Goal: Task Accomplishment & Management: Use online tool/utility

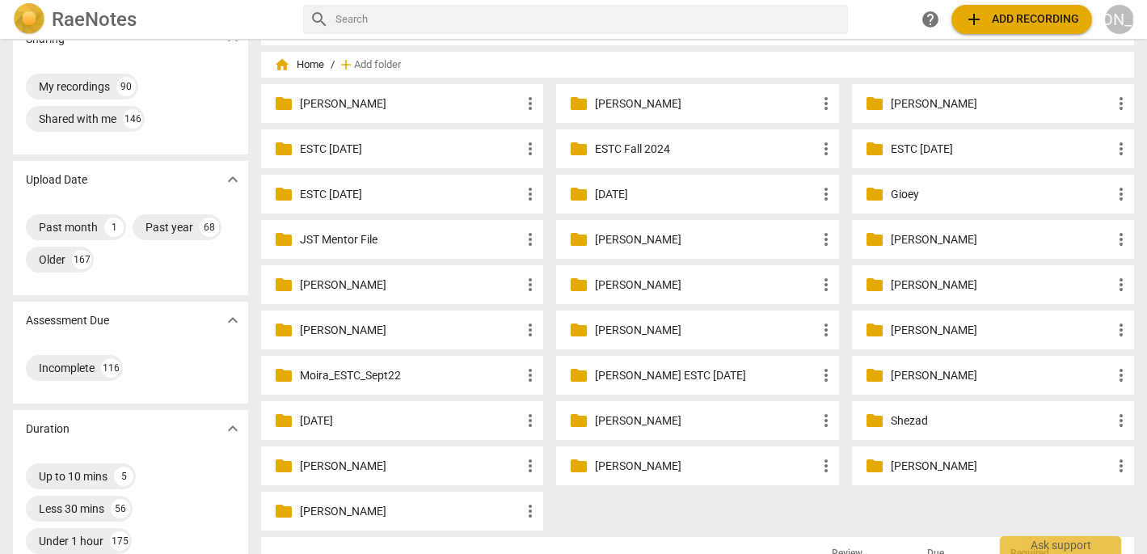
scroll to position [28, 0]
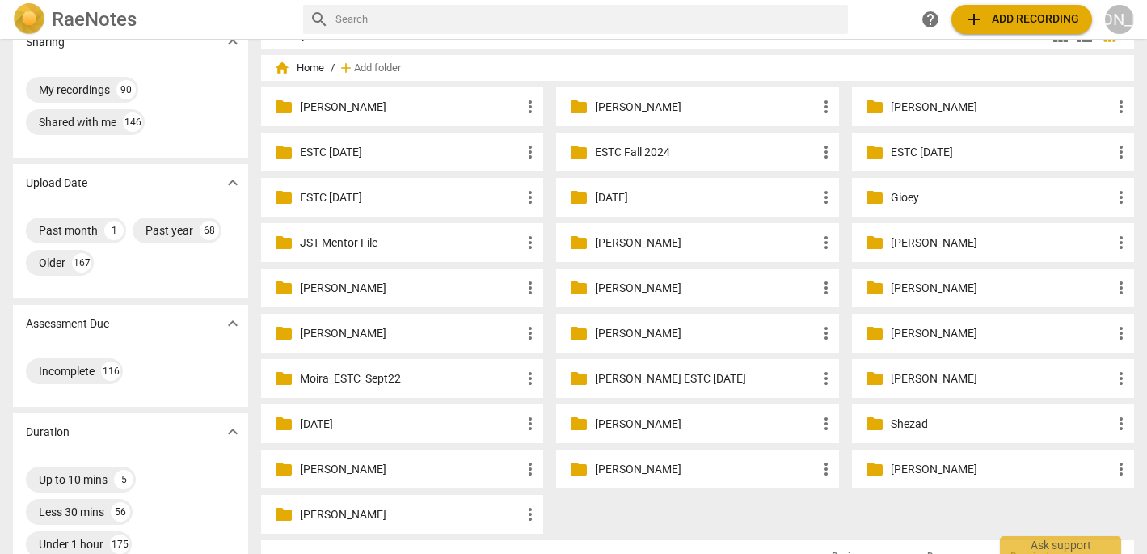
click at [377, 513] on p "[PERSON_NAME]" at bounding box center [410, 514] width 221 height 17
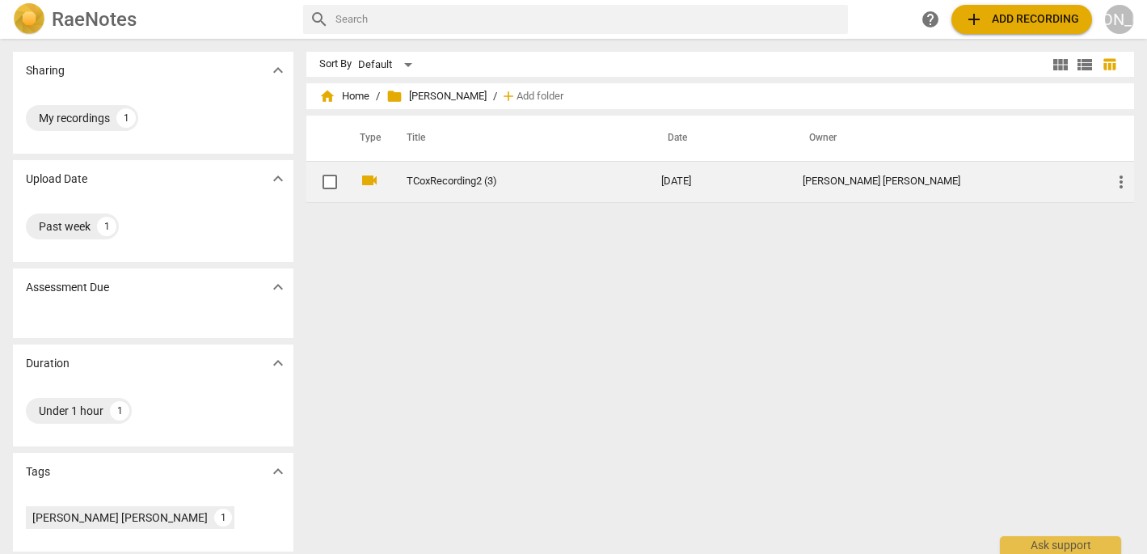
click at [485, 184] on link "TCoxRecording2 (3)" at bounding box center [505, 181] width 196 height 12
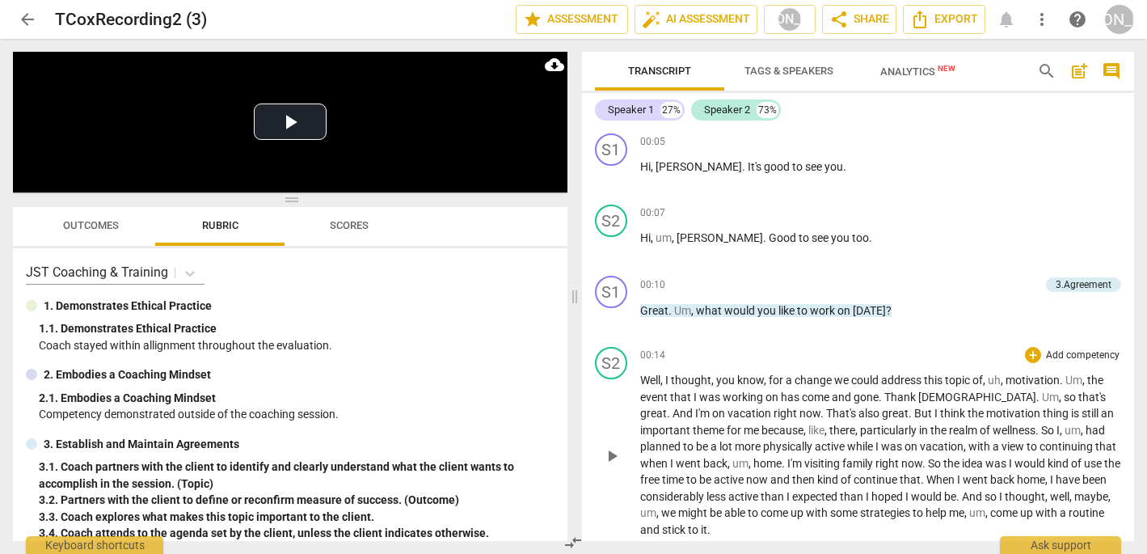
click at [609, 454] on span "play_arrow" at bounding box center [611, 455] width 19 height 19
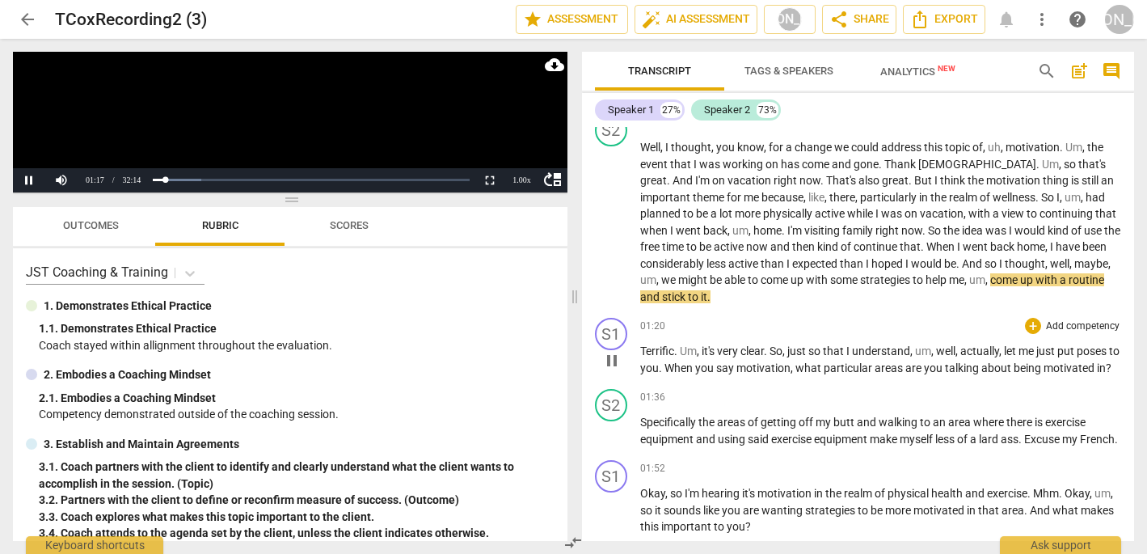
scroll to position [235, 0]
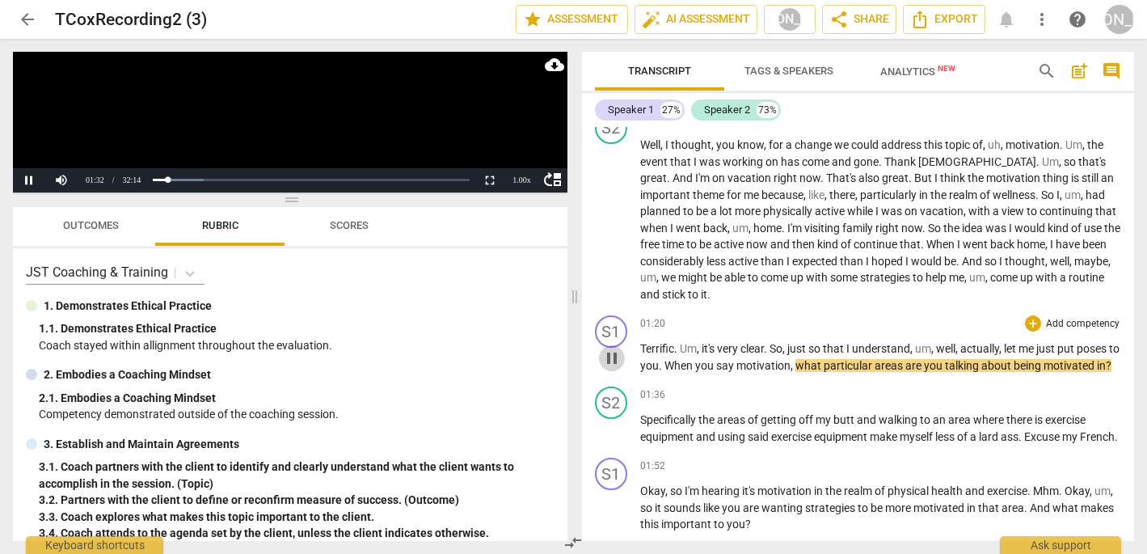
click at [612, 356] on span "pause" at bounding box center [611, 357] width 19 height 19
click at [1028, 319] on div "+" at bounding box center [1033, 323] width 16 height 16
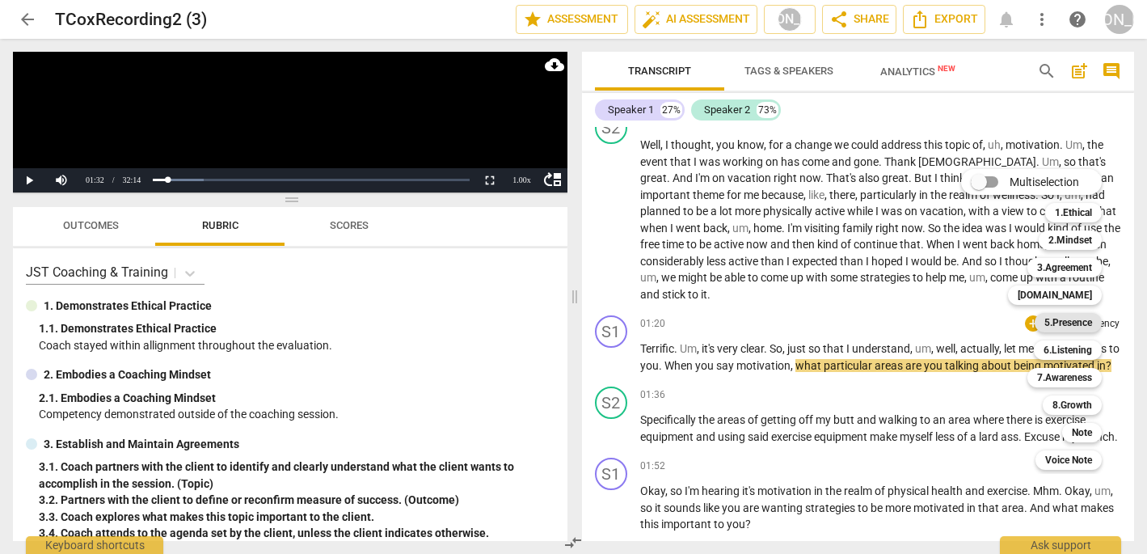
click at [1073, 322] on b "5.Presence" at bounding box center [1068, 322] width 48 height 19
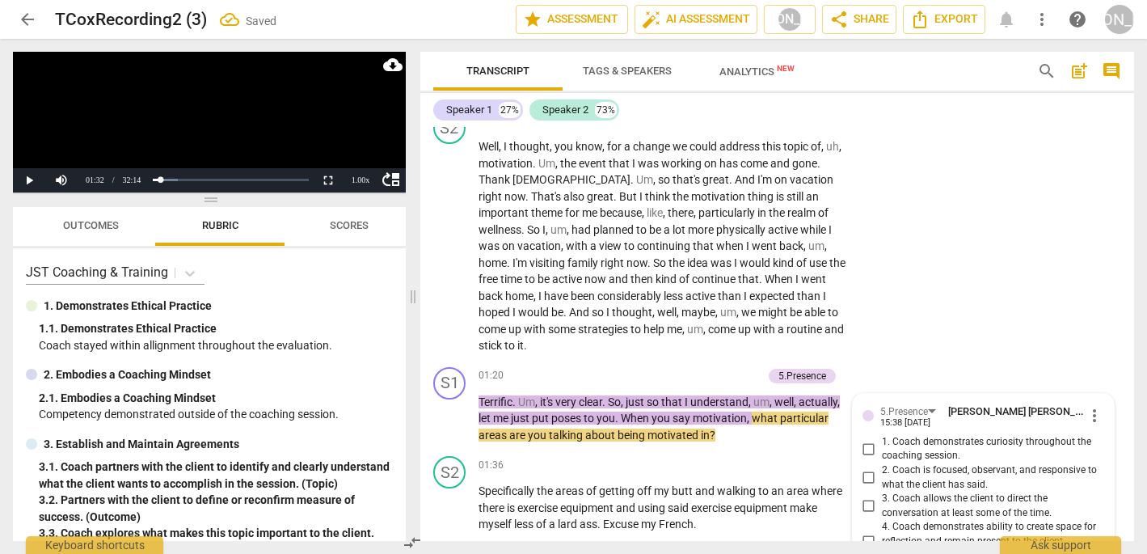
scroll to position [465, 0]
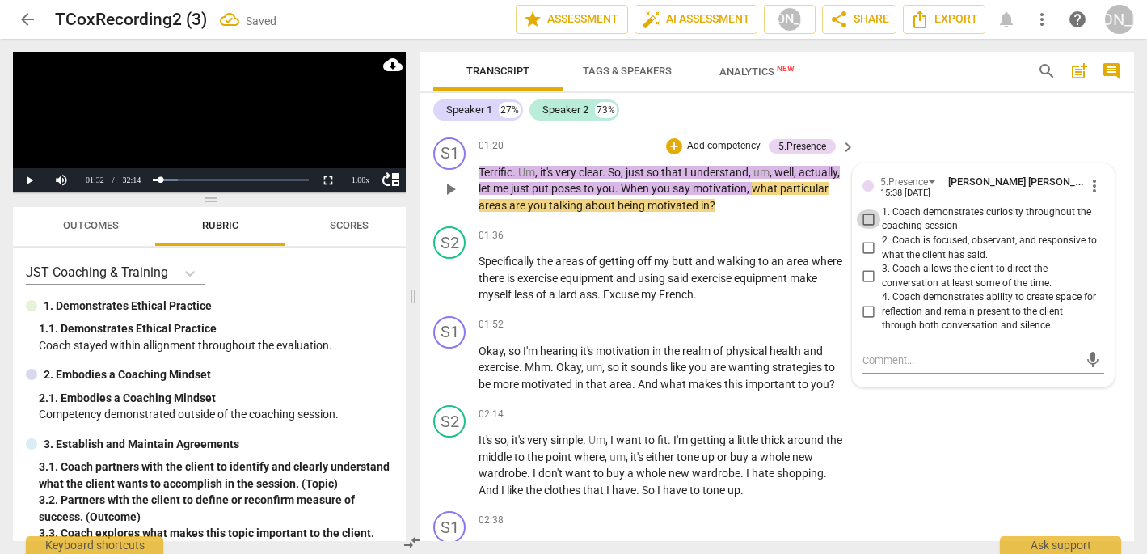
click at [866, 209] on input "1. Coach demonstrates curiosity throughout the coaching session." at bounding box center [869, 218] width 26 height 19
checkbox input "true"
click at [867, 238] on input "2. Coach is focused, observant, and responsive to what the client has said." at bounding box center [869, 247] width 26 height 19
checkbox input "true"
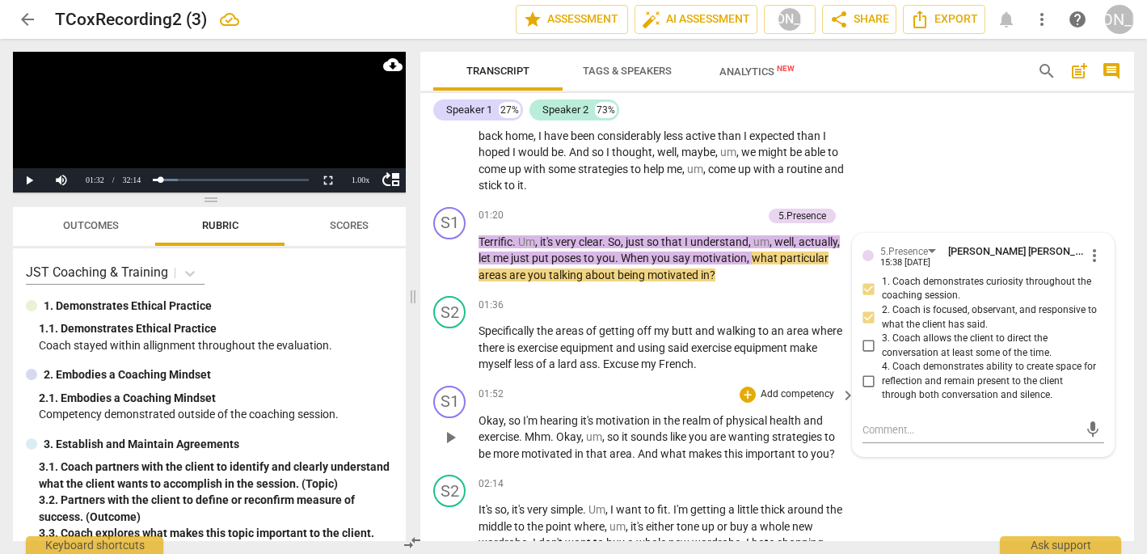
scroll to position [394, 0]
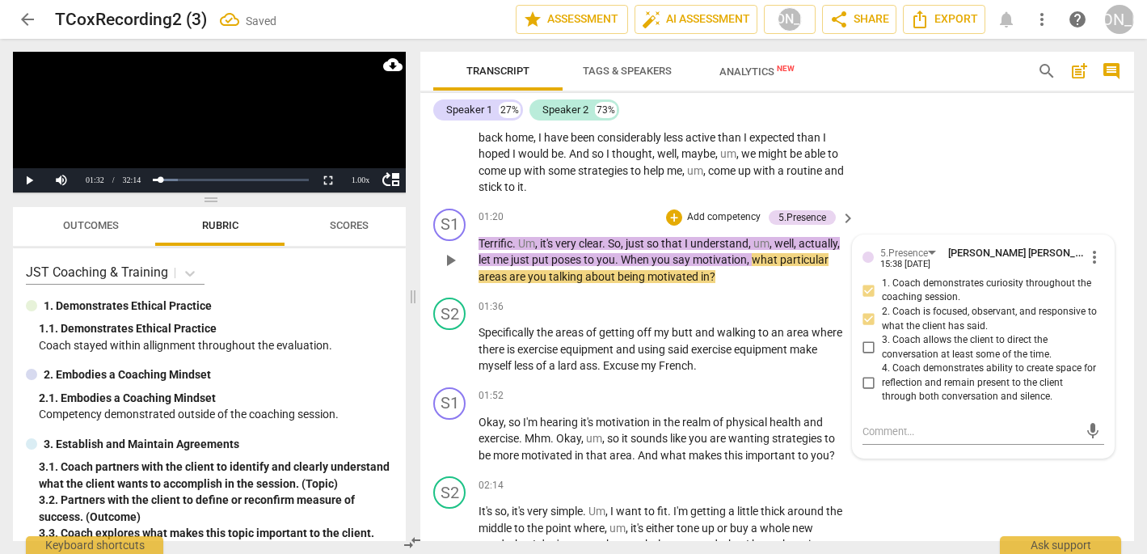
click at [712, 210] on p "Add competency" at bounding box center [723, 217] width 77 height 15
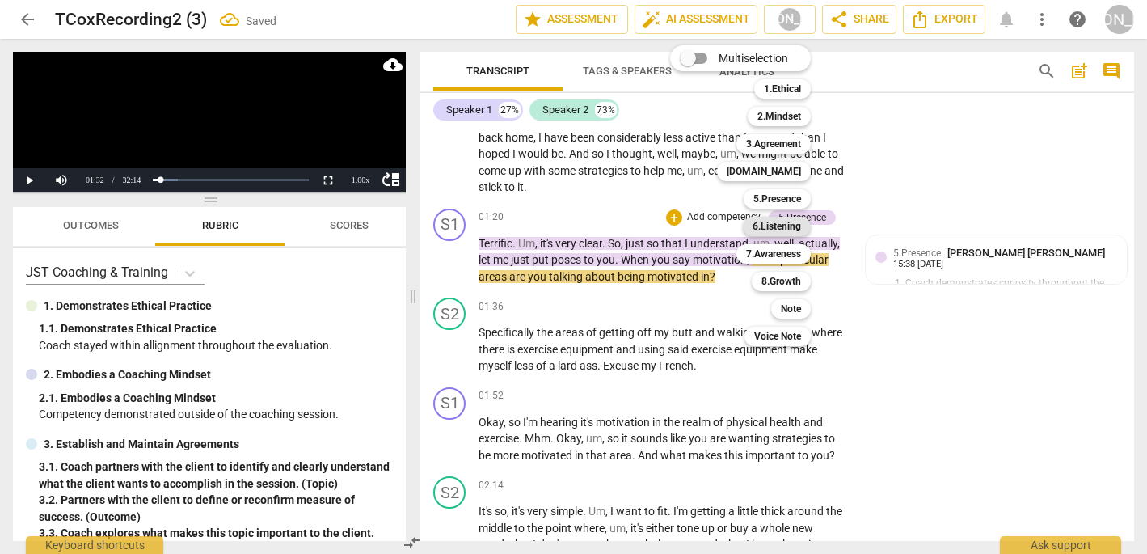
click at [775, 226] on b "6.Listening" at bounding box center [776, 226] width 48 height 19
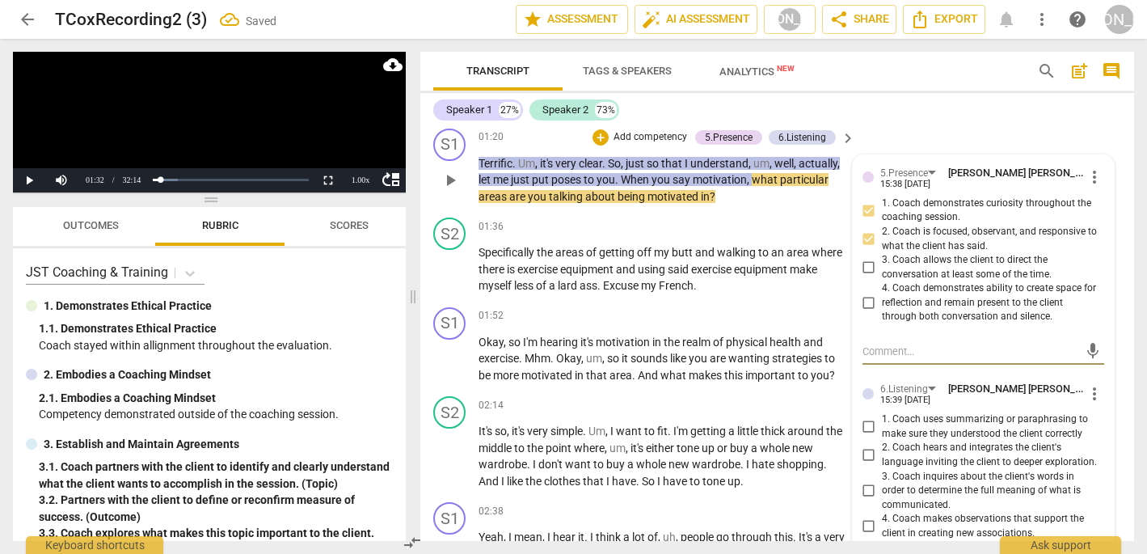
scroll to position [475, 0]
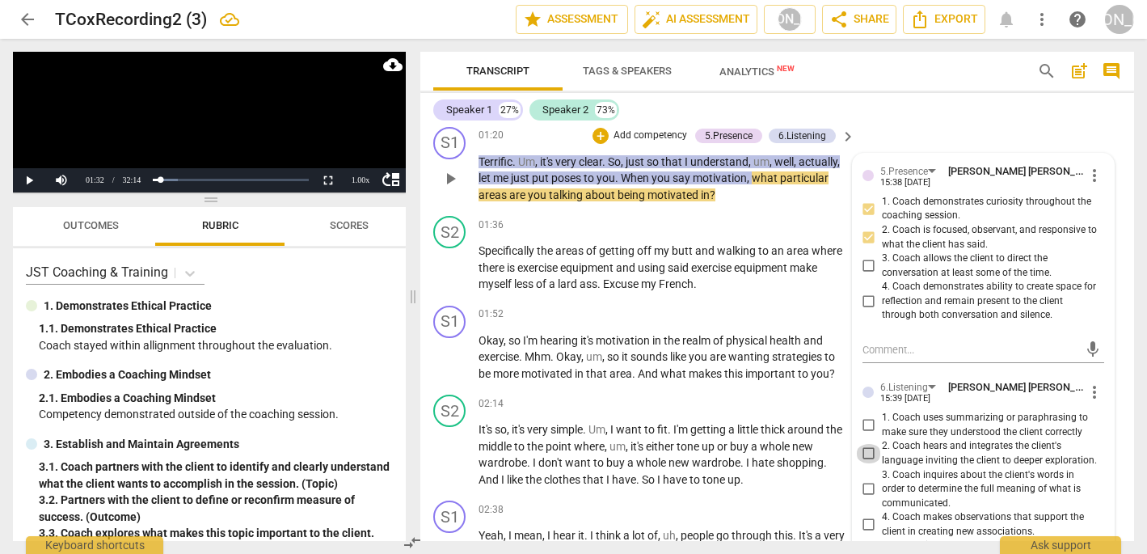
click at [867, 444] on input "2. Coach hears and integrates the client's language inviting the client to deep…" at bounding box center [869, 453] width 26 height 19
checkbox input "true"
click at [451, 258] on span "play_arrow" at bounding box center [449, 267] width 19 height 19
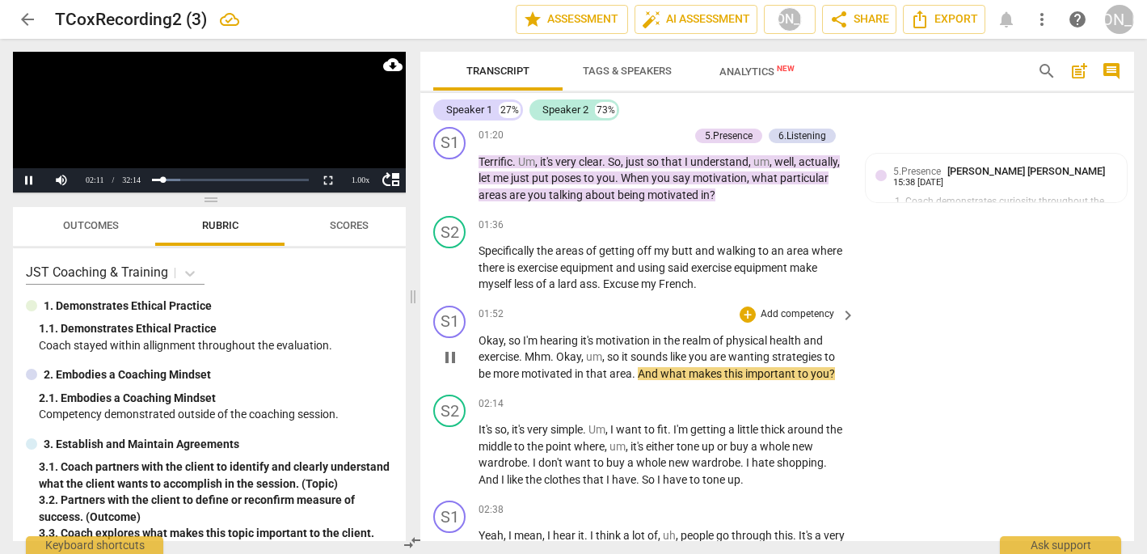
click at [449, 348] on span "pause" at bounding box center [449, 357] width 19 height 19
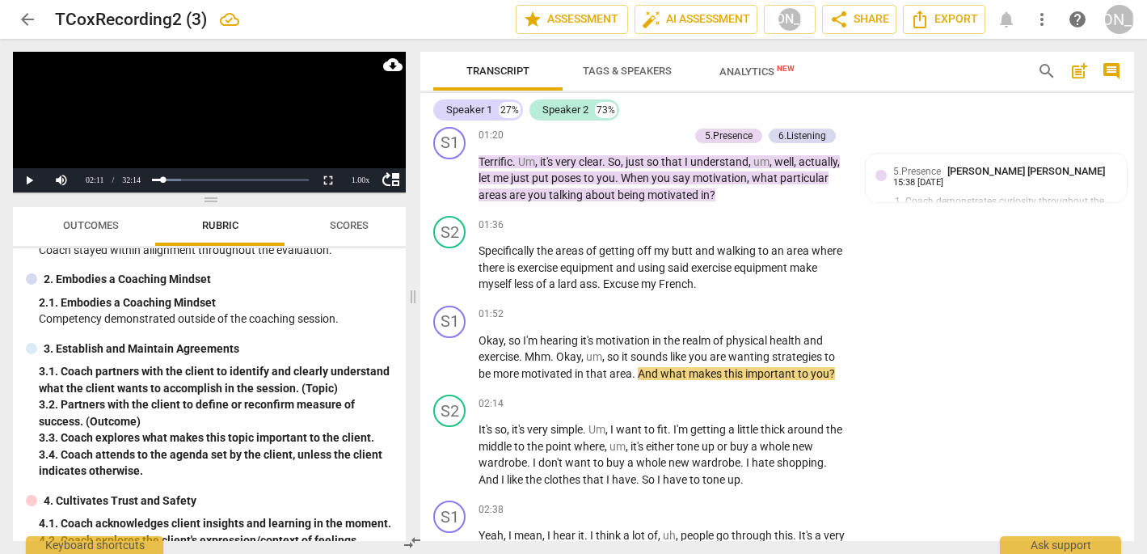
scroll to position [99, 0]
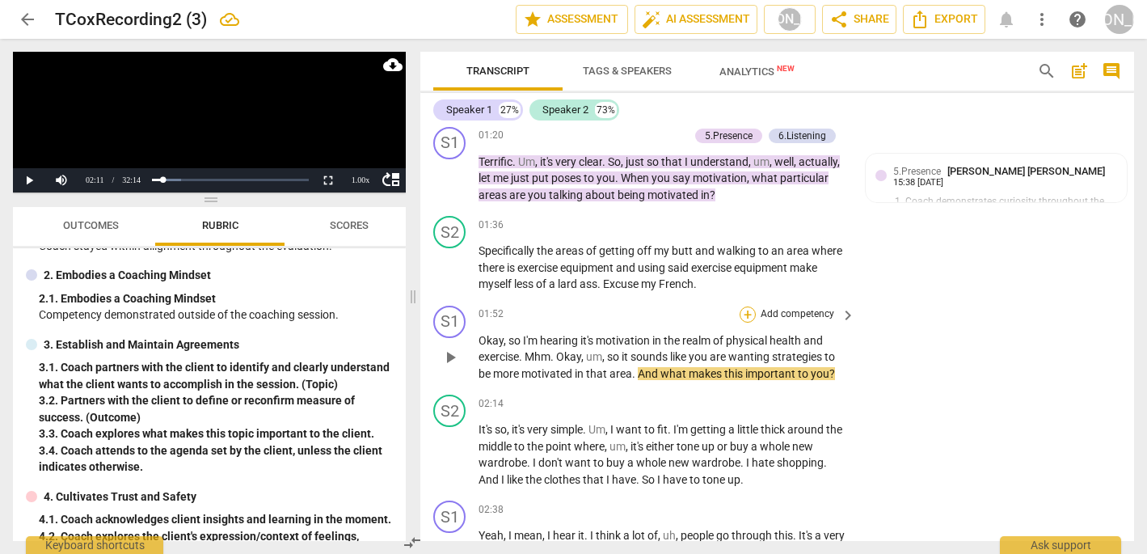
click at [745, 306] on div "+" at bounding box center [748, 314] width 16 height 16
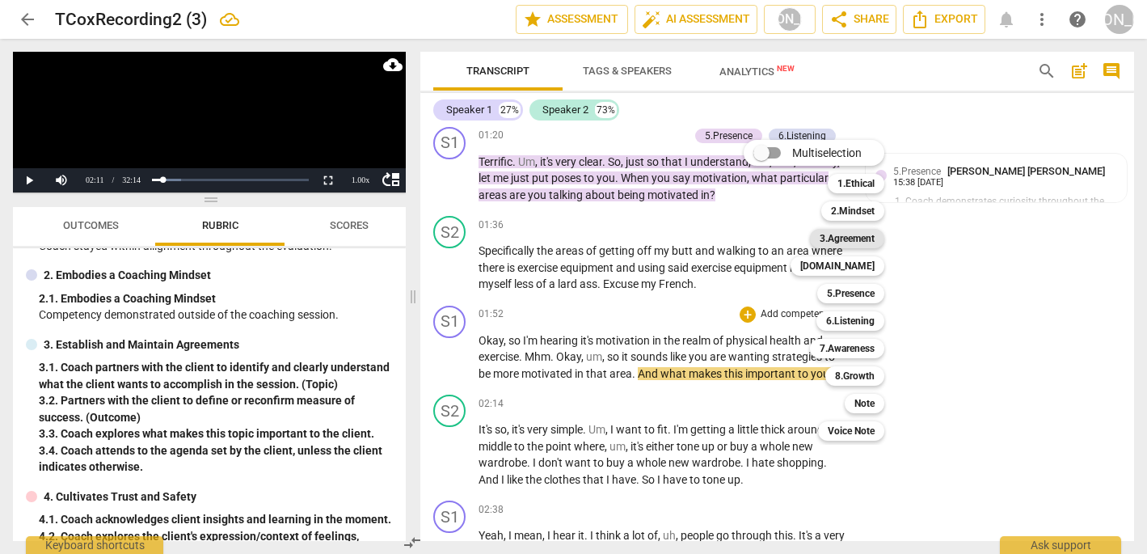
click at [861, 234] on b "3.Agreement" at bounding box center [847, 238] width 55 height 19
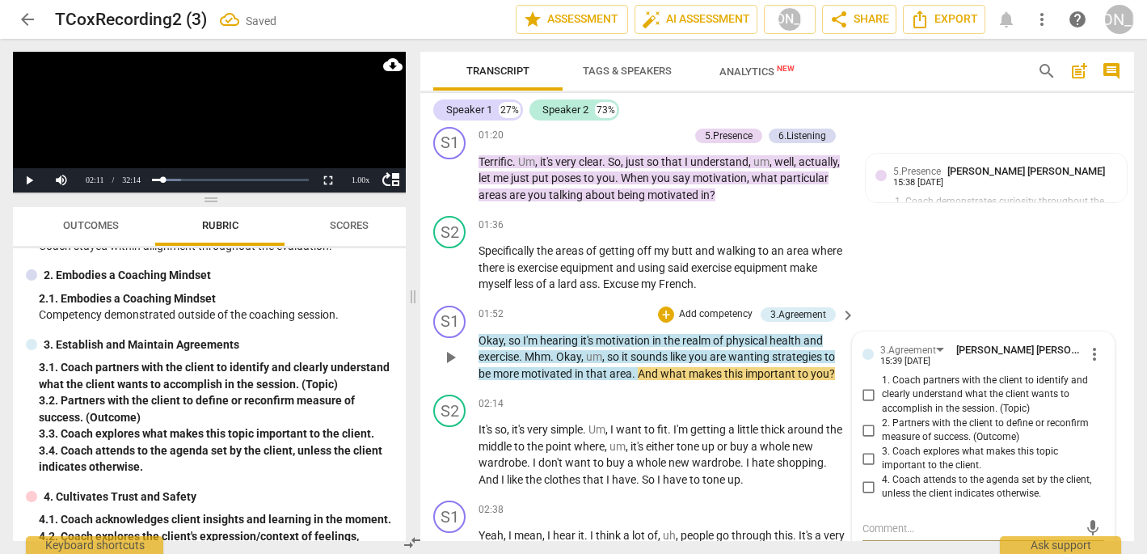
click at [862, 449] on input "3. Coach explores what makes this topic important to the client." at bounding box center [869, 458] width 26 height 19
checkbox input "true"
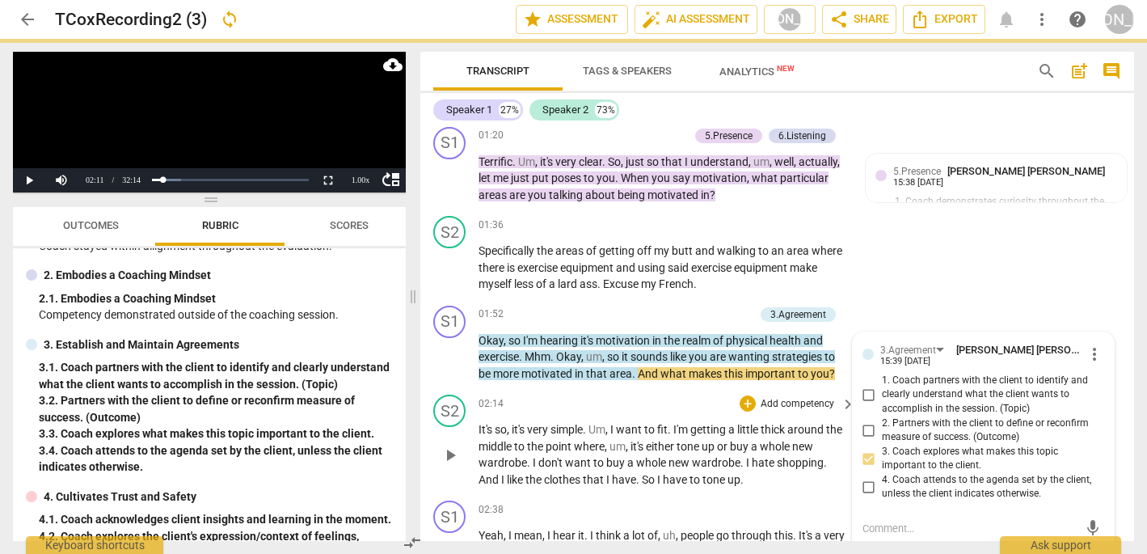
click at [670, 388] on div "S2 play_arrow pause 02:14 + Add competency keyboard_arrow_right It's so , it's …" at bounding box center [777, 441] width 714 height 106
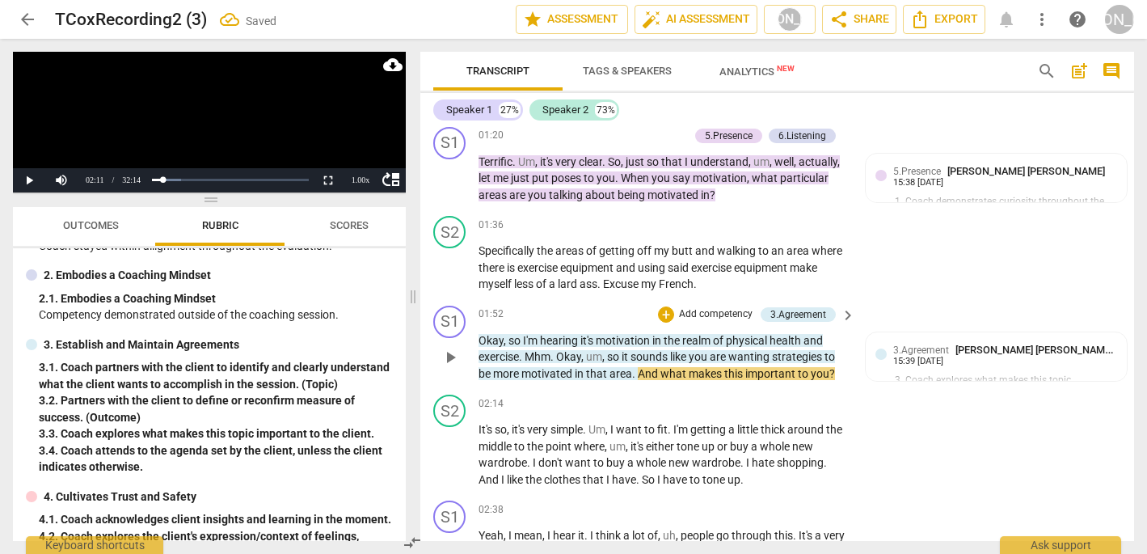
scroll to position [520, 0]
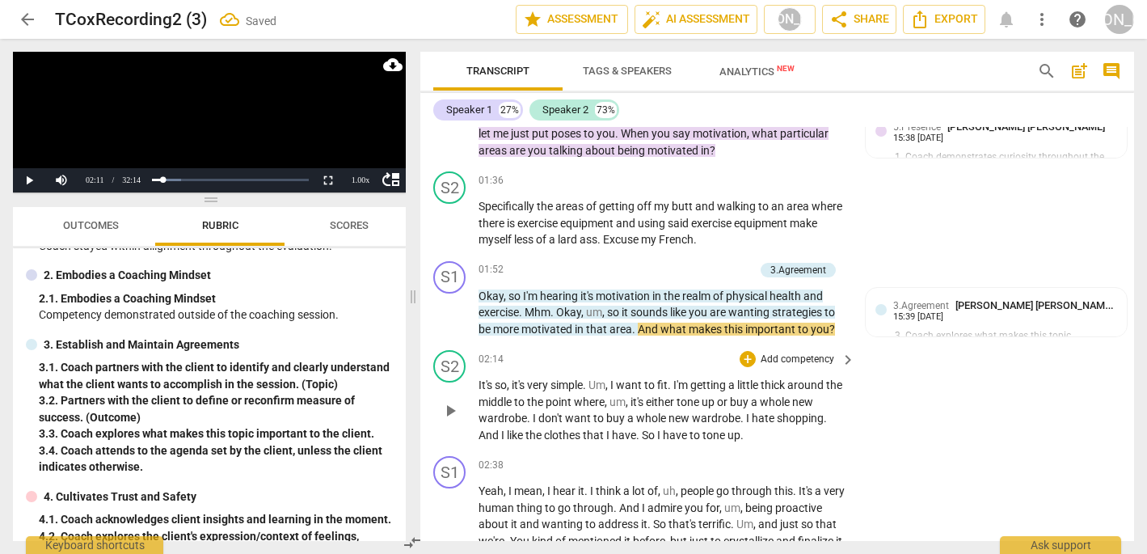
click at [447, 401] on span "play_arrow" at bounding box center [449, 410] width 19 height 19
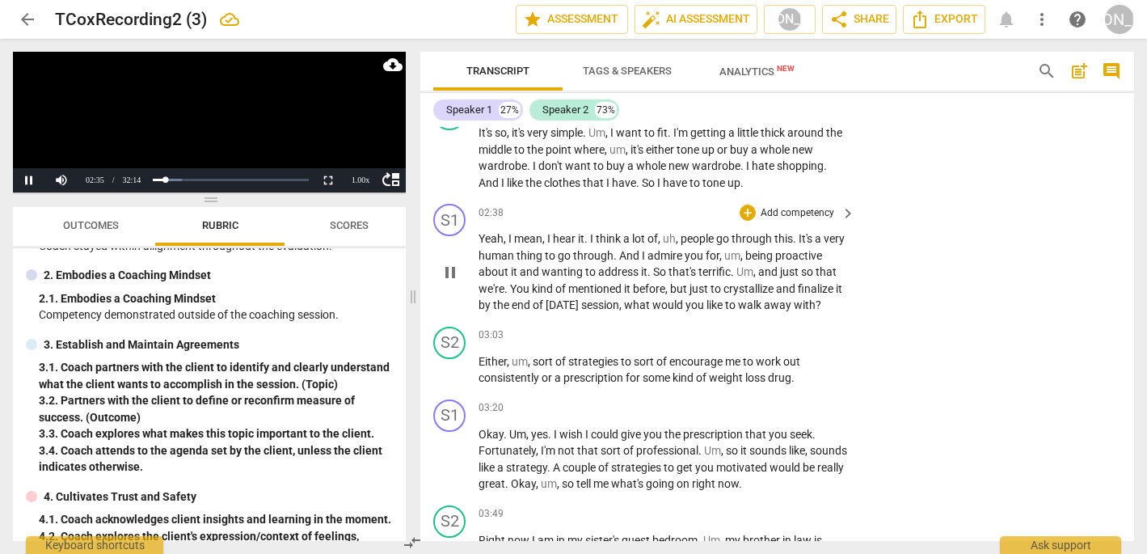
scroll to position [769, 0]
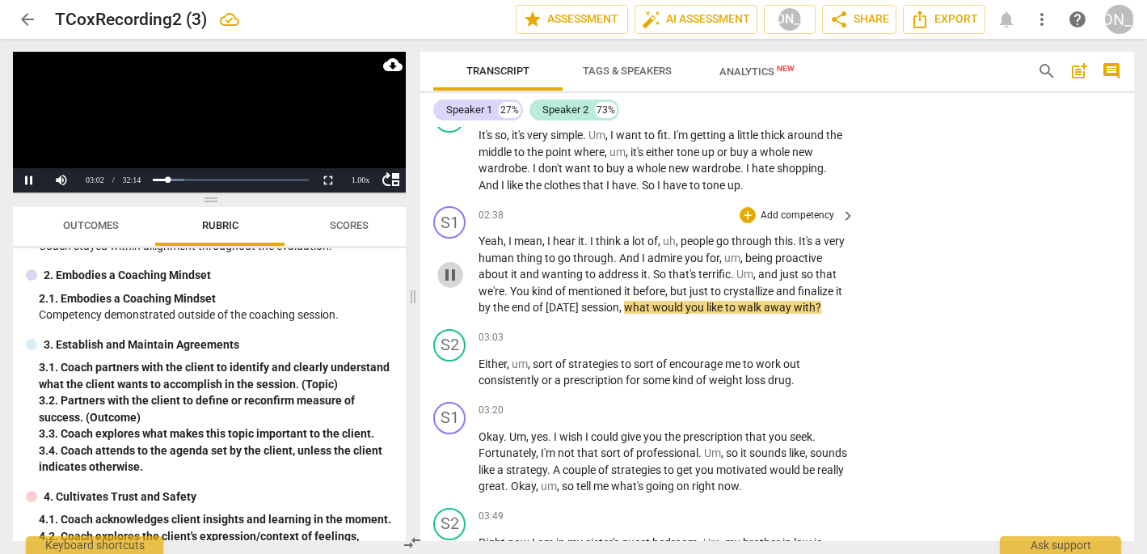
click at [450, 265] on span "pause" at bounding box center [449, 274] width 19 height 19
click at [746, 207] on div "+" at bounding box center [748, 215] width 16 height 16
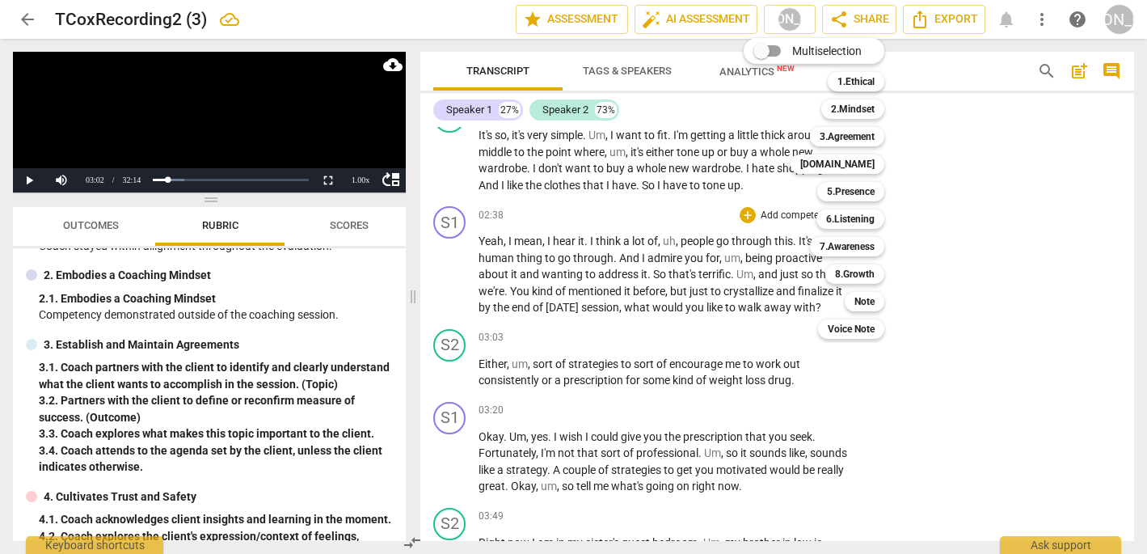
drag, startPoint x: 697, startPoint y: 274, endPoint x: 698, endPoint y: 310, distance: 35.6
click at [698, 310] on div at bounding box center [573, 277] width 1147 height 554
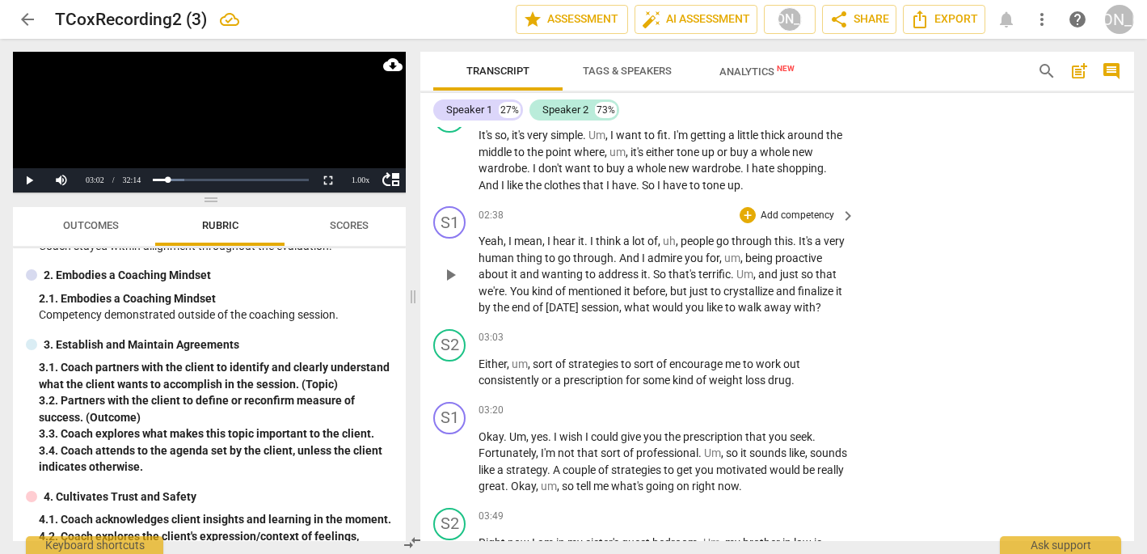
click at [652, 301] on span "what" at bounding box center [638, 307] width 28 height 13
click at [746, 207] on div "+" at bounding box center [748, 215] width 16 height 16
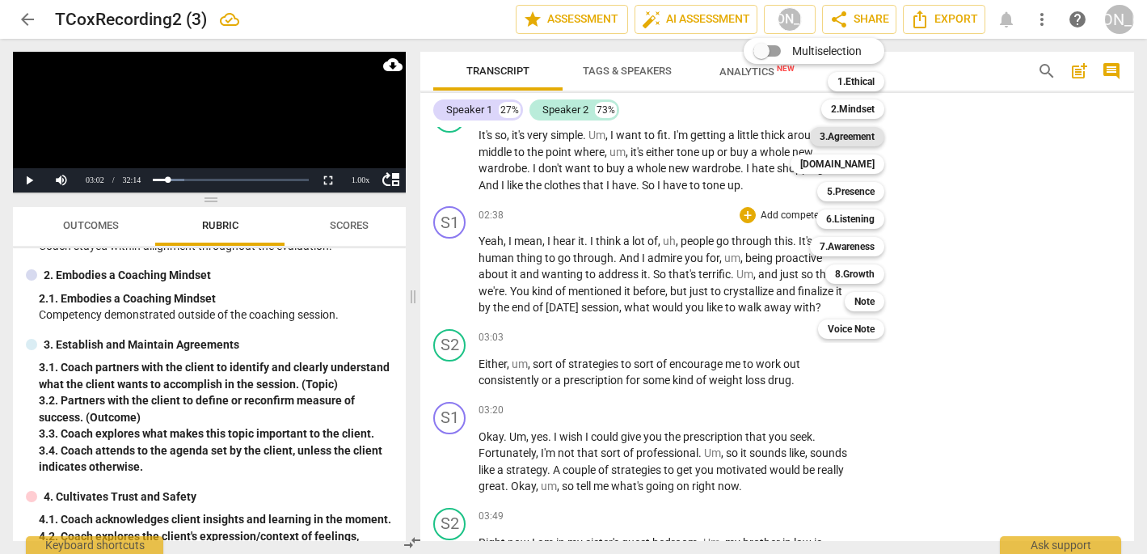
click at [871, 135] on b "3.Agreement" at bounding box center [847, 136] width 55 height 19
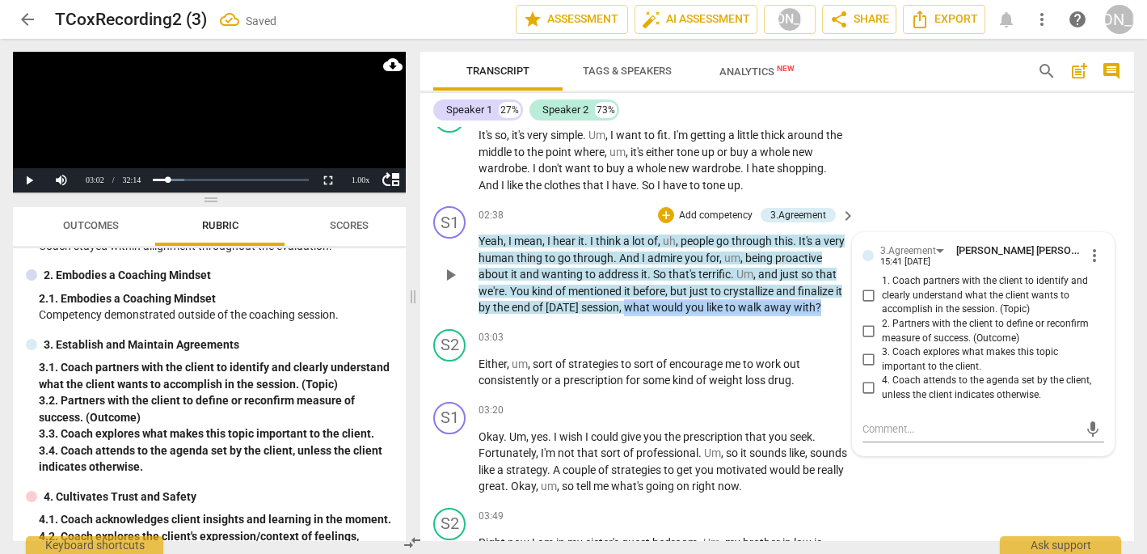
drag, startPoint x: 698, startPoint y: 272, endPoint x: 702, endPoint y: 299, distance: 27.0
click at [866, 322] on input "2. Partners with the client to define or reconfirm measure of success. (Outcome)" at bounding box center [869, 331] width 26 height 19
checkbox input "true"
click at [455, 363] on span "play_arrow" at bounding box center [449, 372] width 19 height 19
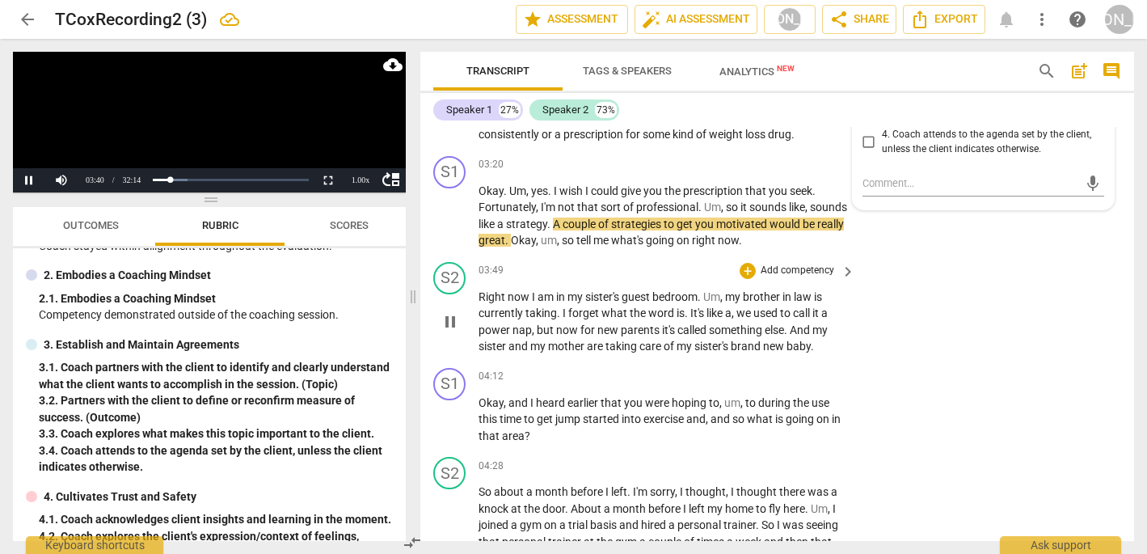
scroll to position [1016, 0]
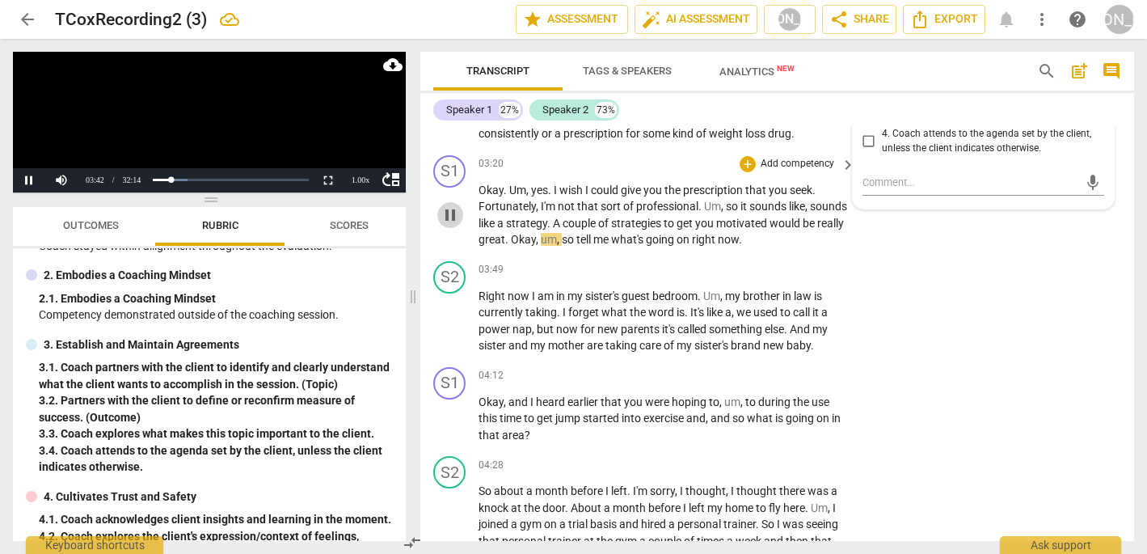
click at [448, 205] on span "pause" at bounding box center [449, 214] width 19 height 19
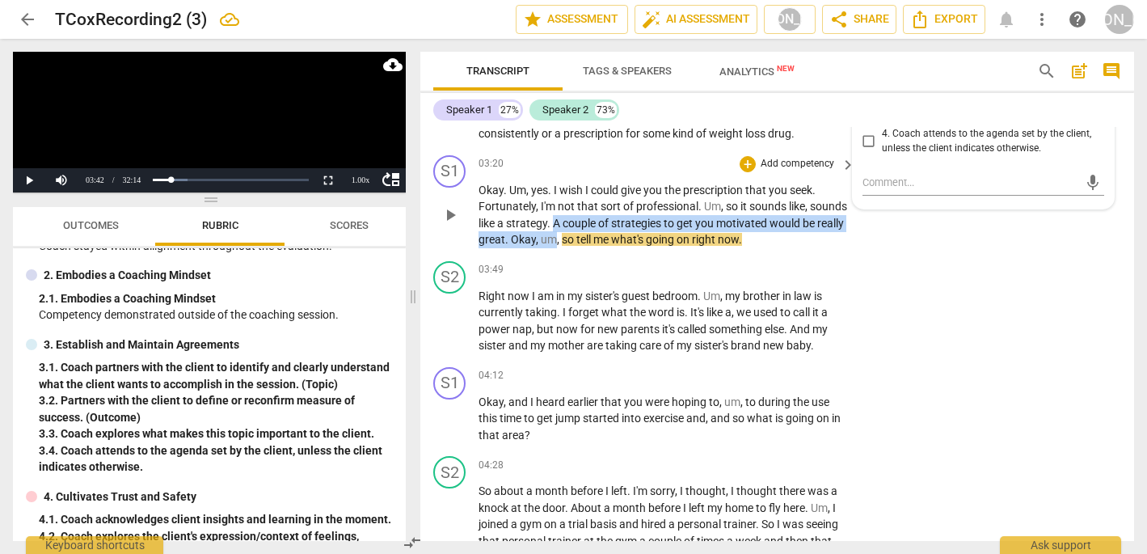
drag, startPoint x: 594, startPoint y: 208, endPoint x: 596, endPoint y: 230, distance: 22.0
click at [596, 230] on p "Okay . Um , yes . I wish I could give you the prescription that you seek . Fort…" at bounding box center [662, 215] width 369 height 66
click at [635, 200] on icon "button" at bounding box center [638, 203] width 16 height 19
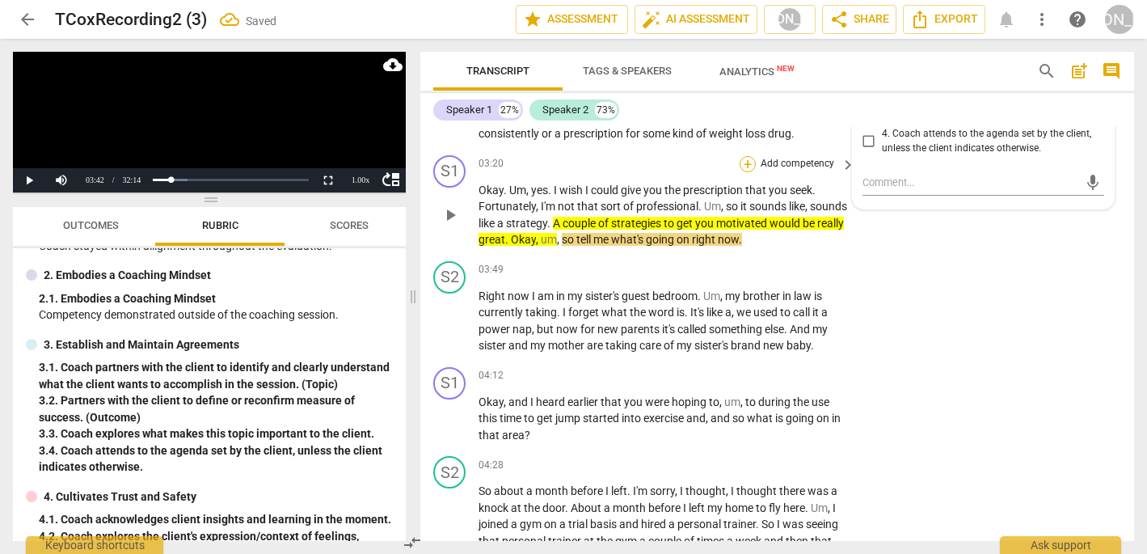
click at [747, 156] on div "+" at bounding box center [748, 164] width 16 height 16
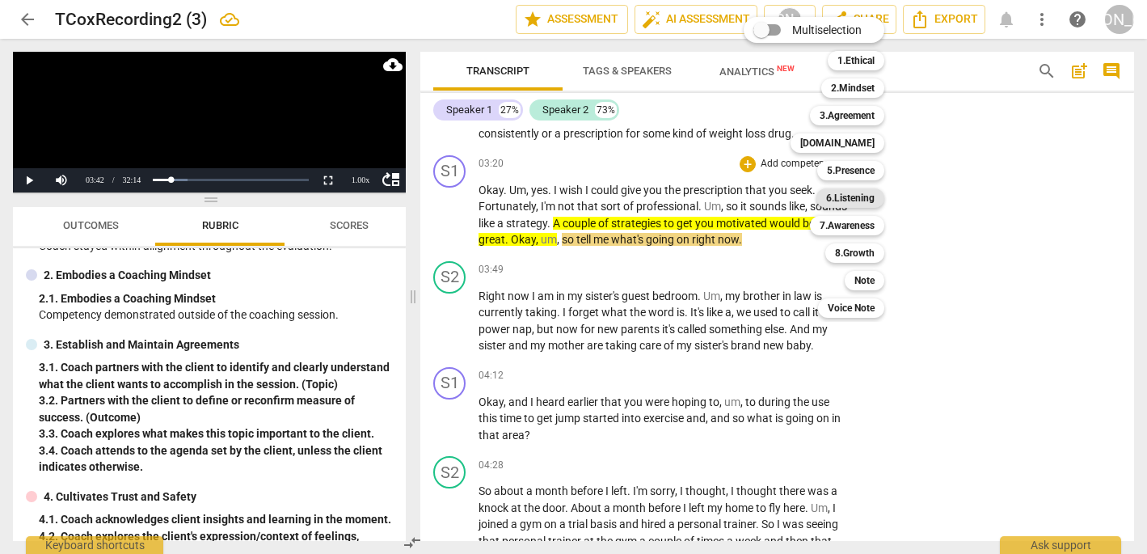
click at [855, 200] on b "6.Listening" at bounding box center [850, 197] width 48 height 19
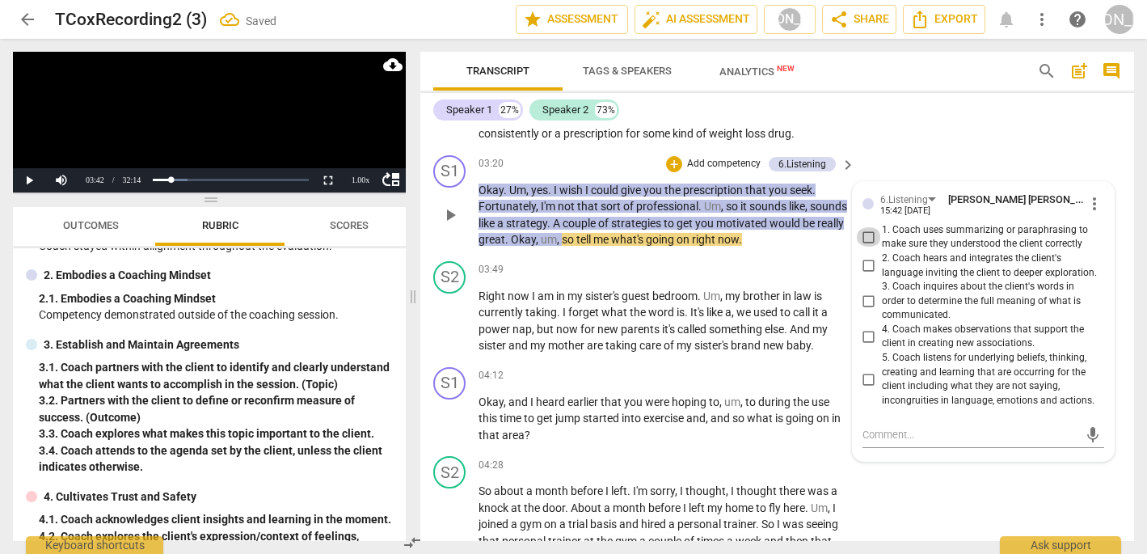
click at [864, 227] on input "1. Coach uses summarizing or paraphrasing to make sure they understood the clie…" at bounding box center [869, 236] width 26 height 19
checkbox input "true"
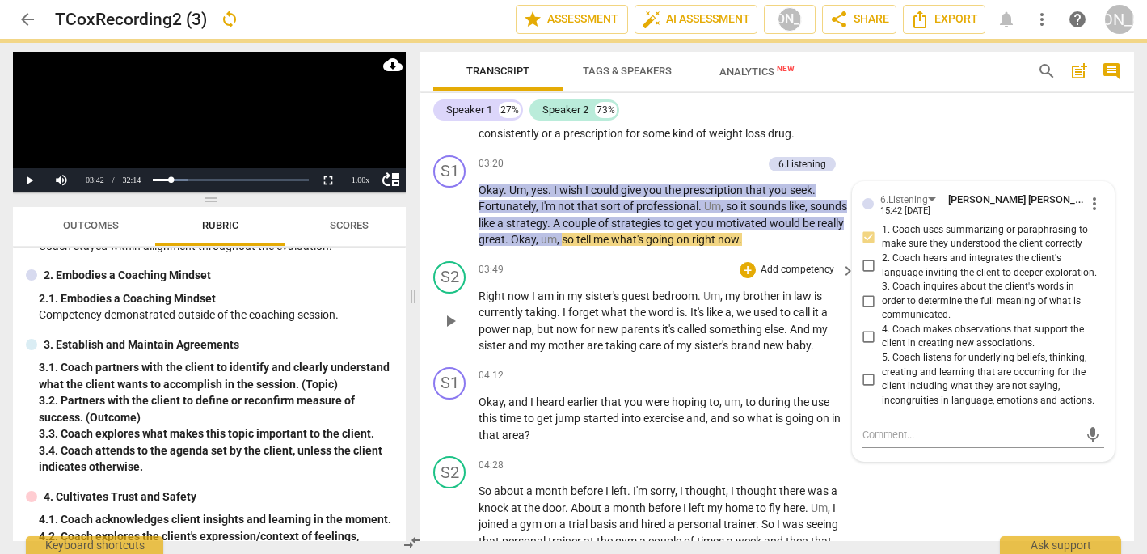
click at [668, 261] on div "03:49 + Add competency keyboard_arrow_right" at bounding box center [667, 270] width 378 height 18
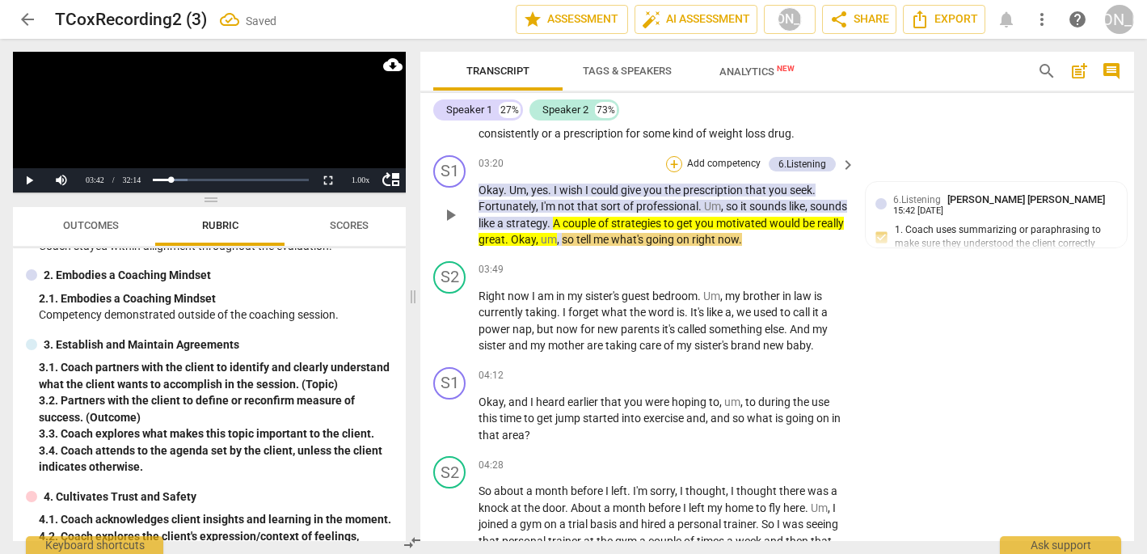
click at [672, 156] on div "+" at bounding box center [674, 164] width 16 height 16
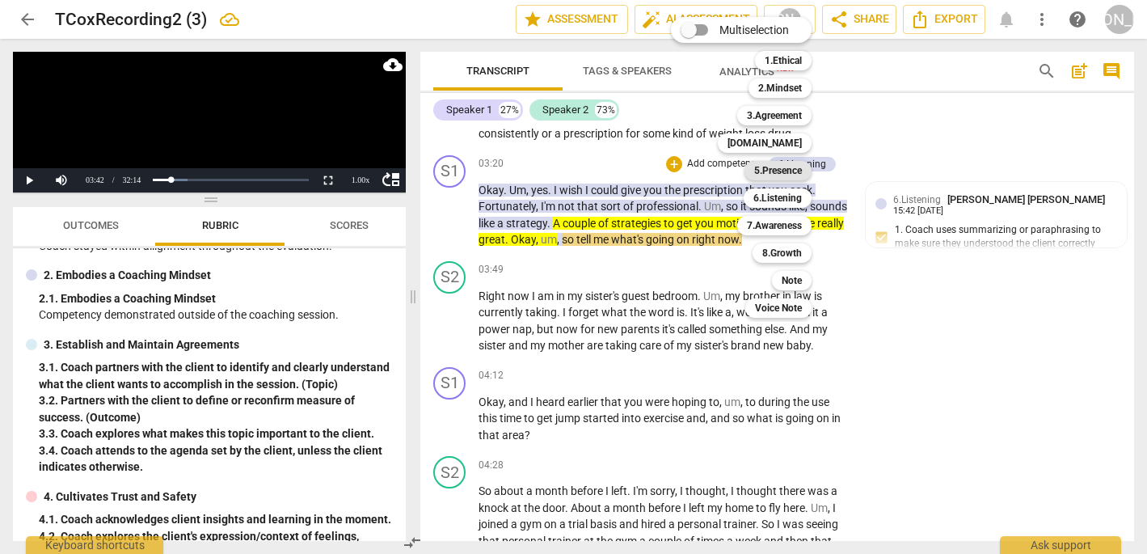
click at [785, 172] on b "5.Presence" at bounding box center [778, 170] width 48 height 19
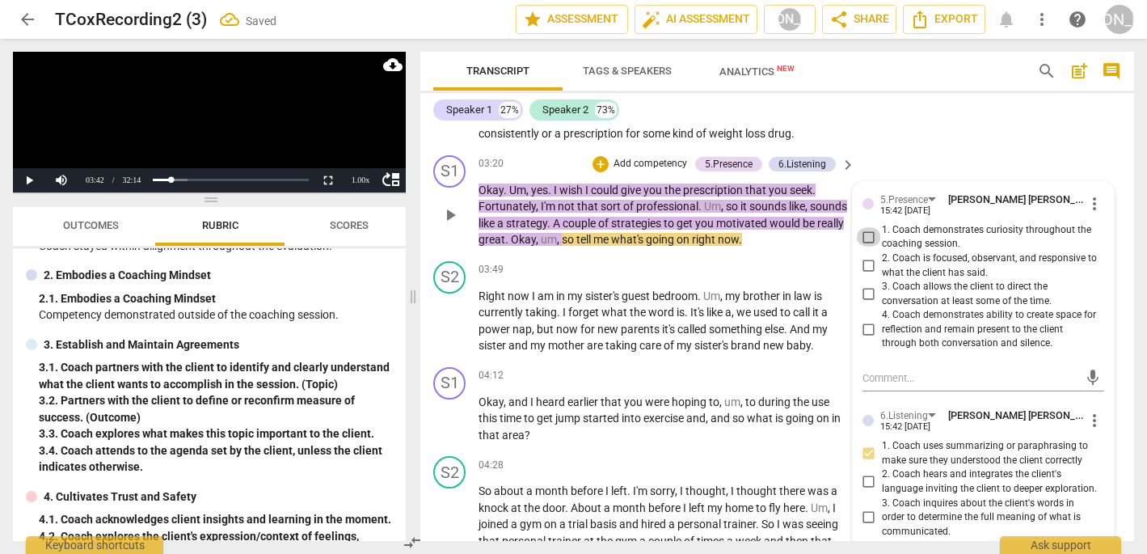
click at [865, 227] on input "1. Coach demonstrates curiosity throughout the coaching session." at bounding box center [869, 236] width 26 height 19
checkbox input "true"
click at [451, 311] on span "play_arrow" at bounding box center [449, 320] width 19 height 19
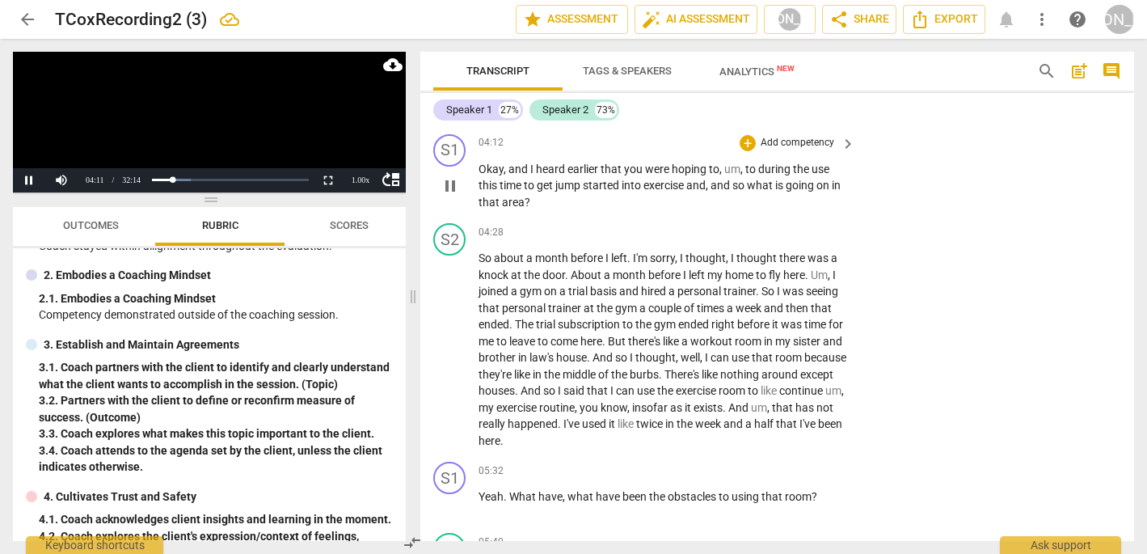
scroll to position [1250, 0]
click at [843, 189] on p "Okay , and I heard earlier that you were hoping to , um , to during the use thi…" at bounding box center [662, 184] width 369 height 50
drag, startPoint x: 752, startPoint y: 162, endPoint x: 754, endPoint y: 179, distance: 17.1
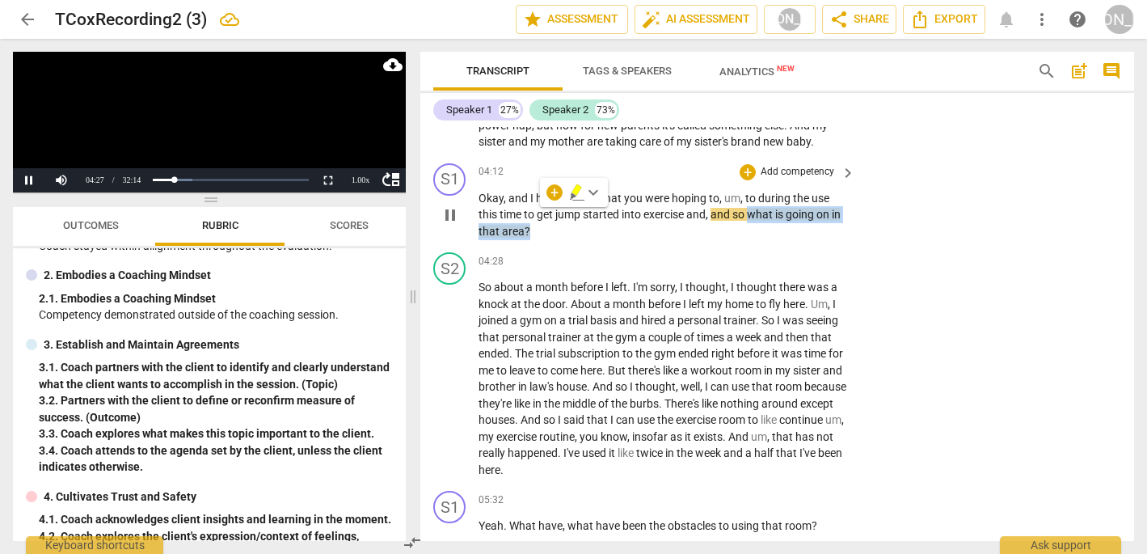
scroll to position [1219, 0]
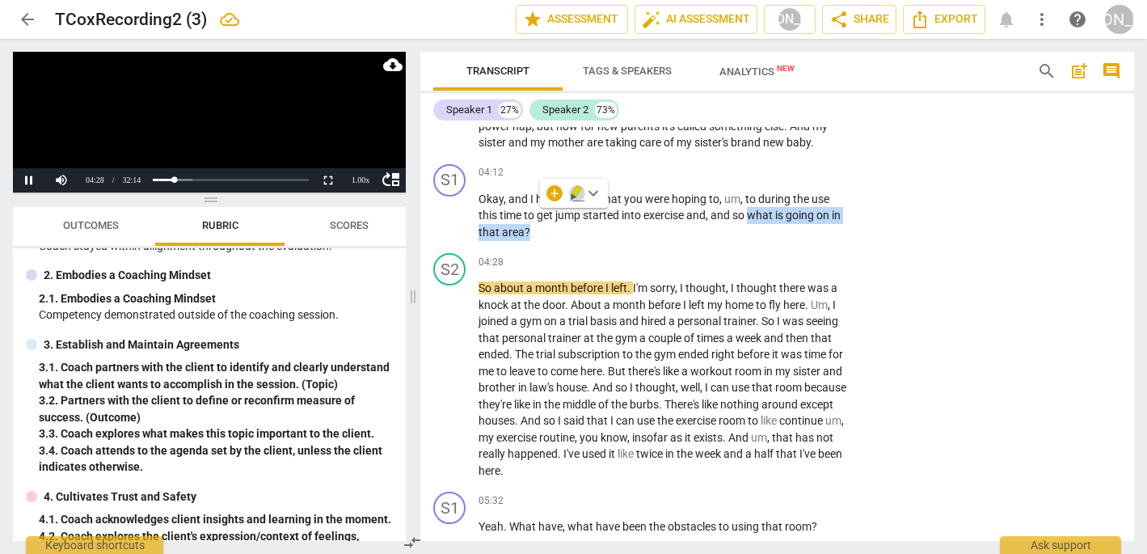
click at [571, 193] on icon "button" at bounding box center [577, 192] width 16 height 19
click at [750, 165] on div "+" at bounding box center [748, 173] width 16 height 16
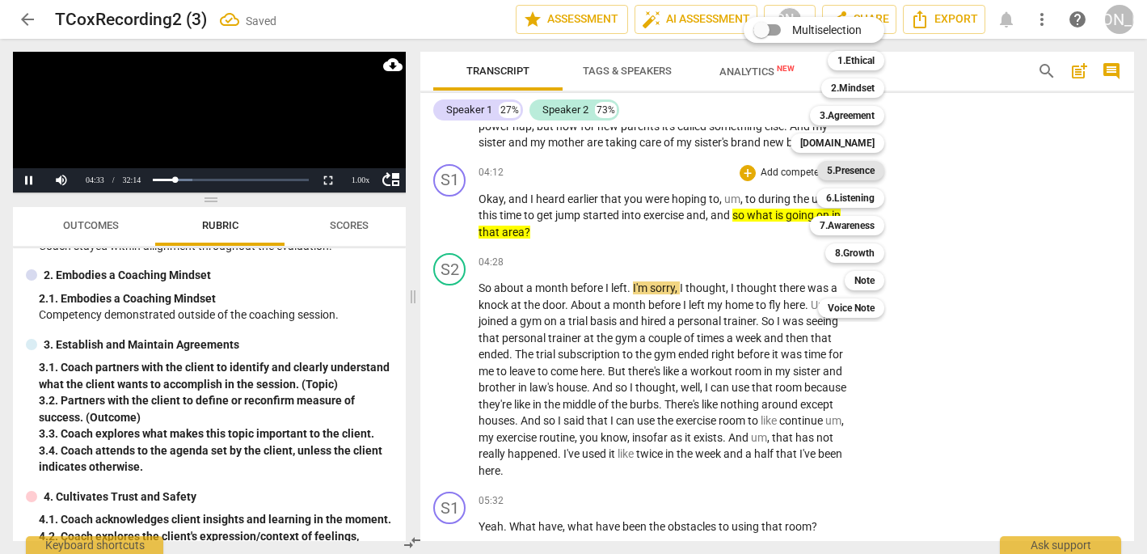
click at [860, 168] on b "5.Presence" at bounding box center [851, 170] width 48 height 19
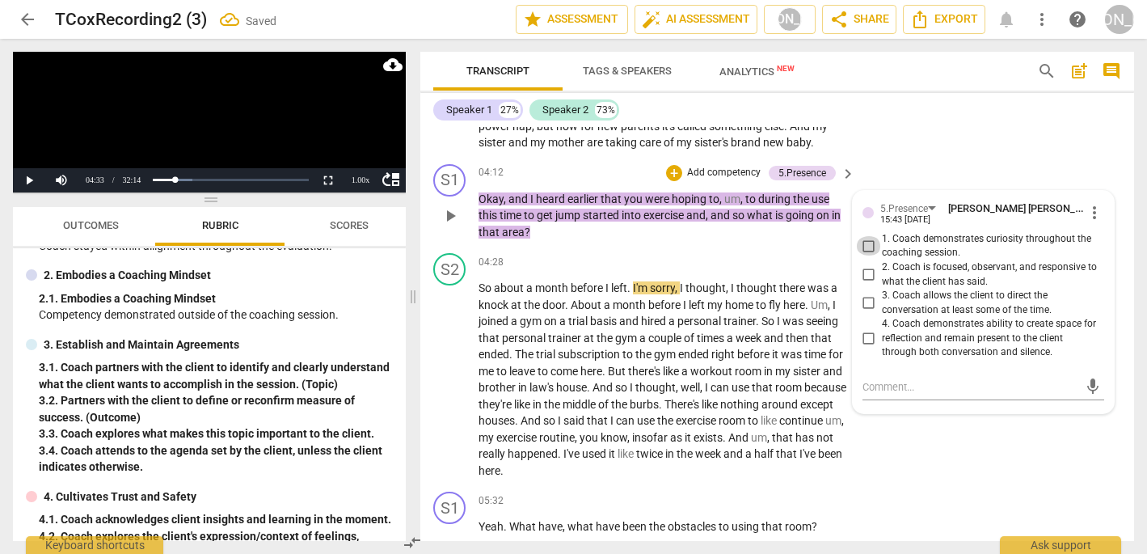
click at [869, 236] on input "1. Coach demonstrates curiosity throughout the coaching session." at bounding box center [869, 245] width 26 height 19
checkbox input "true"
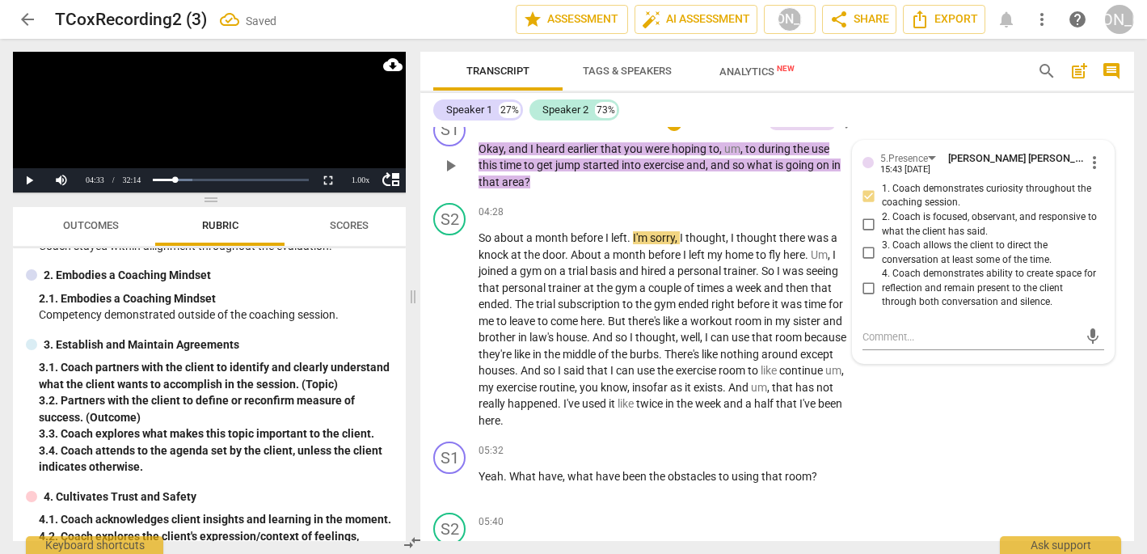
scroll to position [1271, 0]
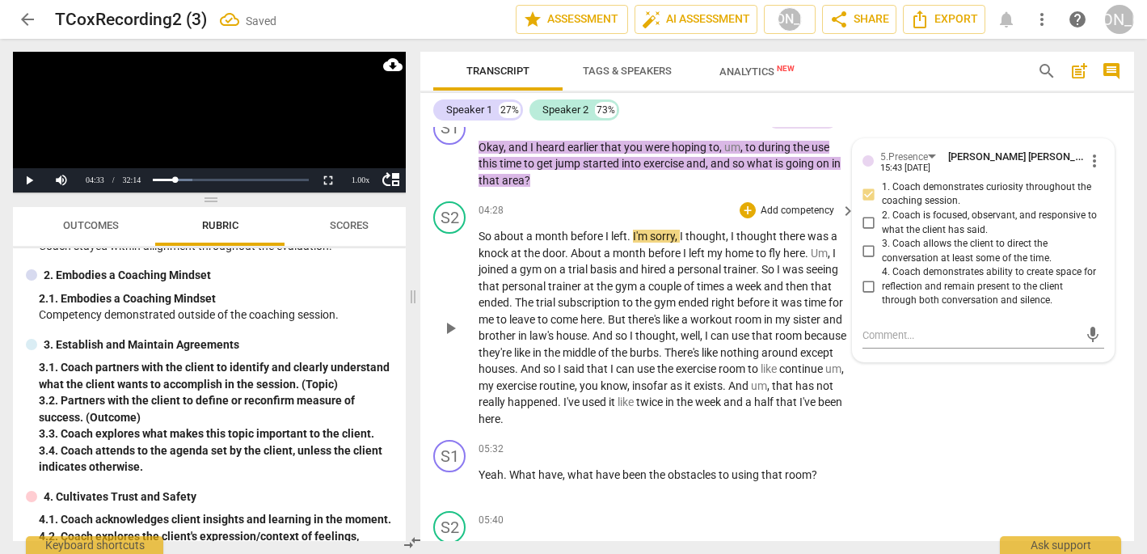
click at [449, 318] on span "play_arrow" at bounding box center [449, 327] width 19 height 19
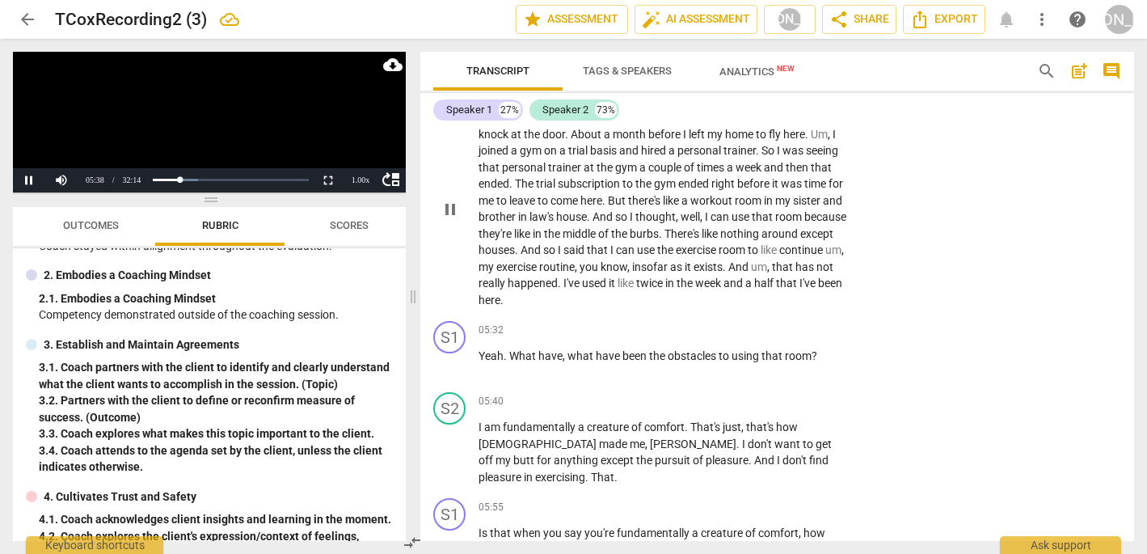
scroll to position [1532, 0]
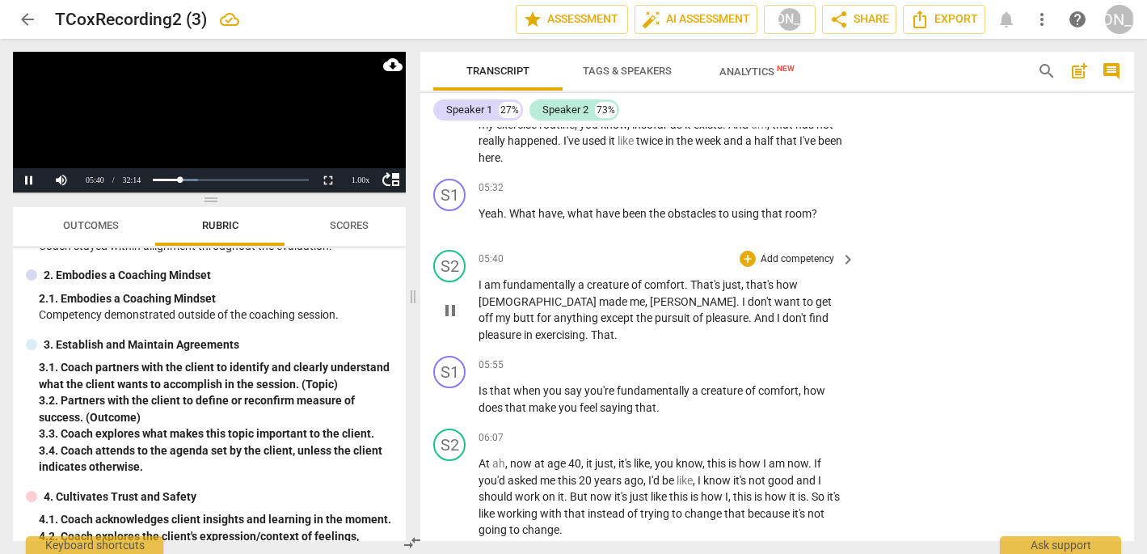
click at [454, 301] on span "pause" at bounding box center [449, 310] width 19 height 19
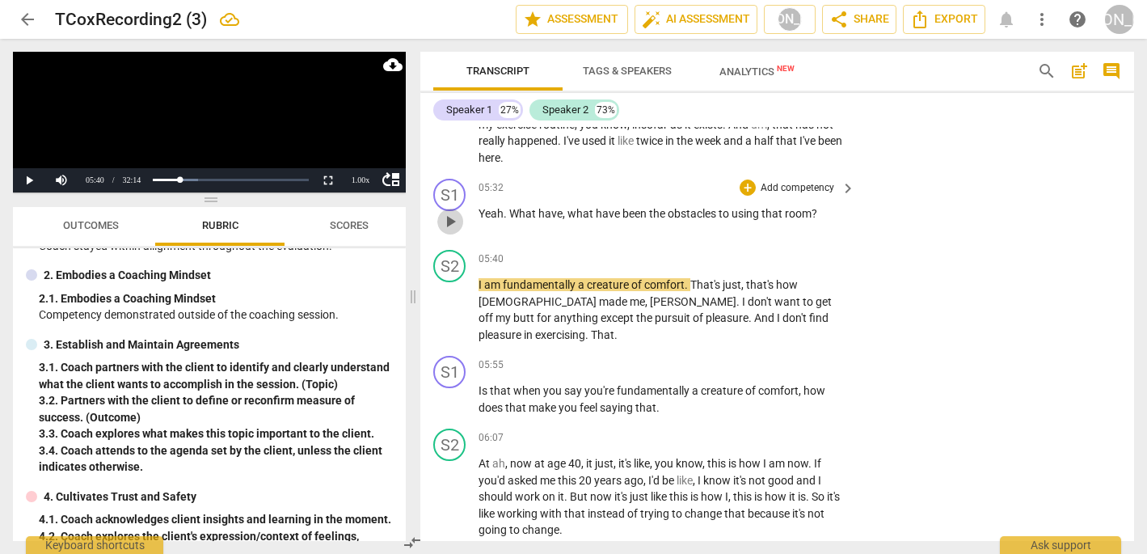
click at [448, 212] on span "play_arrow" at bounding box center [449, 221] width 19 height 19
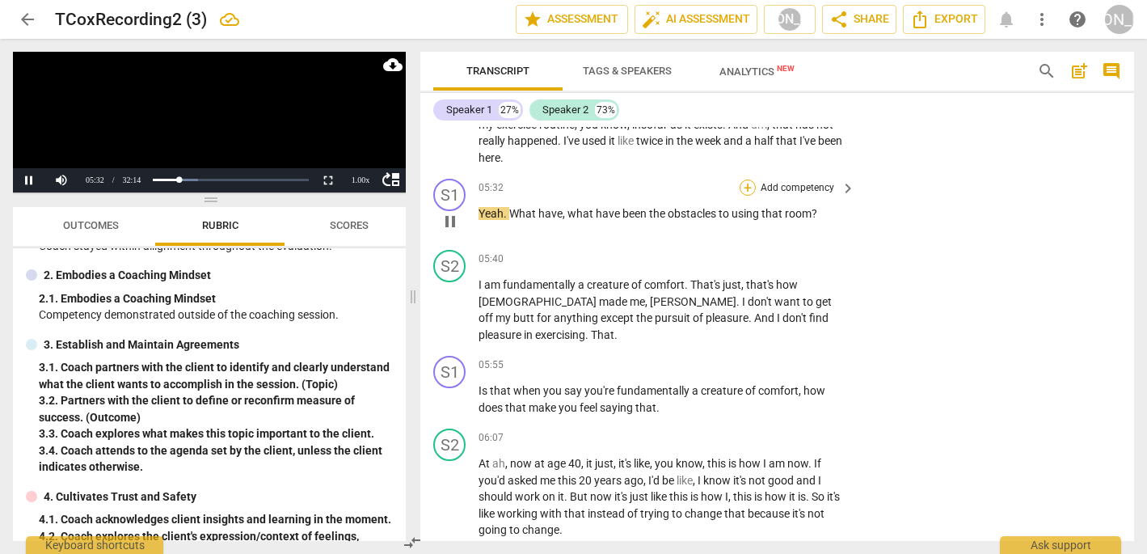
click at [747, 179] on div "+" at bounding box center [748, 187] width 16 height 16
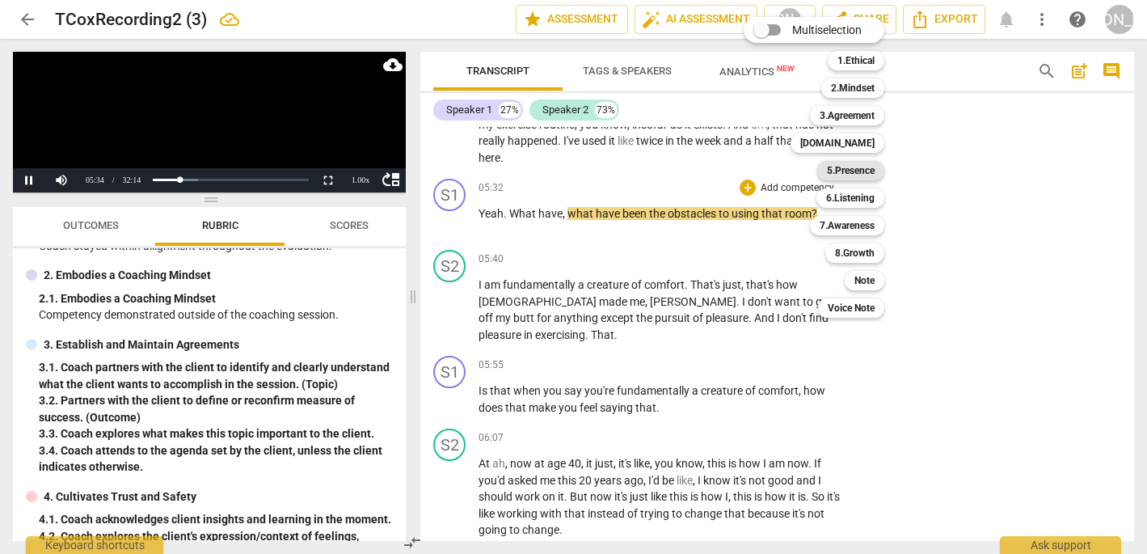
click at [845, 169] on b "5.Presence" at bounding box center [851, 170] width 48 height 19
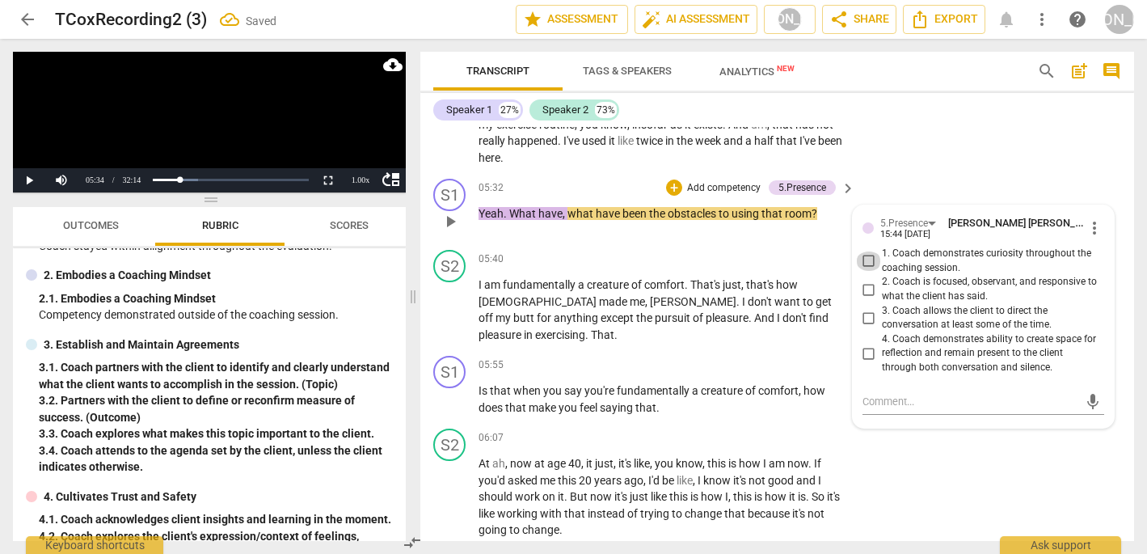
click at [868, 251] on input "1. Coach demonstrates curiosity throughout the coaching session." at bounding box center [869, 260] width 26 height 19
checkbox input "true"
click at [862, 280] on input "2. Coach is focused, observant, and responsive to what the client has said." at bounding box center [869, 289] width 26 height 19
checkbox input "true"
click at [454, 288] on div "play_arrow pause" at bounding box center [457, 310] width 41 height 56
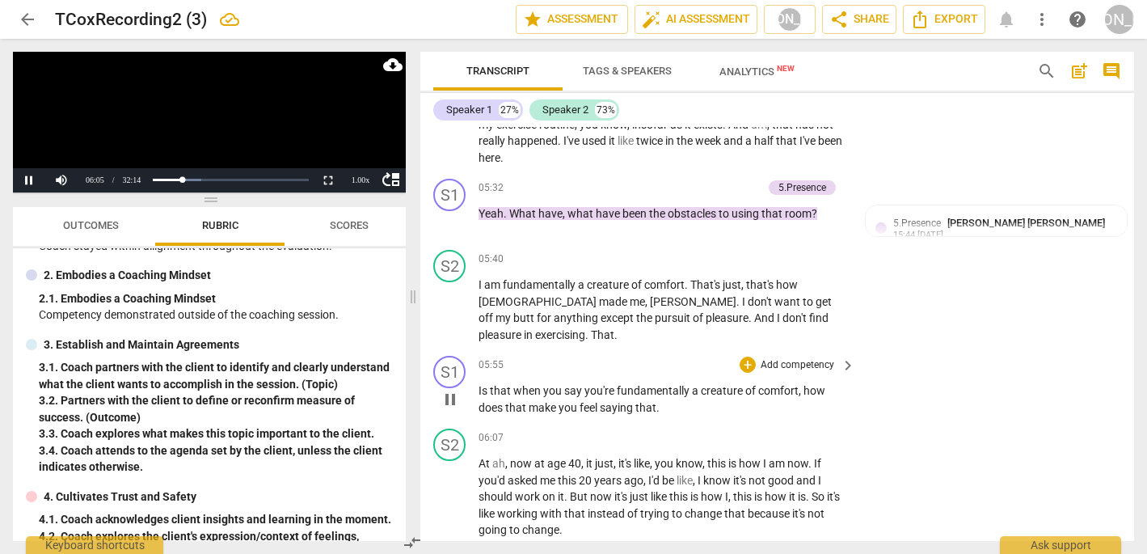
click at [452, 390] on span "pause" at bounding box center [449, 399] width 19 height 19
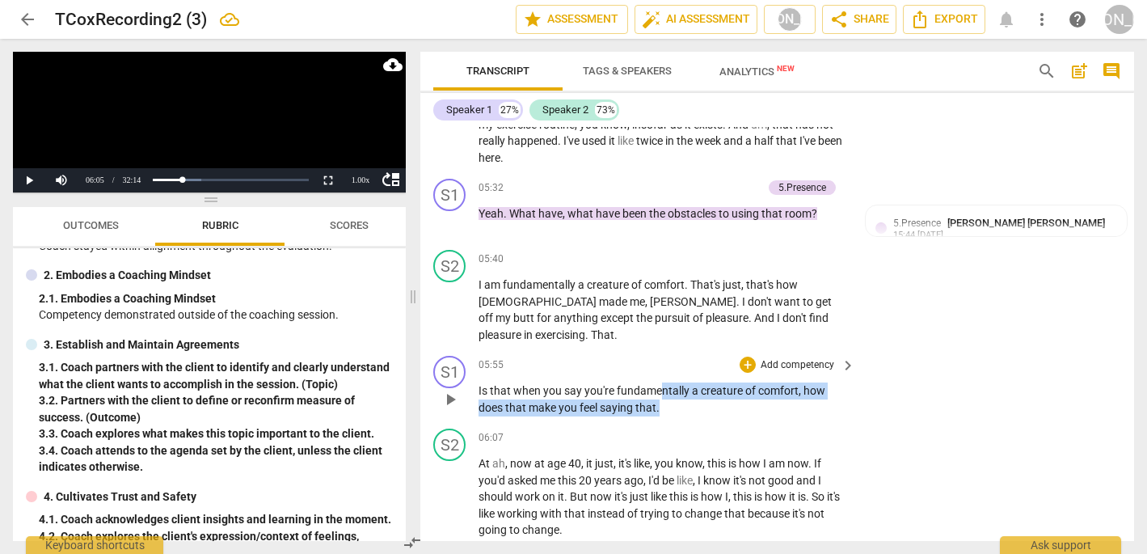
drag, startPoint x: 668, startPoint y: 366, endPoint x: 663, endPoint y: 344, distance: 22.5
click at [663, 382] on p "Is that when you say you're fundamentally a creature of comfort , how does that…" at bounding box center [662, 398] width 369 height 33
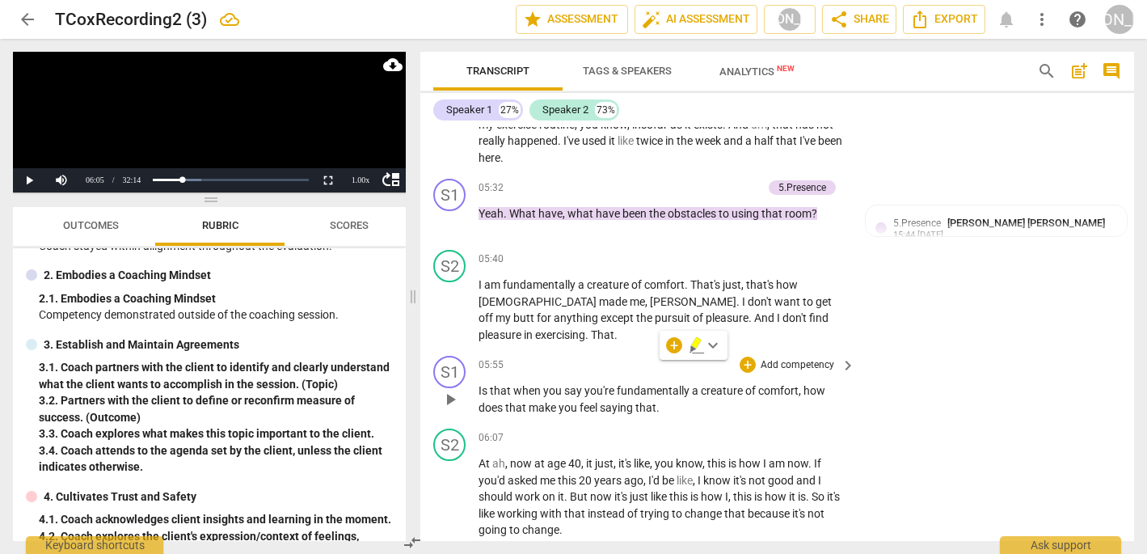
click at [662, 343] on div "+ keyboard_arrow_down" at bounding box center [694, 345] width 68 height 29
click at [744, 356] on div "+" at bounding box center [748, 364] width 16 height 16
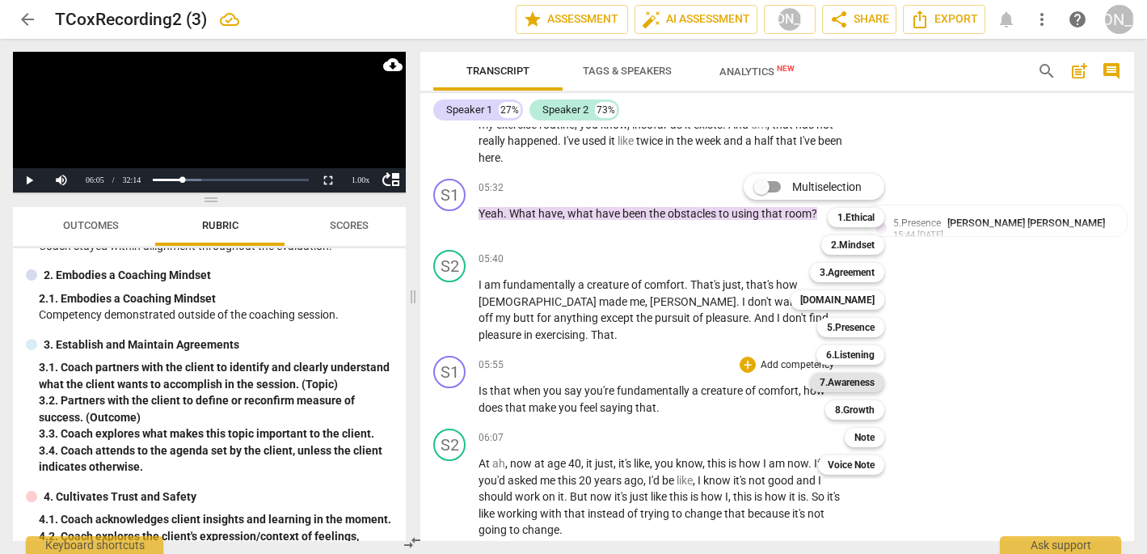
click at [851, 379] on b "7.Awareness" at bounding box center [847, 382] width 55 height 19
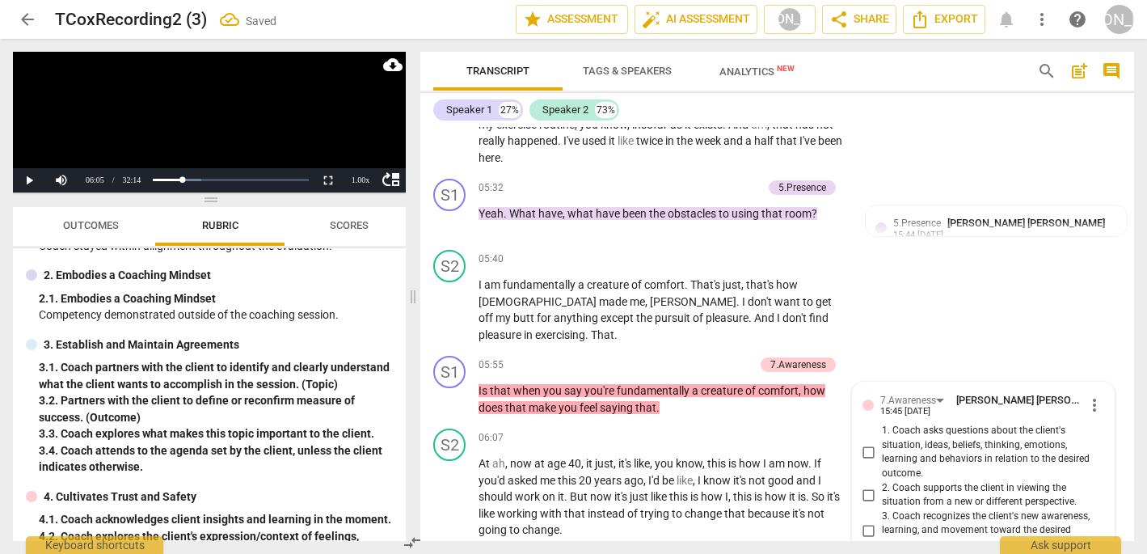
scroll to position [1759, 0]
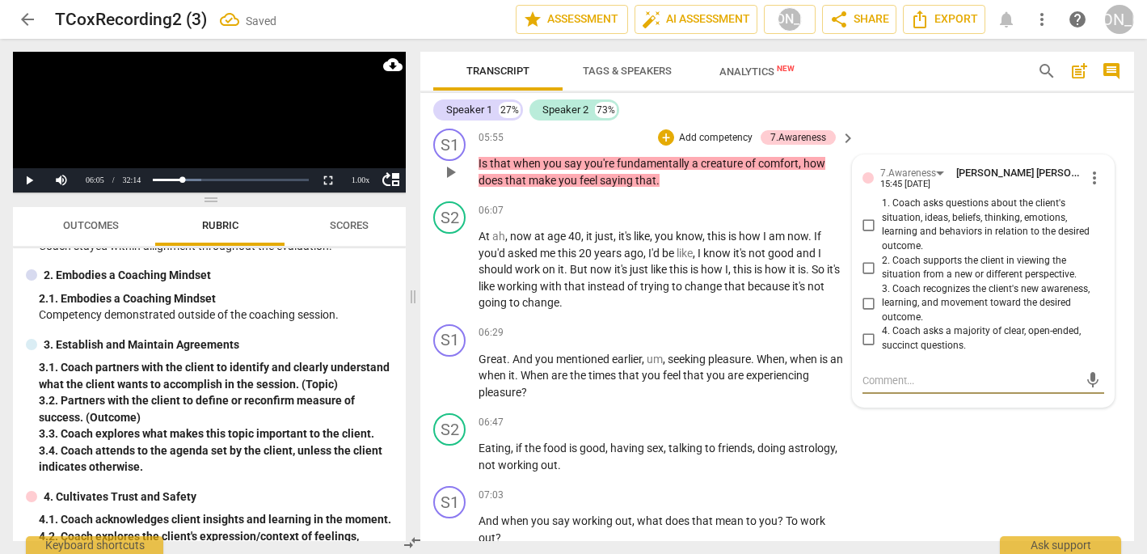
click at [865, 215] on input "1. Coach asks questions about the client's situation, ideas, beliefs, thinking,…" at bounding box center [869, 224] width 26 height 19
checkbox input "true"
click at [449, 260] on span "play_arrow" at bounding box center [449, 269] width 19 height 19
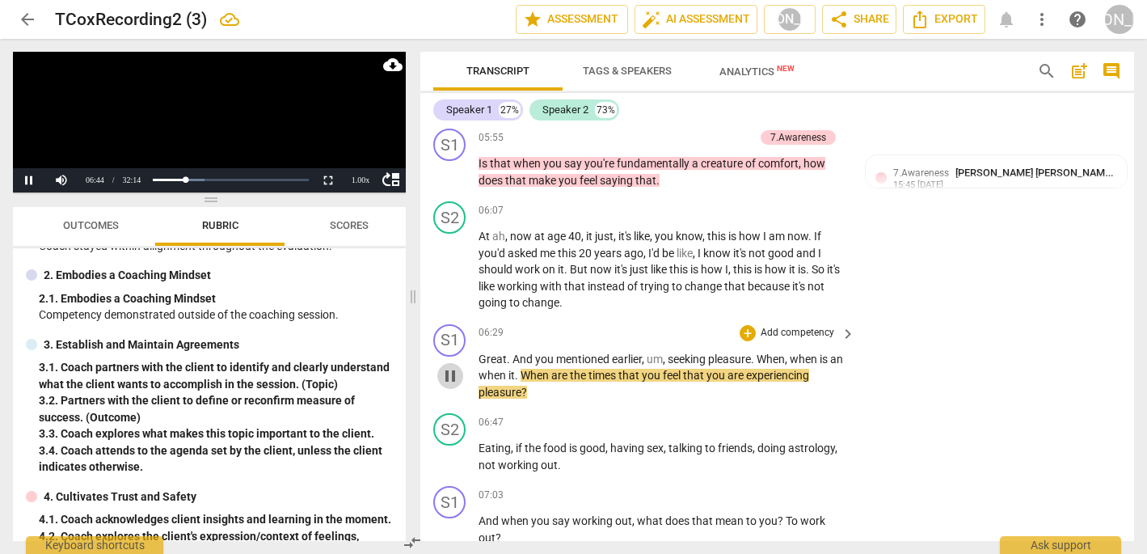
click at [444, 366] on span "pause" at bounding box center [449, 375] width 19 height 19
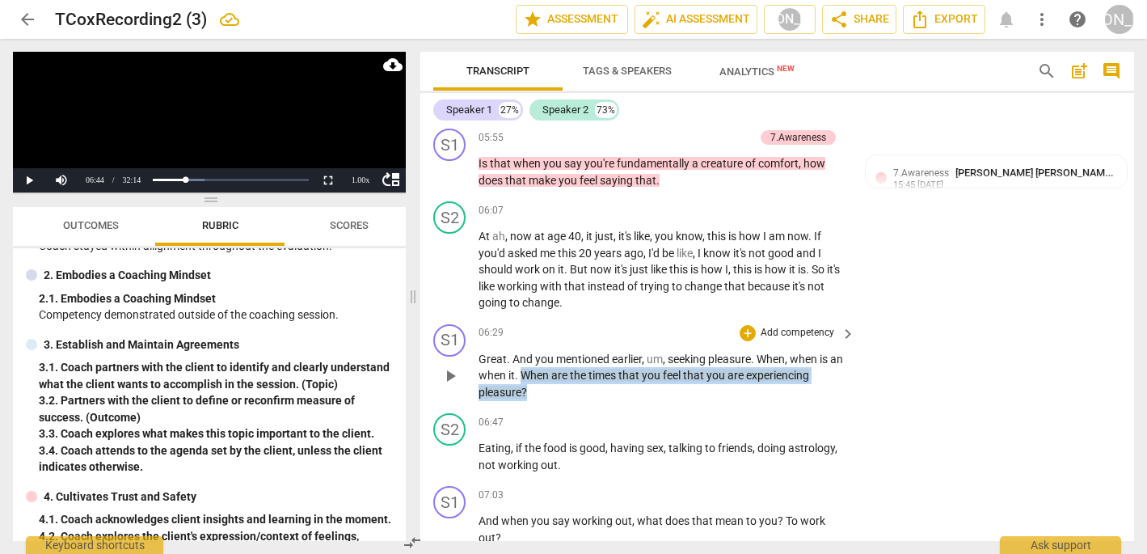
drag, startPoint x: 535, startPoint y: 331, endPoint x: 535, endPoint y: 360, distance: 29.1
click at [535, 360] on div "S1 play_arrow pause 06:29 + Add competency keyboard_arrow_right Great . And you…" at bounding box center [777, 363] width 714 height 90
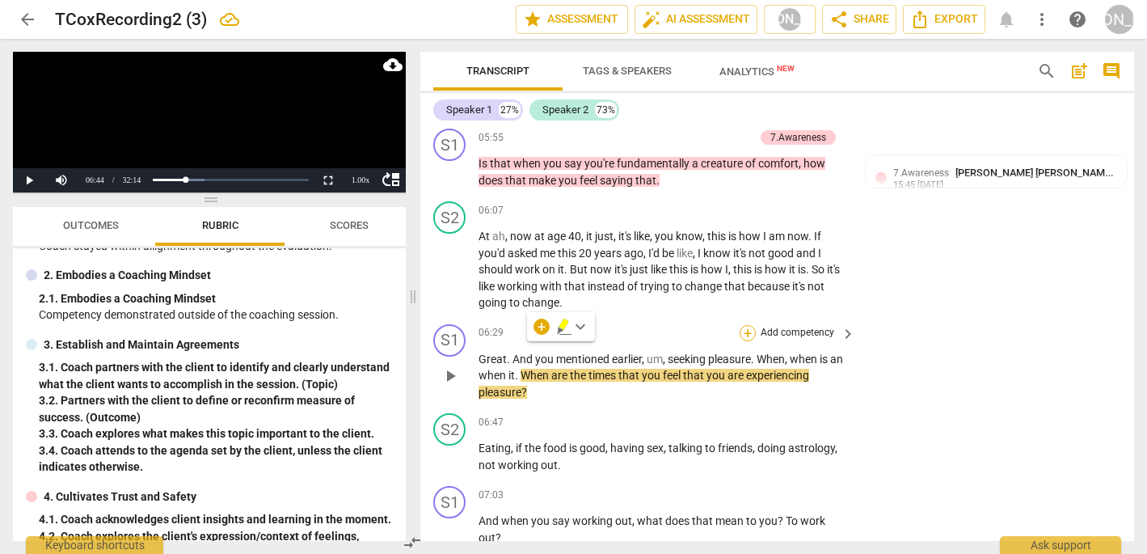
click at [747, 325] on div "+" at bounding box center [748, 333] width 16 height 16
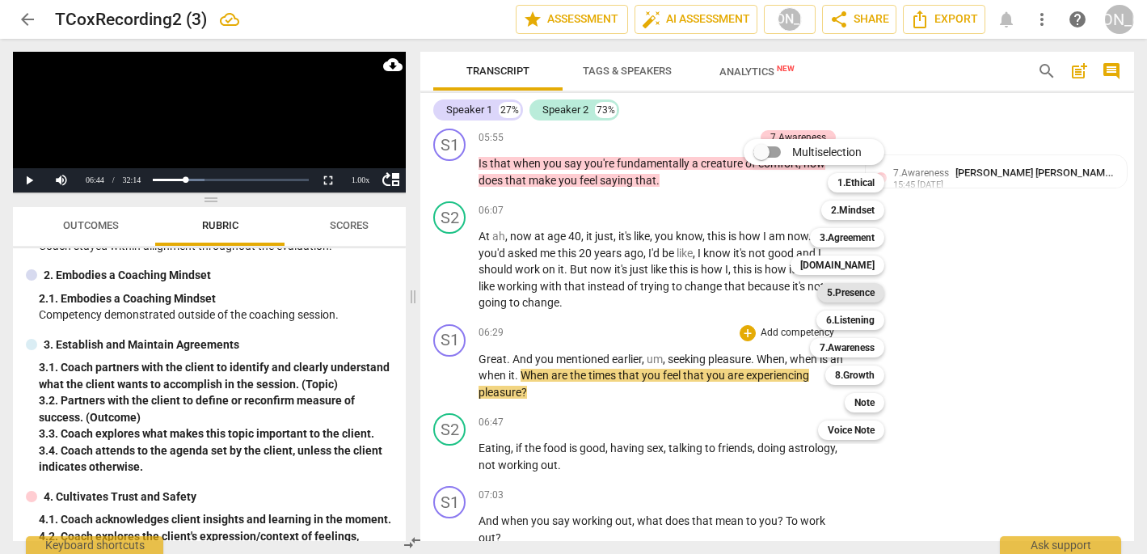
click at [866, 293] on b "5.Presence" at bounding box center [851, 292] width 48 height 19
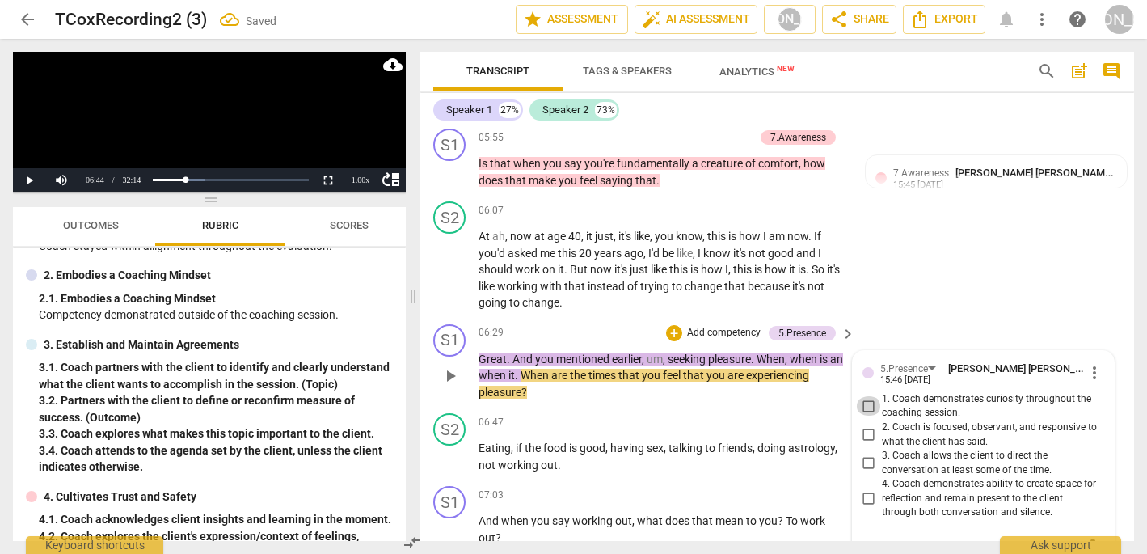
click at [865, 396] on input "1. Coach demonstrates curiosity throughout the coaching session." at bounding box center [869, 405] width 26 height 19
checkbox input "true"
click at [674, 325] on div "+" at bounding box center [674, 333] width 16 height 16
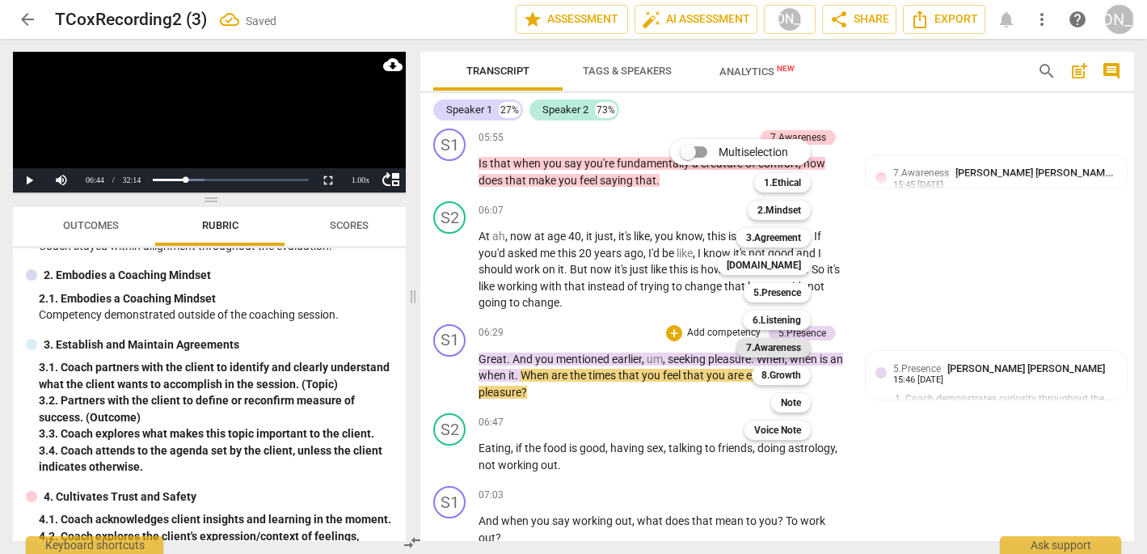
click at [788, 348] on b "7.Awareness" at bounding box center [773, 347] width 55 height 19
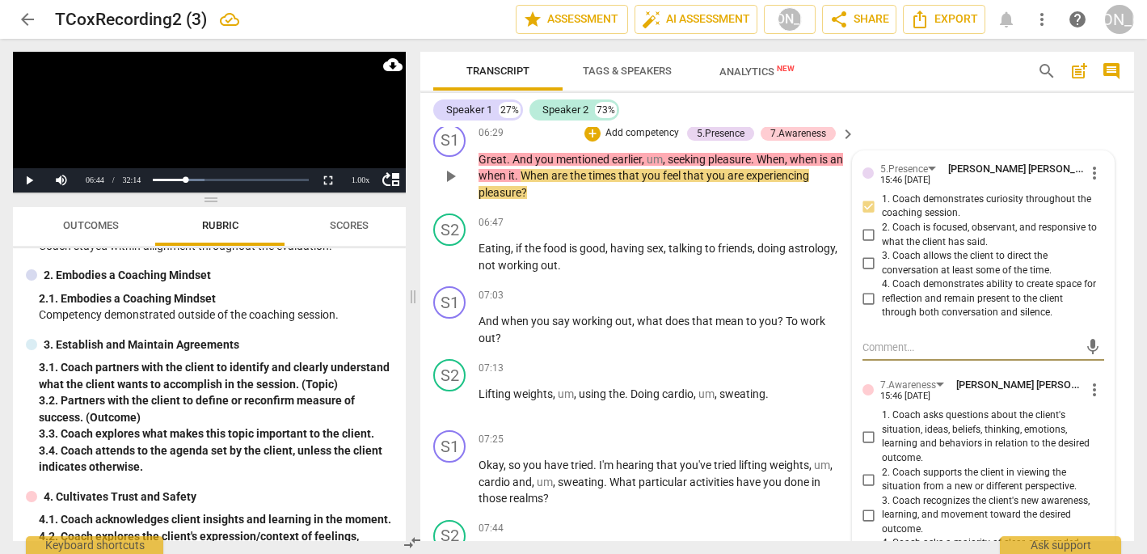
scroll to position [1975, 0]
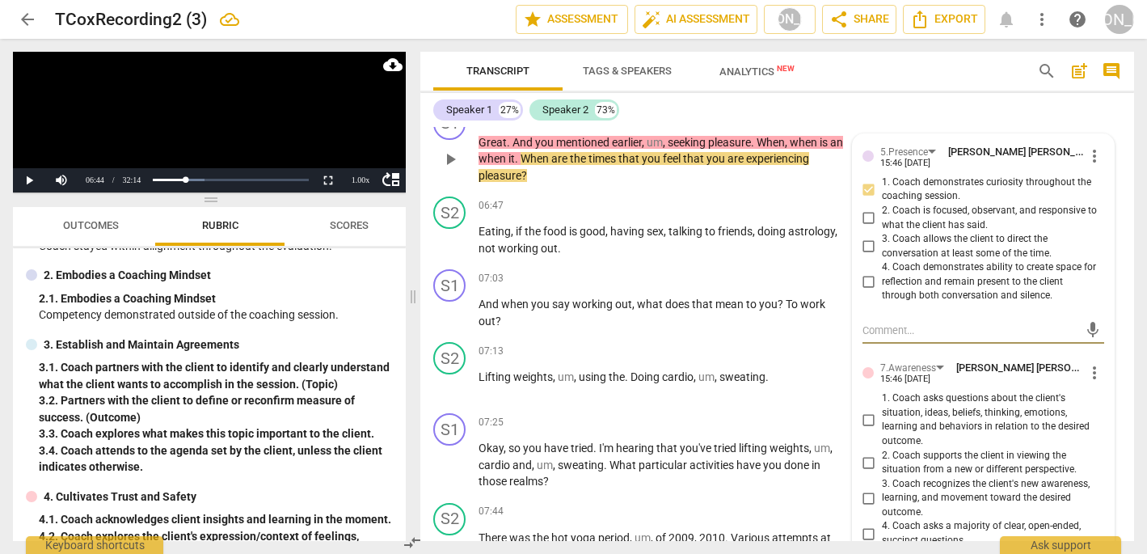
click at [865, 524] on input "4. Coach asks a majority of clear, open-ended, succinct questions." at bounding box center [869, 533] width 26 height 19
checkbox input "true"
click at [865, 410] on input "1. Coach asks questions about the client's situation, ideas, beliefs, thinking,…" at bounding box center [869, 419] width 26 height 19
checkbox input "true"
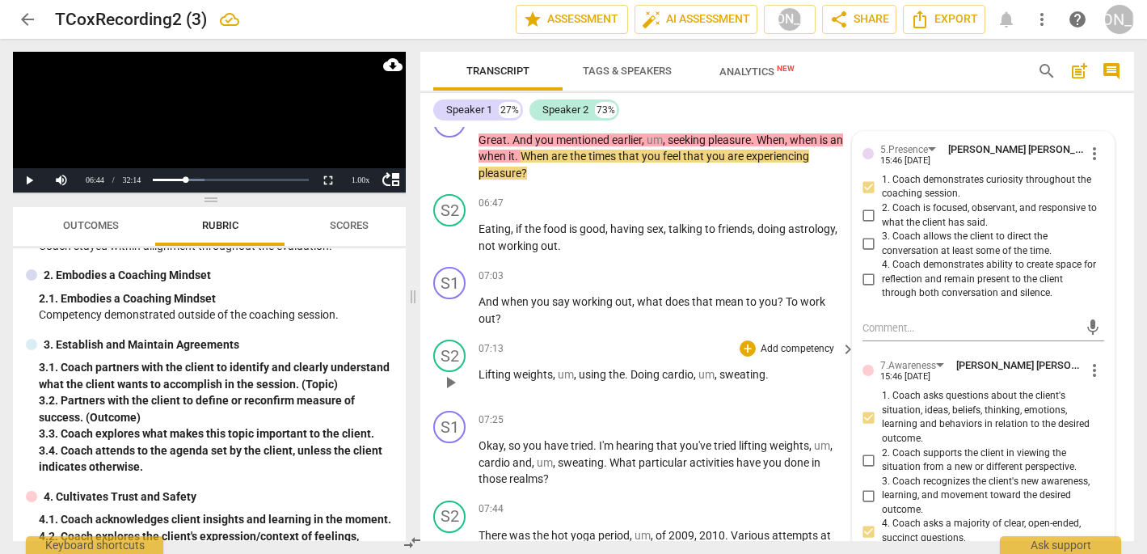
scroll to position [1975, 0]
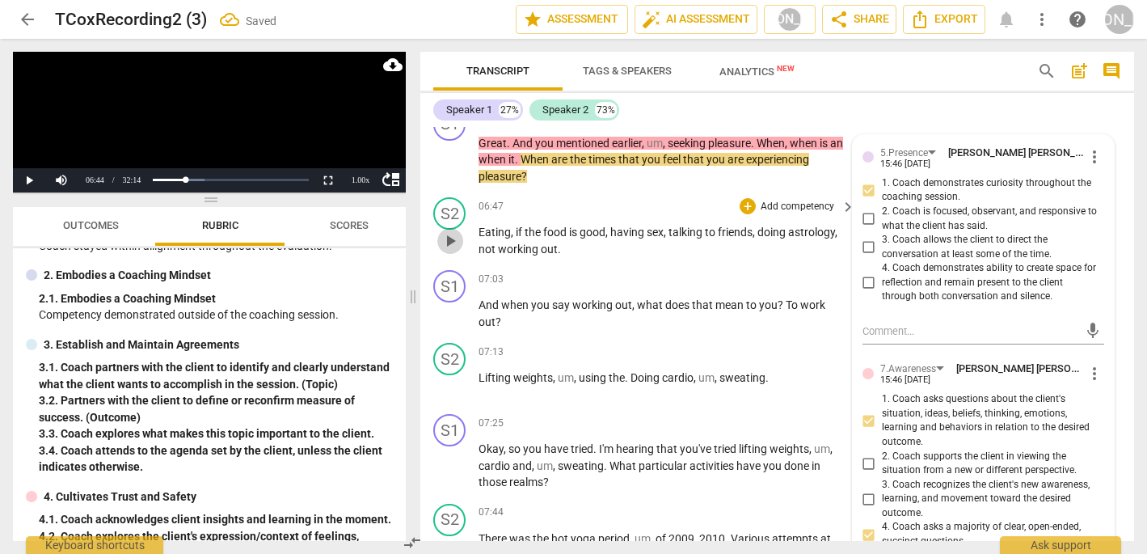
click at [448, 231] on span "play_arrow" at bounding box center [449, 240] width 19 height 19
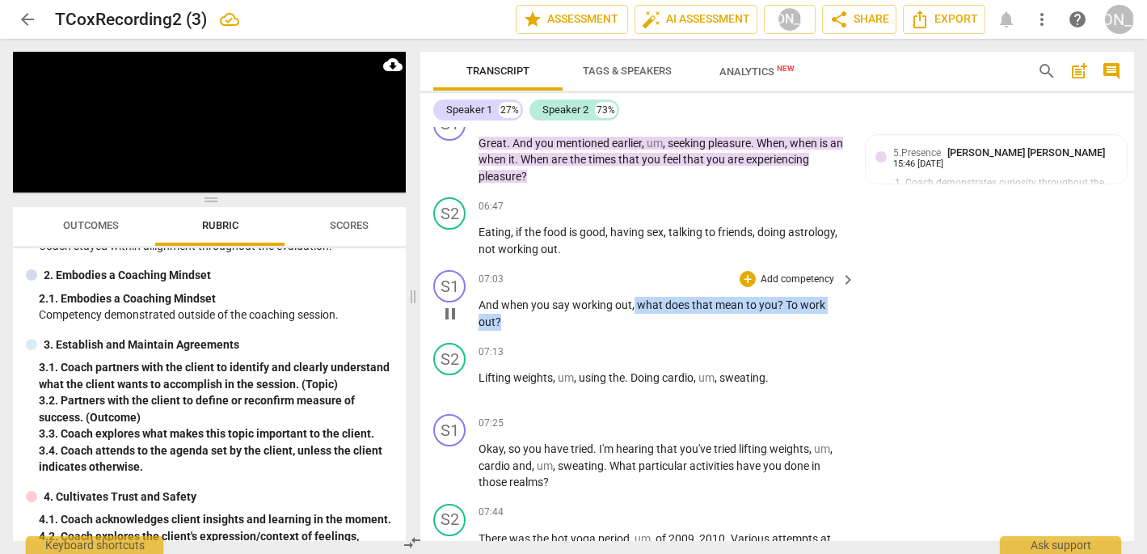
drag, startPoint x: 634, startPoint y: 255, endPoint x: 638, endPoint y: 285, distance: 30.2
click at [638, 285] on div "S1 play_arrow pause 07:03 + Add competency keyboard_arrow_right And when you sa…" at bounding box center [777, 299] width 714 height 73
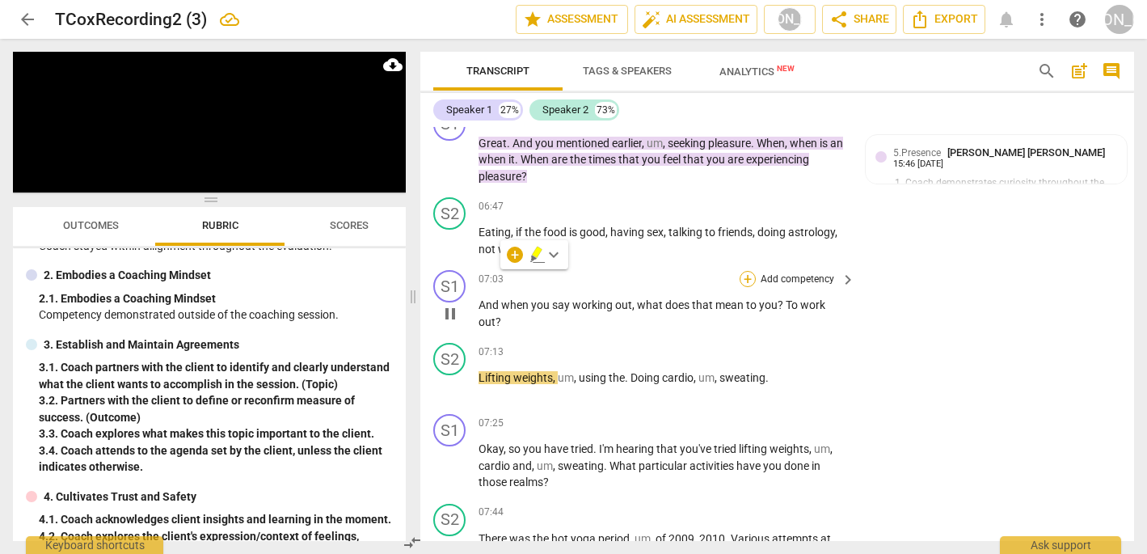
click at [746, 271] on div "+" at bounding box center [748, 279] width 16 height 16
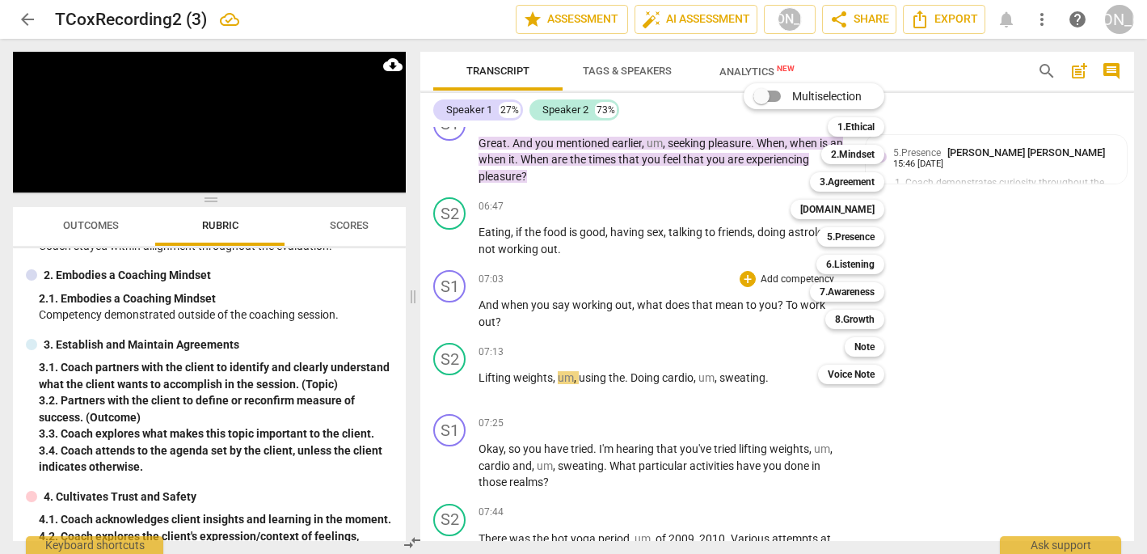
click at [452, 272] on div at bounding box center [573, 277] width 1147 height 554
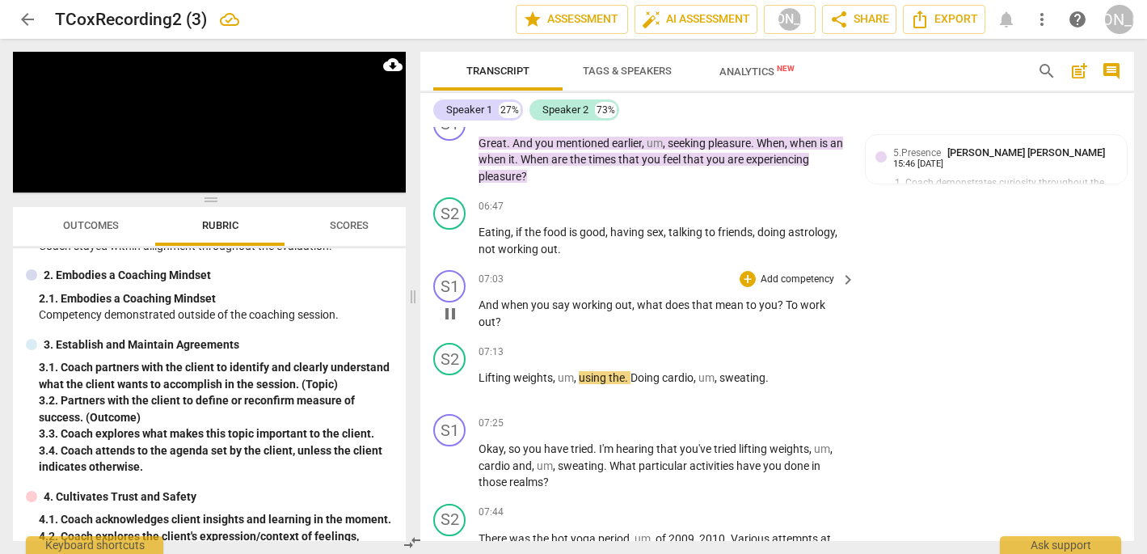
click at [449, 304] on span "pause" at bounding box center [449, 313] width 19 height 19
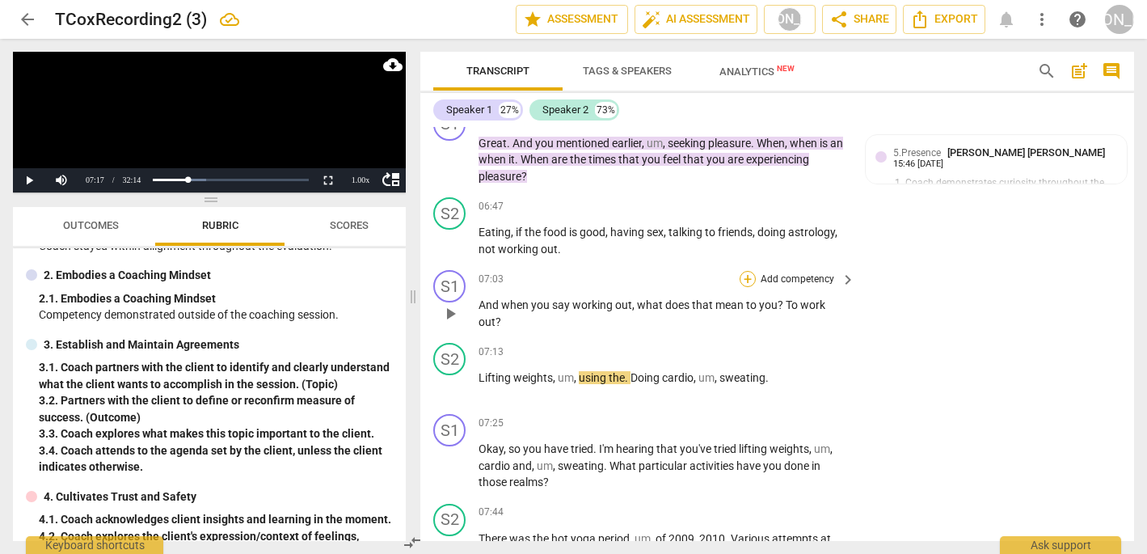
click at [748, 271] on div "+" at bounding box center [748, 279] width 16 height 16
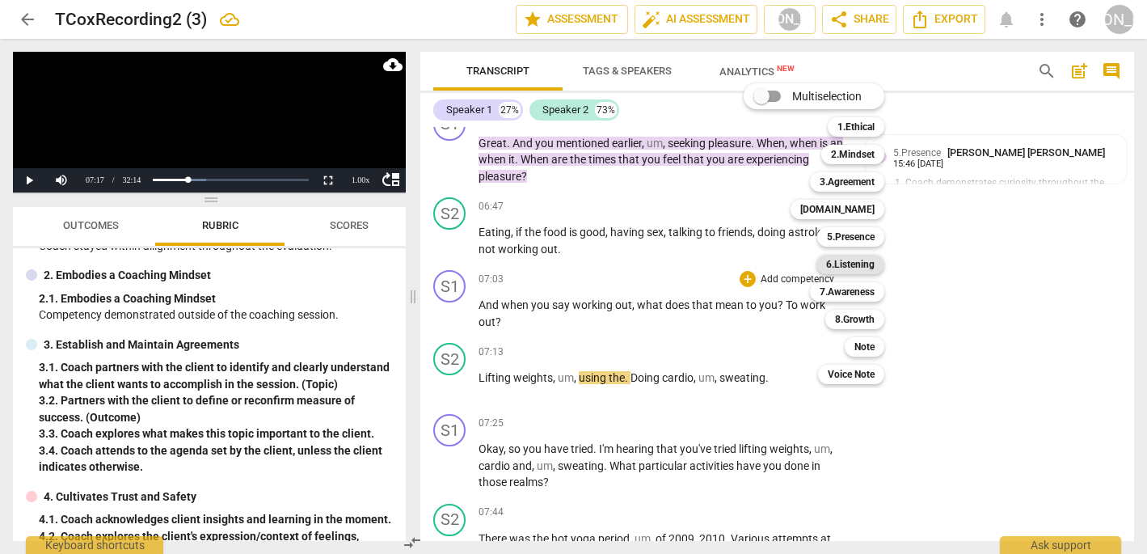
click at [859, 263] on b "6.Listening" at bounding box center [850, 264] width 48 height 19
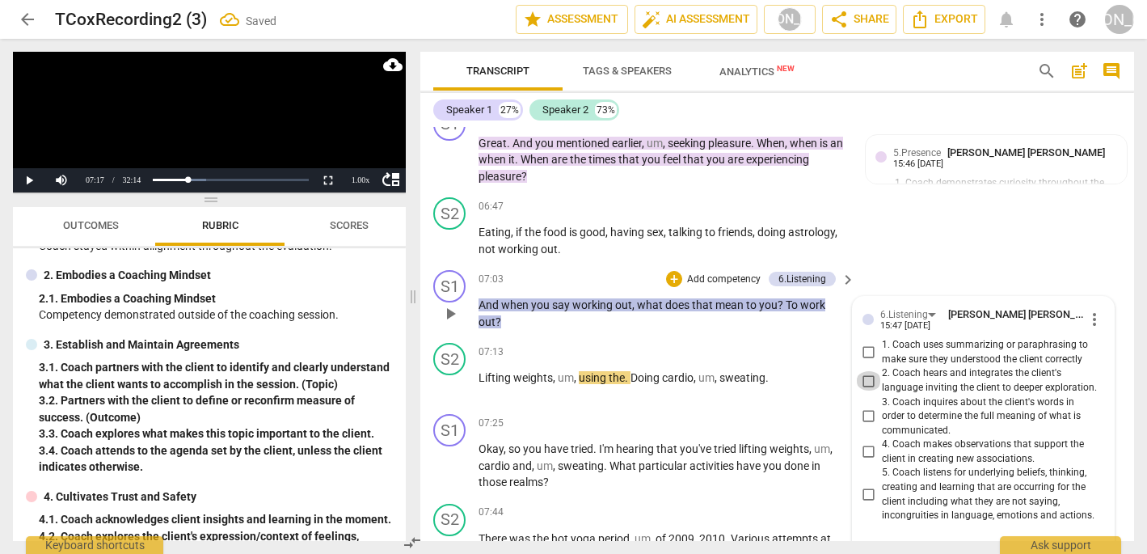
click at [866, 371] on input "2. Coach hears and integrates the client's language inviting the client to deep…" at bounding box center [869, 380] width 26 height 19
checkbox input "true"
click at [671, 271] on div "+" at bounding box center [674, 279] width 16 height 16
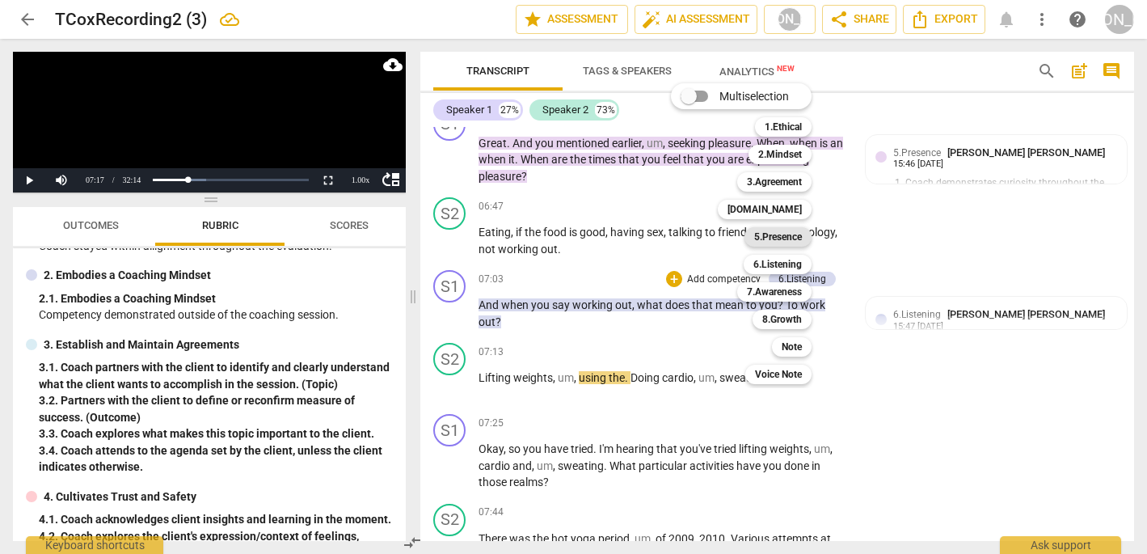
click at [787, 238] on b "5.Presence" at bounding box center [778, 236] width 48 height 19
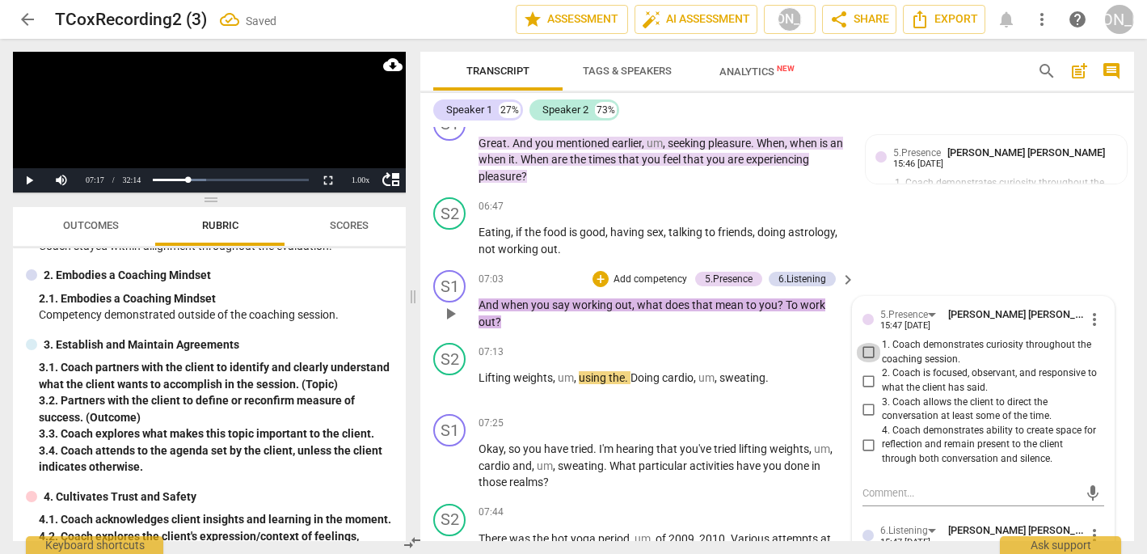
click at [866, 343] on input "1. Coach demonstrates curiosity throughout the coaching session." at bounding box center [869, 352] width 26 height 19
checkbox input "true"
click at [448, 456] on span "play_arrow" at bounding box center [449, 465] width 19 height 19
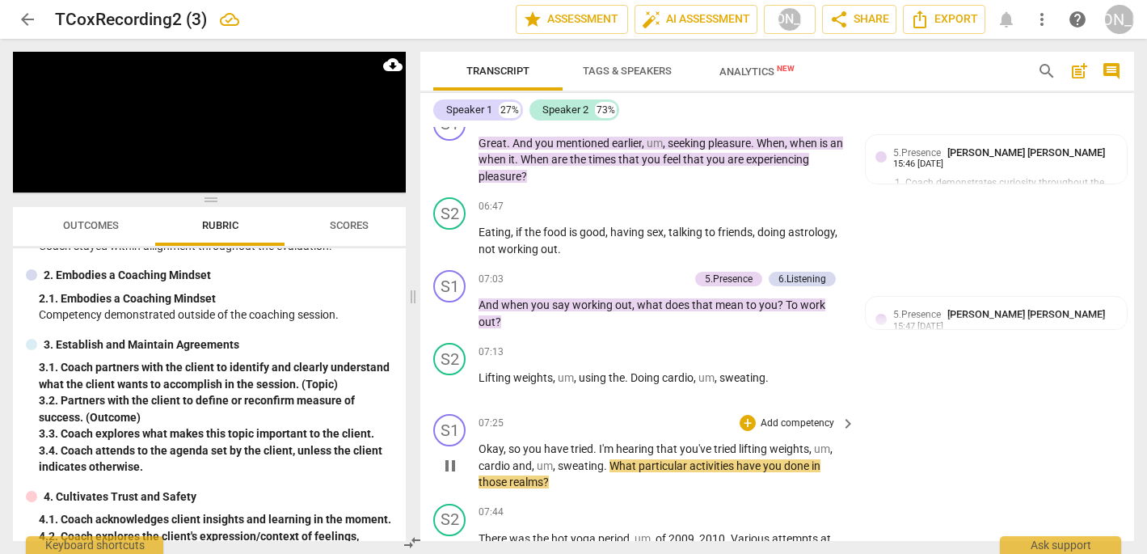
click at [450, 456] on span "pause" at bounding box center [449, 465] width 19 height 19
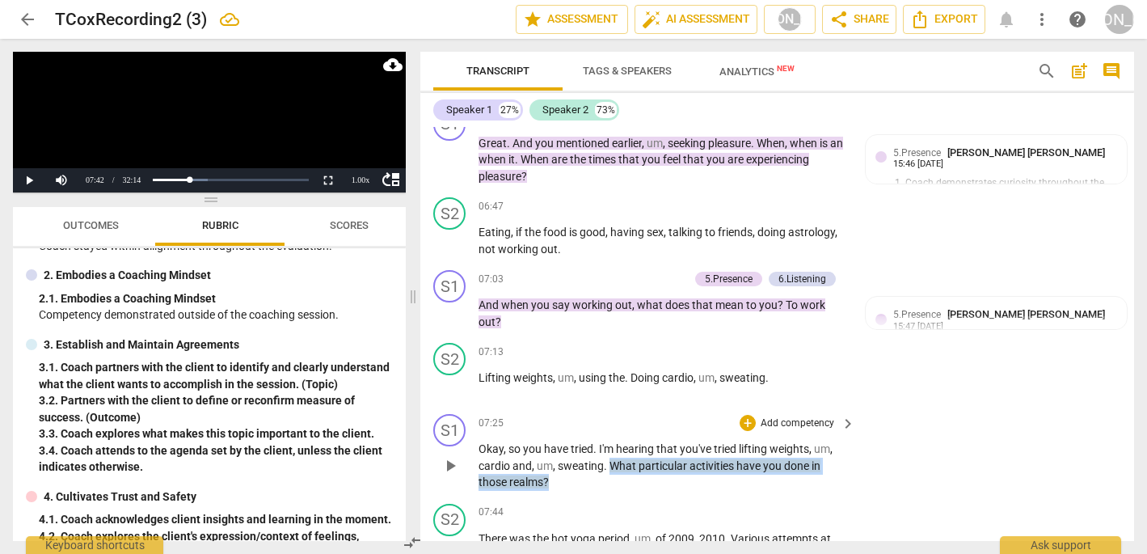
drag, startPoint x: 611, startPoint y: 415, endPoint x: 610, endPoint y: 430, distance: 14.6
click at [610, 440] on p "Okay , so you have tried . I'm hearing that you've tried lifting weights , um ,…" at bounding box center [662, 465] width 369 height 50
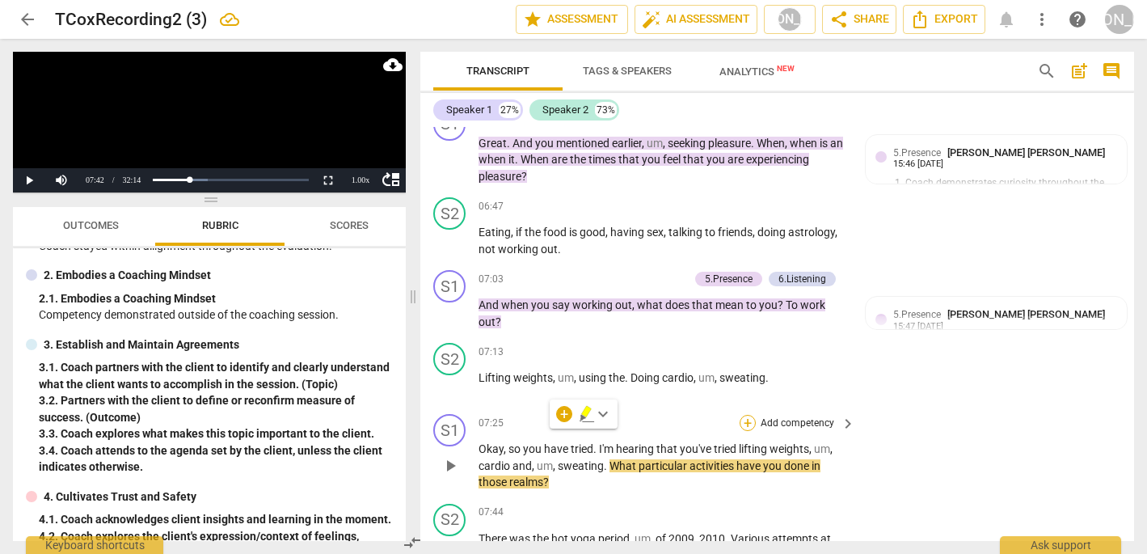
click at [743, 415] on div "+" at bounding box center [748, 423] width 16 height 16
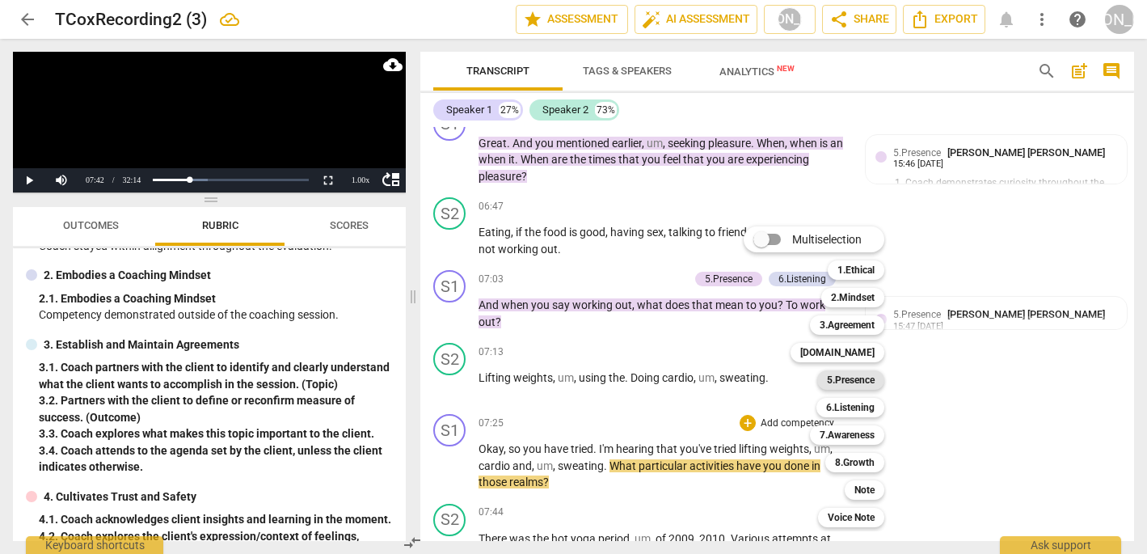
click at [857, 378] on b "5.Presence" at bounding box center [851, 379] width 48 height 19
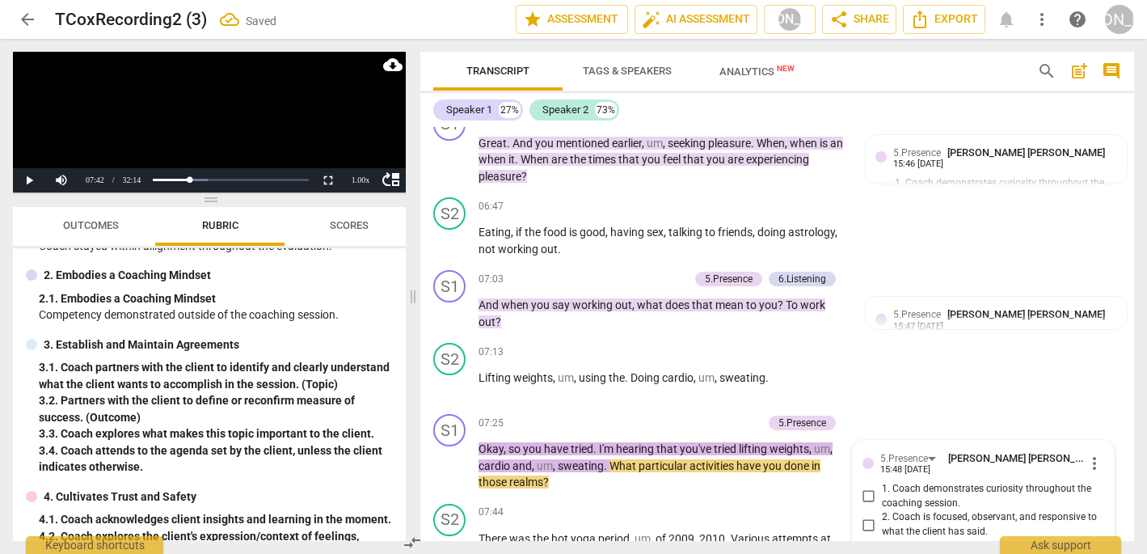
scroll to position [2227, 0]
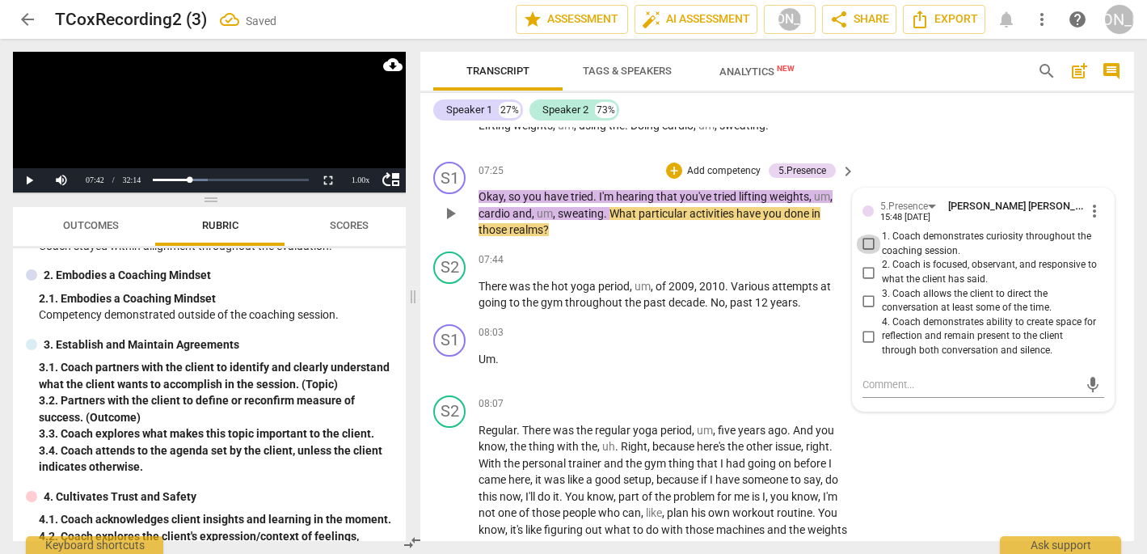
click at [865, 234] on input "1. Coach demonstrates curiosity throughout the coaching session." at bounding box center [869, 243] width 26 height 19
checkbox input "true"
click at [445, 285] on span "play_arrow" at bounding box center [449, 294] width 19 height 19
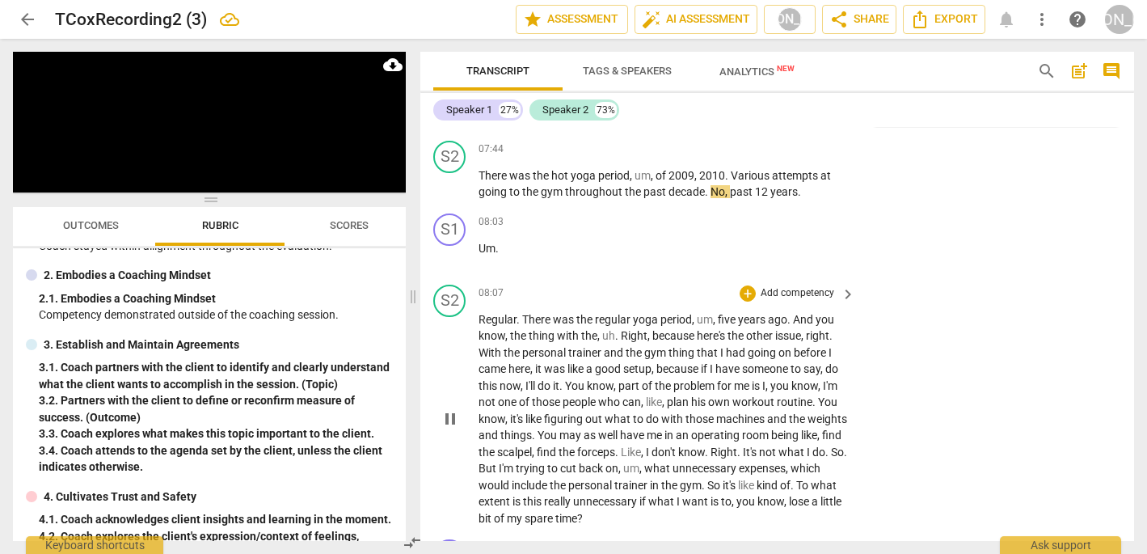
scroll to position [2323, 0]
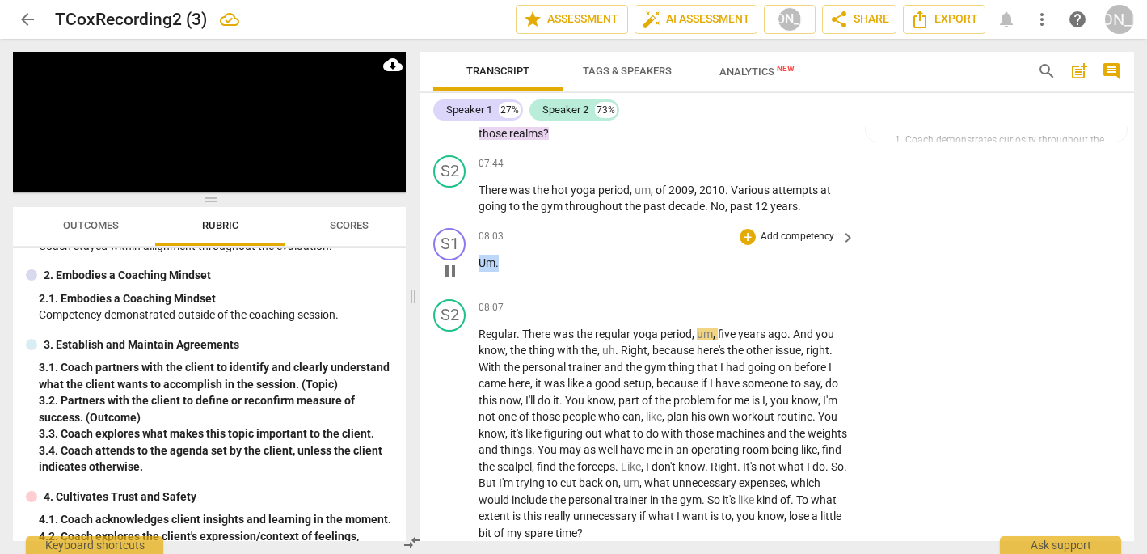
drag, startPoint x: 505, startPoint y: 214, endPoint x: 474, endPoint y: 213, distance: 30.8
click at [474, 221] on div "S1 play_arrow pause 08:03 + Add competency keyboard_arrow_right Um ." at bounding box center [777, 256] width 714 height 71
click at [478, 299] on div "S2 play_arrow pause" at bounding box center [455, 420] width 45 height 242
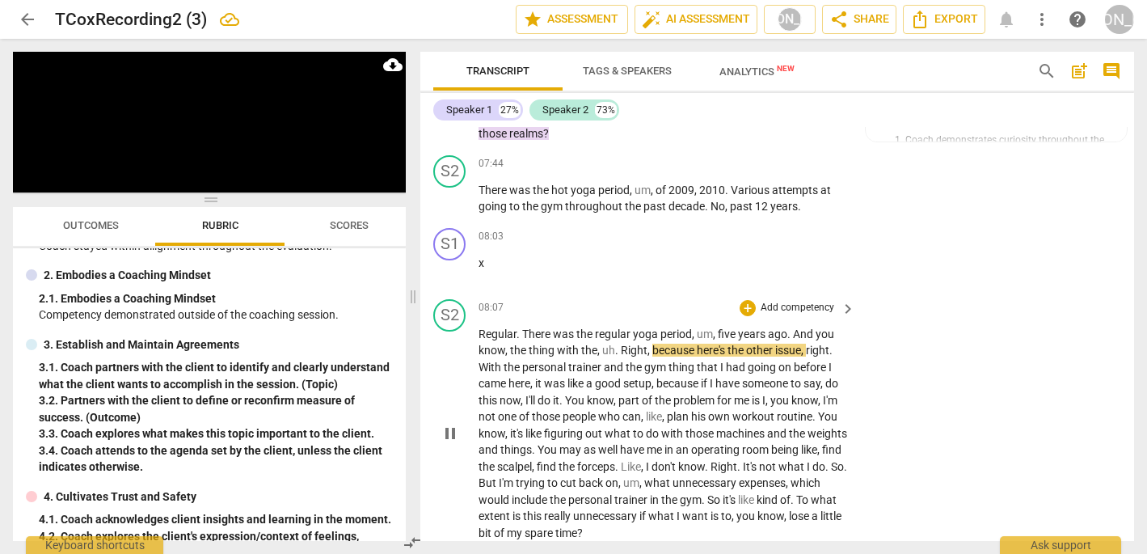
click at [478, 327] on span "Regular" at bounding box center [497, 333] width 38 height 13
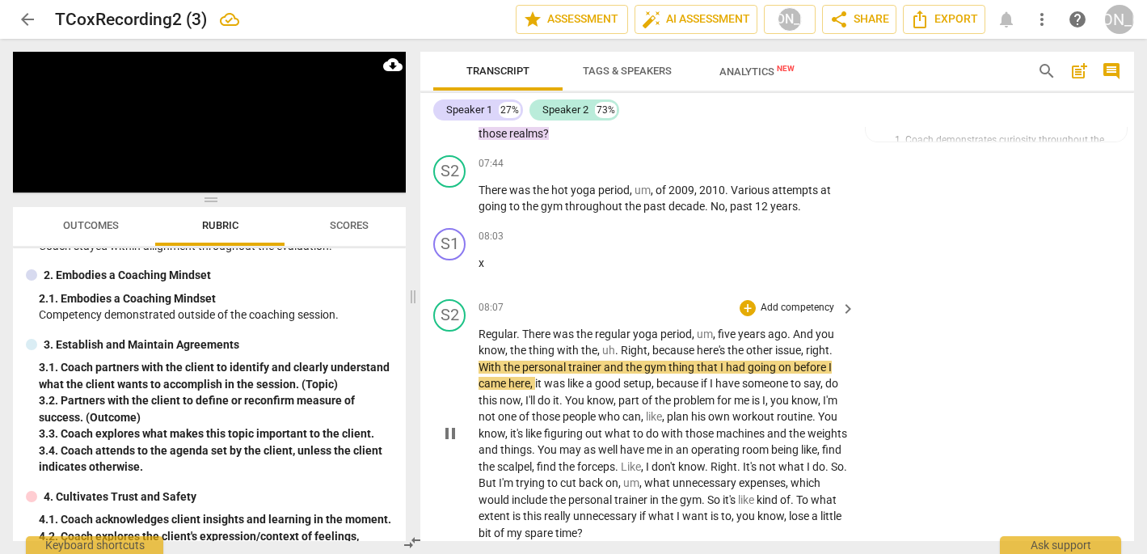
paste p
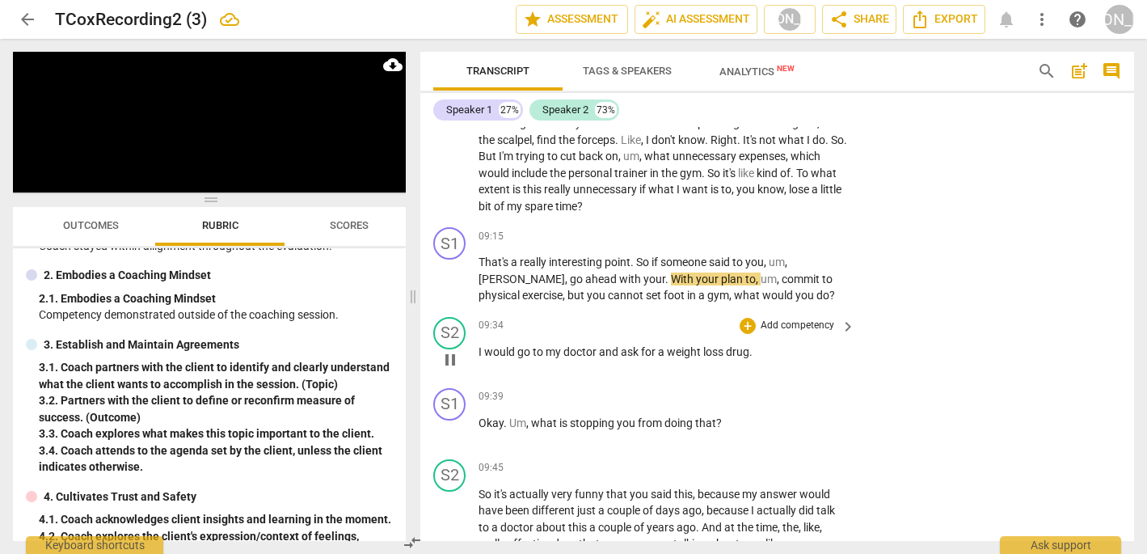
scroll to position [2658, 0]
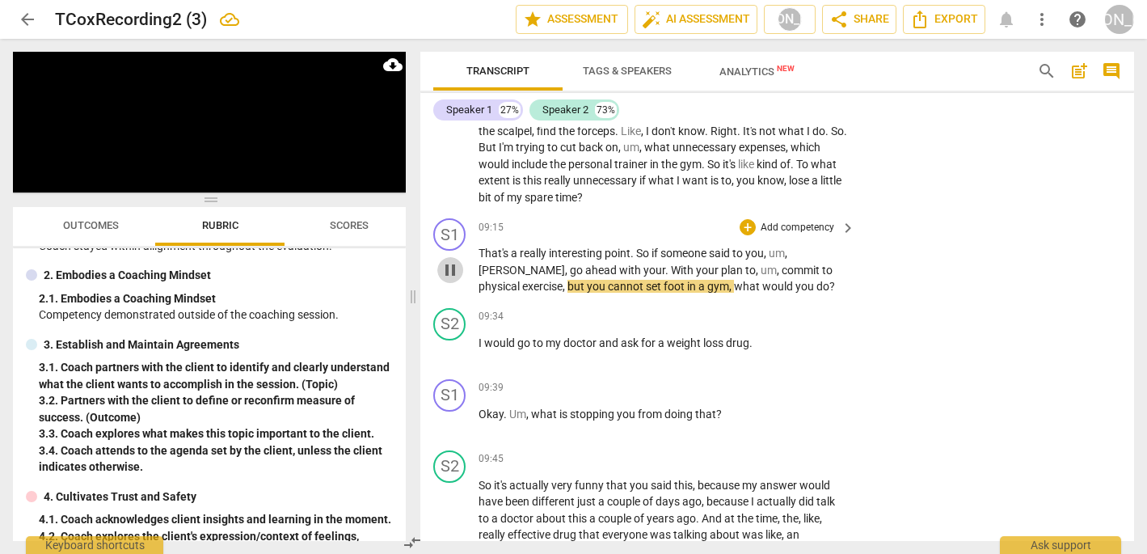
click at [448, 260] on span "pause" at bounding box center [449, 269] width 19 height 19
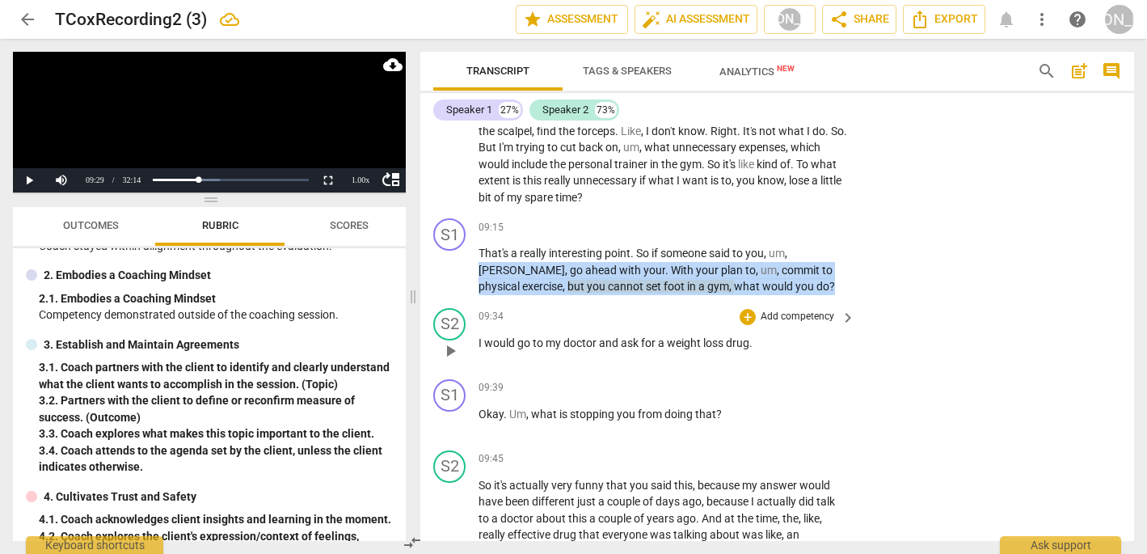
drag, startPoint x: 793, startPoint y: 198, endPoint x: 798, endPoint y: 252, distance: 54.4
click at [798, 253] on div "S1 play_arrow pause 00:05 + Add competency keyboard_arrow_right Hi , [PERSON_NA…" at bounding box center [777, 334] width 714 height 414
click at [781, 213] on icon "button" at bounding box center [781, 208] width 10 height 11
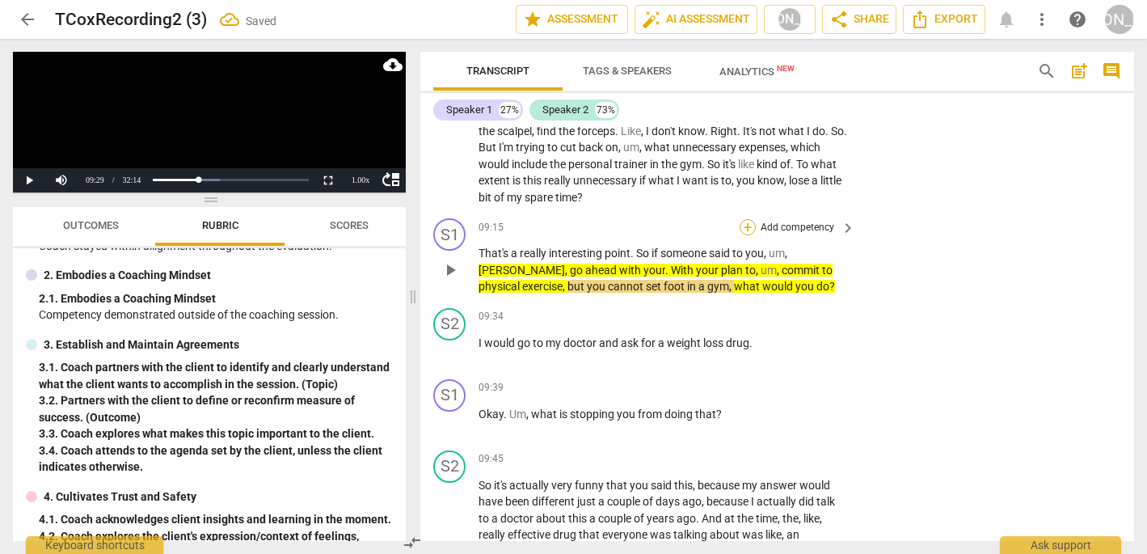
click at [744, 219] on div "+" at bounding box center [748, 227] width 16 height 16
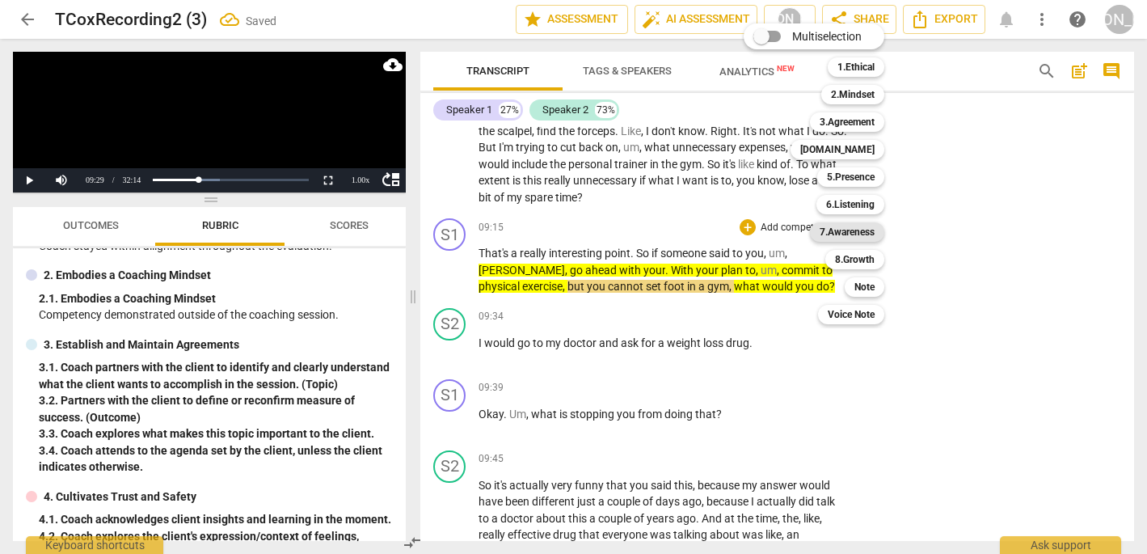
click at [857, 231] on b "7.Awareness" at bounding box center [847, 231] width 55 height 19
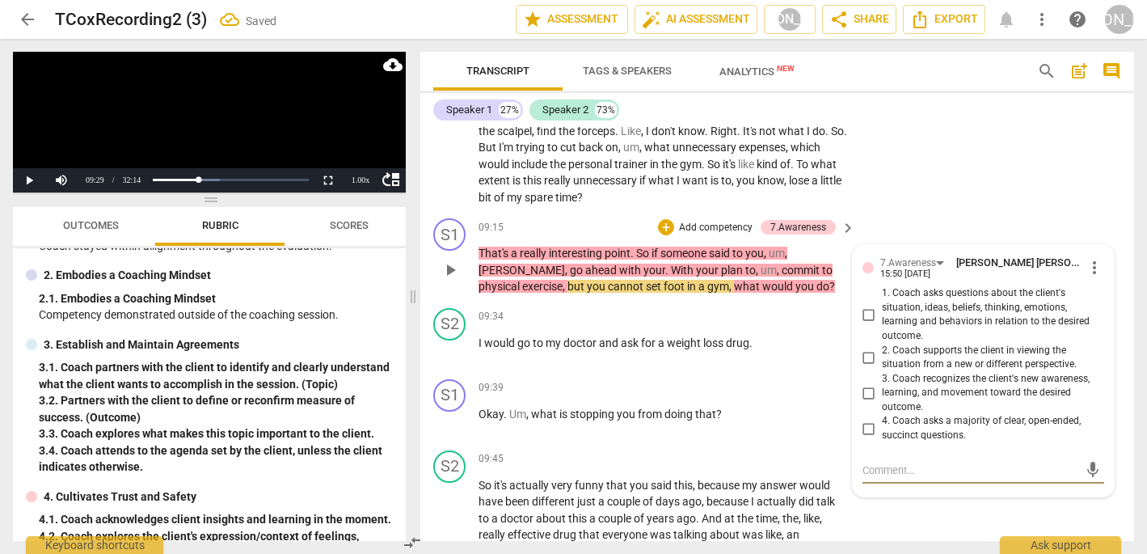
click at [866, 348] on input "2. Coach supports the client in viewing the situation from a new or different p…" at bounding box center [869, 357] width 26 height 19
checkbox input "true"
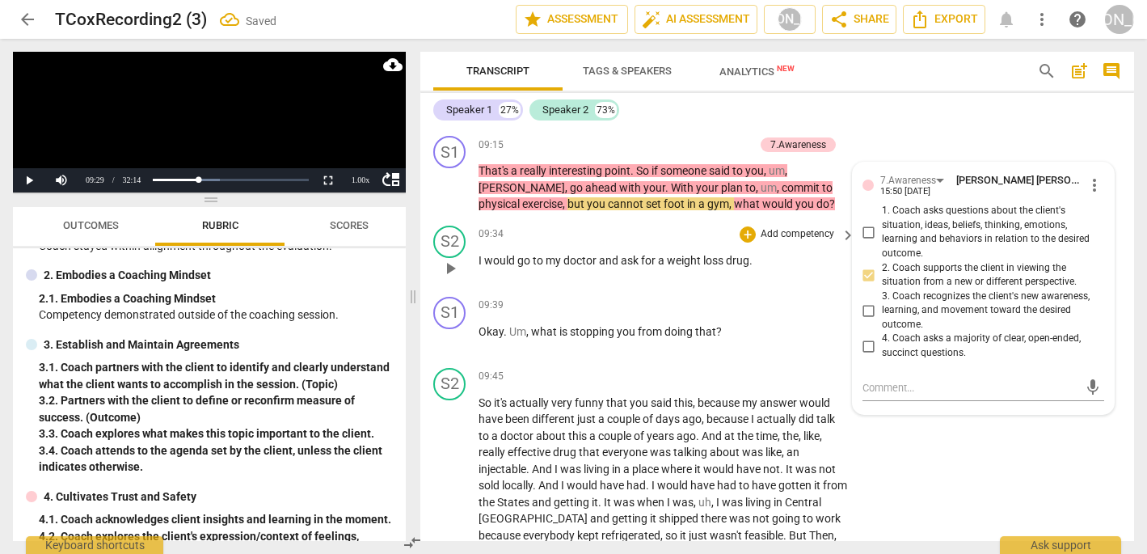
scroll to position [2756, 0]
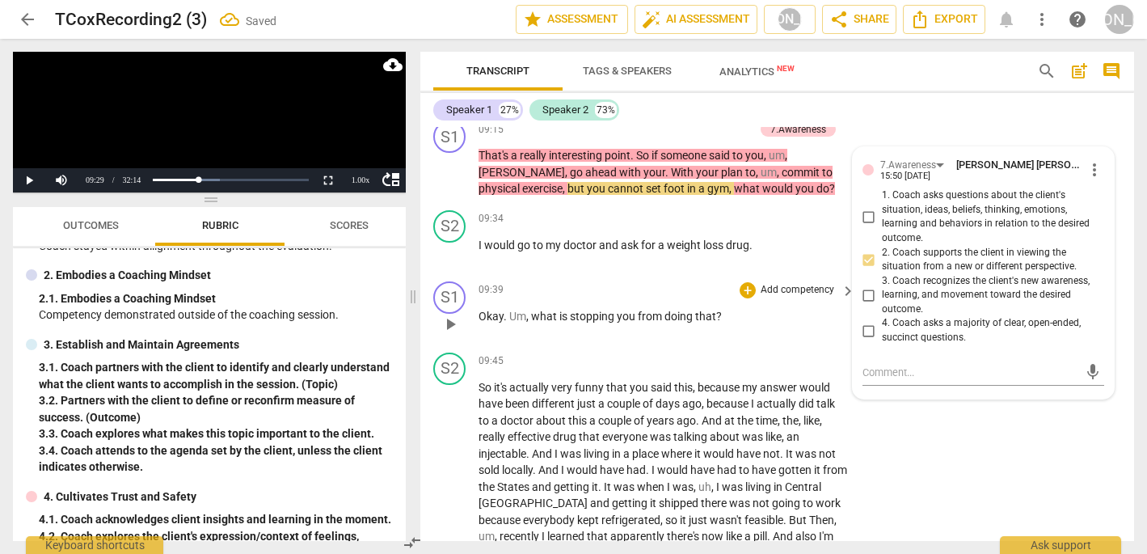
click at [451, 314] on span "play_arrow" at bounding box center [449, 323] width 19 height 19
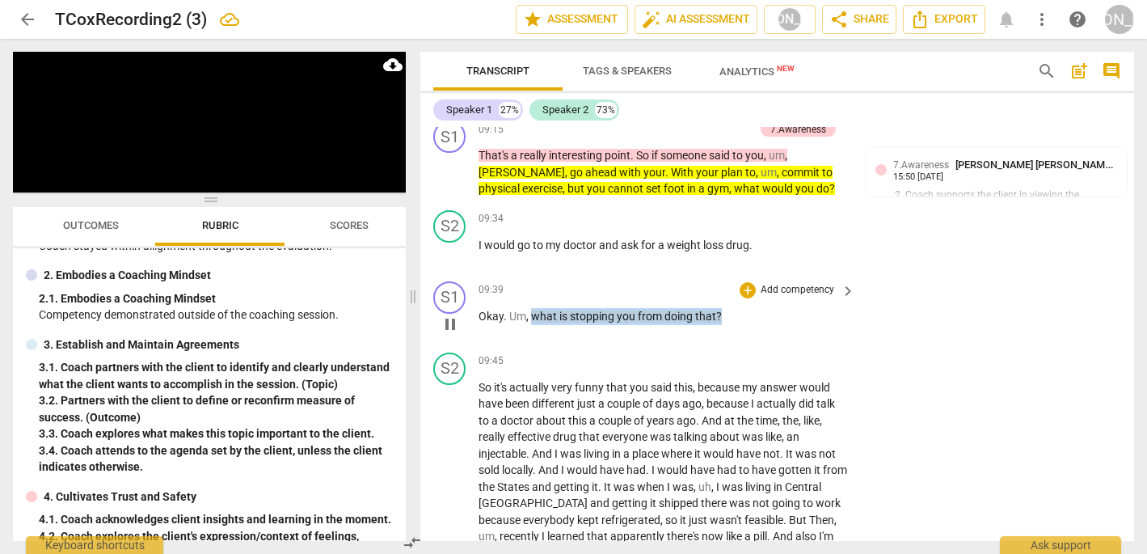
drag, startPoint x: 726, startPoint y: 262, endPoint x: 535, endPoint y: 259, distance: 190.8
click at [533, 308] on p "Okay . Um , what is stopping you from doing that ?" at bounding box center [662, 316] width 369 height 17
click at [447, 314] on span "pause" at bounding box center [449, 323] width 19 height 19
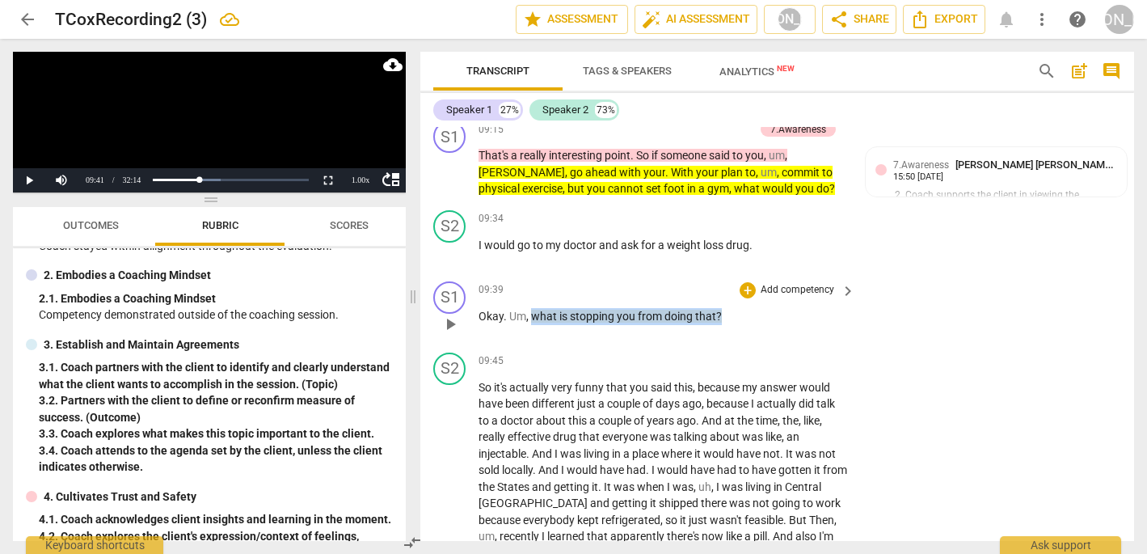
click at [751, 282] on div "+ Add competency" at bounding box center [788, 290] width 96 height 16
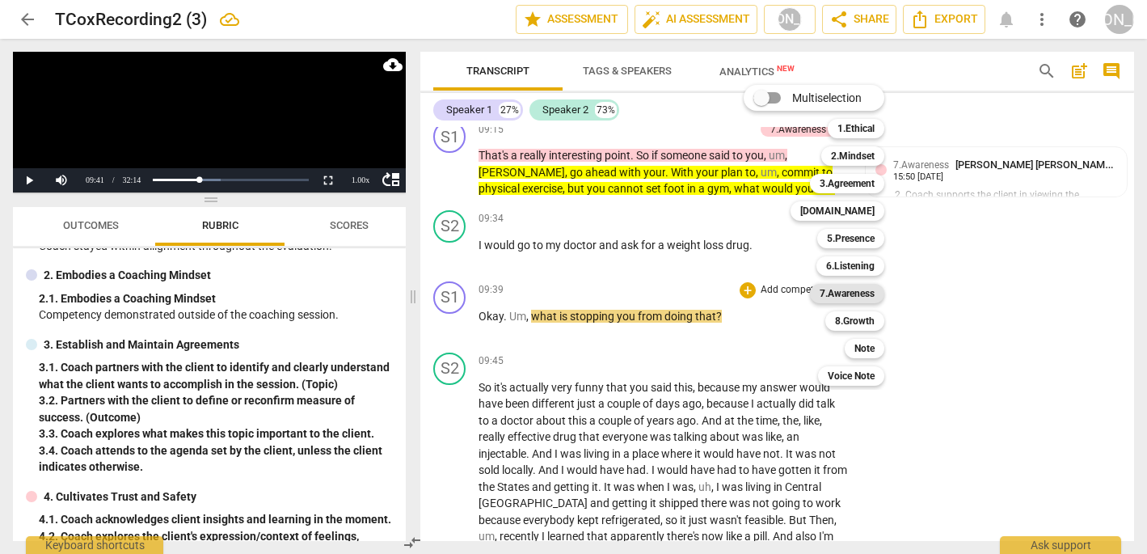
click at [844, 299] on b "7.Awareness" at bounding box center [847, 293] width 55 height 19
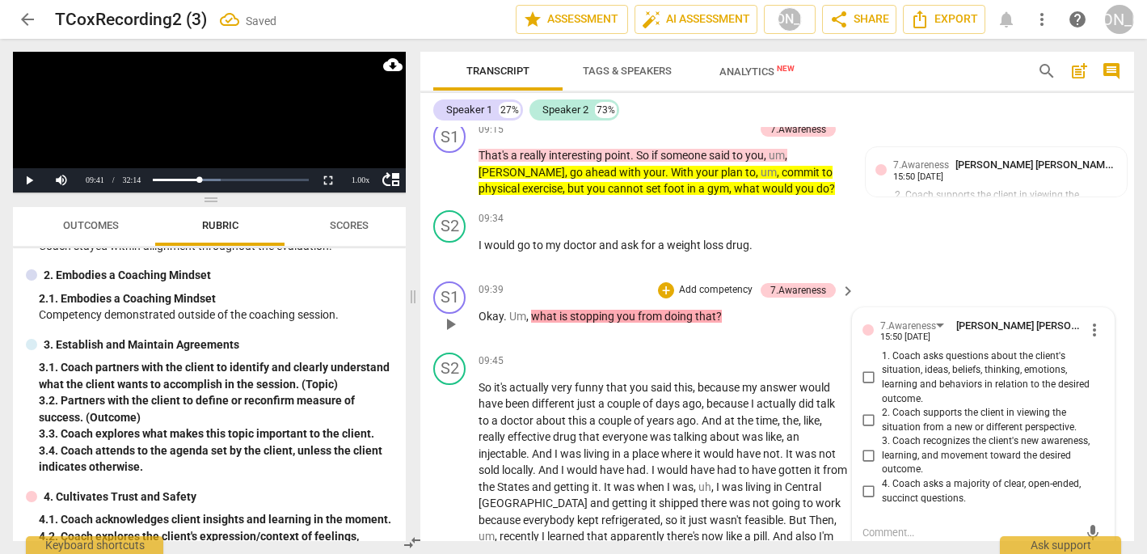
click at [863, 368] on input "1. Coach asks questions about the client's situation, ideas, beliefs, thinking,…" at bounding box center [869, 377] width 26 height 19
checkbox input "true"
click at [453, 477] on span "play_arrow" at bounding box center [449, 486] width 19 height 19
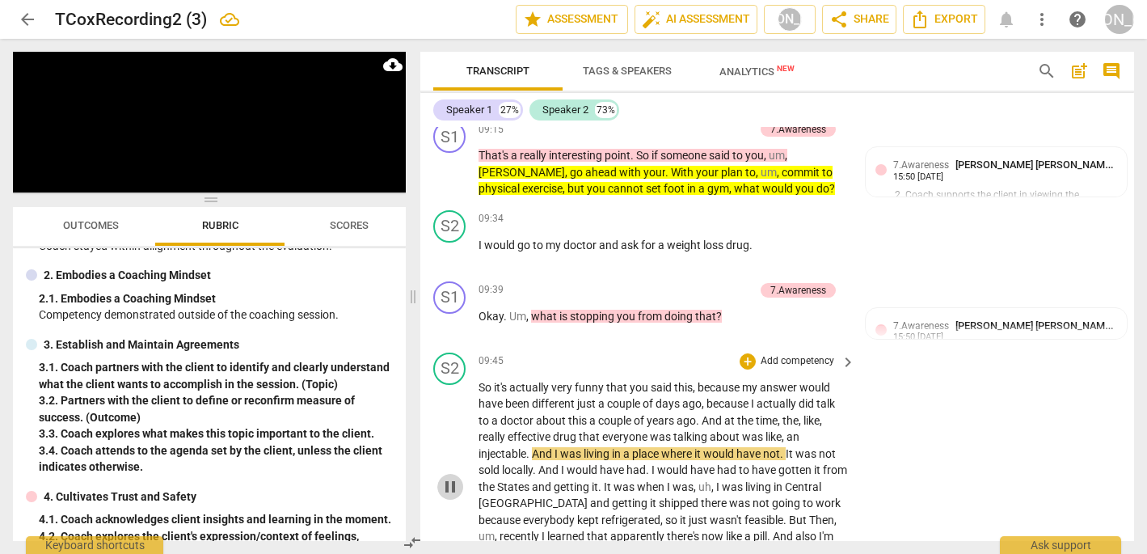
click at [456, 477] on span "pause" at bounding box center [449, 486] width 19 height 19
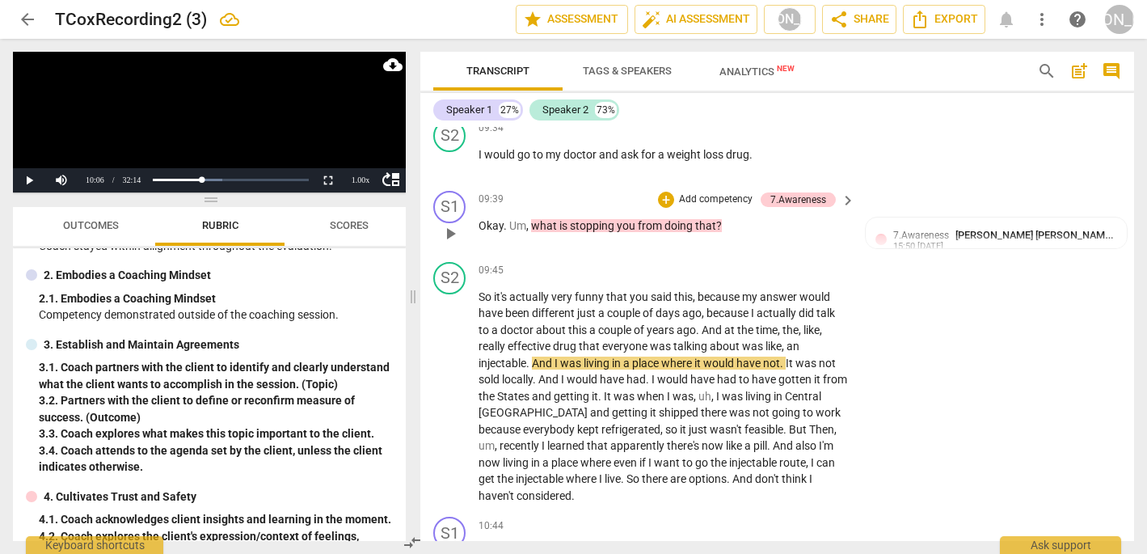
scroll to position [2846, 0]
click at [451, 387] on span "play_arrow" at bounding box center [449, 396] width 19 height 19
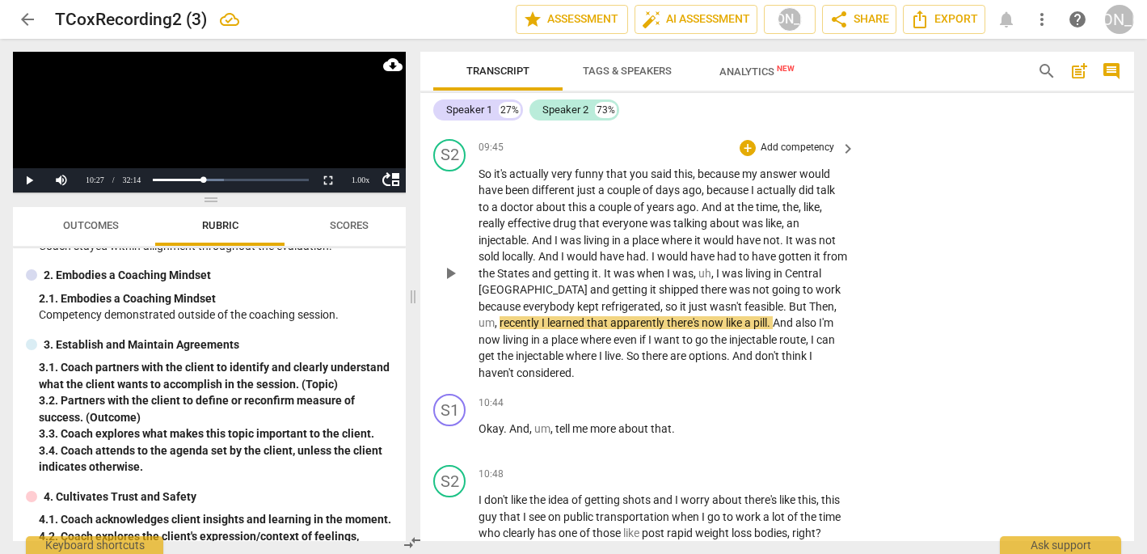
scroll to position [2974, 0]
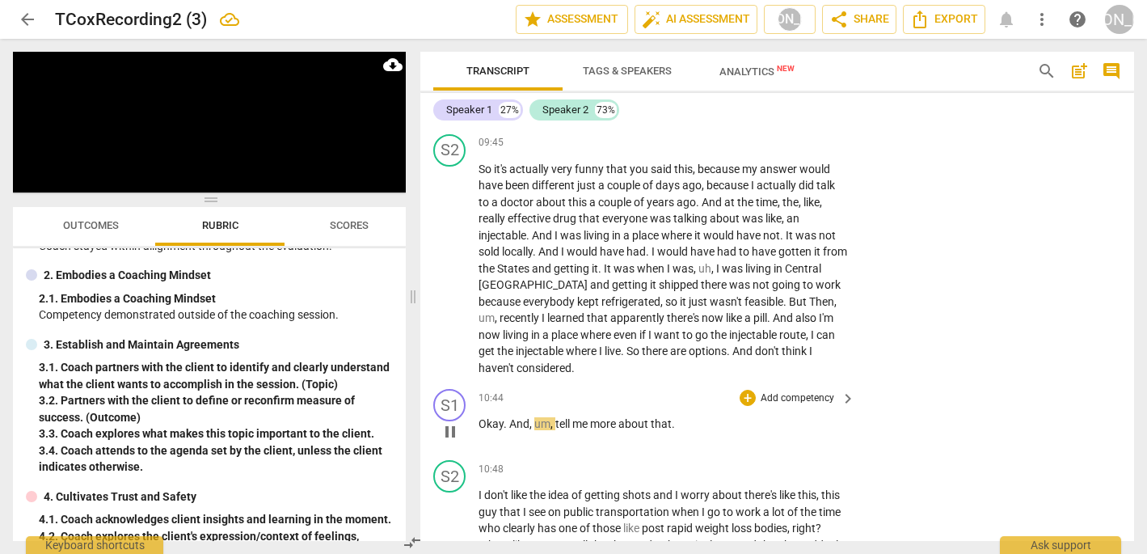
click at [786, 389] on div "10:44 + Add competency keyboard_arrow_right Okay . And , um , tell me more abou…" at bounding box center [667, 418] width 378 height 58
click at [448, 422] on span "pause" at bounding box center [449, 431] width 19 height 19
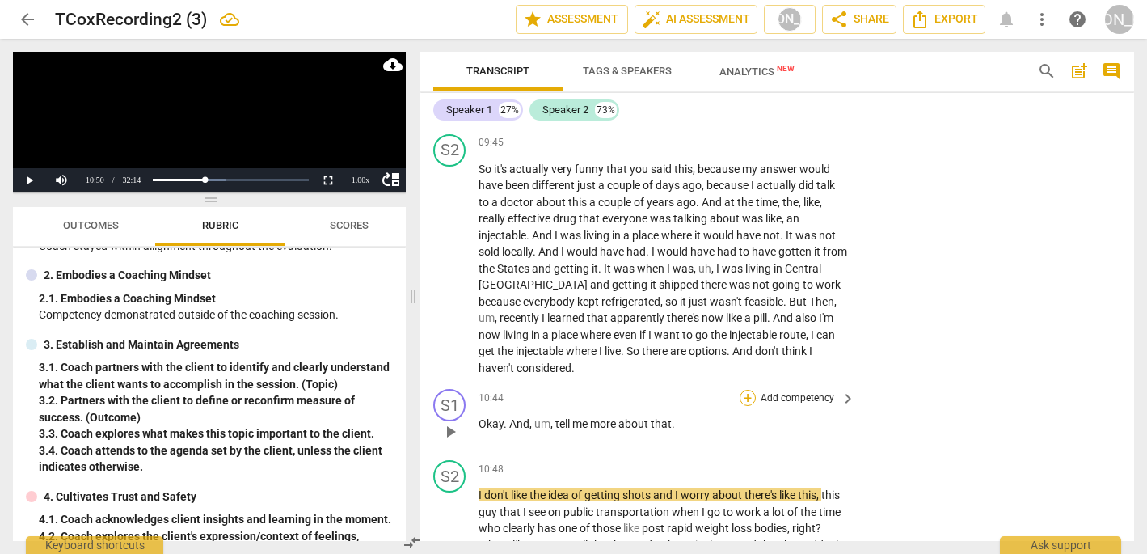
click at [745, 390] on div "+" at bounding box center [748, 398] width 16 height 16
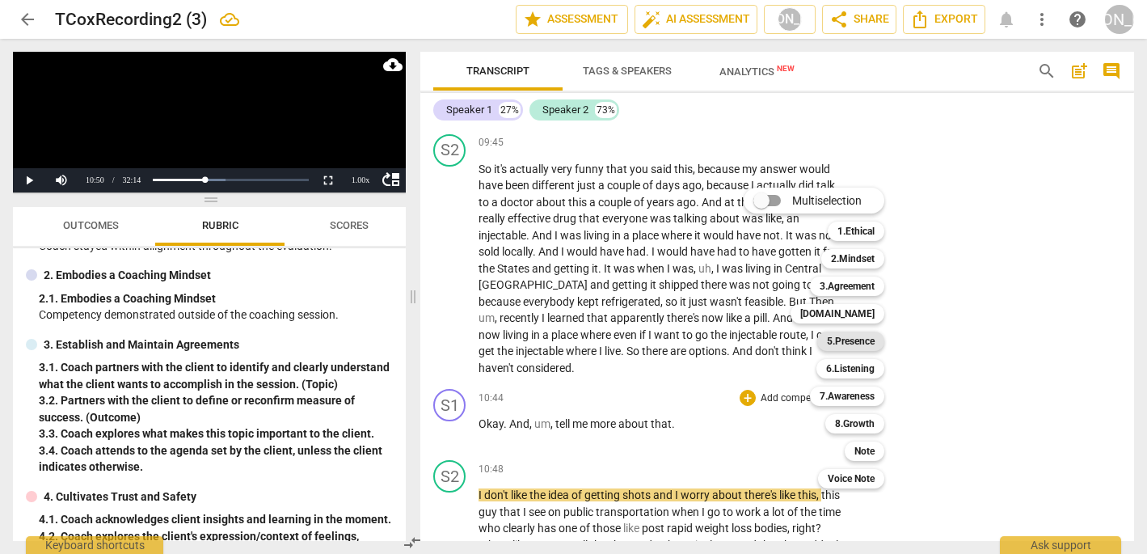
click at [858, 340] on b "5.Presence" at bounding box center [851, 340] width 48 height 19
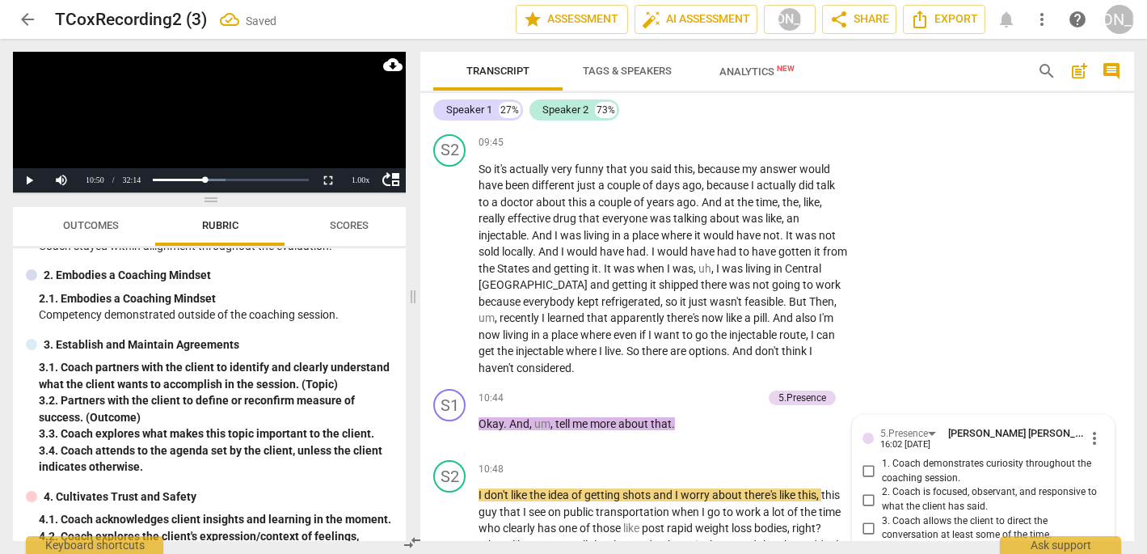
scroll to position [3188, 0]
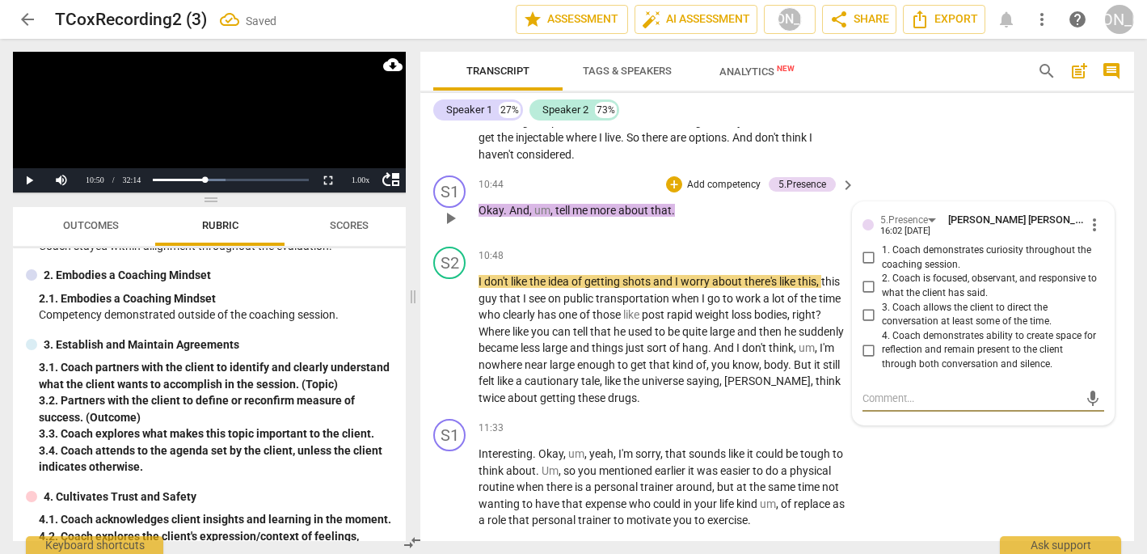
click at [866, 248] on input "1. Coach demonstrates curiosity throughout the coaching session." at bounding box center [869, 257] width 26 height 19
checkbox input "true"
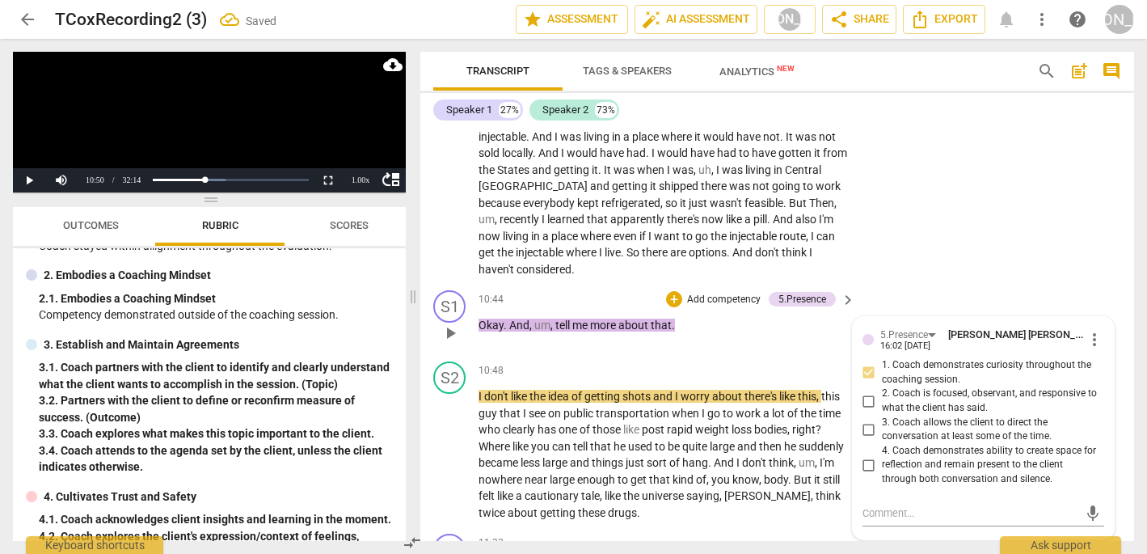
scroll to position [3075, 0]
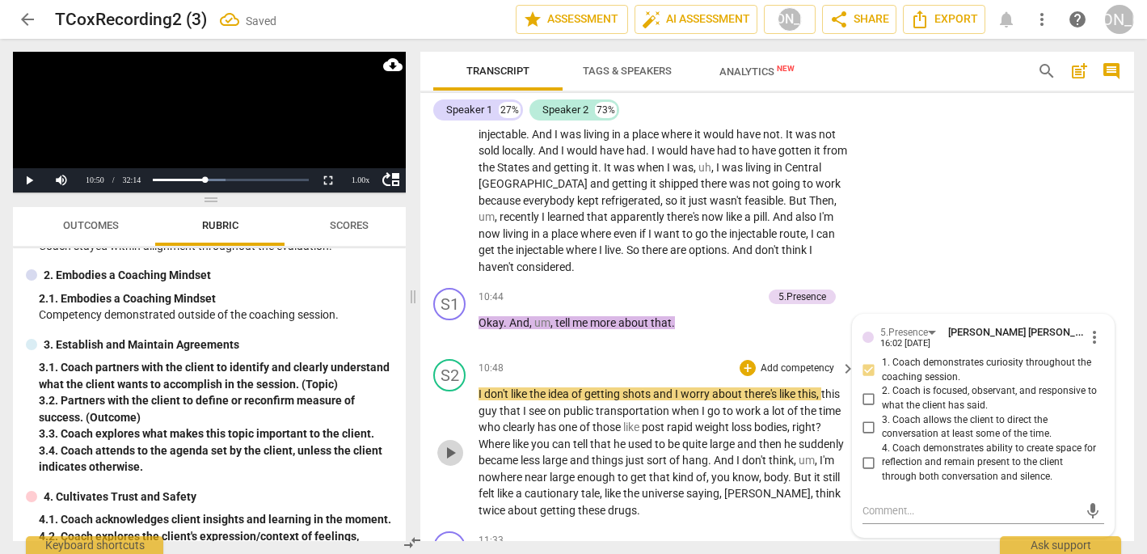
click at [447, 443] on span "play_arrow" at bounding box center [449, 452] width 19 height 19
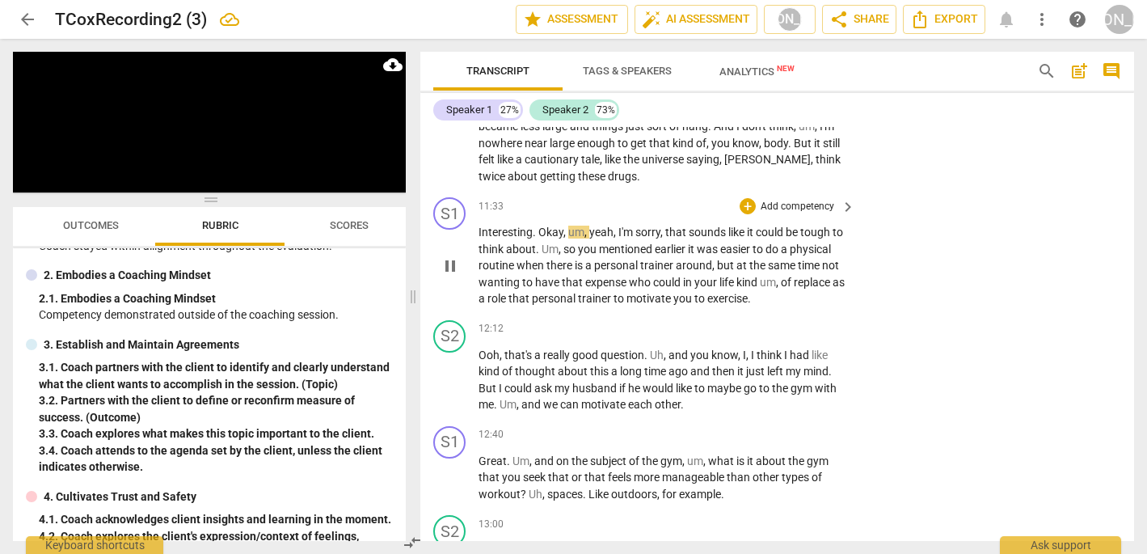
scroll to position [3404, 0]
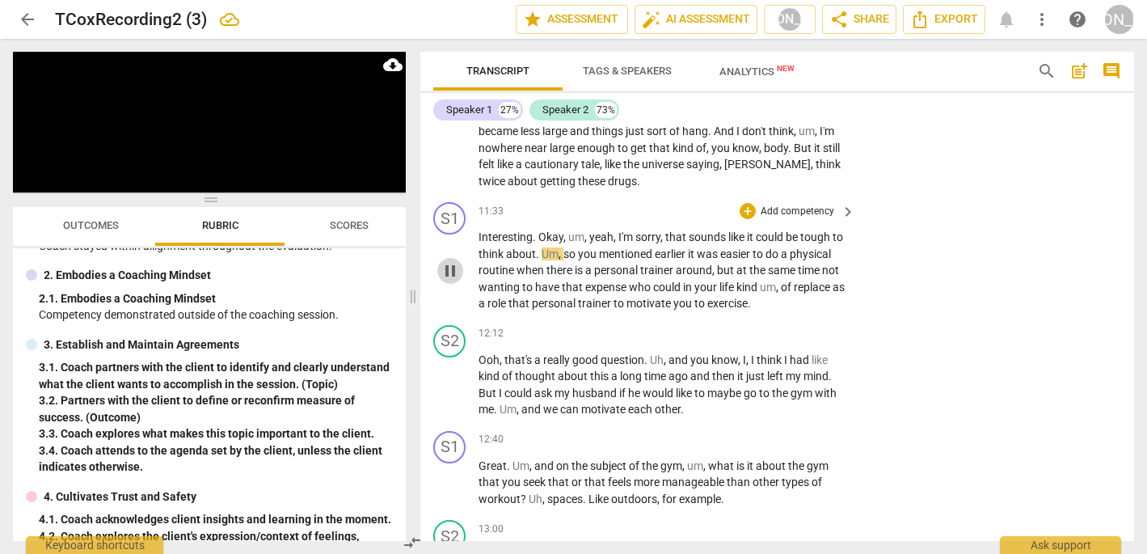
click at [450, 261] on span "pause" at bounding box center [449, 270] width 19 height 19
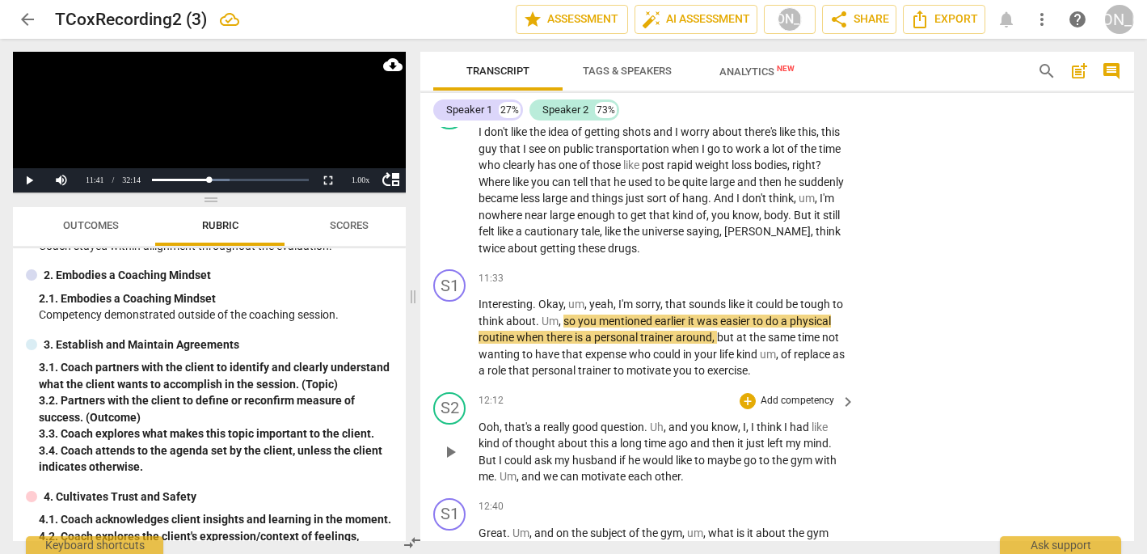
scroll to position [3333, 0]
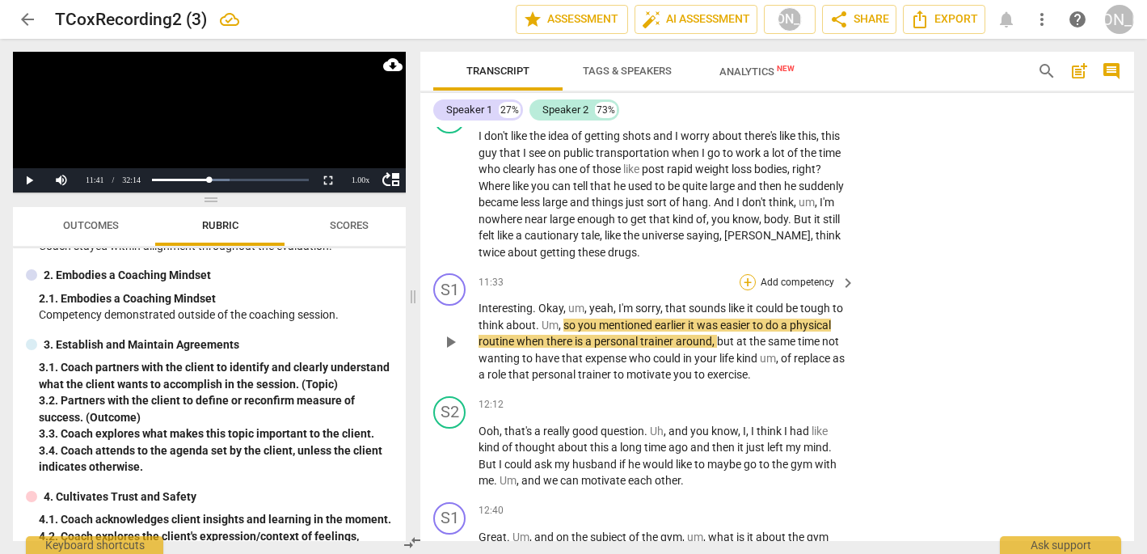
click at [744, 274] on div "+" at bounding box center [748, 282] width 16 height 16
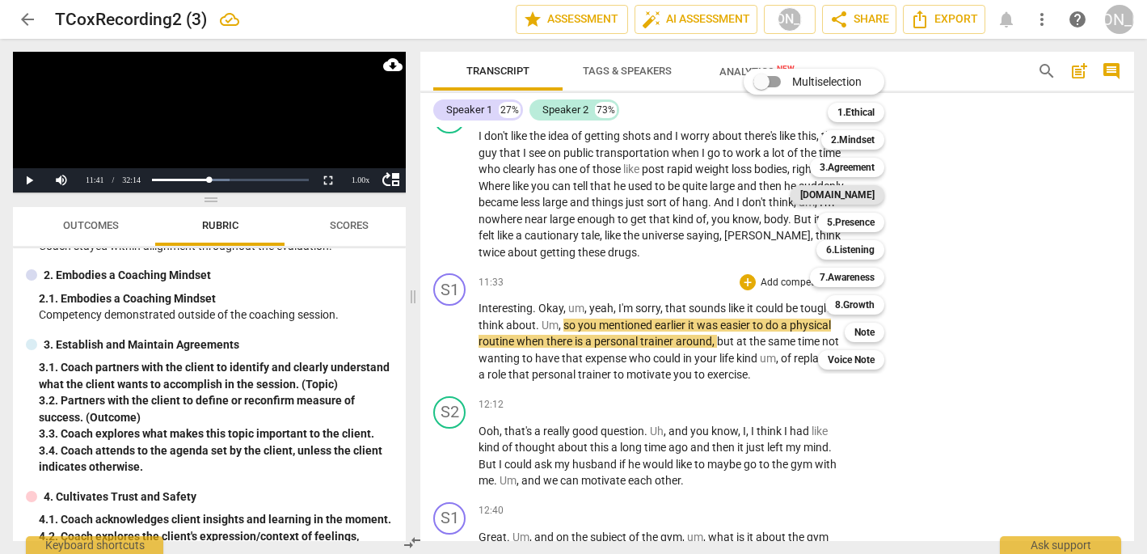
click at [861, 196] on b "[DOMAIN_NAME]" at bounding box center [837, 194] width 74 height 19
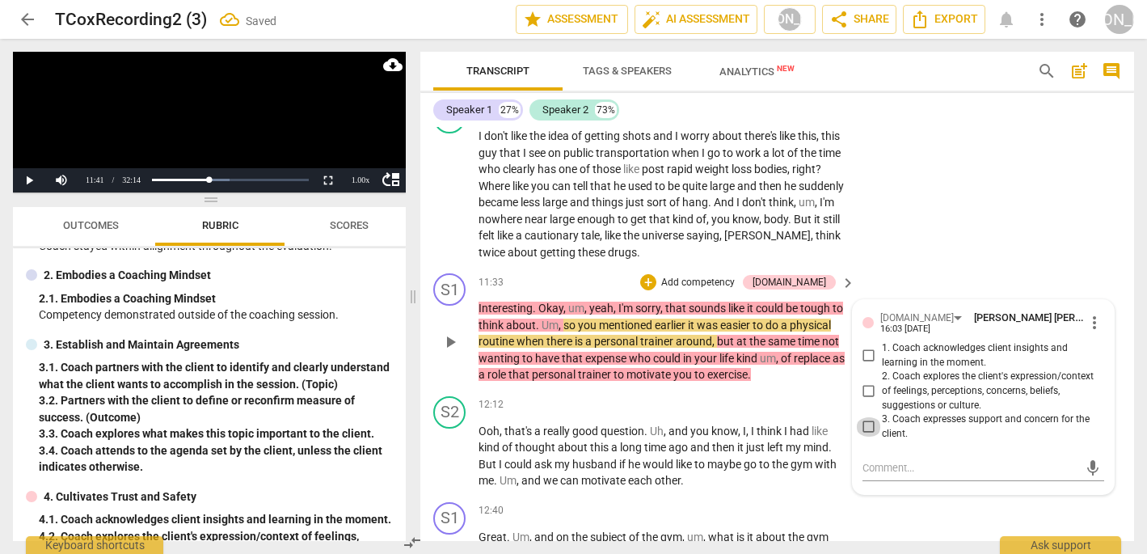
click at [862, 417] on input "3. Coach expresses support and concern for the client." at bounding box center [869, 426] width 26 height 19
checkbox input "true"
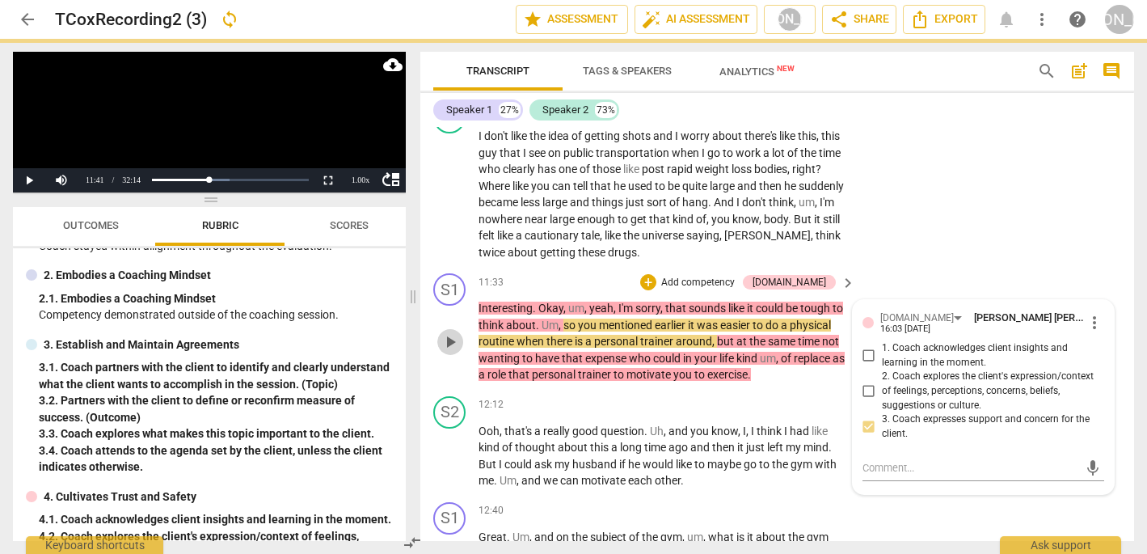
click at [449, 332] on span "play_arrow" at bounding box center [449, 341] width 19 height 19
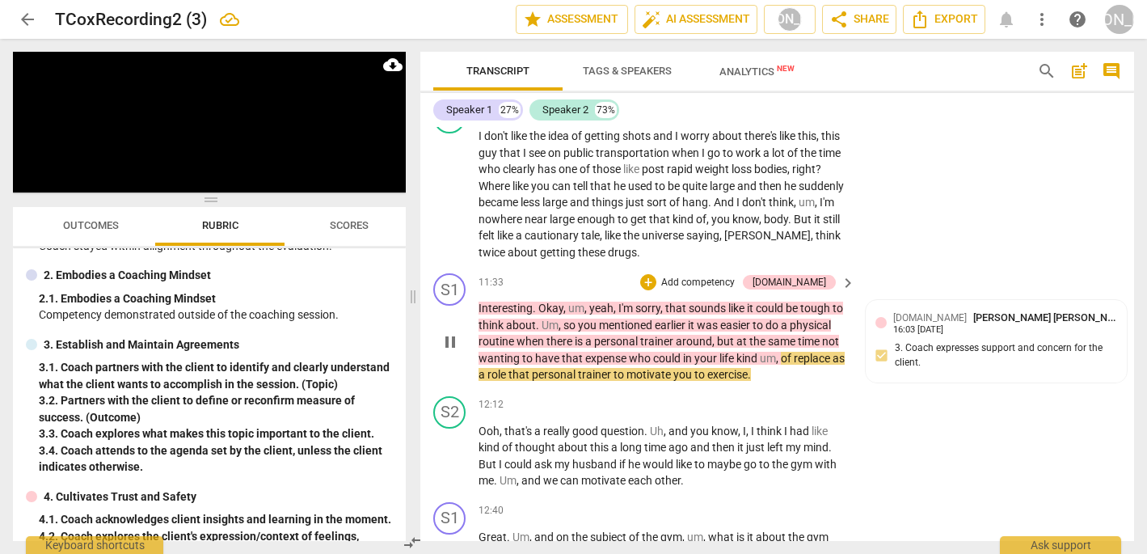
click at [447, 332] on span "pause" at bounding box center [449, 341] width 19 height 19
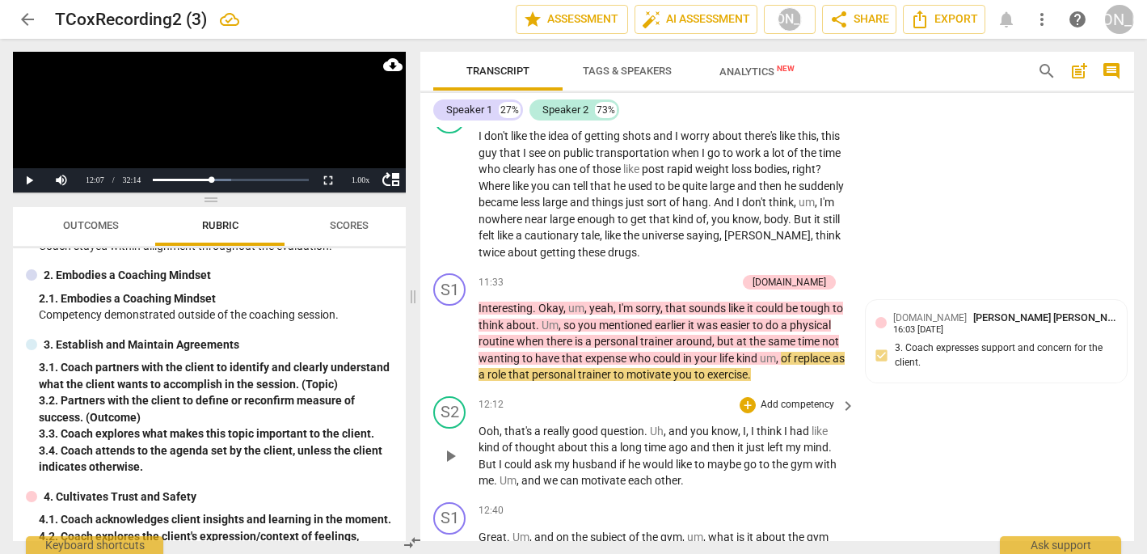
click at [844, 423] on p "Ooh , that's a really good question . Uh , and you know , I , I think I had lik…" at bounding box center [662, 456] width 369 height 66
click at [558, 318] on span "Um" at bounding box center [550, 324] width 17 height 13
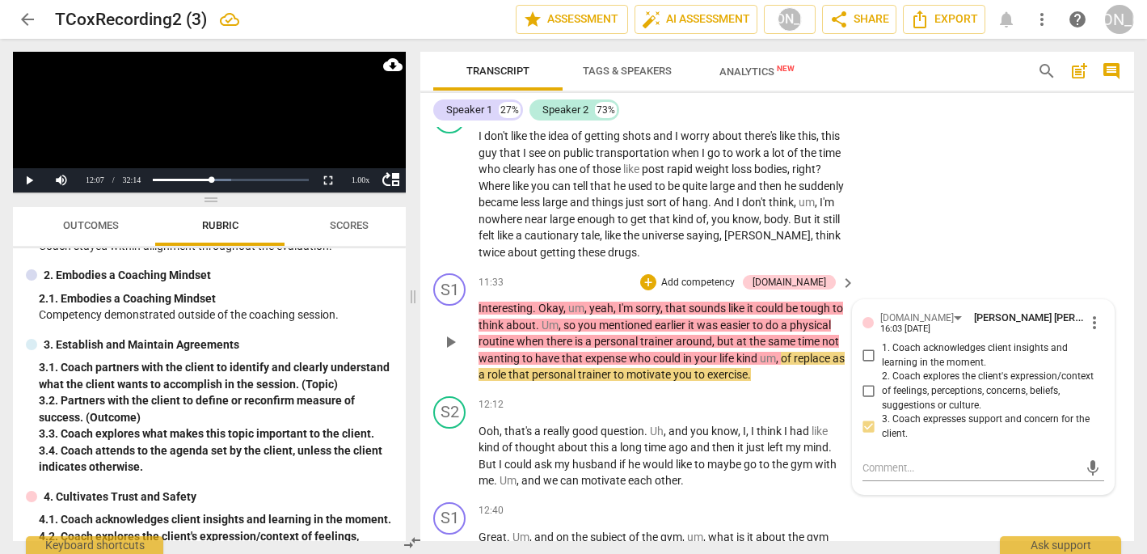
click at [601, 301] on span "yeah" at bounding box center [601, 307] width 24 height 13
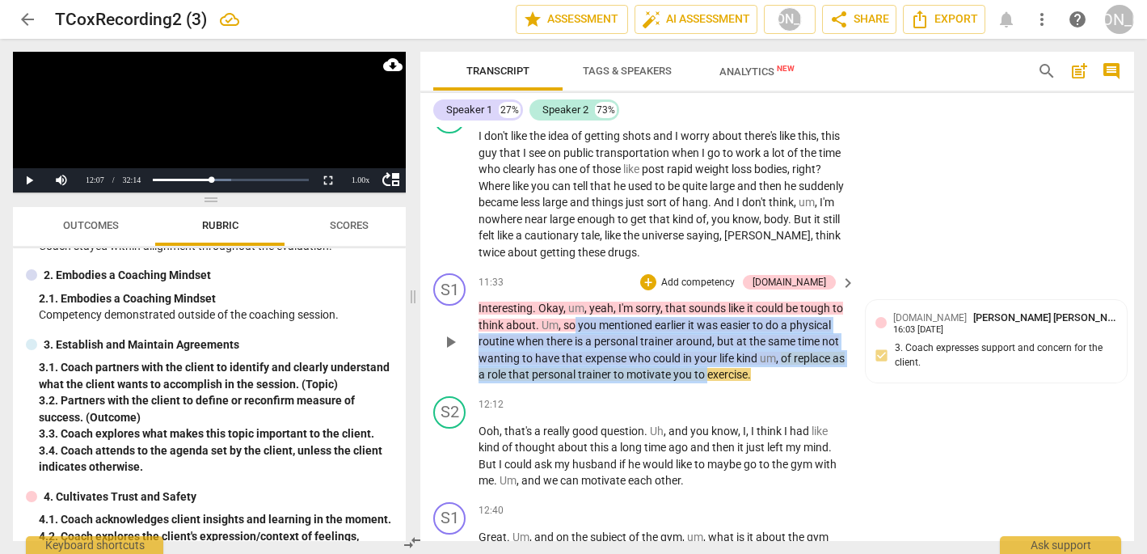
drag, startPoint x: 588, startPoint y: 260, endPoint x: 767, endPoint y: 301, distance: 183.1
click at [767, 301] on p "Interesting . Okay , um , yeah , I'm sorry , that sounds like it could be tough…" at bounding box center [662, 341] width 369 height 83
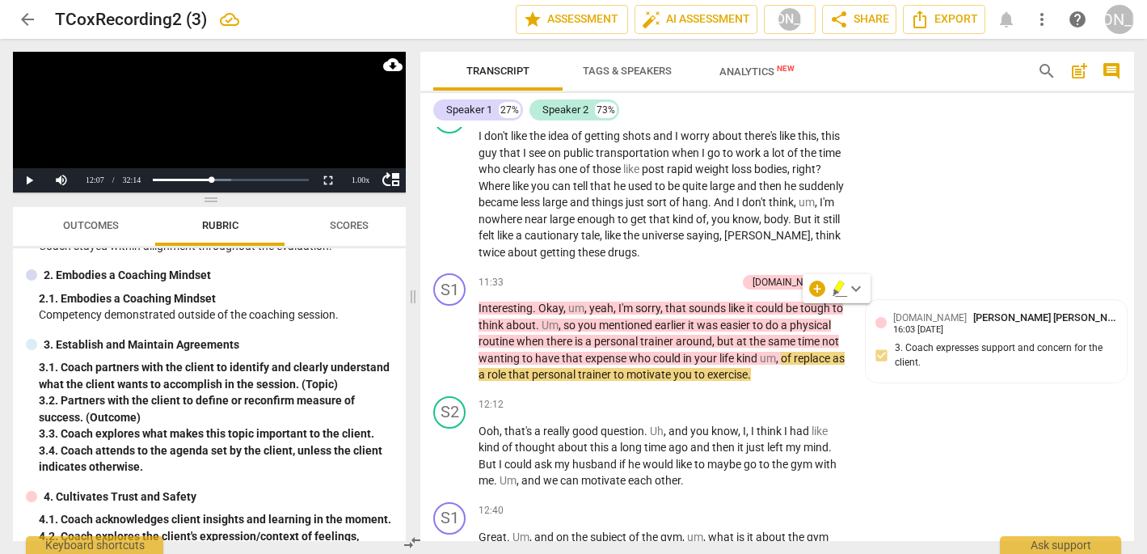
click at [817, 301] on div "+ keyboard_arrow_down" at bounding box center [837, 288] width 68 height 29
click at [823, 390] on div "S2 play_arrow pause 12:12 + Add competency keyboard_arrow_right Ooh , that's a …" at bounding box center [777, 443] width 714 height 106
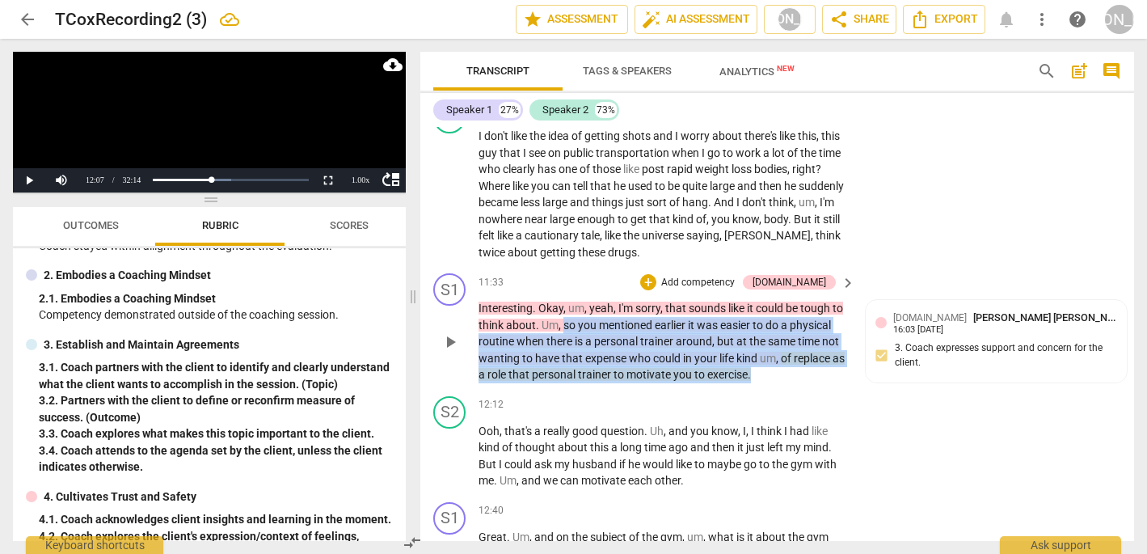
drag, startPoint x: 575, startPoint y: 259, endPoint x: 738, endPoint y: 318, distance: 172.6
click at [738, 318] on div "S1 play_arrow pause 11:33 + Add competency [DOMAIN_NAME] keyboard_arrow_right I…" at bounding box center [777, 328] width 714 height 123
click at [845, 289] on icon "button" at bounding box center [843, 288] width 16 height 19
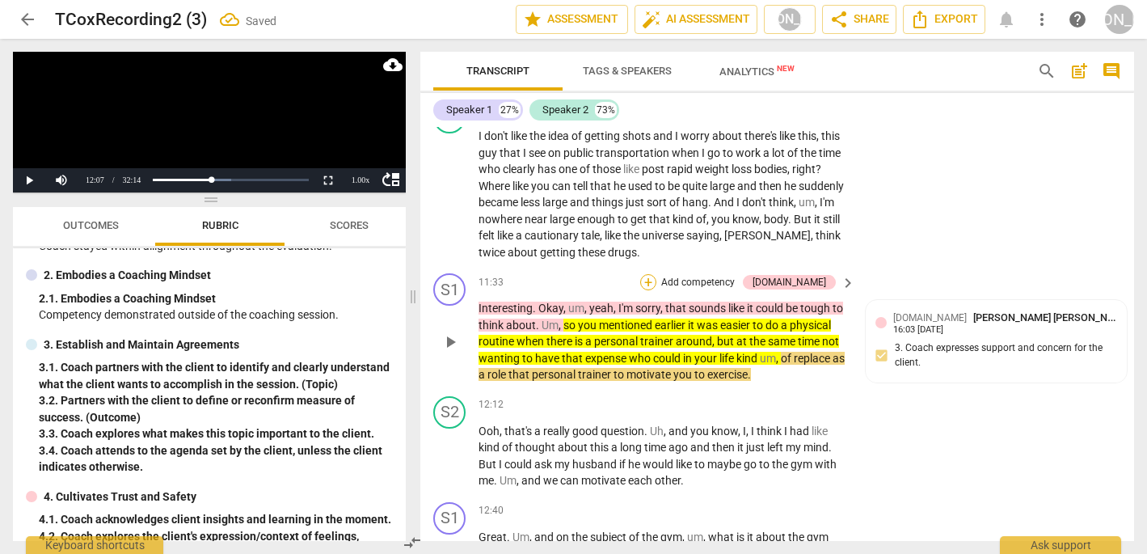
click at [656, 274] on div "+" at bounding box center [648, 282] width 16 height 16
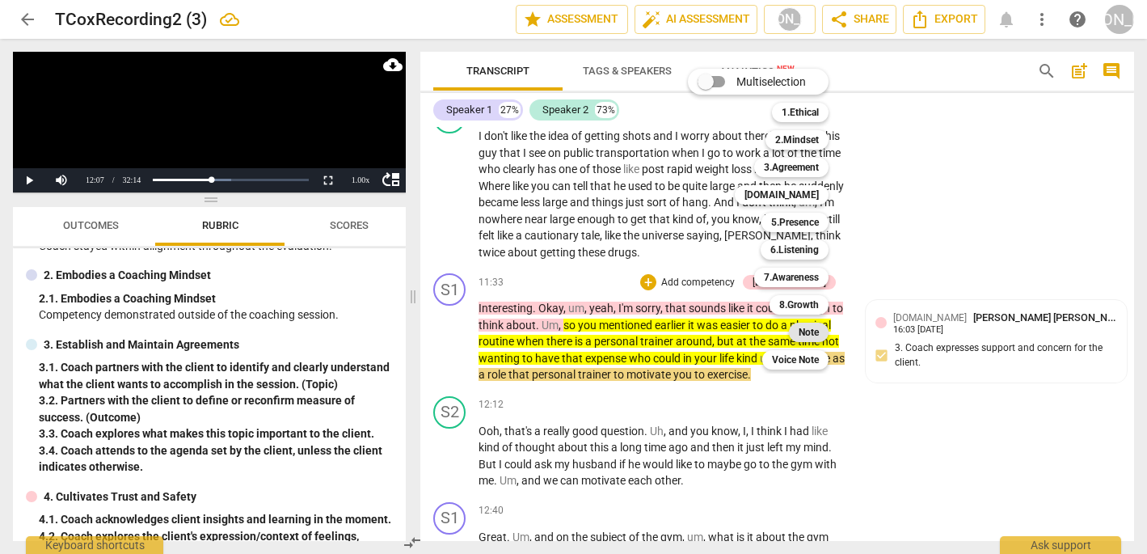
click at [807, 331] on b "Note" at bounding box center [809, 331] width 20 height 19
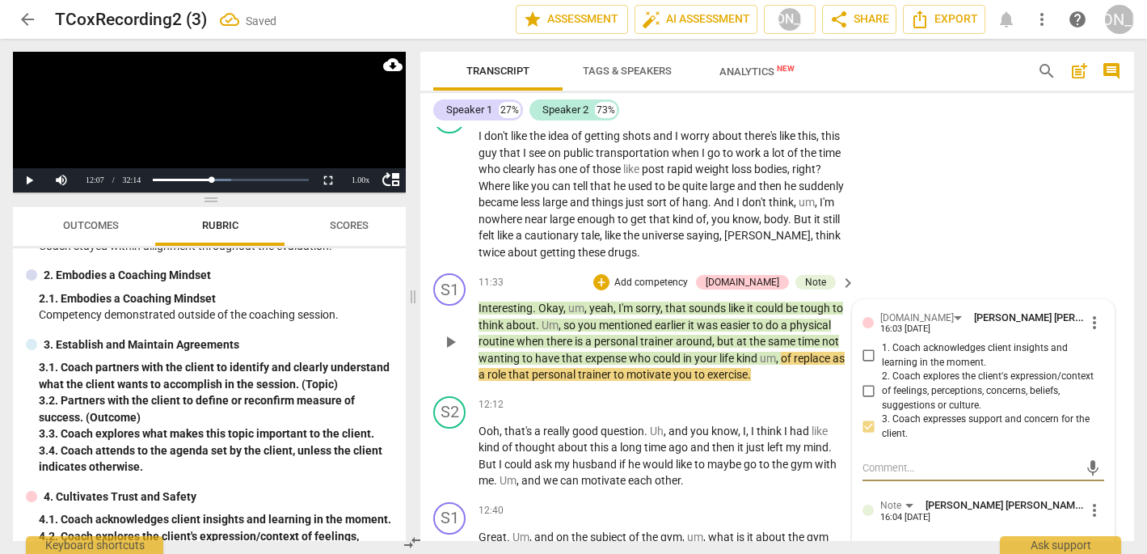
type textarea "T"
type textarea "Tr"
type textarea "Try"
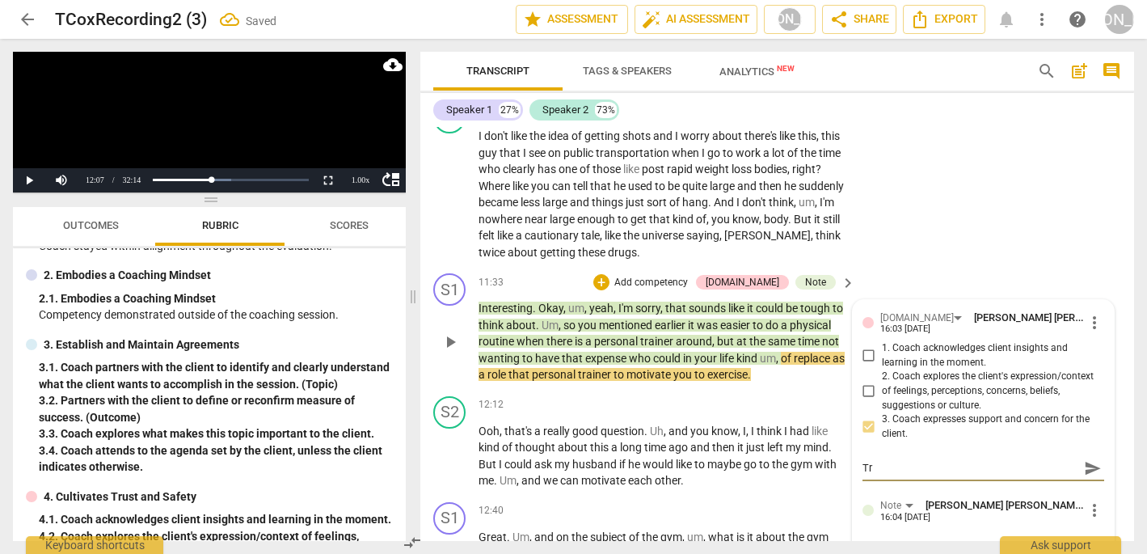
type textarea "Try"
type textarea "Tryi"
type textarea "Tryin"
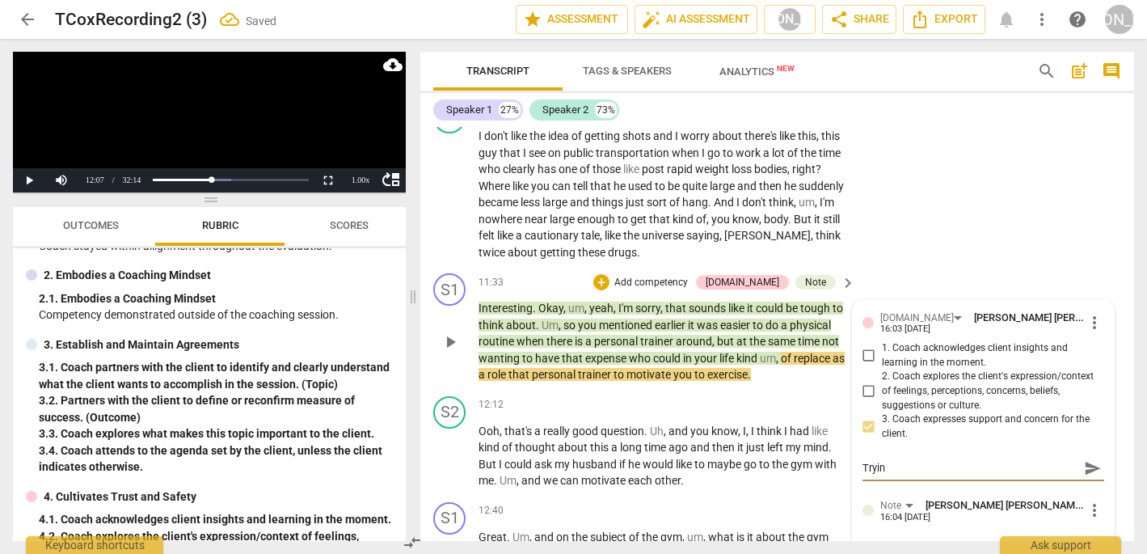
type textarea "Trying"
type textarea "Trying t"
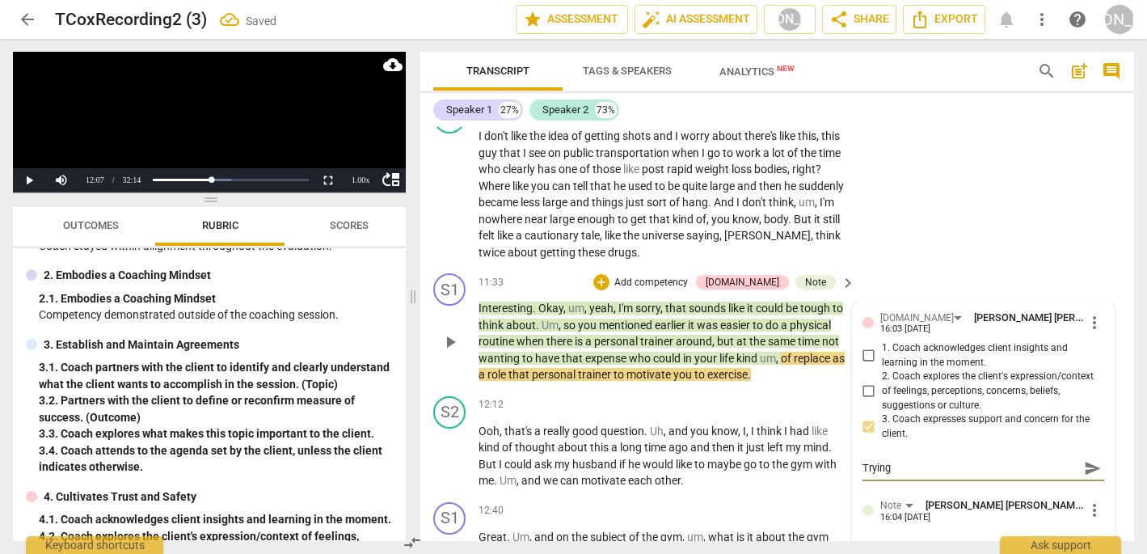
type textarea "Trying t"
type textarea "Trying to"
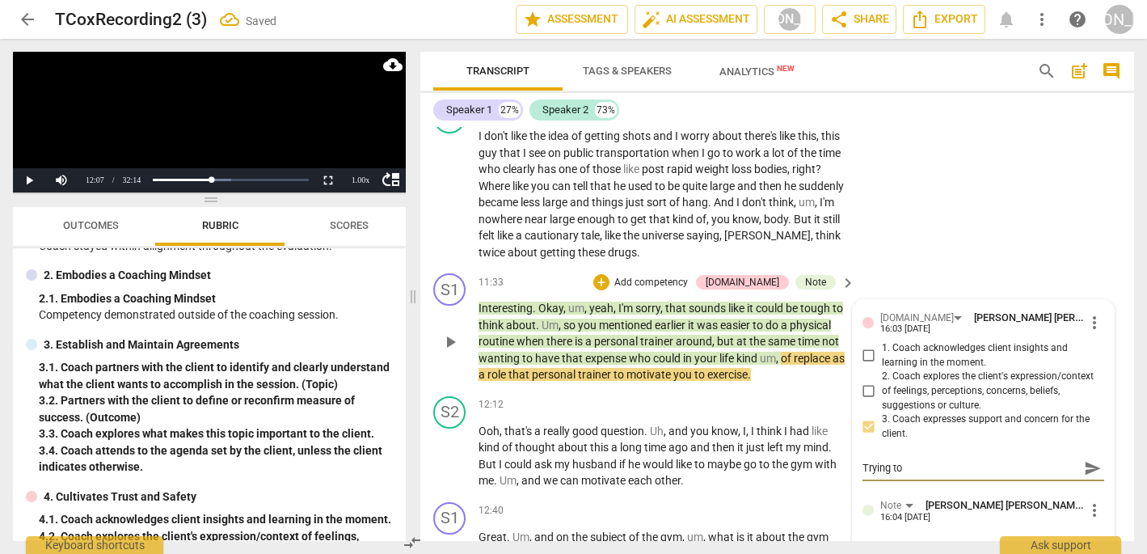
type textarea "Trying to s"
type textarea "Trying to so"
type textarea "Trying to sol"
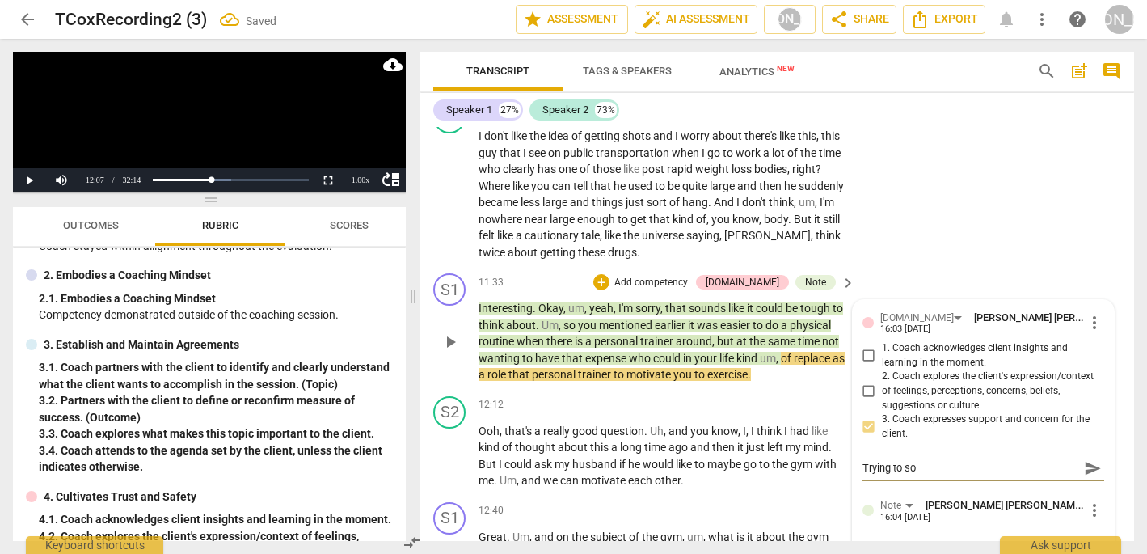
type textarea "Trying to sol"
type textarea "Trying to solv"
type textarea "Trying to solve"
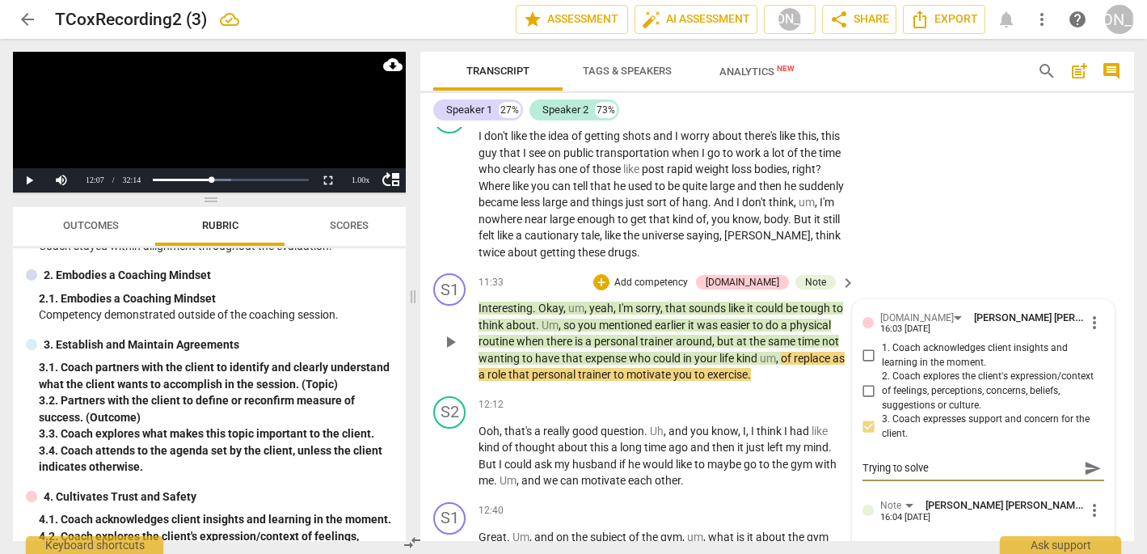
type textarea "Trying to solve"
type textarea "Trying to solve t"
type textarea "Trying to solve th"
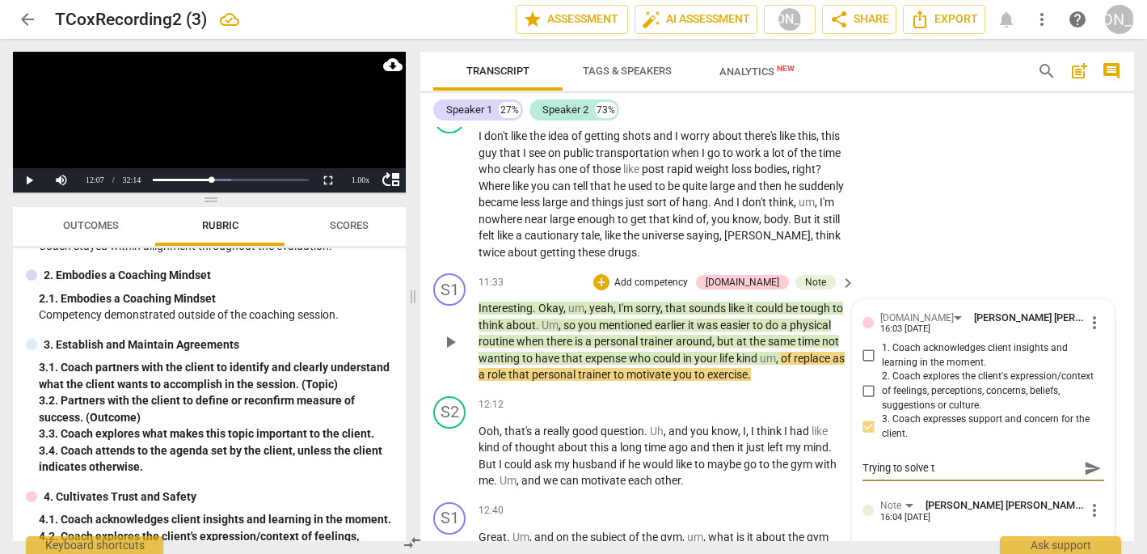
type textarea "Trying to solve th"
type textarea "Trying to solve the"
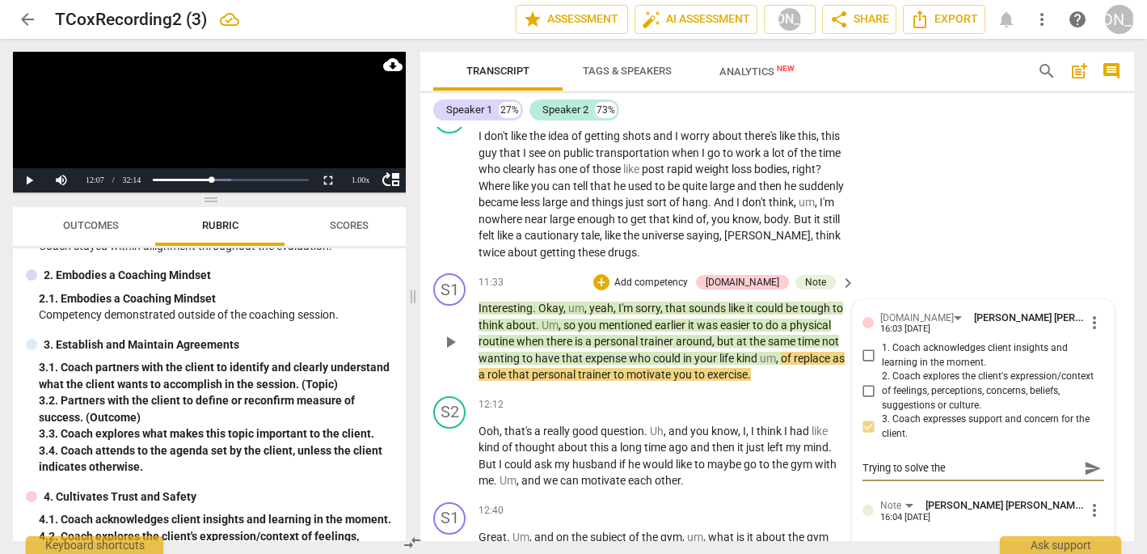
type textarea "Trying to solve the p"
type textarea "Trying to solve the pr"
type textarea "Trying to solve the pro"
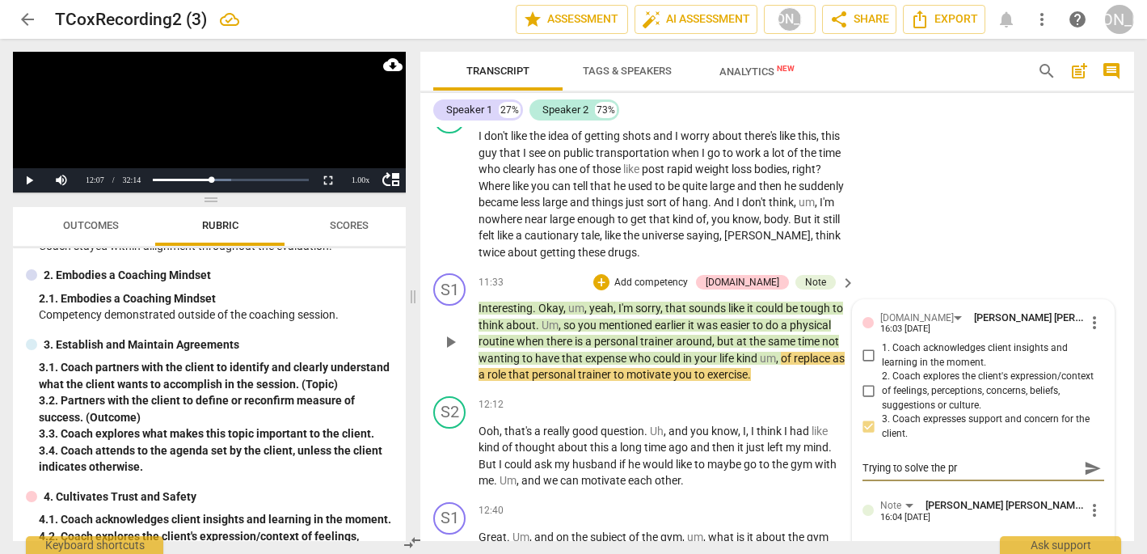
type textarea "Trying to solve the pro"
type textarea "Trying to solve the prob"
type textarea "Trying to solve the probl"
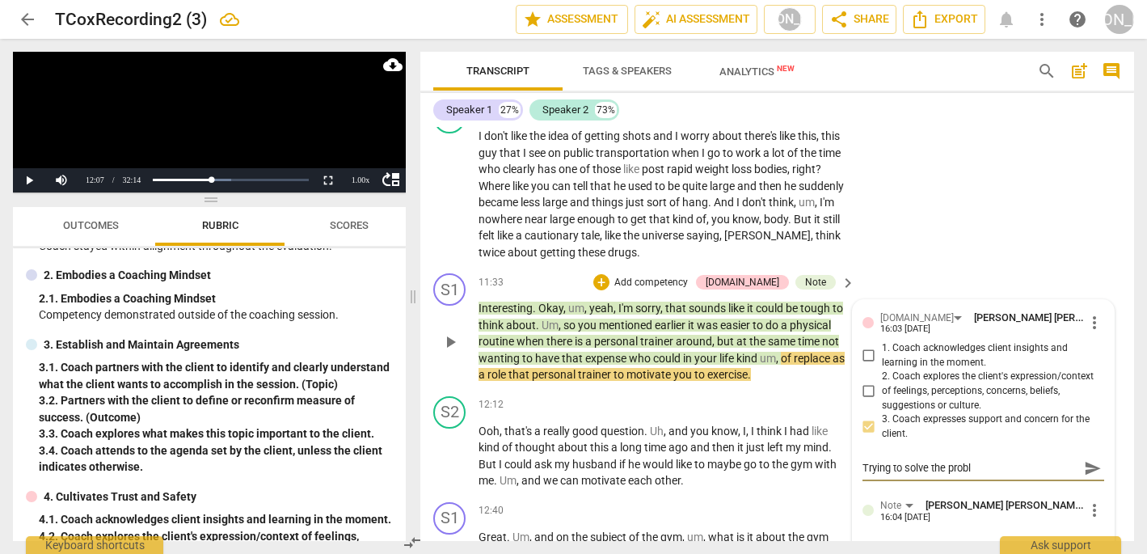
type textarea "Trying to solve the proble"
type textarea "Trying to solve the problem"
type textarea "Trying to solve the problem?"
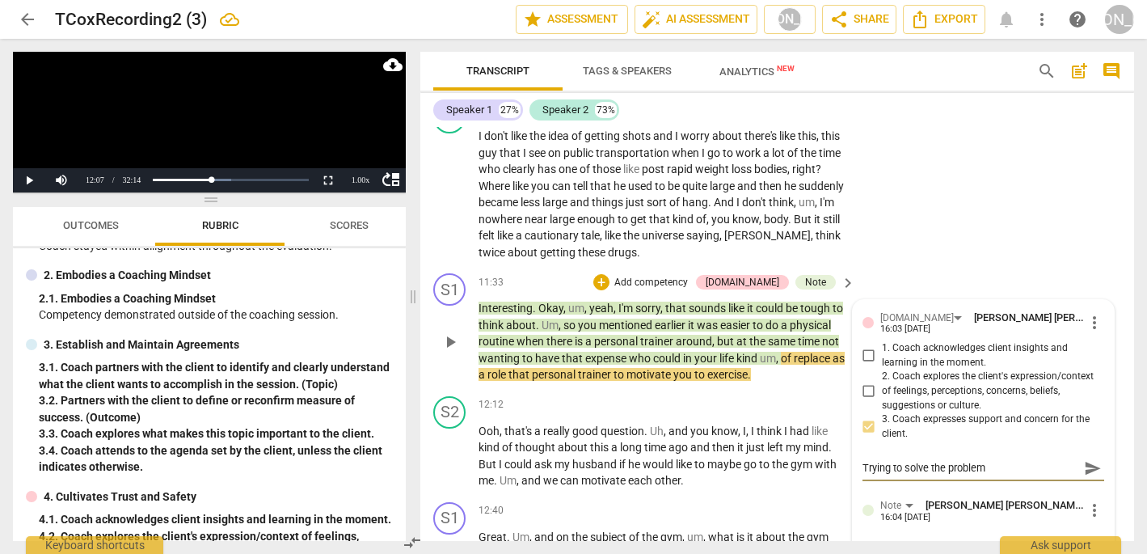
type textarea "Trying to solve the problem?"
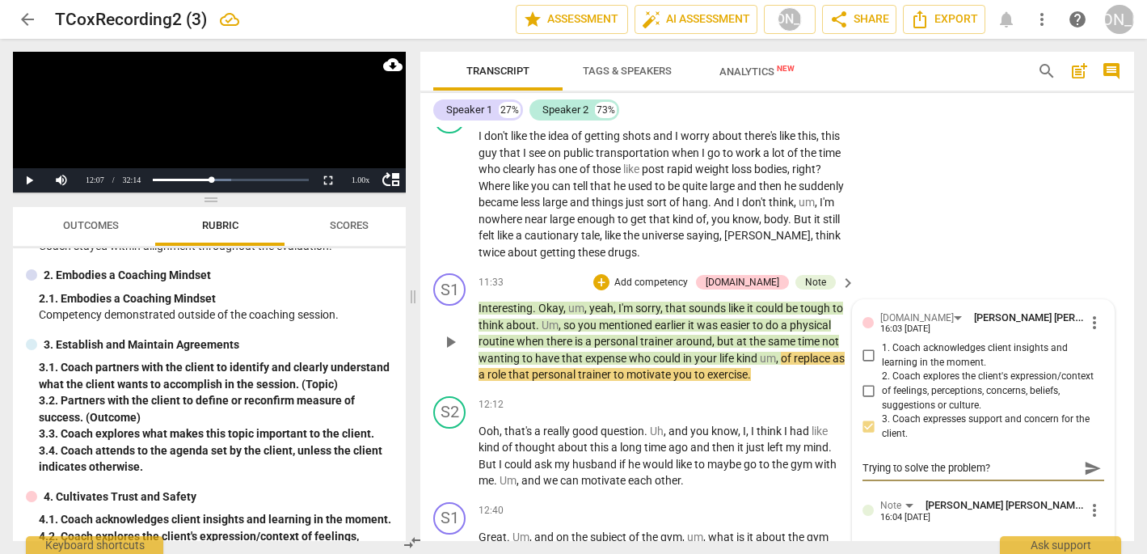
type textarea "Trying to solve the problem? C"
type textarea "Trying to solve the problem? Co"
type textarea "Trying to solve the problem? Cou"
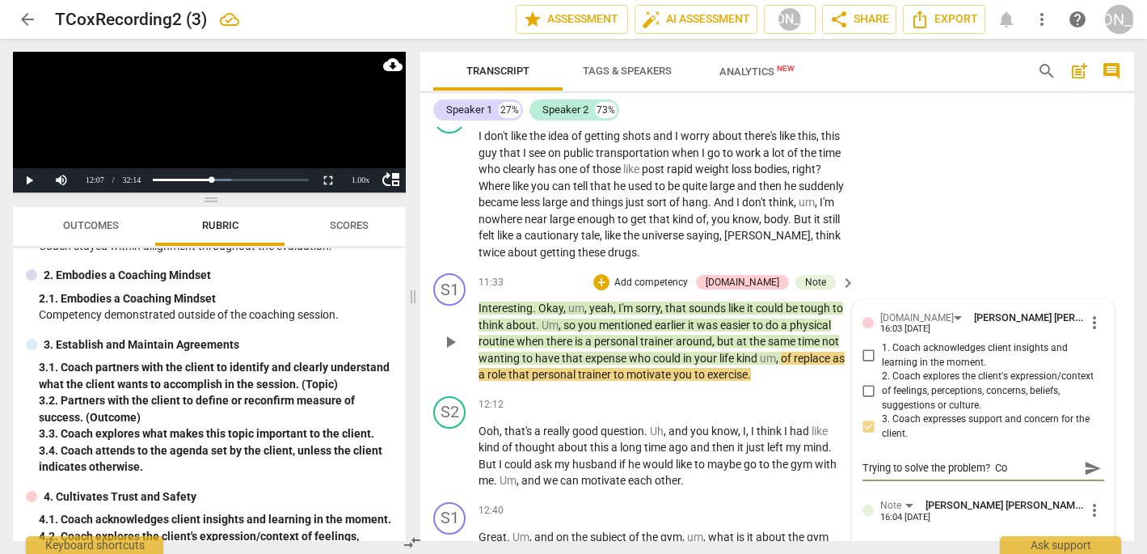
type textarea "Trying to solve the problem? Cou"
type textarea "Trying to solve the problem? Co"
type textarea "Trying to solve the problem? C"
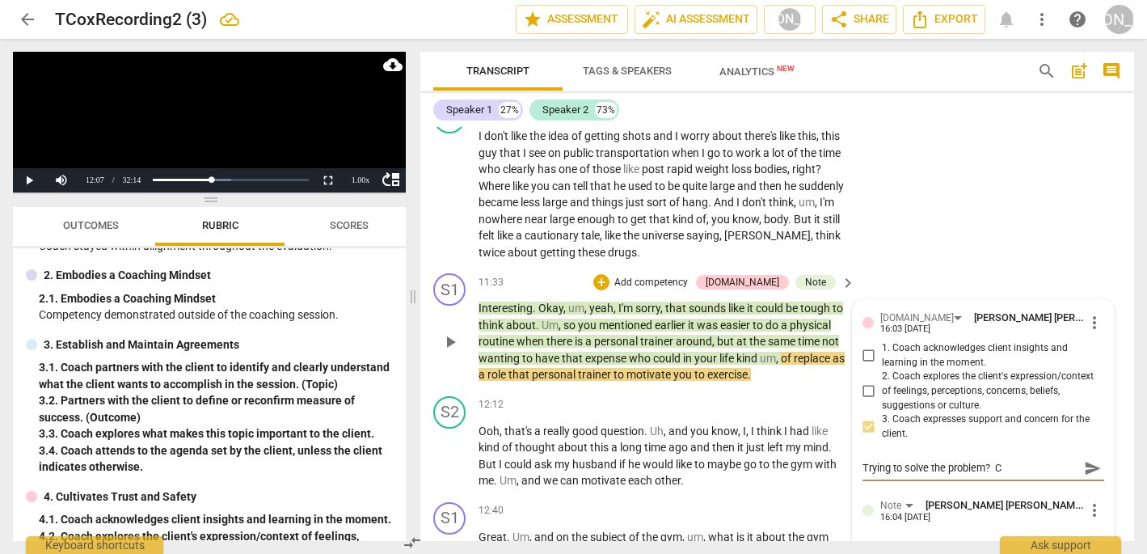
type textarea "Trying to solve the problem?"
type textarea "Trying to solve the problem? W"
type textarea "Trying to solve the problem? Wh"
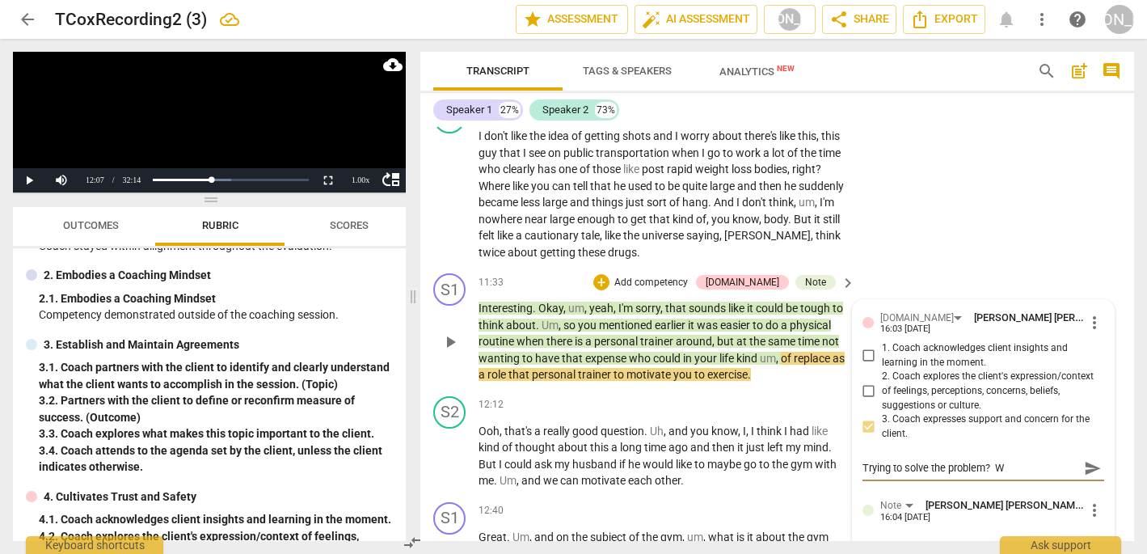
type textarea "Trying to solve the problem? Wh"
type textarea "Trying to solve the problem? Wha"
type textarea "Trying to solve the problem? What"
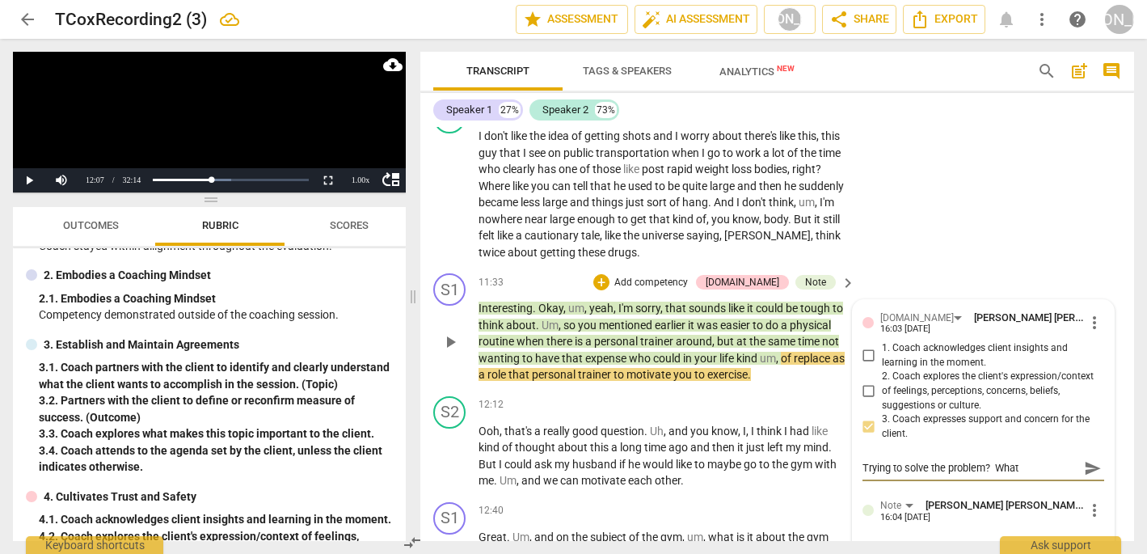
type textarea "Trying to solve the problem? What"
type textarea "Trying to solve the problem? What h"
type textarea "Trying to solve the problem? What ha"
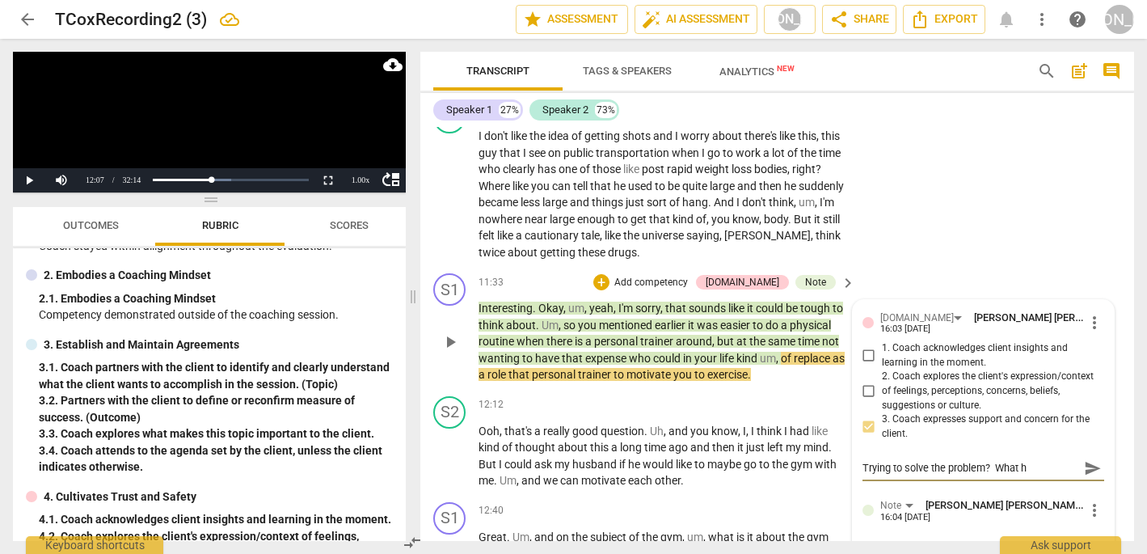
type textarea "Trying to solve the problem? What ha"
type textarea "Trying to solve the problem? What hap"
type textarea "Trying to solve the problem? What happ"
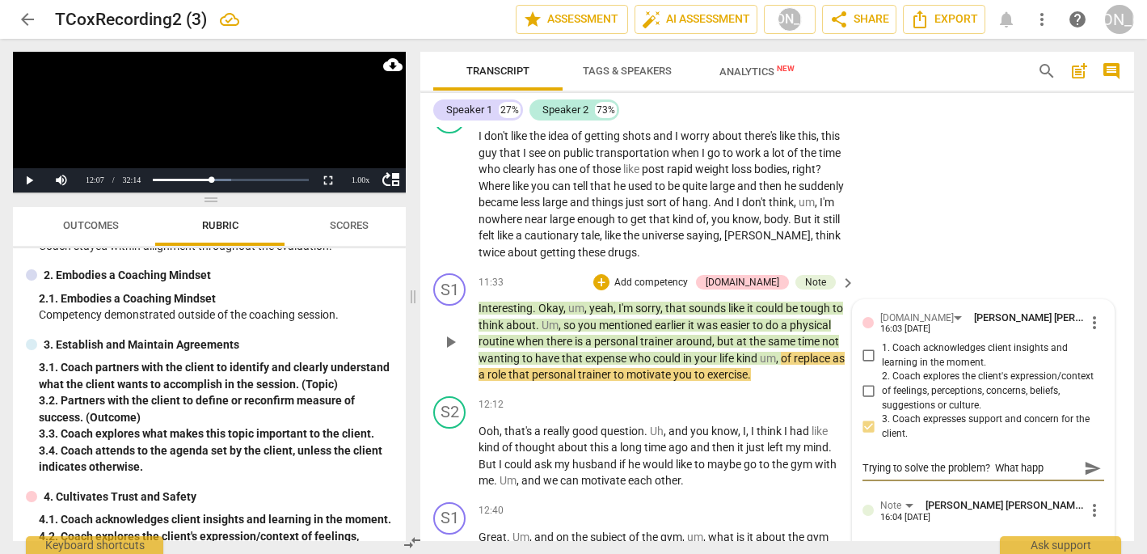
type textarea "Trying to solve the problem? What [PERSON_NAME]"
type textarea "Trying to solve the problem? What happen"
type textarea "Trying to solve the problem? What happene"
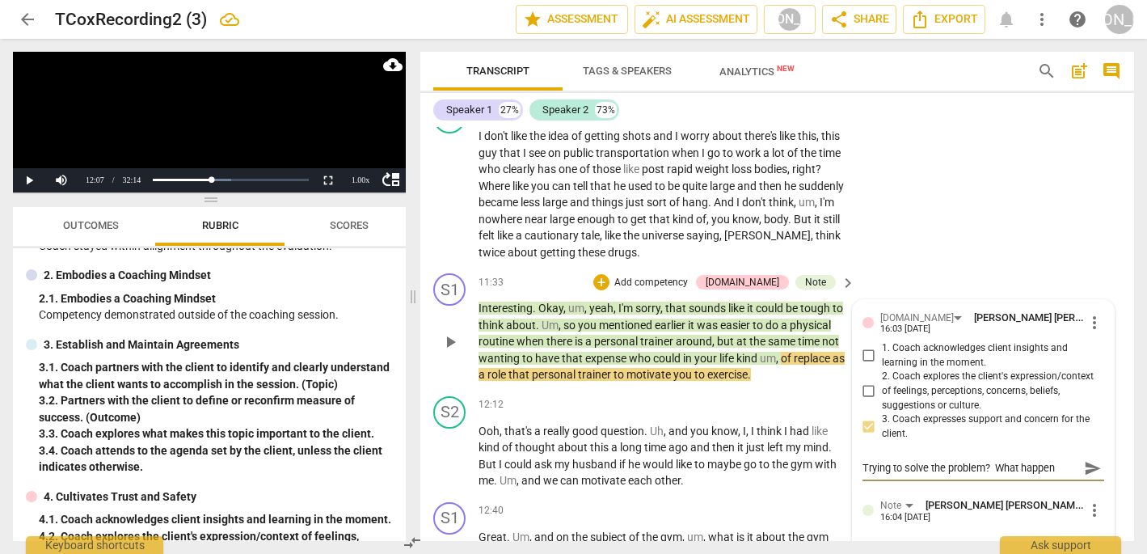
type textarea "Trying to solve the problem? What happene"
type textarea "Trying to solve the problem? What happened"
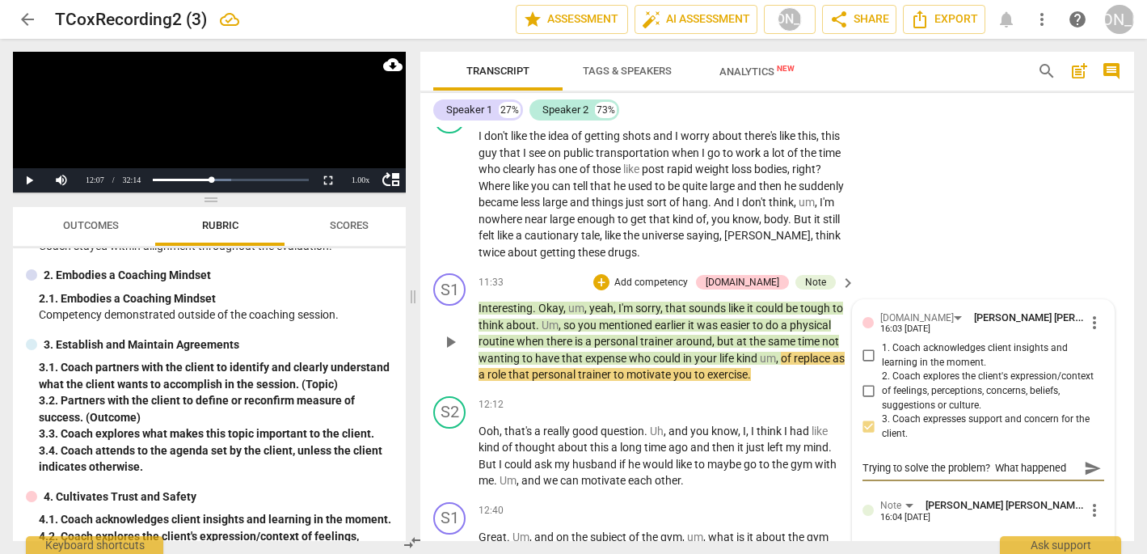
type textarea "Trying to solve the problem? What happened t"
type textarea "Trying to solve the problem? What happened to"
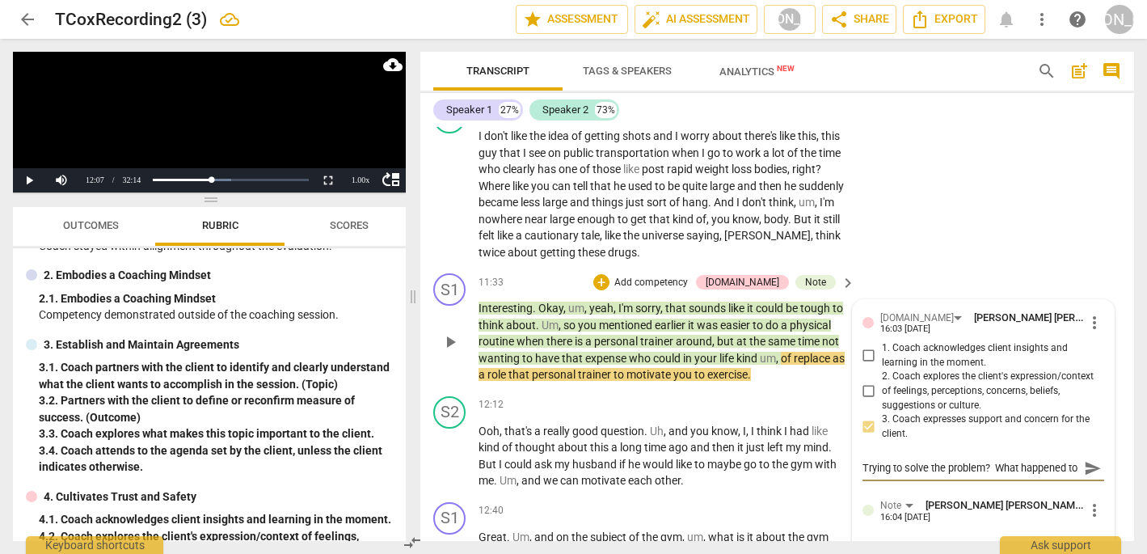
type textarea "Trying to solve the problem? What happened to"
type textarea "Trying to solve the problem? What happened to t"
type textarea "Trying to solve the problem? What happened to th"
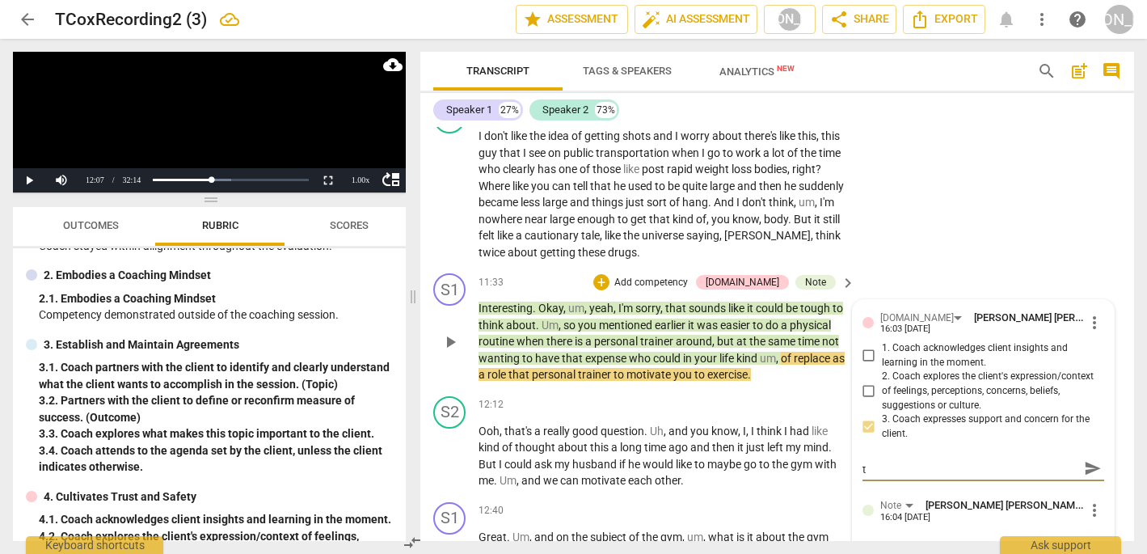
type textarea "Trying to solve the problem? What happened to th"
type textarea "Trying to solve the problem? What happened to the"
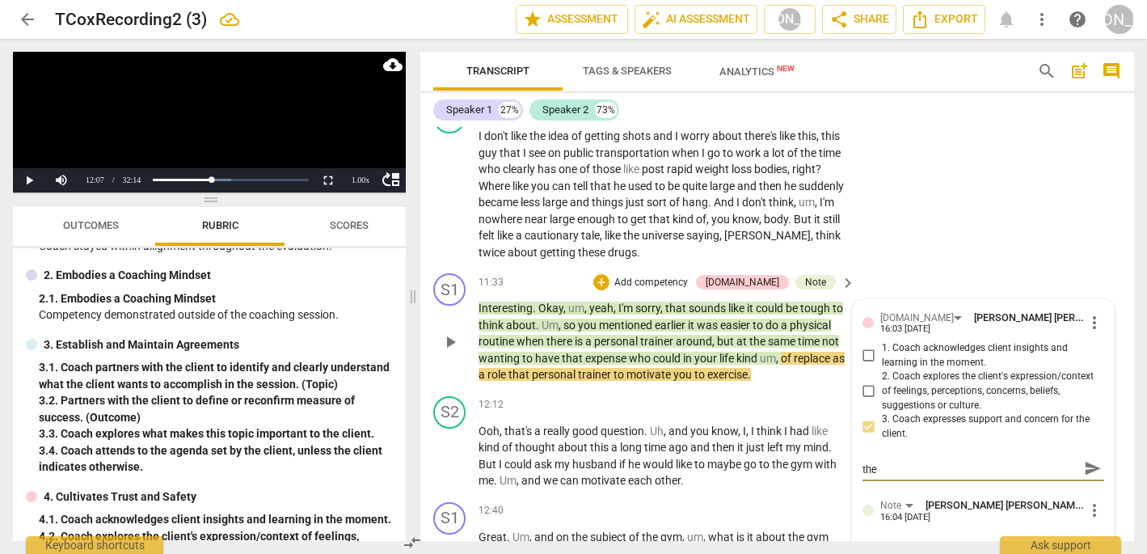
type textarea "Trying to solve the problem? What happened to the w"
type textarea "Trying to solve the problem? What happened to the wi"
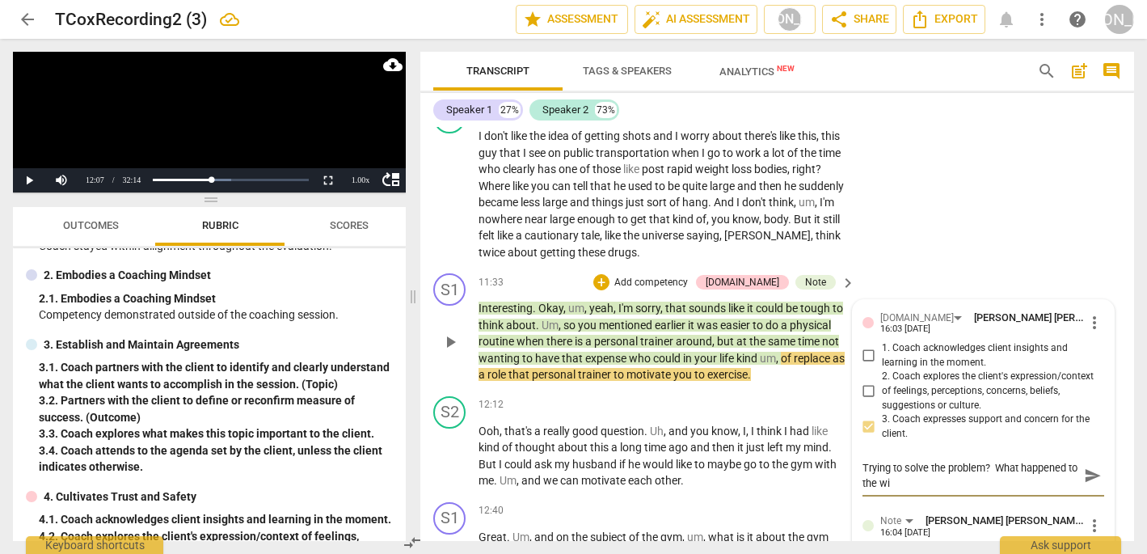
type textarea "Trying to solve the problem? What happened to the wig"
type textarea "Trying to solve the problem? What happened to the wi"
type textarea "Trying to solve the problem? What happened to the w"
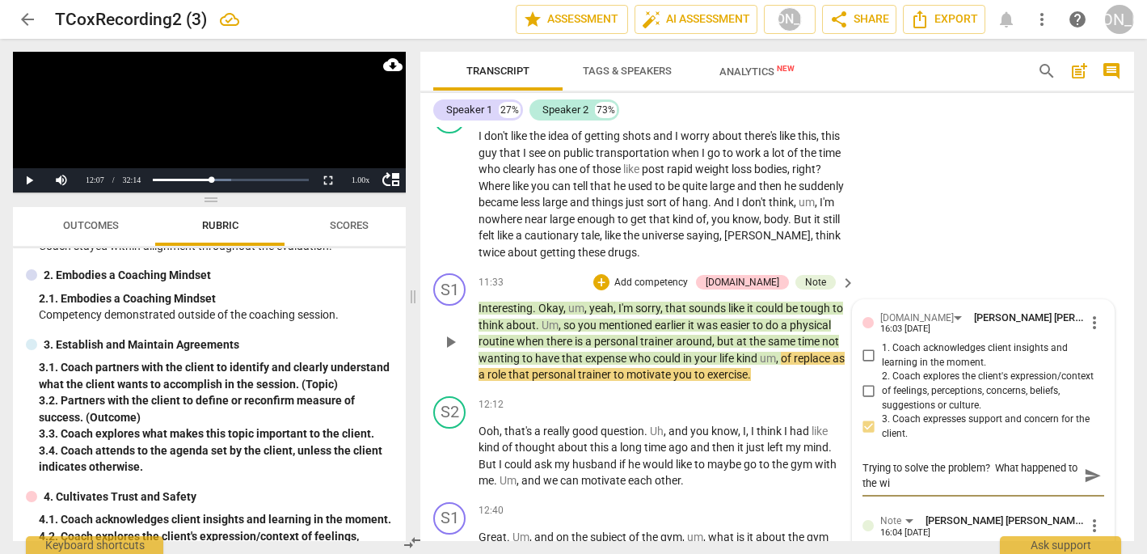
type textarea "Trying to solve the problem? What happened to the w"
type textarea "Trying to solve the problem? What happened to the we"
type textarea "Trying to solve the problem? What happened to the wei"
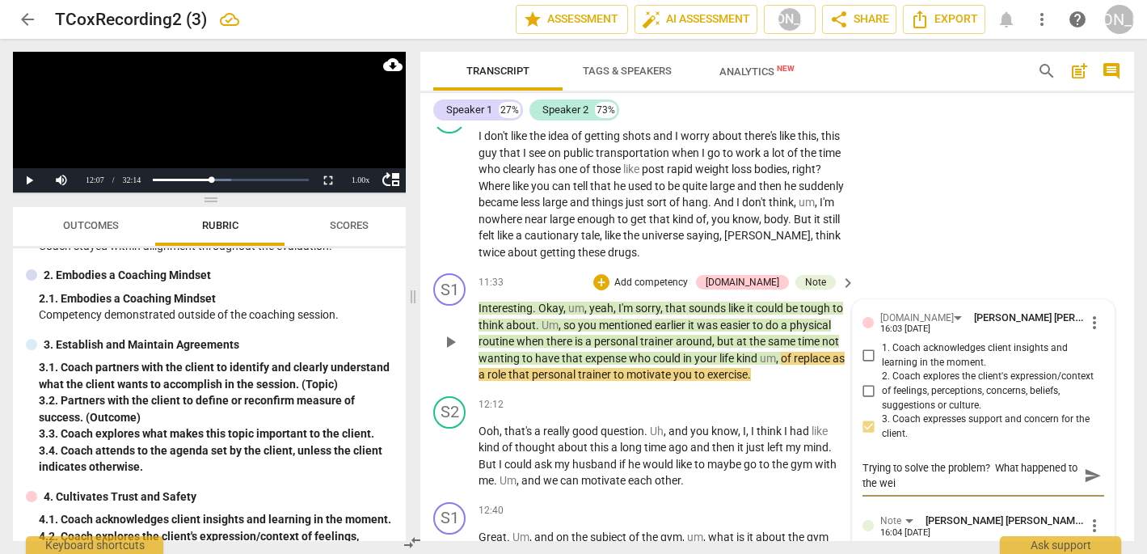
type textarea "Trying to solve the problem? What happened to the weig"
type textarea "Trying to solve the problem? What happened to the weigh"
type textarea "Trying to solve the problem? What happened to the weight"
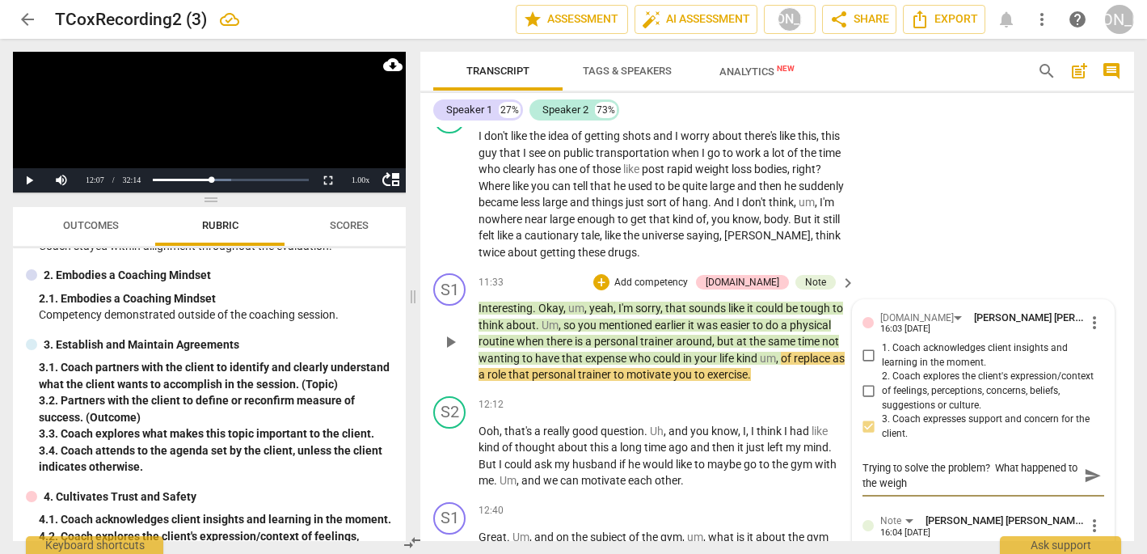
type textarea "Trying to solve the problem? What happened to the weight"
type textarea "Trying to solve the problem? What happened to the weight l"
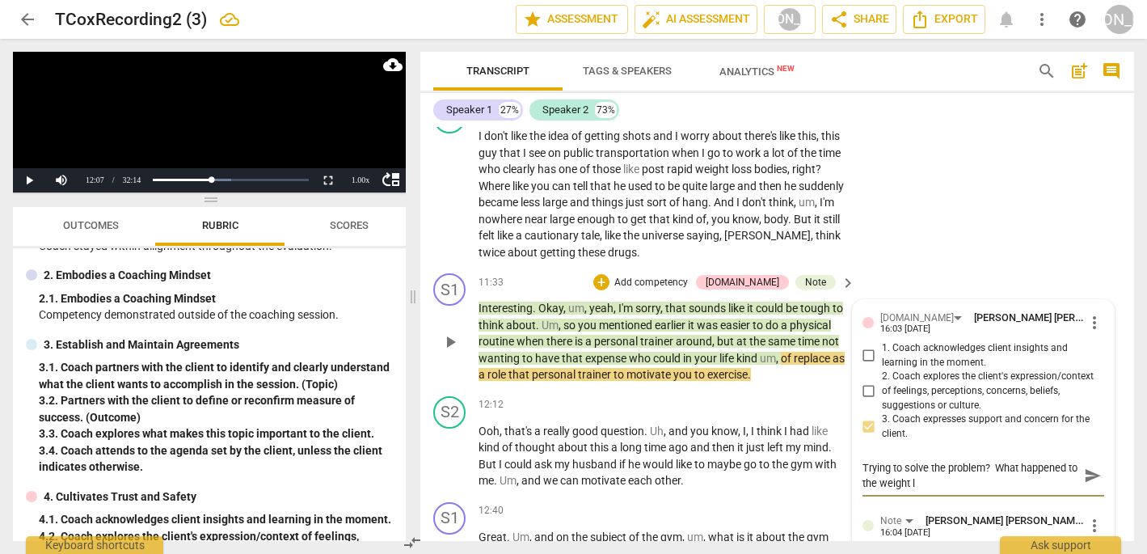
type textarea "Trying to solve the problem? What happened to the weight lo"
type textarea "Trying to solve the problem? What happened to the weight los"
type textarea "Trying to solve the problem? What happened to the weight loss"
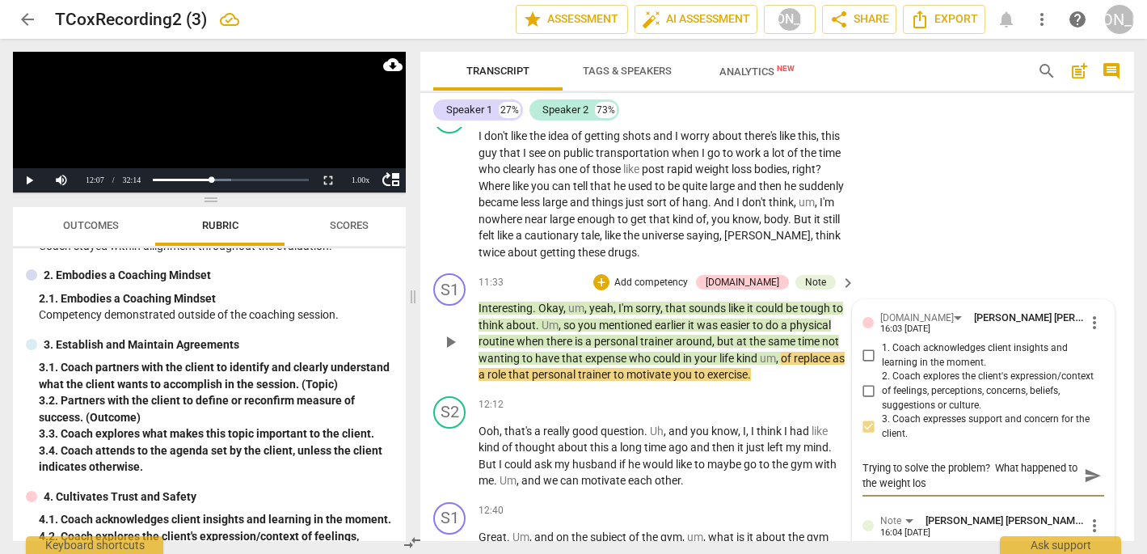
type textarea "Trying to solve the problem? What happened to the weight loss"
type textarea "Trying to solve the problem? What happened to the weight loss p"
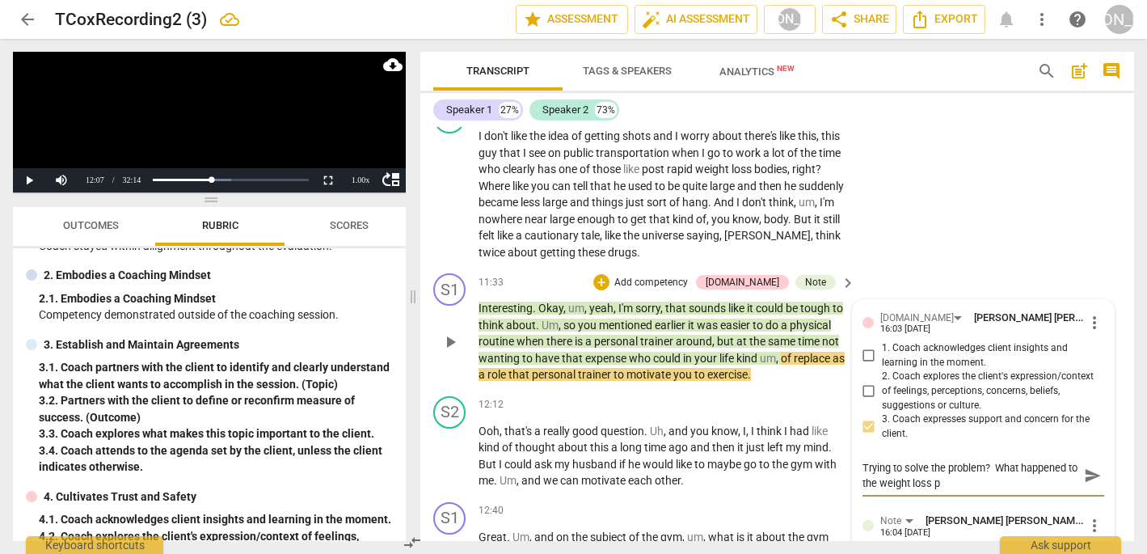
type textarea "Trying to solve the problem? What happened to the weight loss pi"
type textarea "Trying to solve the problem? What happened to the weight loss pil"
type textarea "Trying to solve the problem? What happened to the weight loss pill"
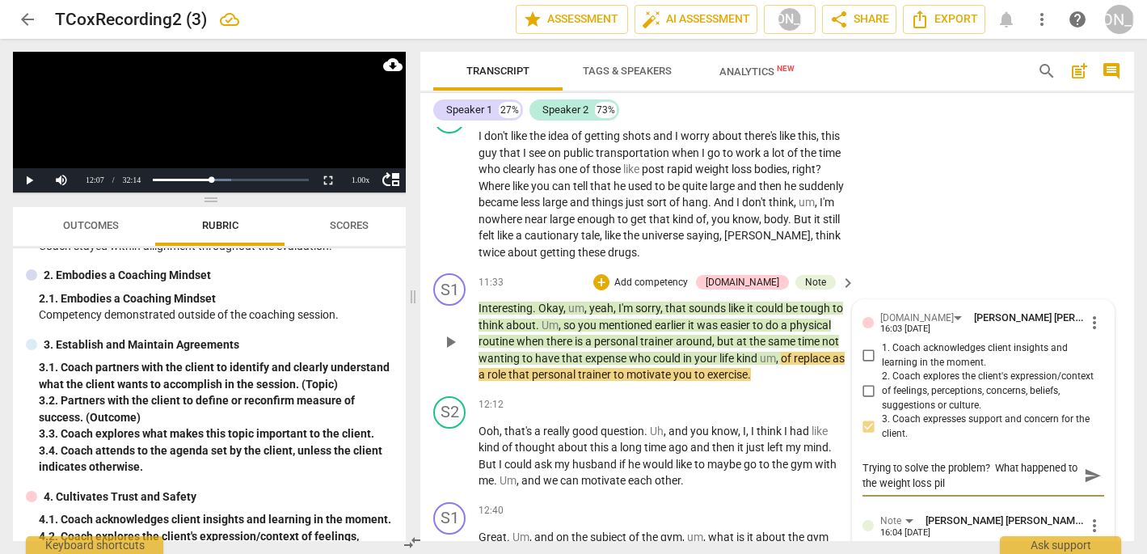
type textarea "Trying to solve the problem? What happened to the weight loss pill"
type textarea "Trying to solve the problem? What happened to the weight loss pill d"
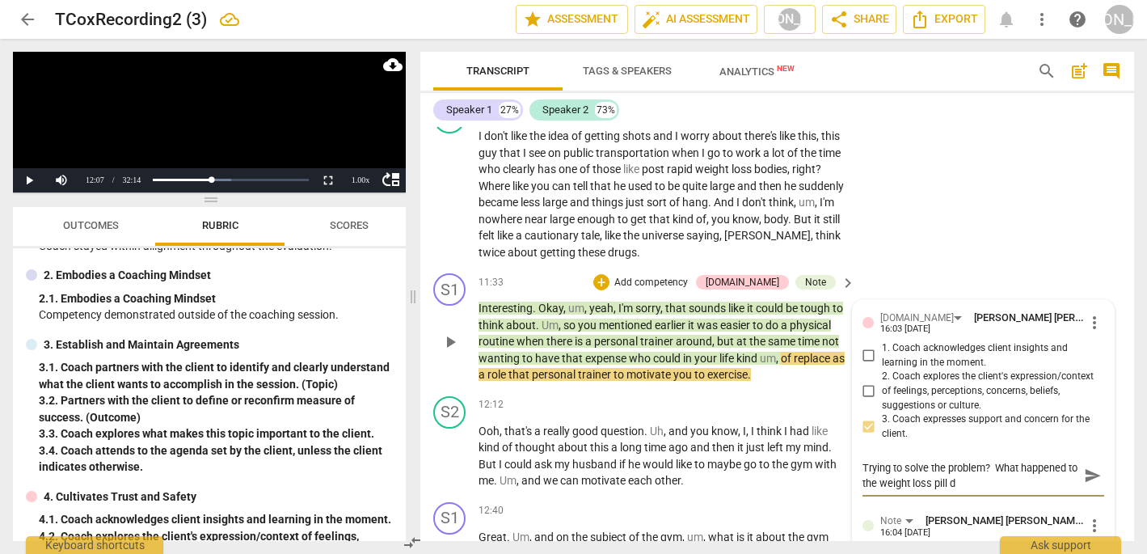
type textarea "Trying to solve the problem? What happened to the weight loss pill di"
type textarea "Trying to solve the problem? What happened to the weight loss pill dis"
type textarea "Trying to solve the problem? What happened to the weight loss pill disc"
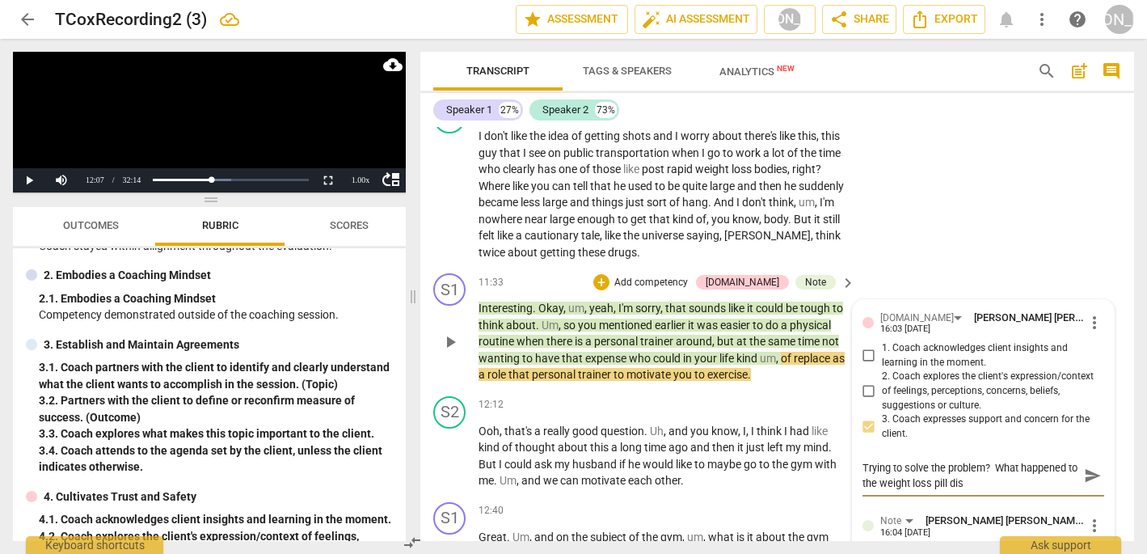
type textarea "Trying to solve the problem? What happened to the weight loss pill disc"
type textarea "Trying to solve the problem? What happened to the weight loss pill discu"
type textarea "Trying to solve the problem? What happened to the weight loss pill discus"
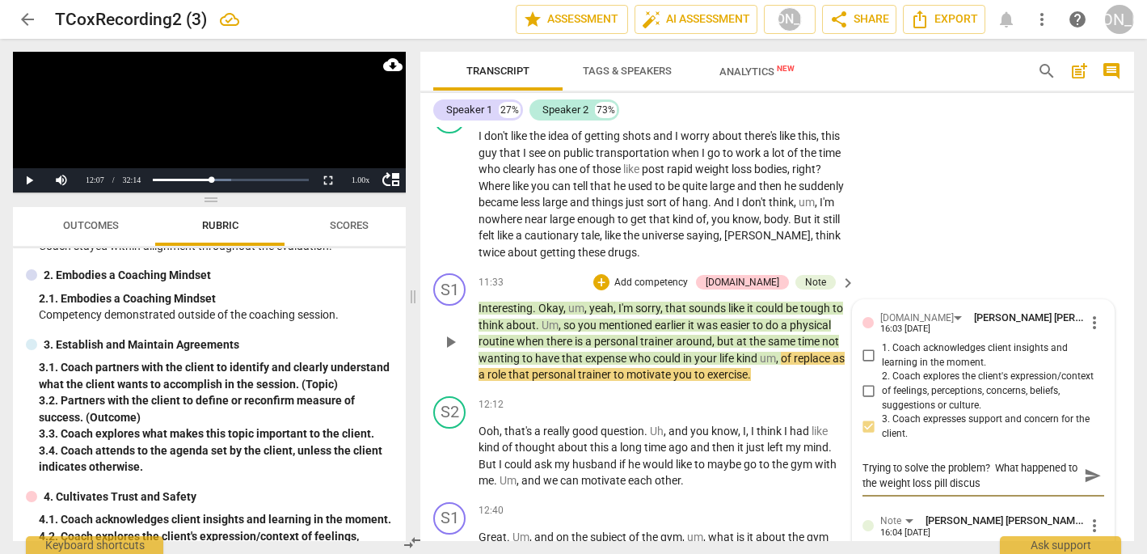
type textarea "Trying to solve the problem? What happened to the weight loss pill discuss"
type textarea "Trying to solve the problem? What happened to the weight loss pill discussi"
type textarea "Trying to solve the problem? What happened to the weight loss pill discussio"
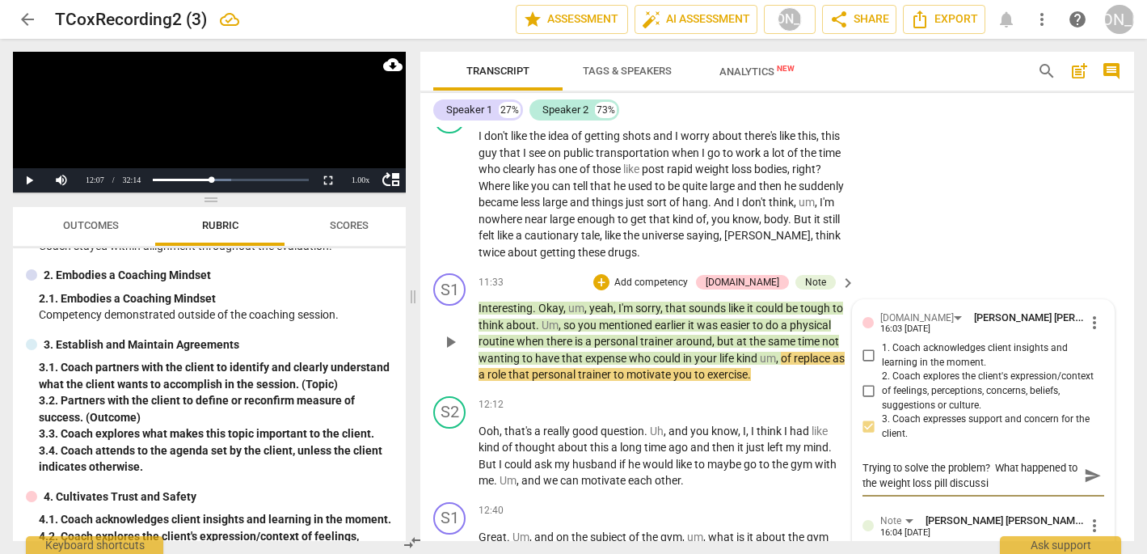
type textarea "Trying to solve the problem? What happened to the weight loss pill discussio"
type textarea "Trying to solve the problem? What happened to the weight loss pill discussion"
type textarea "Trying to solve the problem? What happened to the weight loss pill discussion?"
click at [1085, 467] on span "send" at bounding box center [1093, 476] width 18 height 18
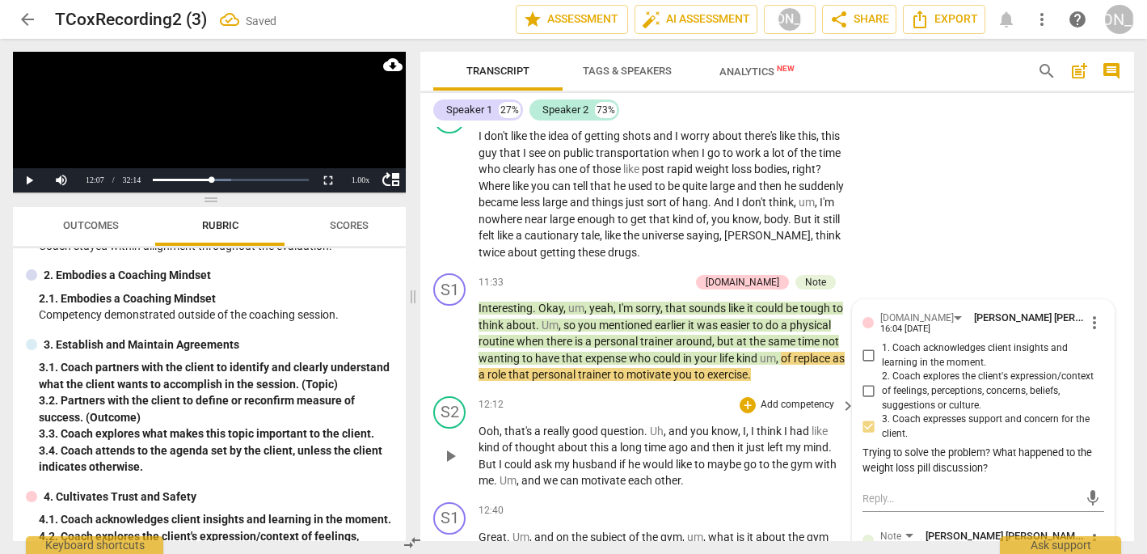
click at [449, 446] on span "play_arrow" at bounding box center [449, 455] width 19 height 19
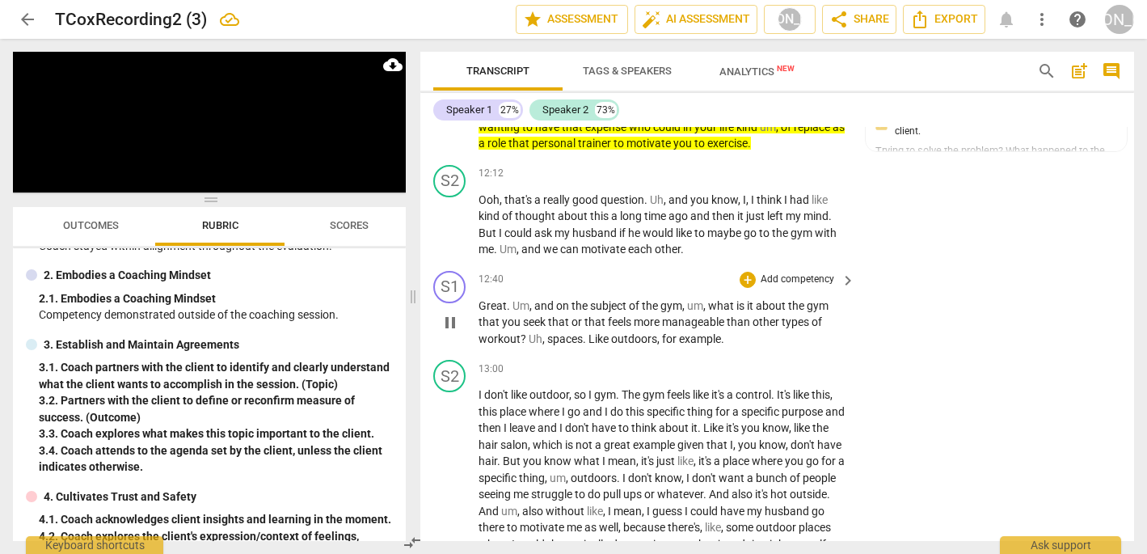
scroll to position [3566, 0]
click at [447, 311] on span "pause" at bounding box center [449, 320] width 19 height 19
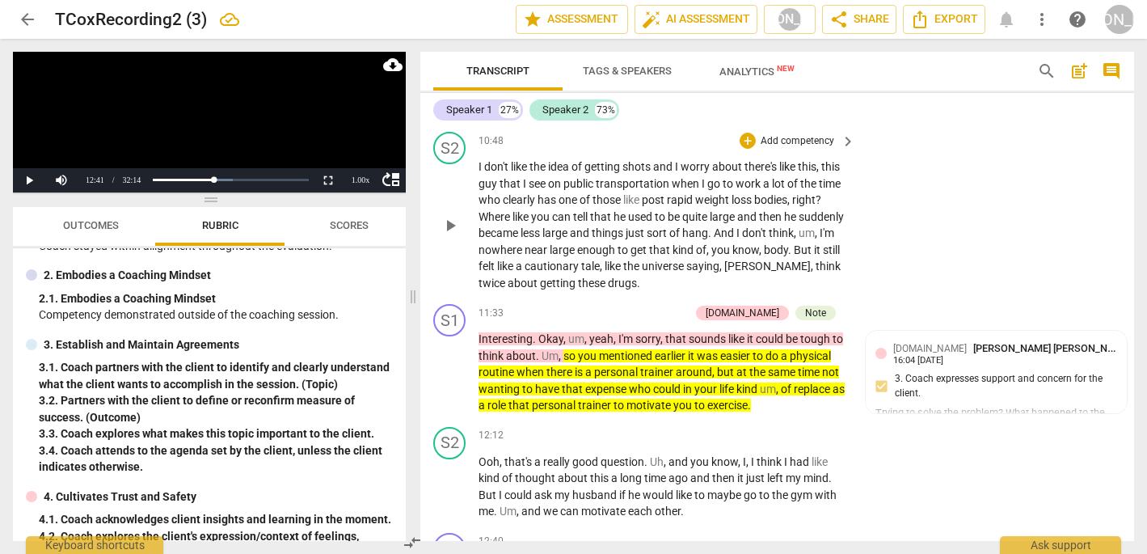
scroll to position [3312, 0]
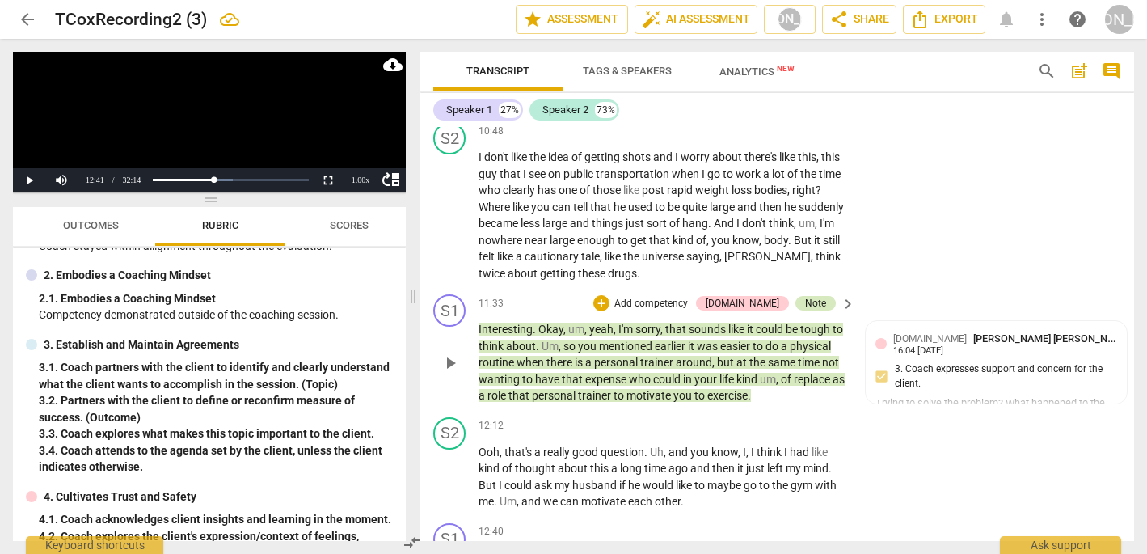
click at [819, 296] on div "Note" at bounding box center [815, 303] width 21 height 15
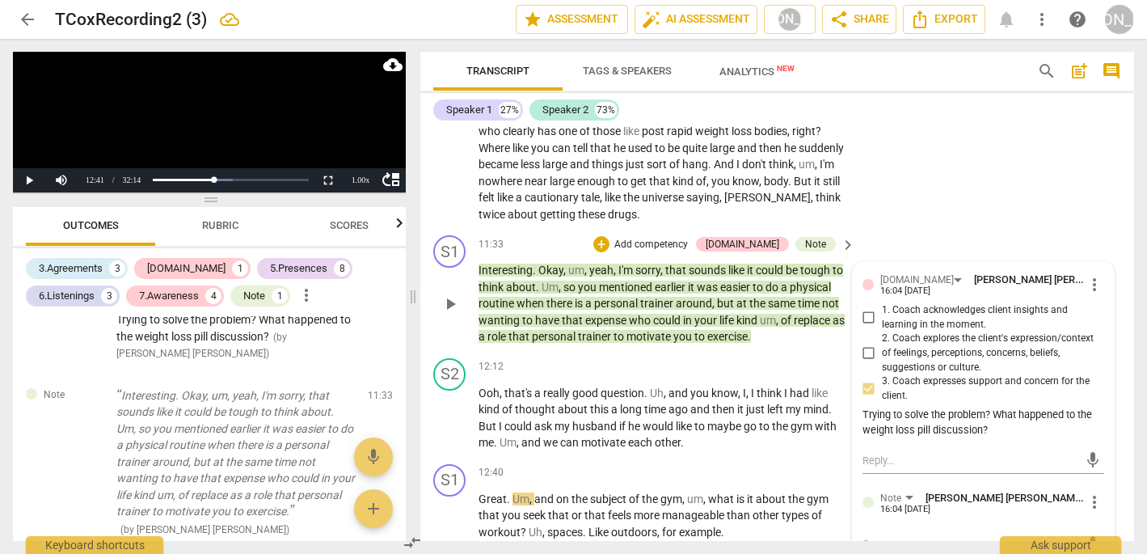
scroll to position [3373, 0]
click at [1001, 406] on div "Trying to solve the problem? What happened to the weight loss pill discussion?" at bounding box center [983, 421] width 242 height 31
click at [1090, 273] on span "more_vert" at bounding box center [1094, 282] width 19 height 19
click at [1100, 216] on li "Edit" at bounding box center [1105, 217] width 56 height 31
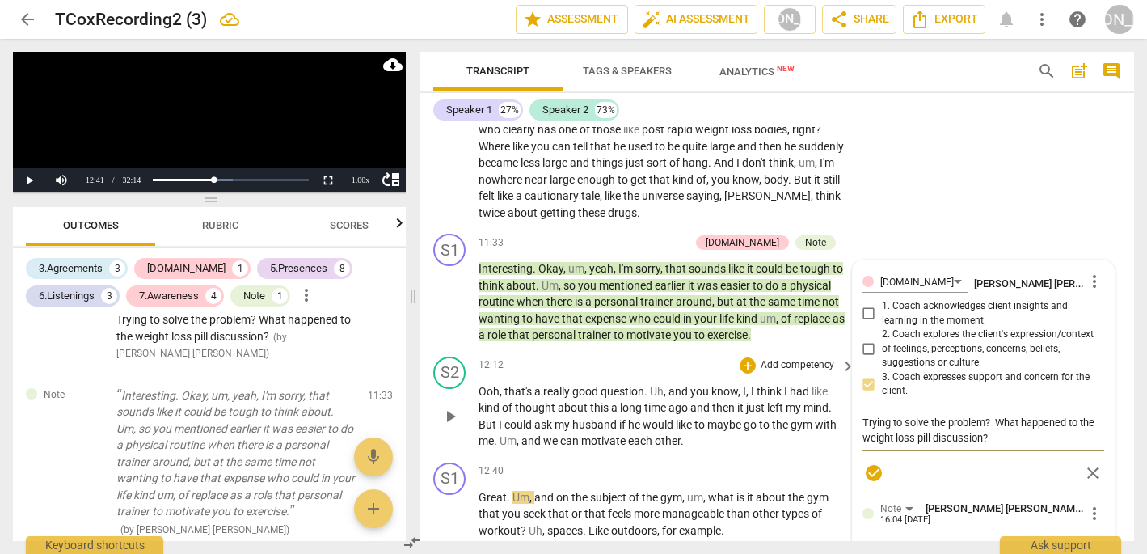
drag, startPoint x: 993, startPoint y: 356, endPoint x: 837, endPoint y: 358, distance: 156.8
click at [837, 358] on div "S1 play_arrow pause 00:05 + Add competency keyboard_arrow_right Hi , [PERSON_NA…" at bounding box center [777, 334] width 714 height 414
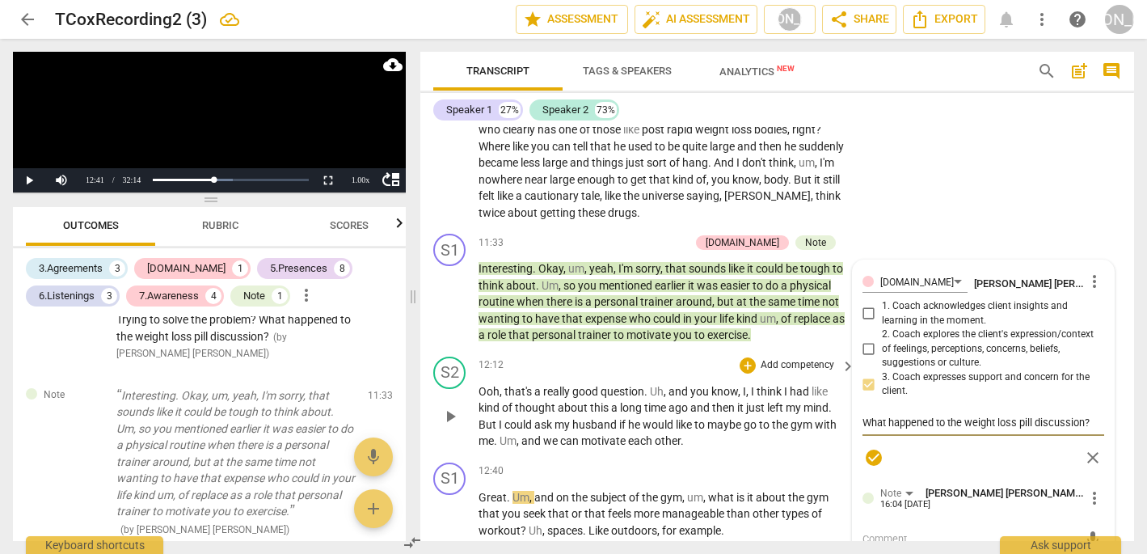
click at [451, 407] on span "play_arrow" at bounding box center [449, 416] width 19 height 19
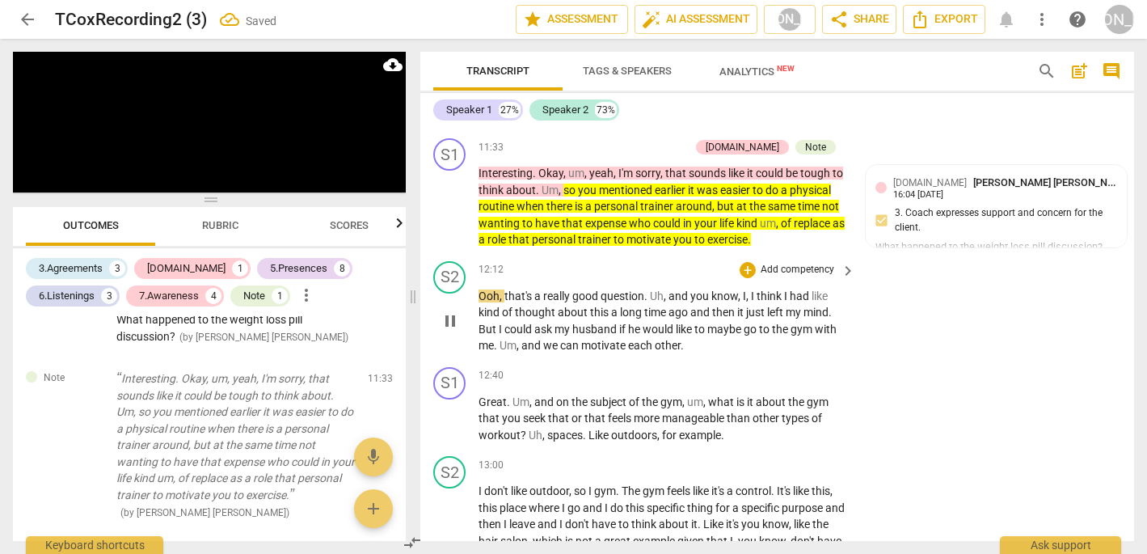
scroll to position [3489, 0]
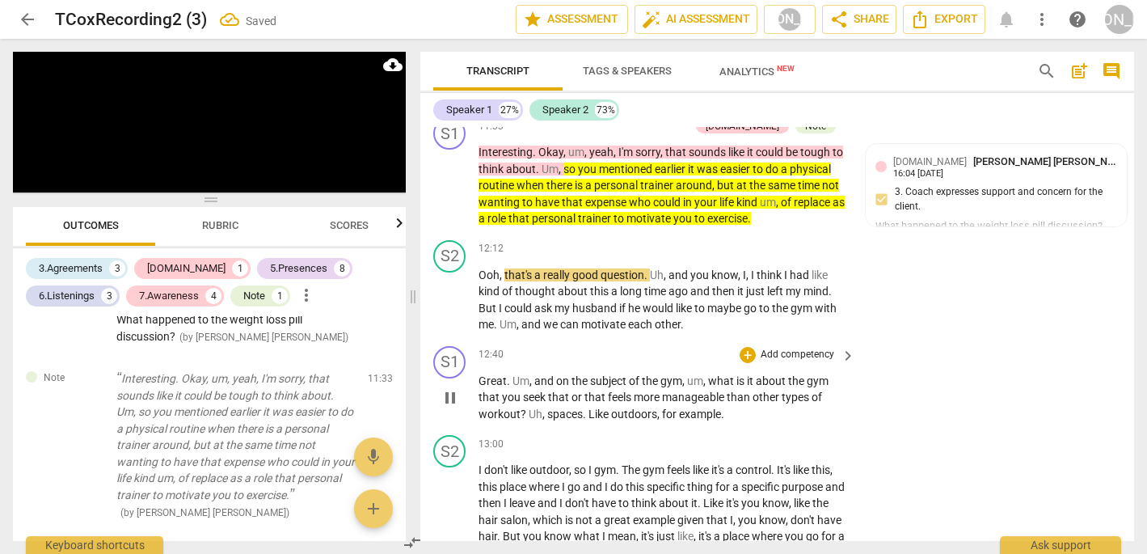
click at [444, 388] on span "pause" at bounding box center [449, 397] width 19 height 19
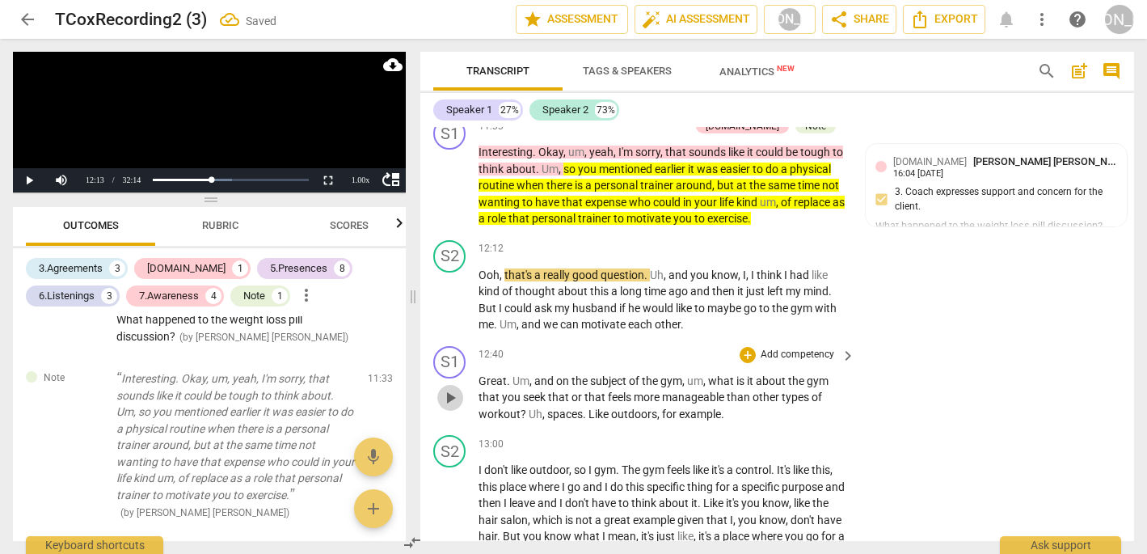
click at [457, 388] on span "play_arrow" at bounding box center [449, 397] width 19 height 19
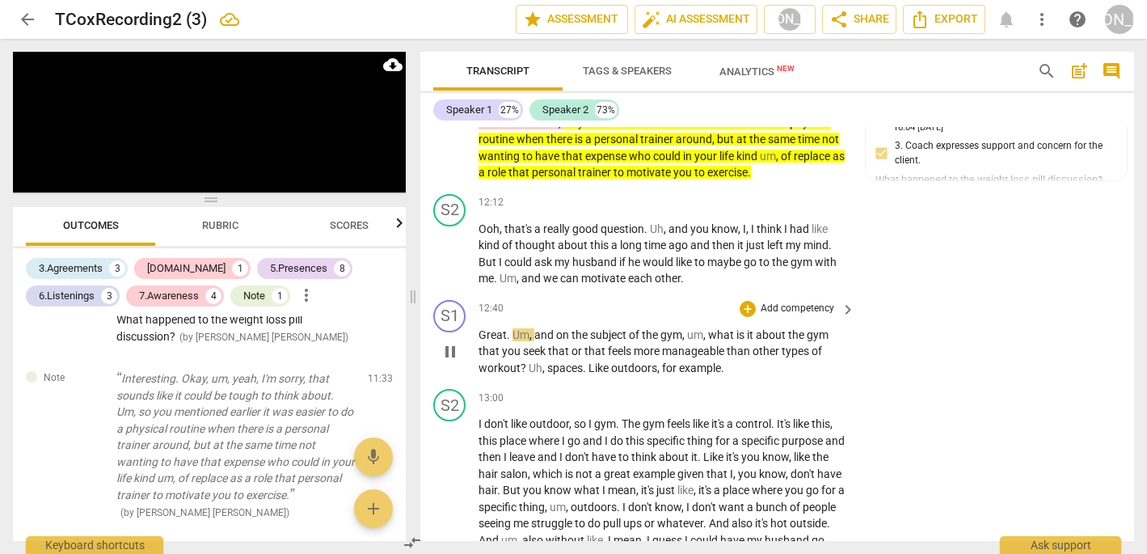
scroll to position [3536, 0]
click at [744, 300] on div "+" at bounding box center [748, 308] width 16 height 16
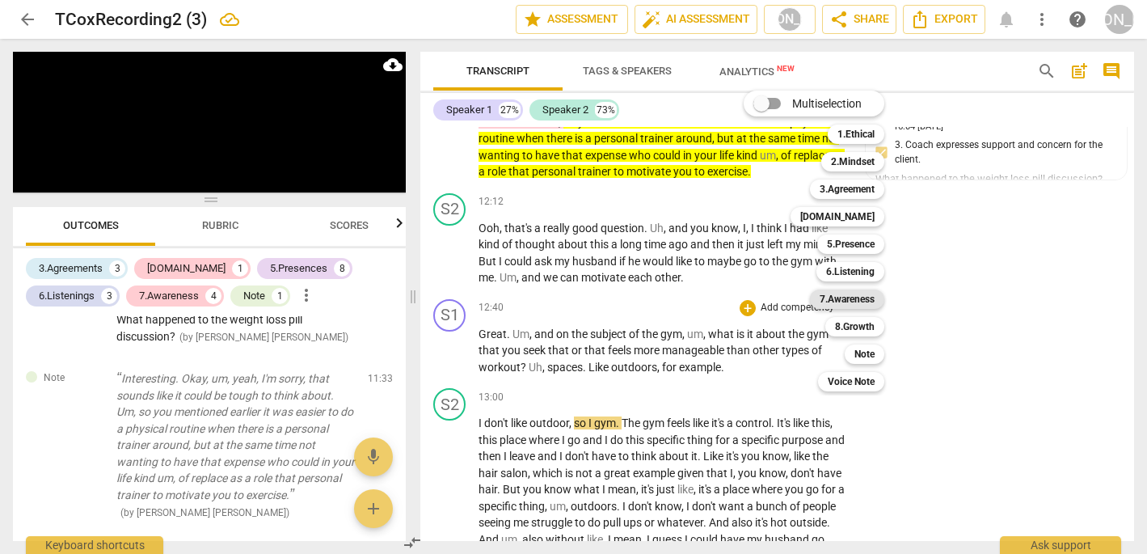
click at [862, 296] on b "7.Awareness" at bounding box center [847, 298] width 55 height 19
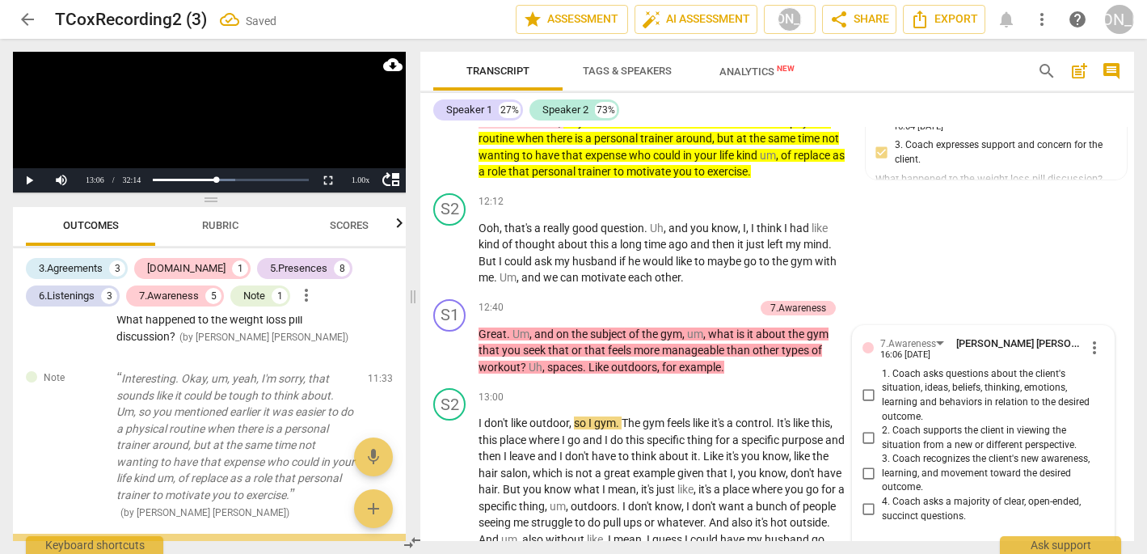
scroll to position [3067, 0]
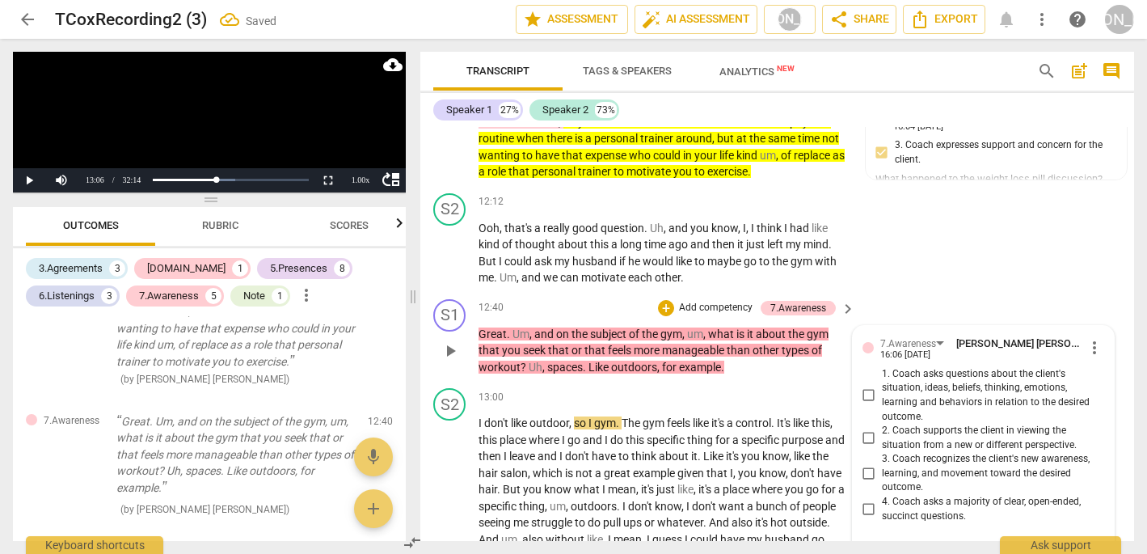
click at [866, 386] on input "1. Coach asks questions about the client's situation, ideas, beliefs, thinking,…" at bounding box center [869, 395] width 26 height 19
click at [444, 505] on span "play_arrow" at bounding box center [449, 514] width 19 height 19
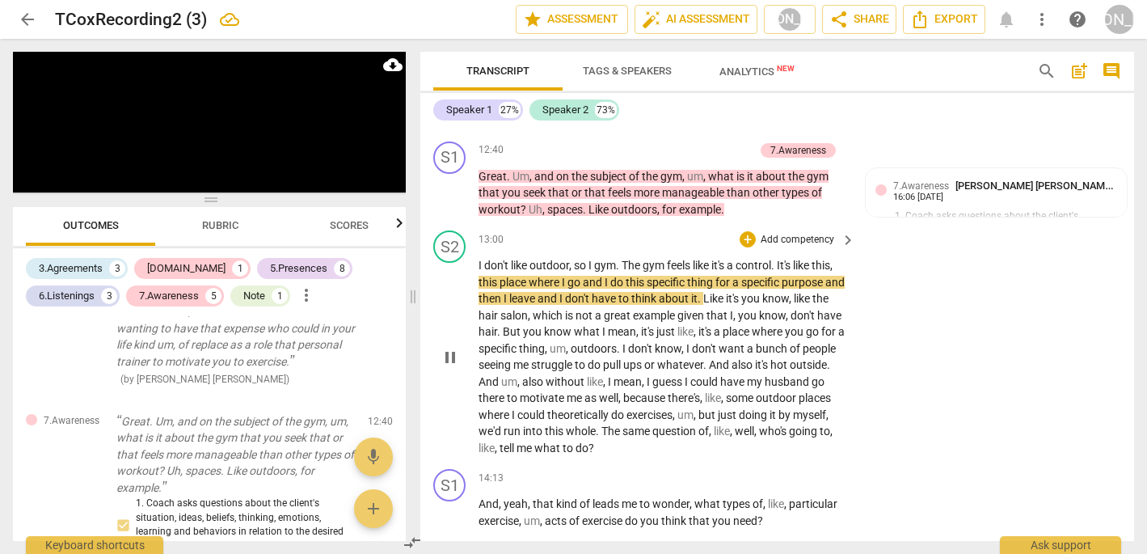
scroll to position [3699, 0]
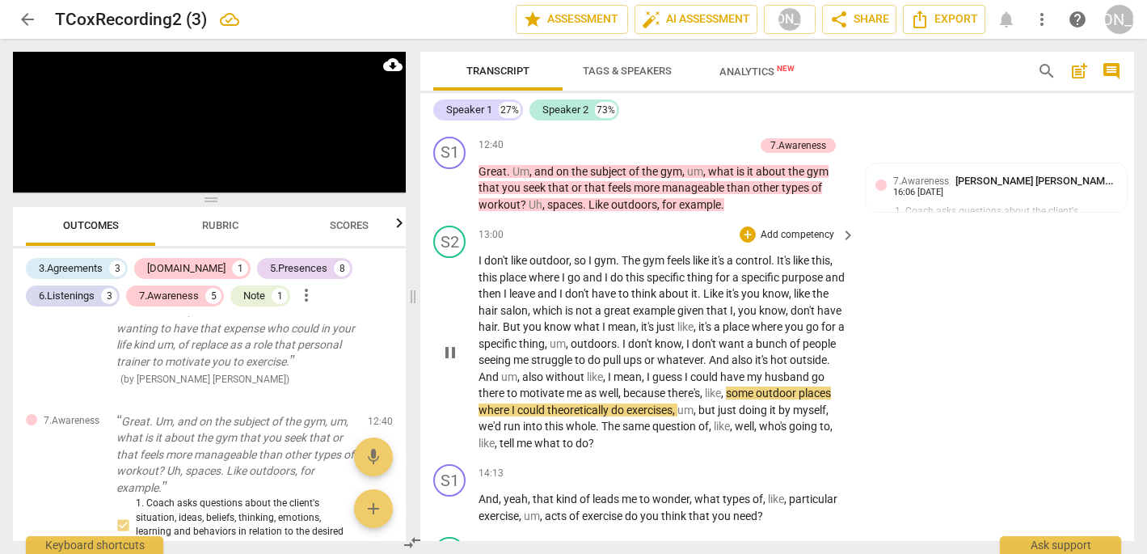
click at [451, 343] on span "pause" at bounding box center [449, 352] width 19 height 19
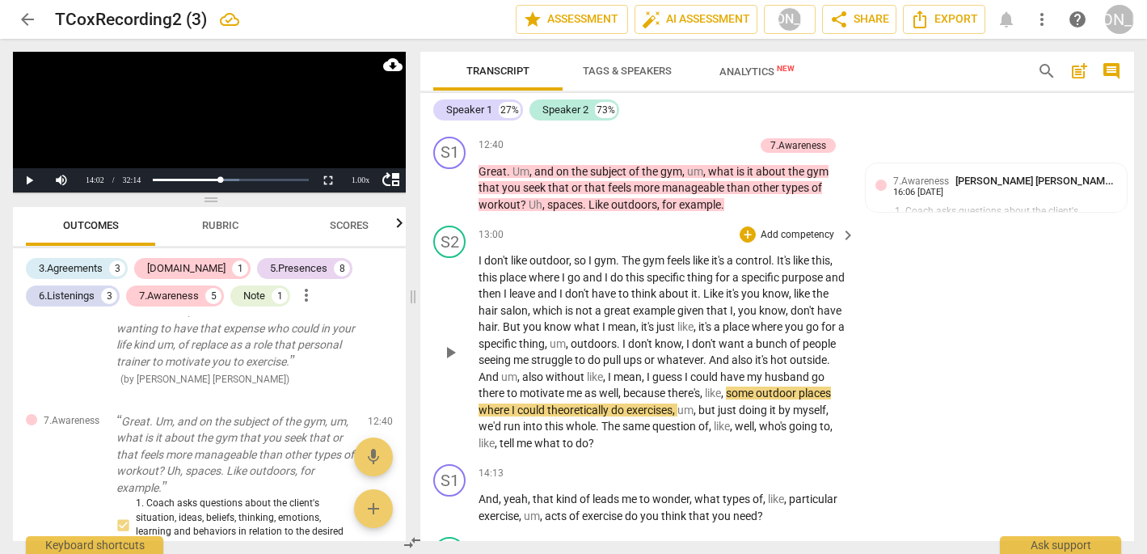
click at [451, 343] on span "play_arrow" at bounding box center [449, 352] width 19 height 19
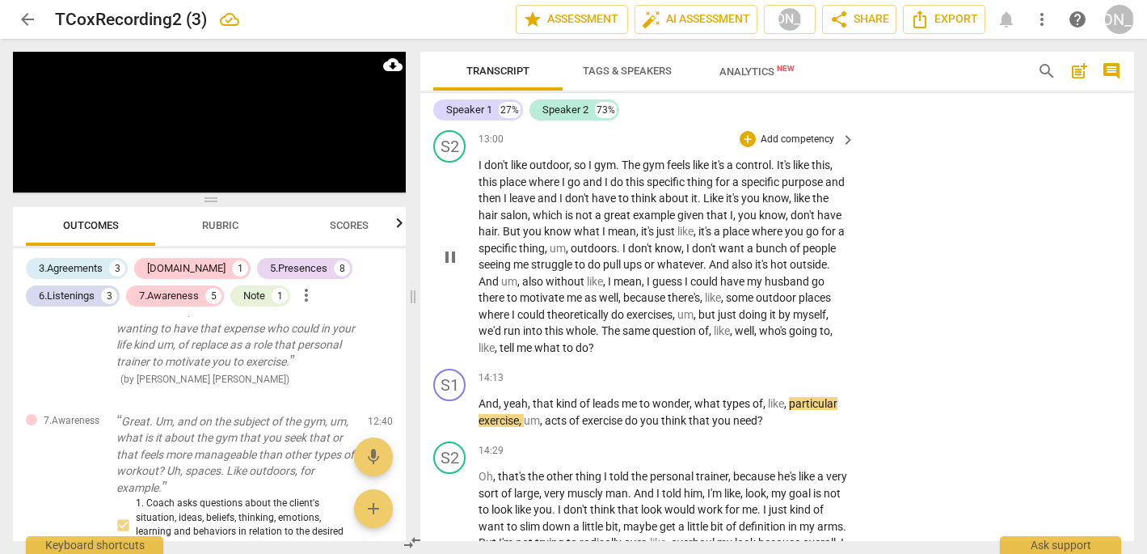
scroll to position [3796, 0]
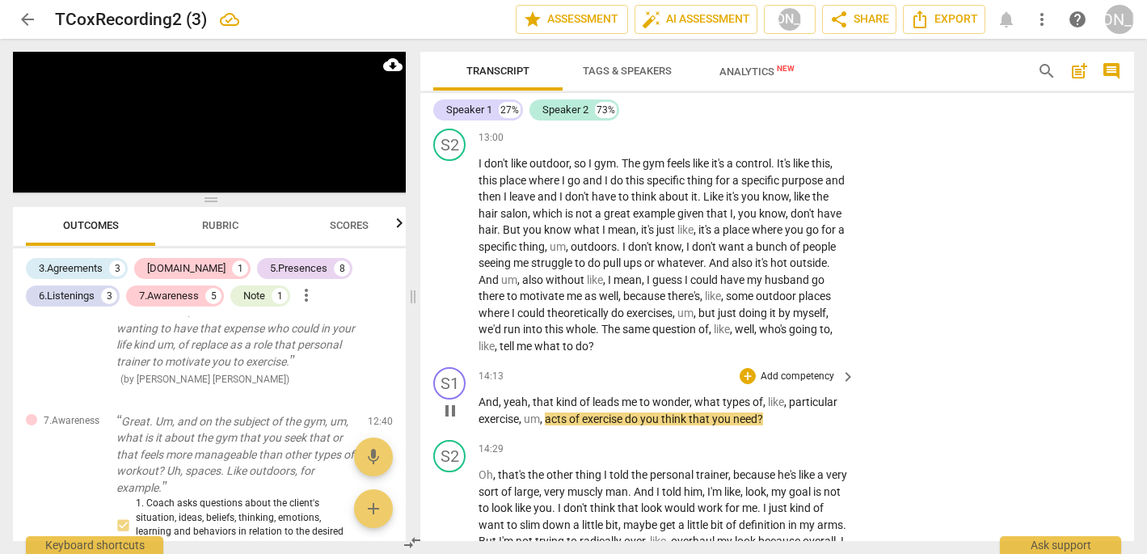
click at [445, 401] on span "pause" at bounding box center [449, 410] width 19 height 19
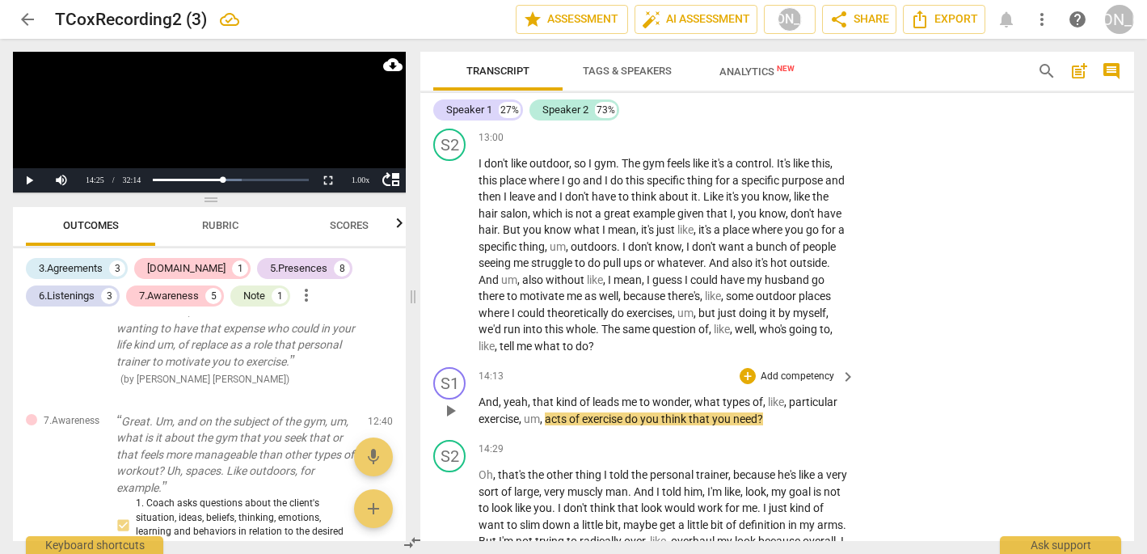
click at [530, 395] on span "," at bounding box center [530, 401] width 5 height 13
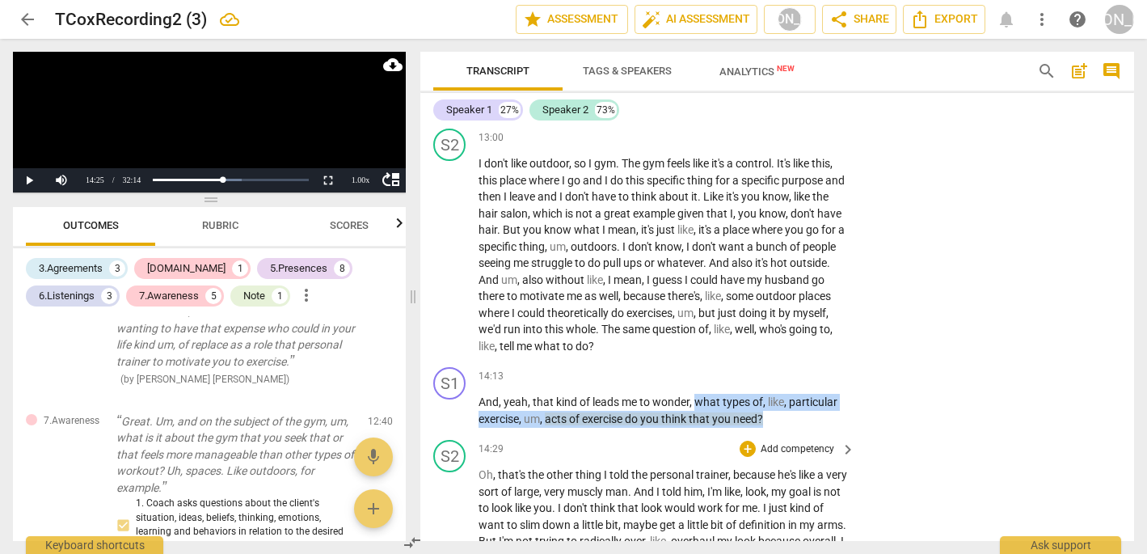
drag, startPoint x: 696, startPoint y: 329, endPoint x: 751, endPoint y: 365, distance: 65.9
click at [751, 365] on div "S1 play_arrow pause 00:05 + Add competency keyboard_arrow_right Hi , [PERSON_NA…" at bounding box center [777, 334] width 714 height 414
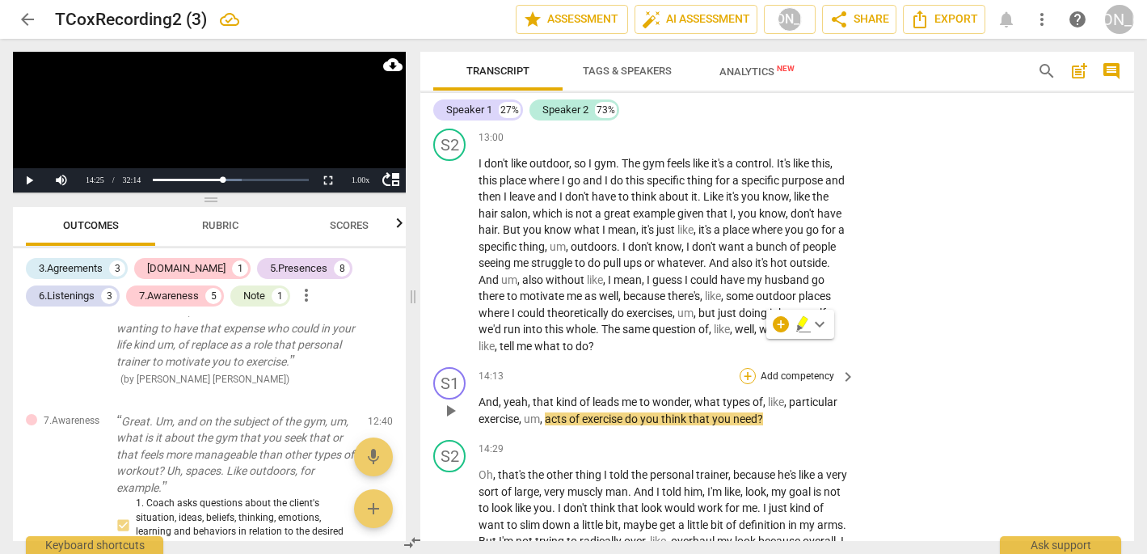
click at [748, 368] on div "+" at bounding box center [748, 376] width 16 height 16
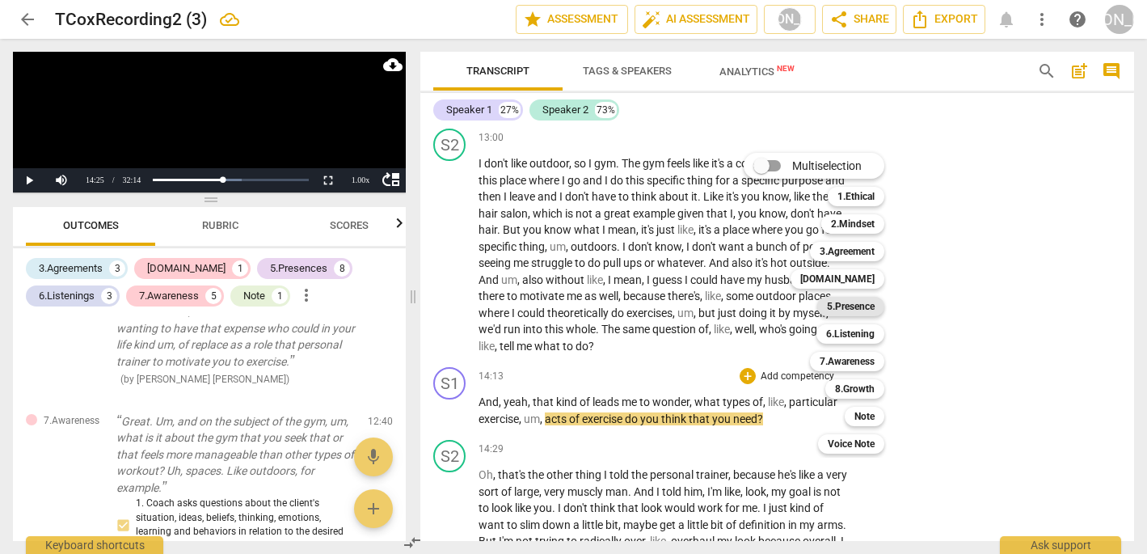
click at [849, 306] on b "5.Presence" at bounding box center [851, 306] width 48 height 19
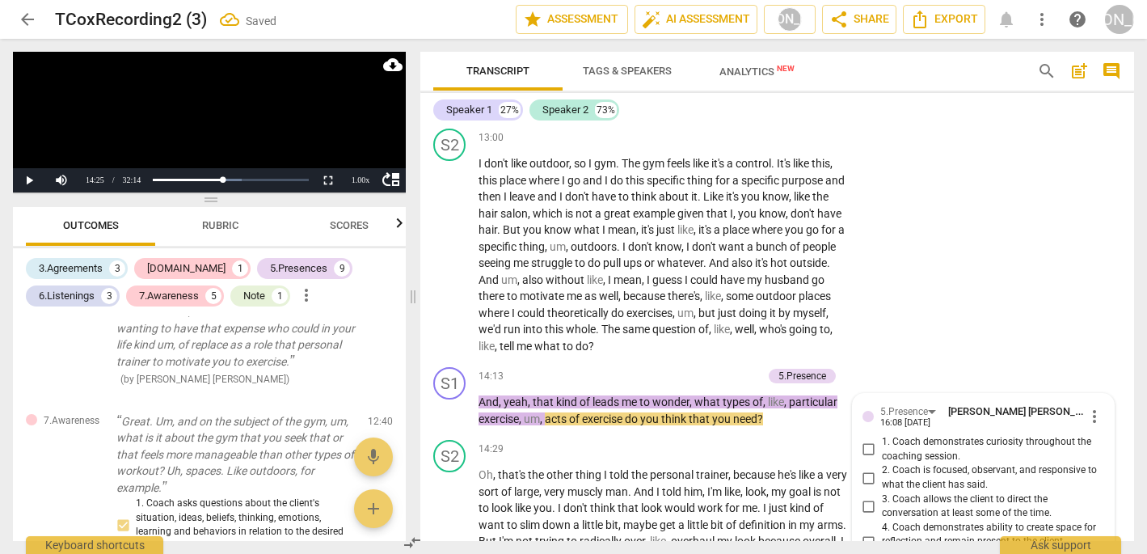
scroll to position [3235, 0]
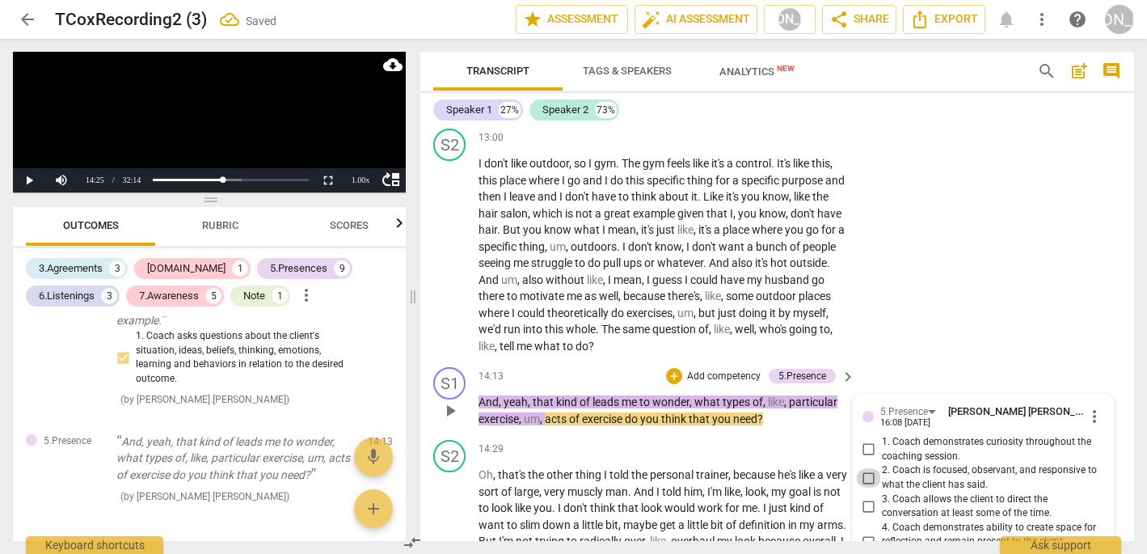
click at [865, 468] on input "2. Coach is focused, observant, and responsive to what the client has said." at bounding box center [869, 477] width 26 height 19
click at [453, 540] on span "play_arrow" at bounding box center [449, 549] width 19 height 19
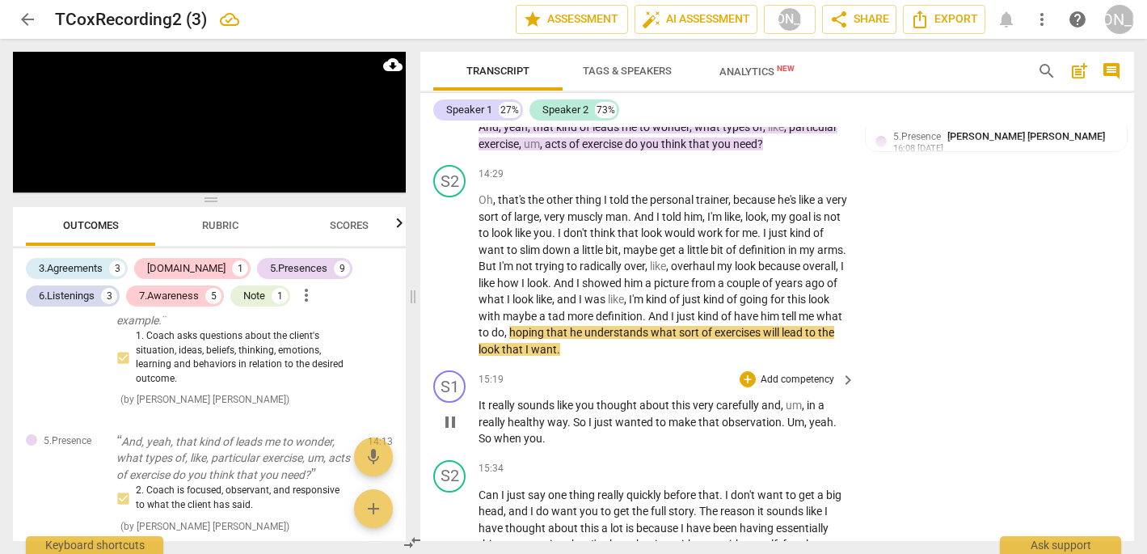
scroll to position [4072, 0]
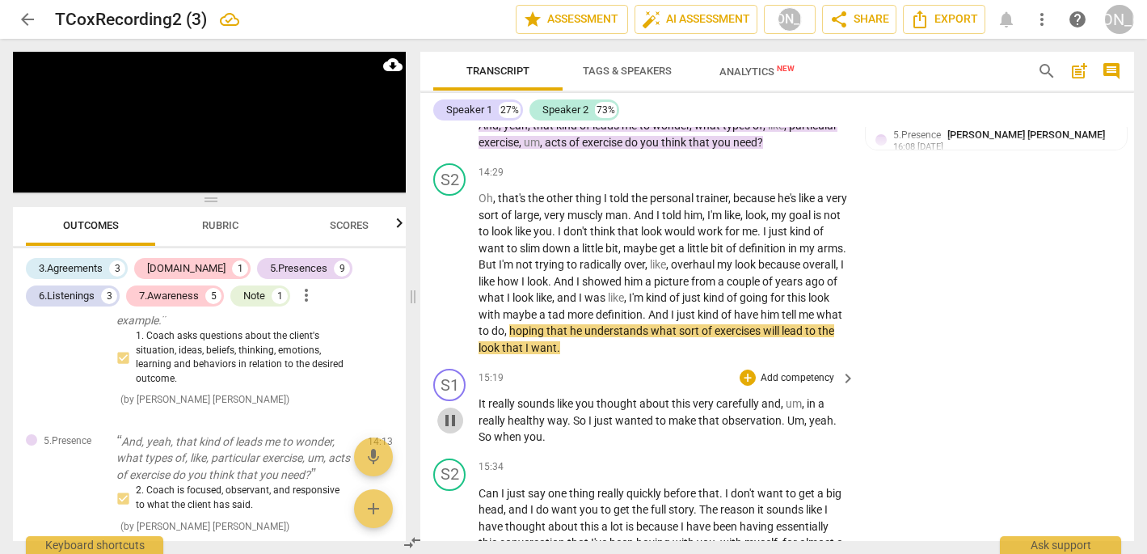
click at [449, 411] on span "pause" at bounding box center [449, 420] width 19 height 19
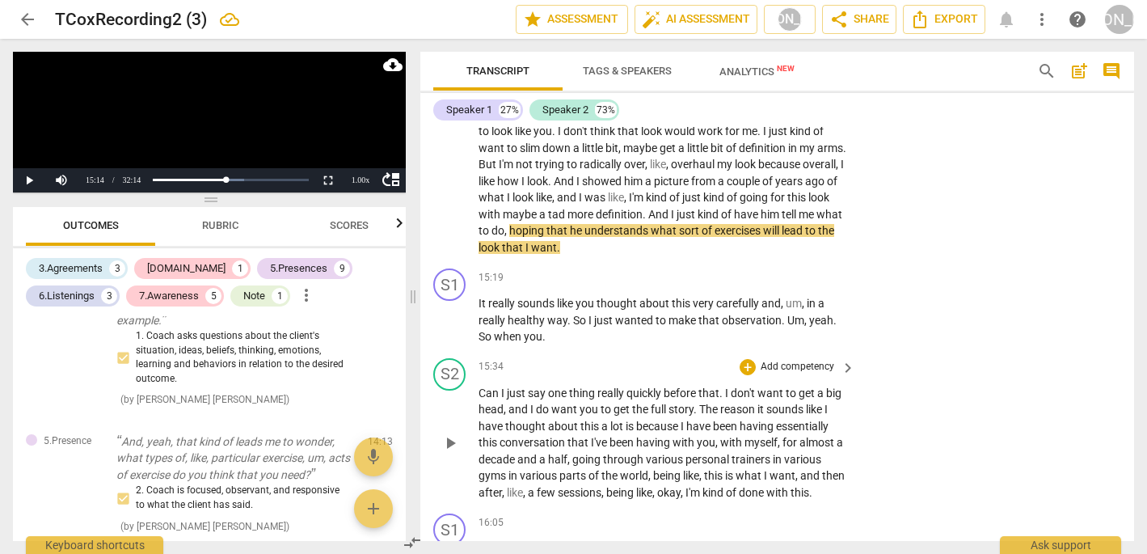
scroll to position [4162, 0]
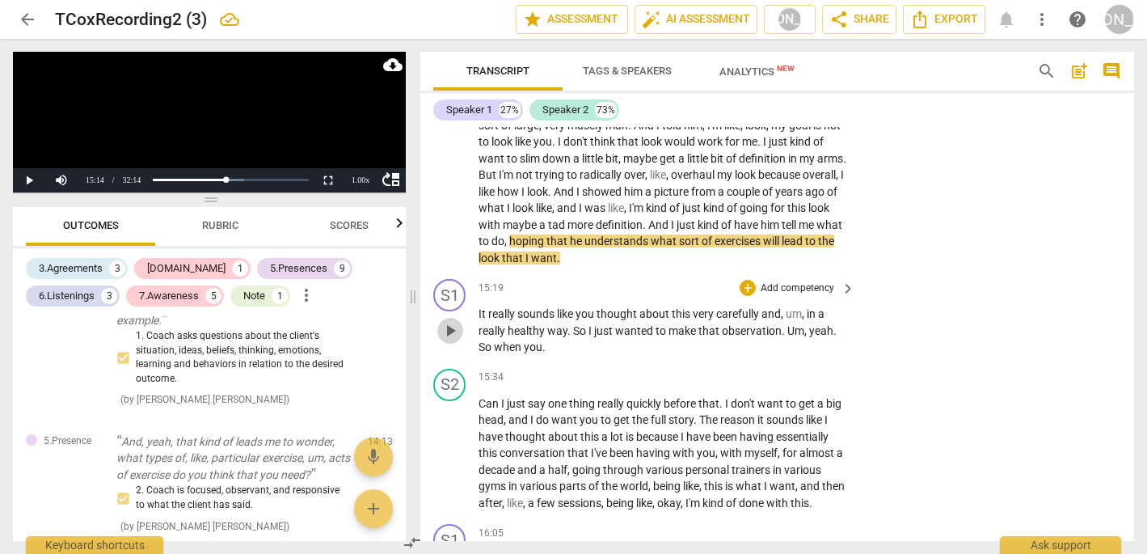
click at [452, 321] on span "play_arrow" at bounding box center [449, 330] width 19 height 19
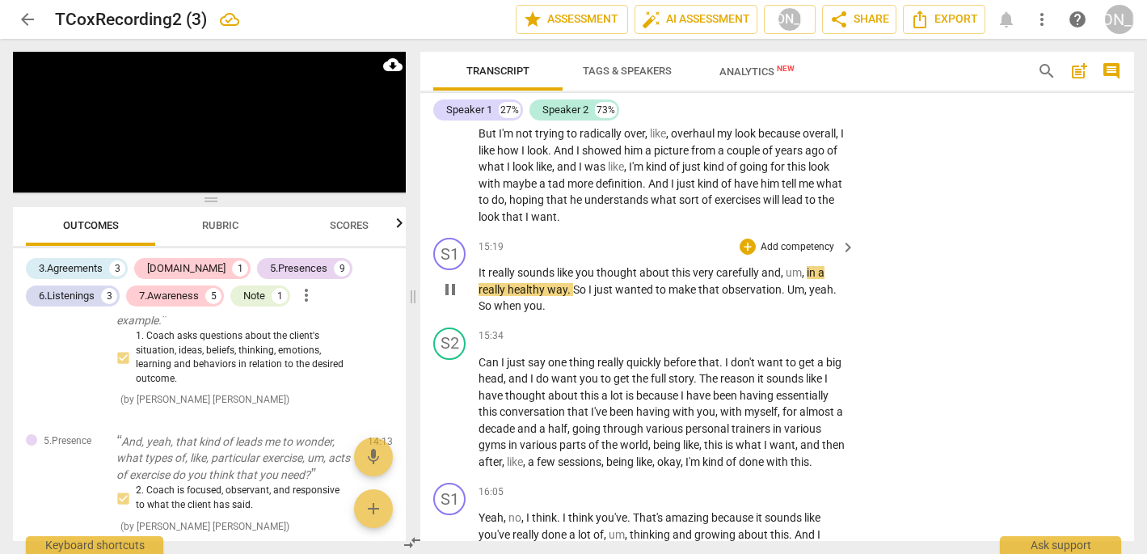
scroll to position [4206, 0]
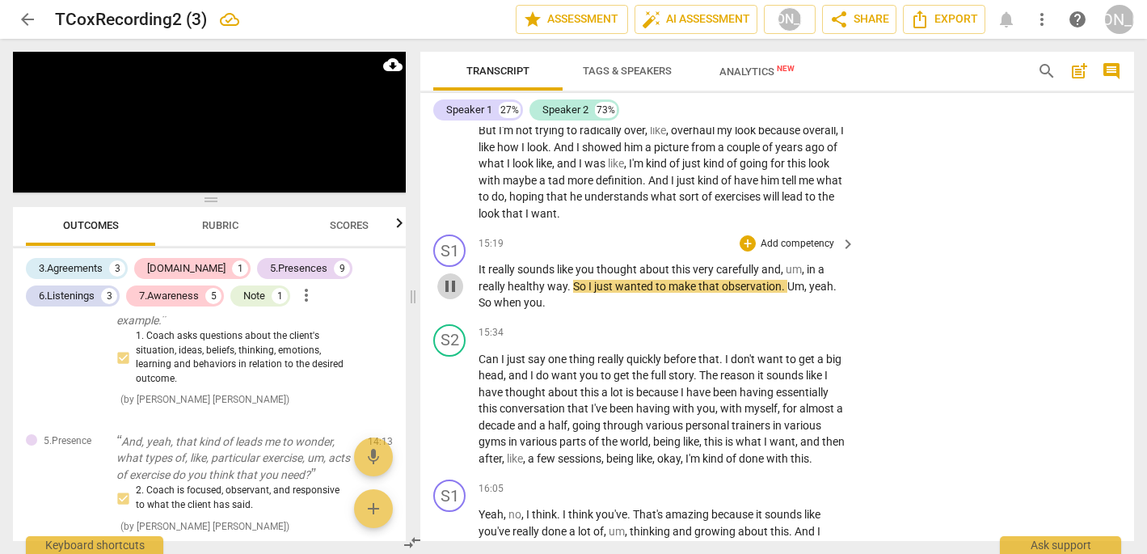
click at [448, 276] on span "pause" at bounding box center [449, 285] width 19 height 19
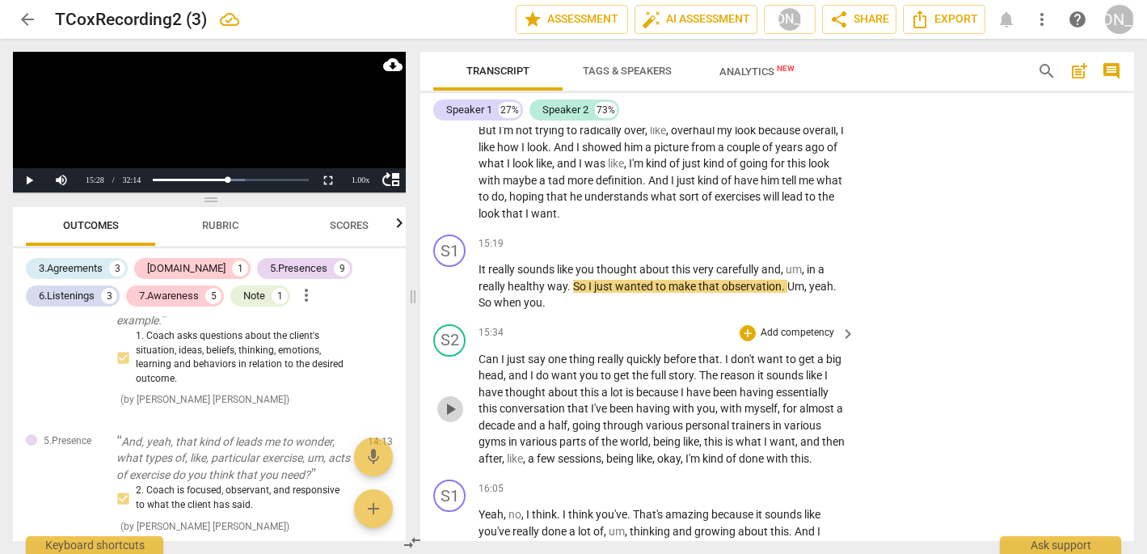
click at [452, 399] on span "play_arrow" at bounding box center [449, 408] width 19 height 19
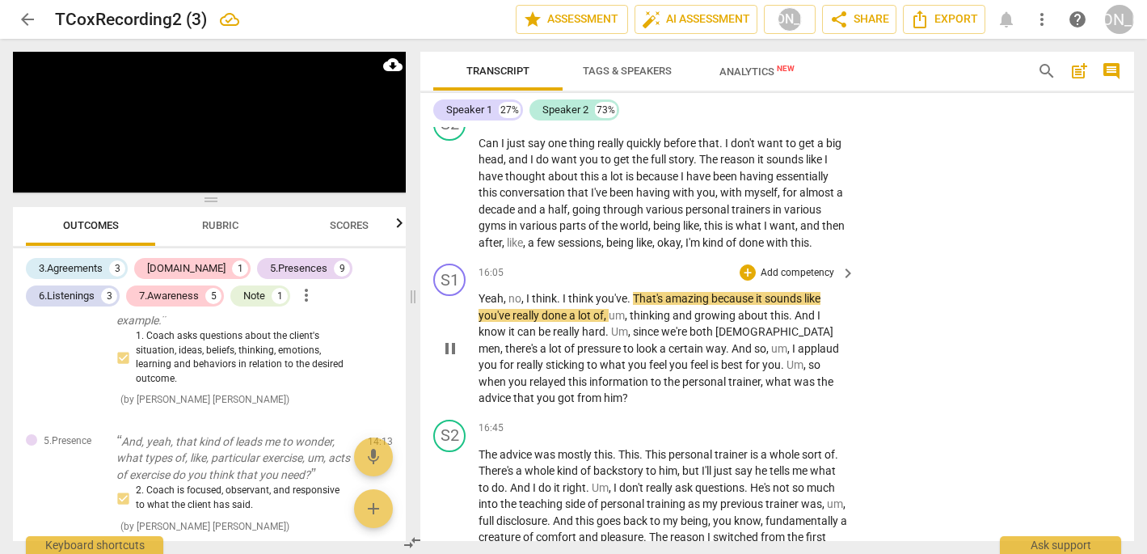
scroll to position [4420, 0]
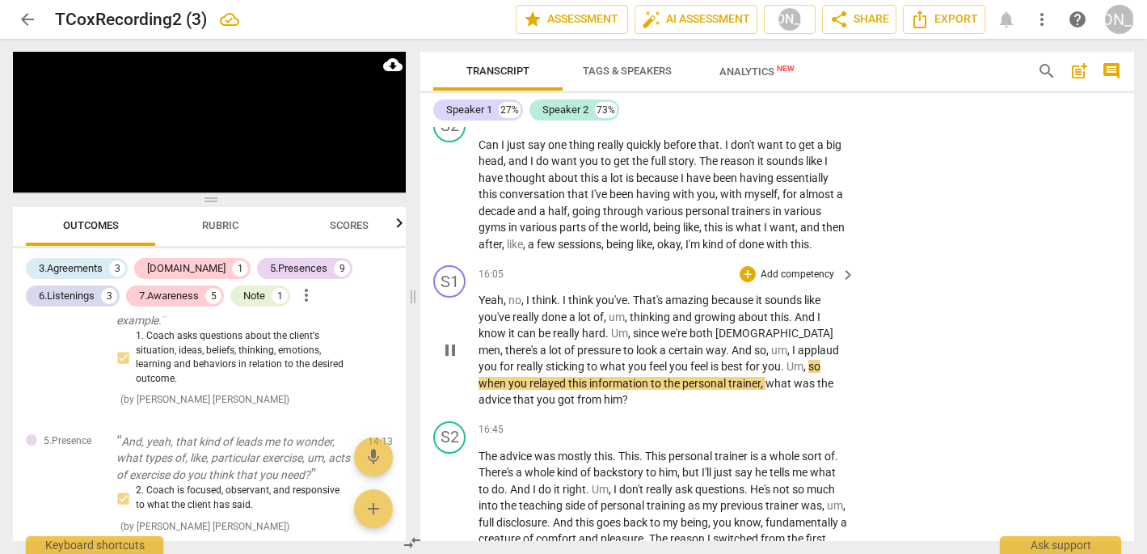
click at [449, 340] on span "pause" at bounding box center [449, 349] width 19 height 19
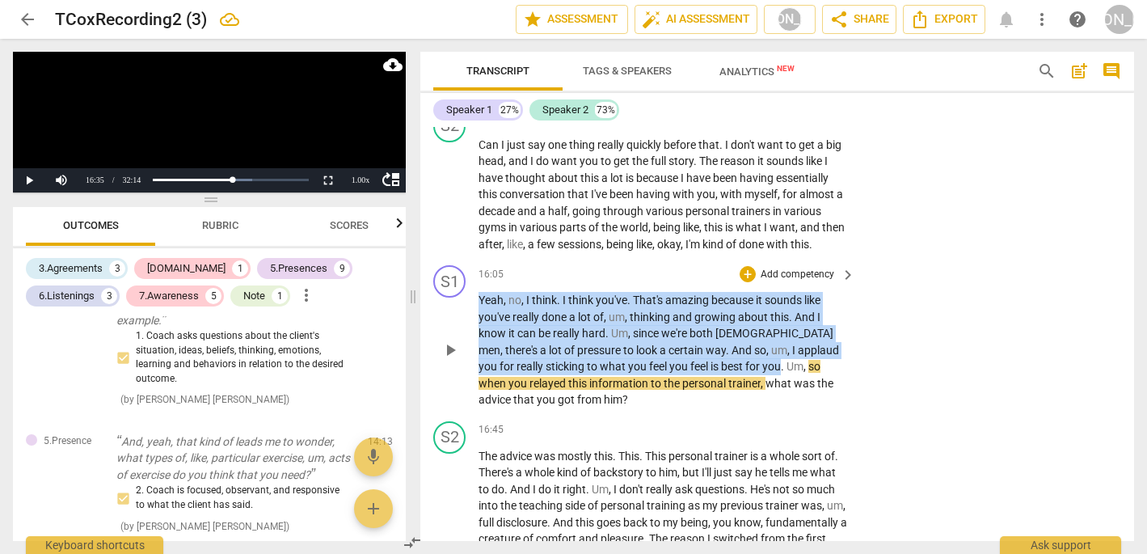
drag, startPoint x: 717, startPoint y: 286, endPoint x: 706, endPoint y: 201, distance: 85.5
click at [706, 265] on div "16:05 + Add competency keyboard_arrow_right Yeah , no , I think . I think you'v…" at bounding box center [667, 336] width 378 height 143
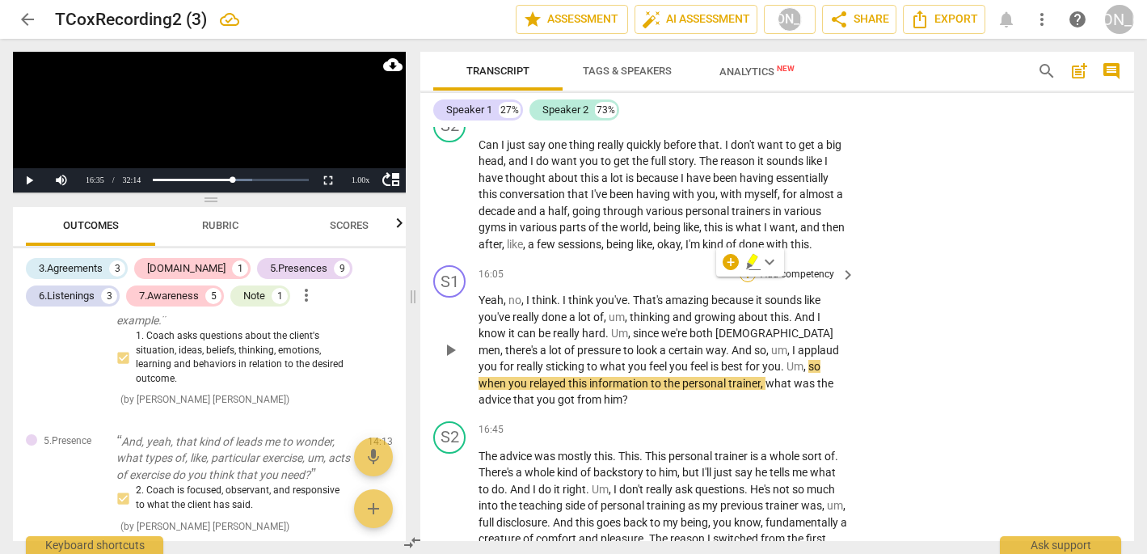
click at [747, 266] on div "+" at bounding box center [748, 274] width 16 height 16
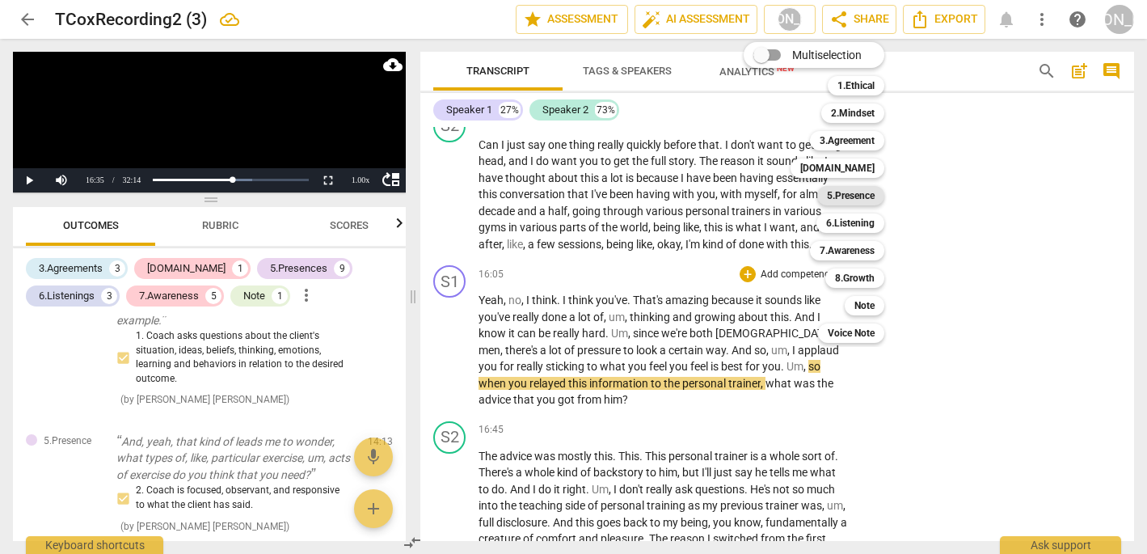
click at [866, 188] on b "5.Presence" at bounding box center [851, 195] width 48 height 19
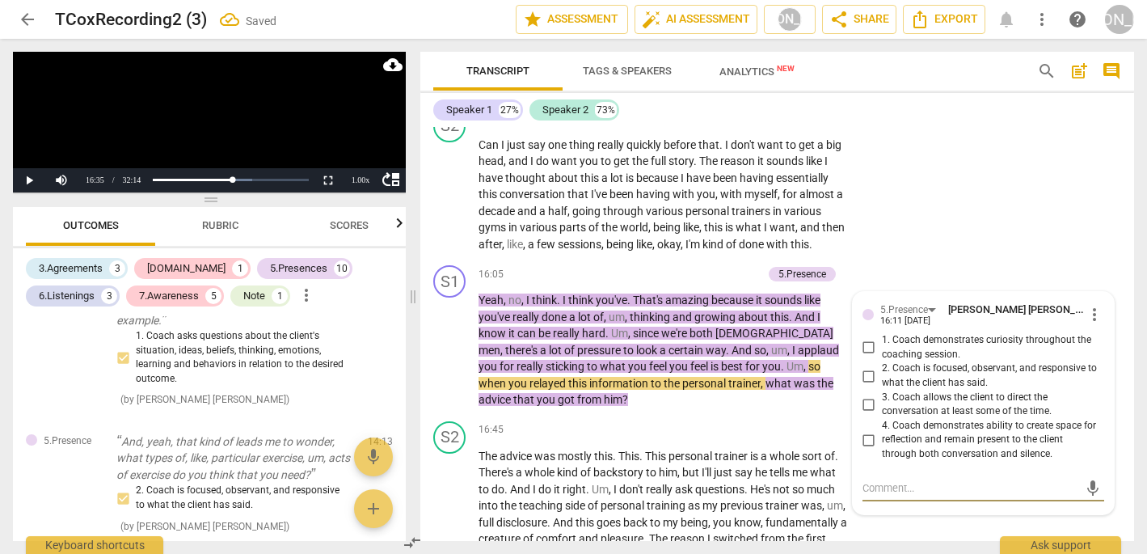
scroll to position [3415, 0]
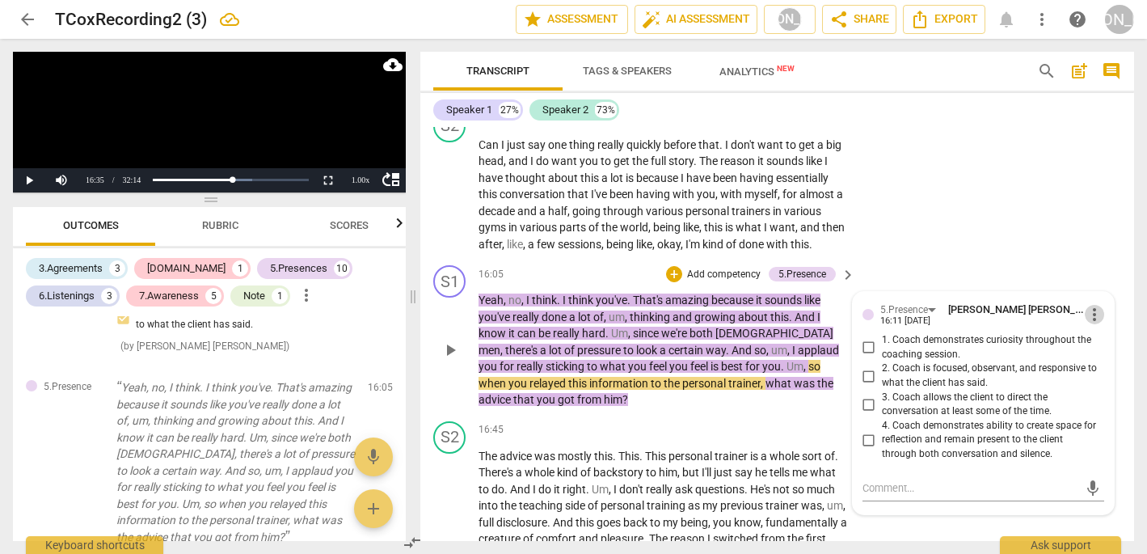
click at [1090, 305] on span "more_vert" at bounding box center [1094, 314] width 19 height 19
click at [1098, 226] on li "Edit" at bounding box center [1105, 232] width 56 height 31
click at [1092, 303] on span "more_vert" at bounding box center [1094, 312] width 19 height 19
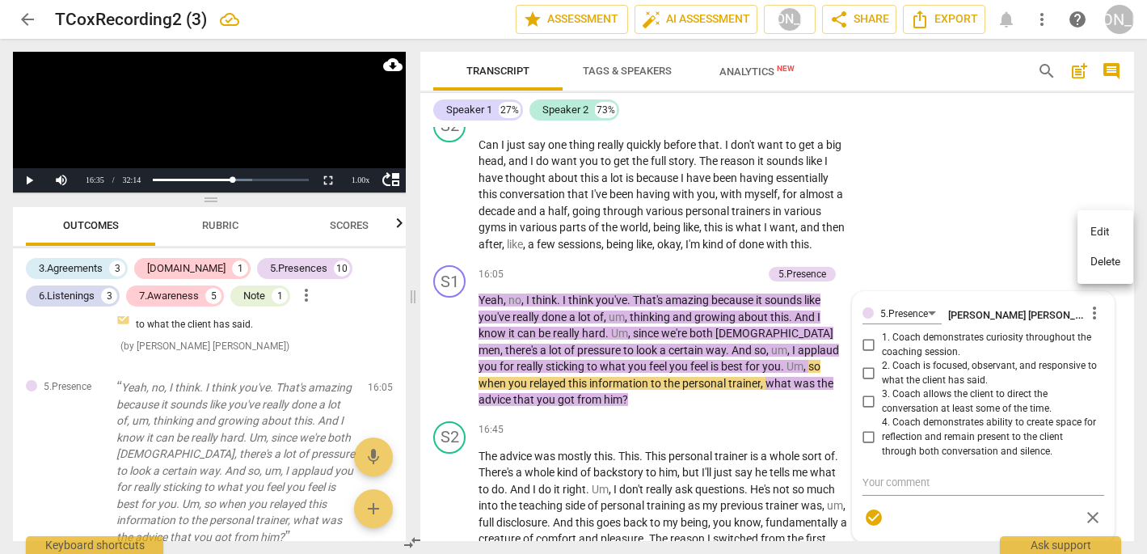
click at [1102, 263] on li "Delete" at bounding box center [1105, 262] width 56 height 31
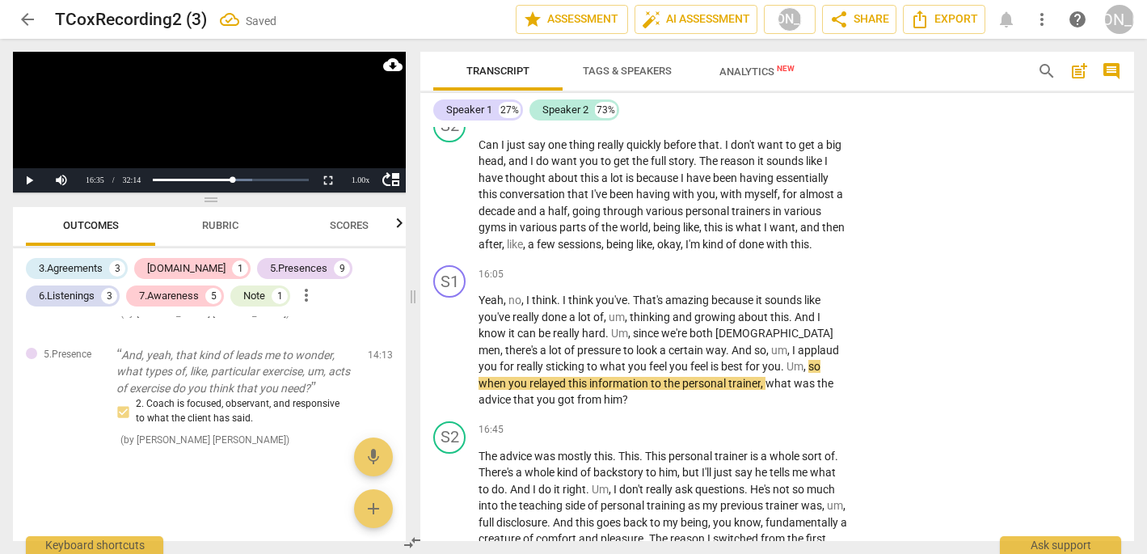
scroll to position [3278, 0]
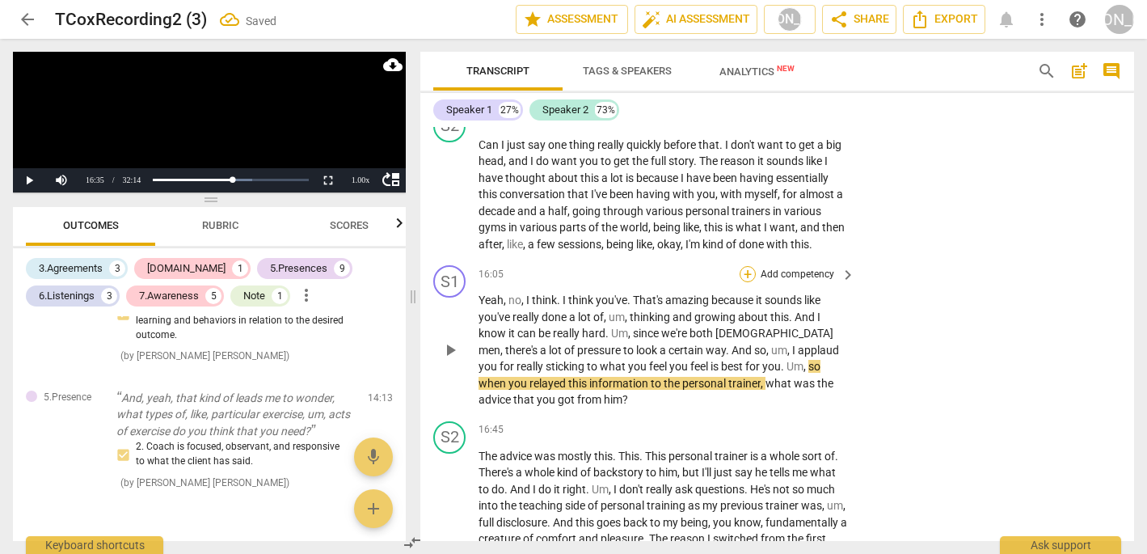
click at [742, 266] on div "+" at bounding box center [748, 274] width 16 height 16
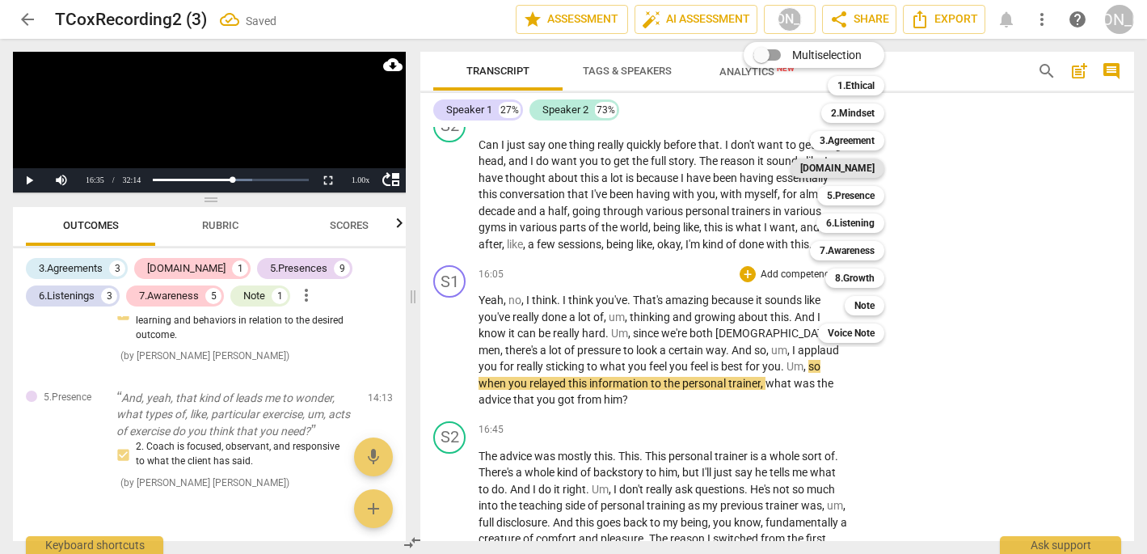
click at [869, 170] on b "[DOMAIN_NAME]" at bounding box center [837, 167] width 74 height 19
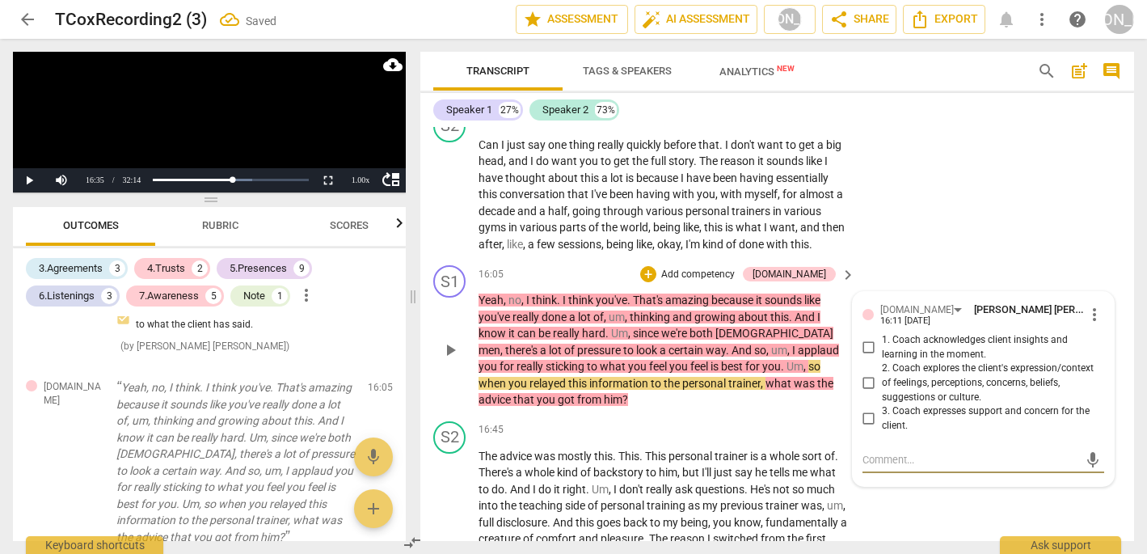
scroll to position [4429, 0]
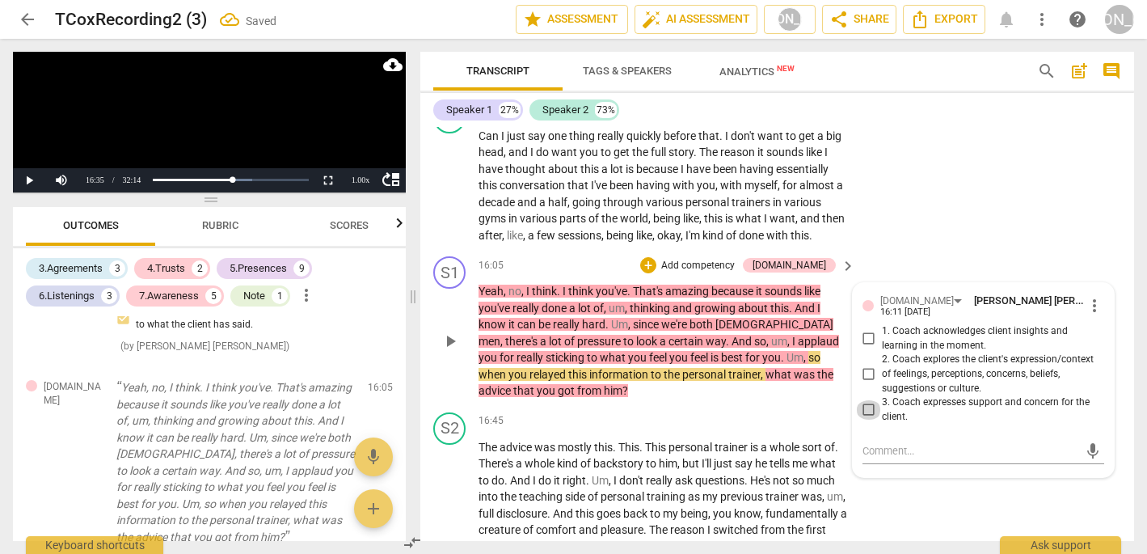
click at [863, 400] on input "3. Coach expresses support and concern for the client." at bounding box center [869, 409] width 26 height 19
click at [957, 443] on div "S2 play_arrow pause 16:45 + Add competency keyboard_arrow_right The advice was …" at bounding box center [777, 517] width 714 height 222
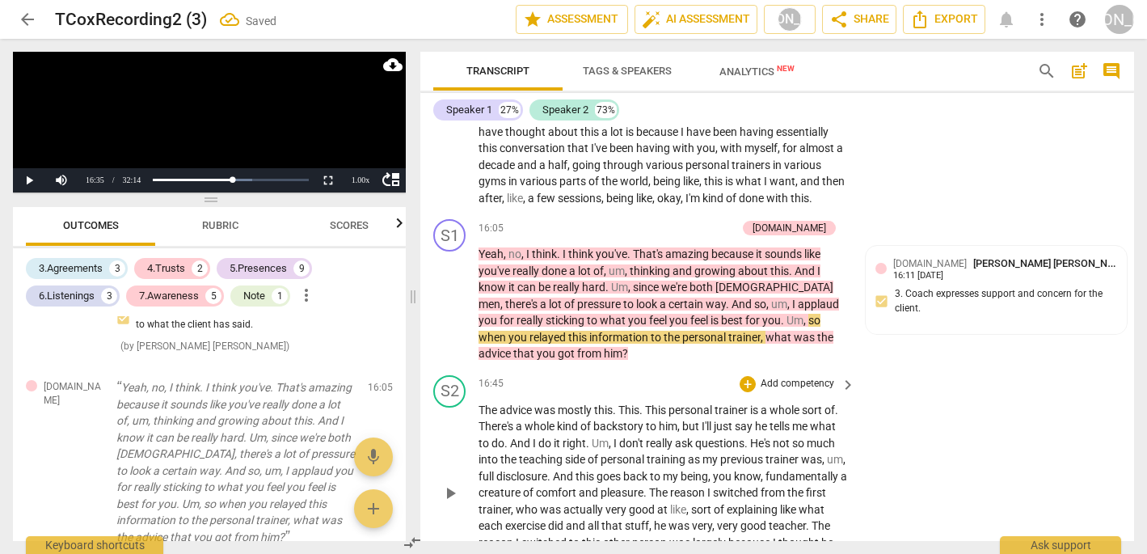
scroll to position [4468, 0]
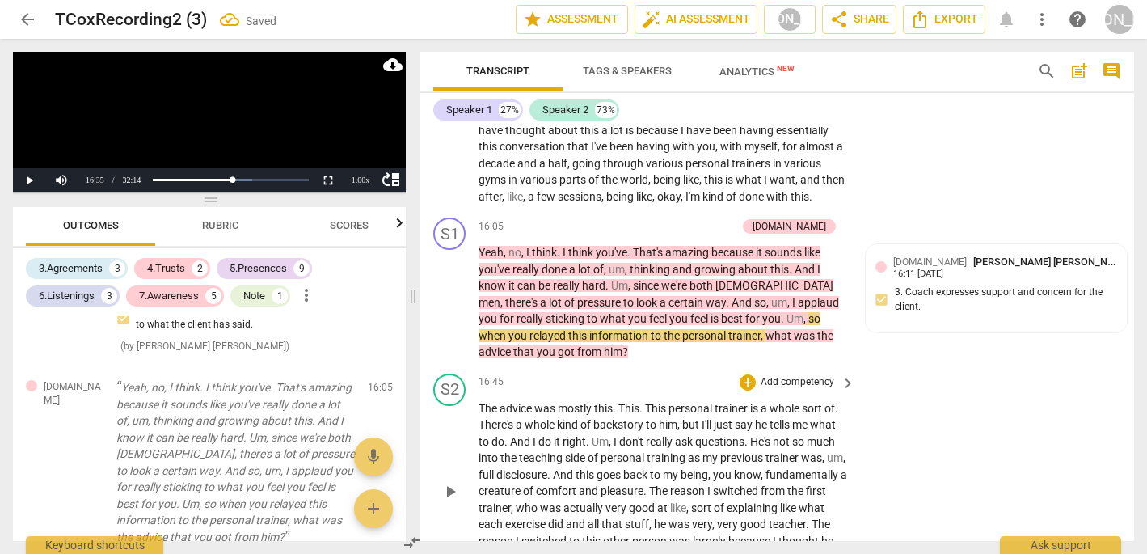
click at [641, 367] on div "S2 play_arrow pause 16:45 + Add competency keyboard_arrow_right The advice was …" at bounding box center [777, 478] width 714 height 222
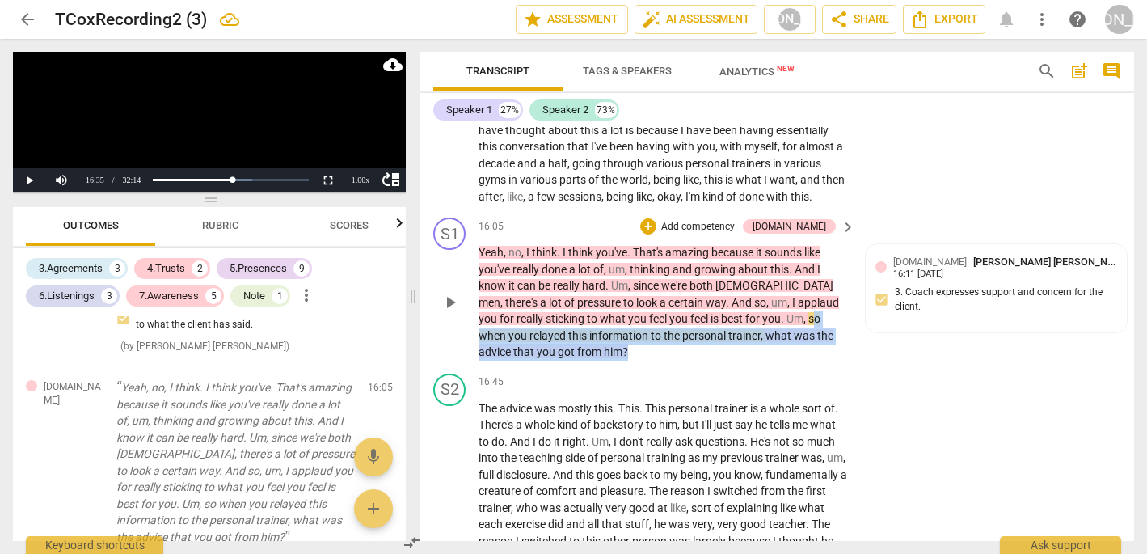
drag, startPoint x: 748, startPoint y: 232, endPoint x: 751, endPoint y: 270, distance: 38.1
click at [751, 270] on p "Yeah , no , I think . I think you've . That's amazing because it sounds like yo…" at bounding box center [662, 302] width 369 height 116
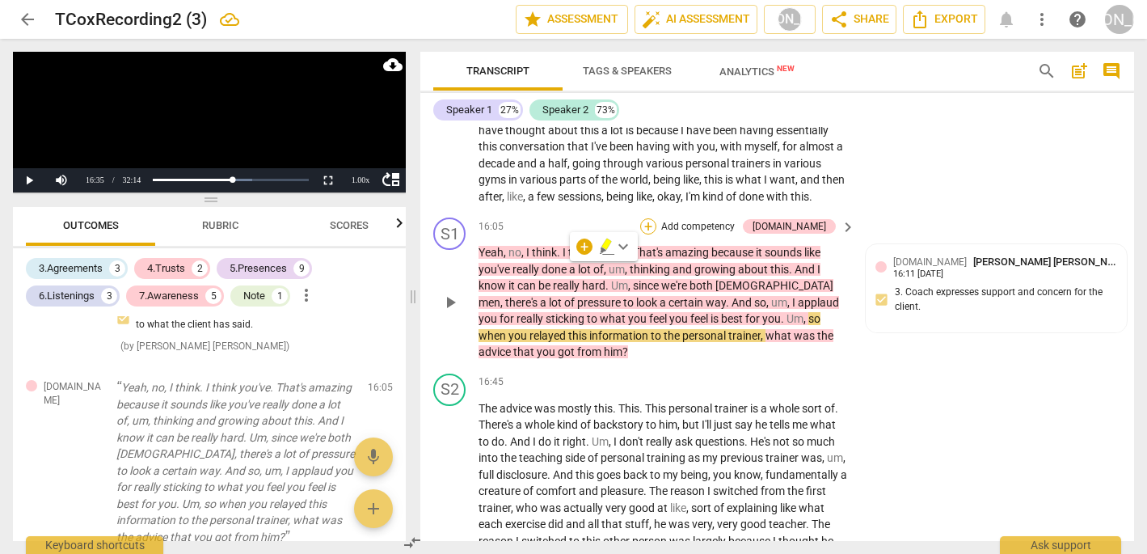
click at [656, 218] on div "+" at bounding box center [648, 226] width 16 height 16
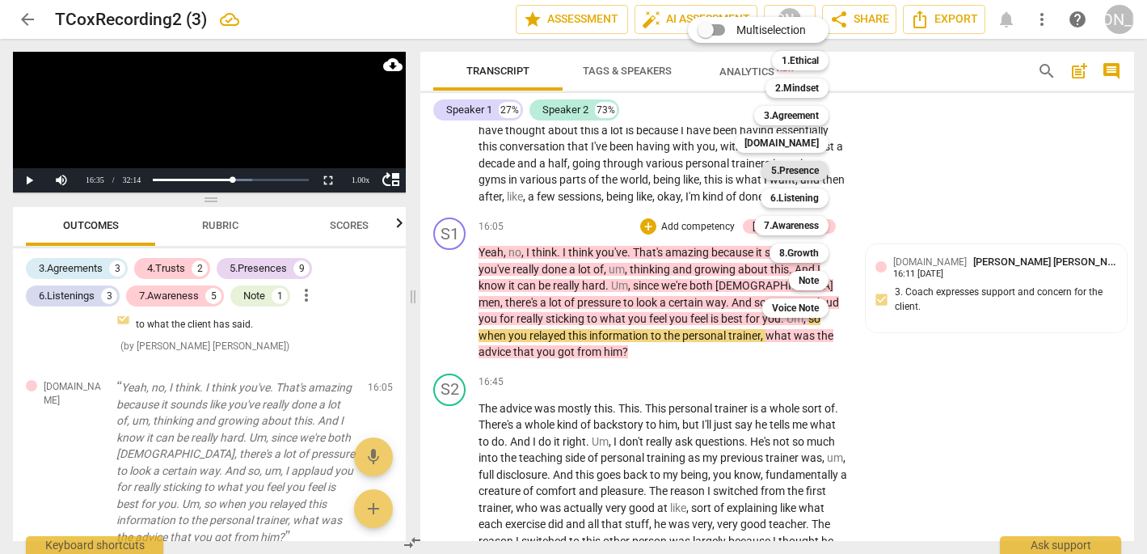
click at [802, 169] on b "5.Presence" at bounding box center [795, 170] width 48 height 19
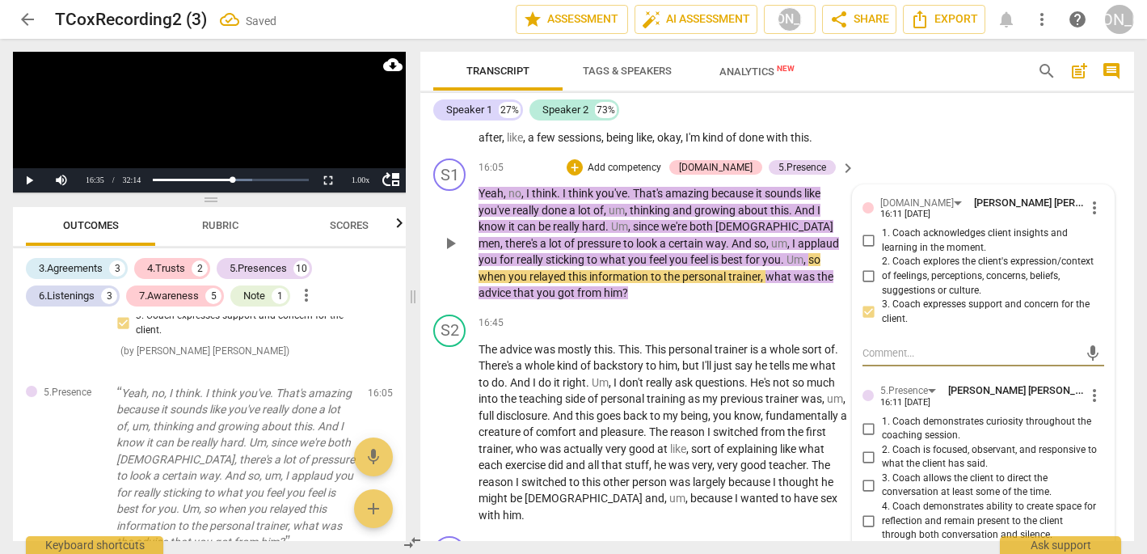
scroll to position [4542, 0]
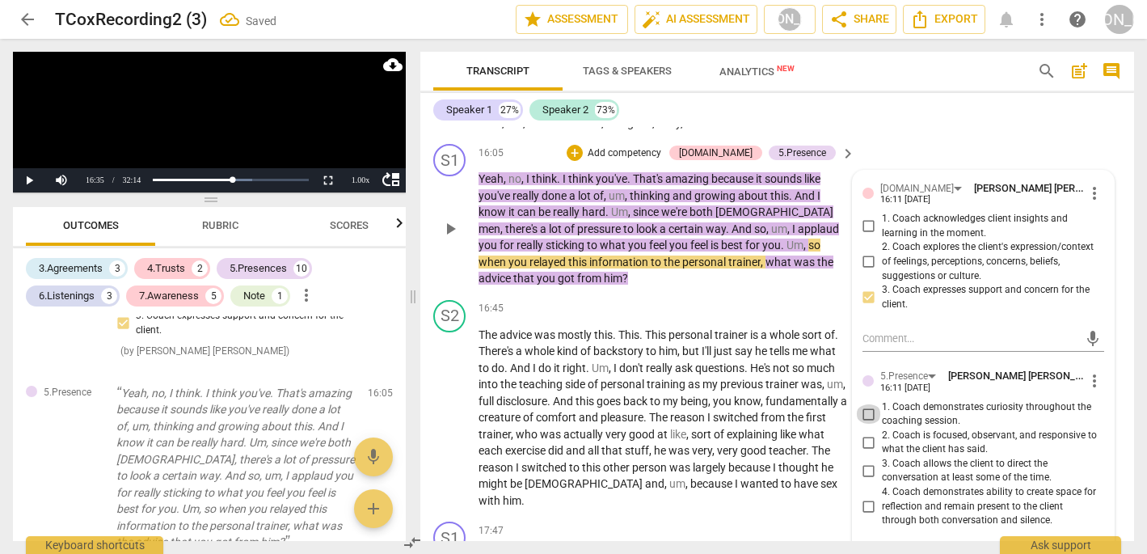
click at [866, 404] on input "1. Coach demonstrates curiosity throughout the coaching session." at bounding box center [869, 413] width 26 height 19
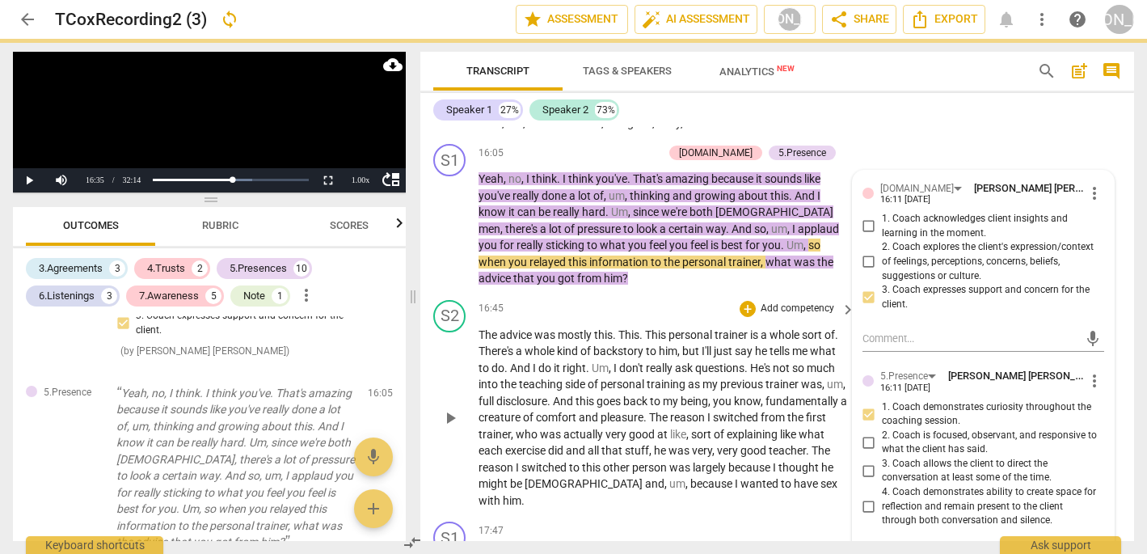
click at [450, 408] on span "play_arrow" at bounding box center [449, 417] width 19 height 19
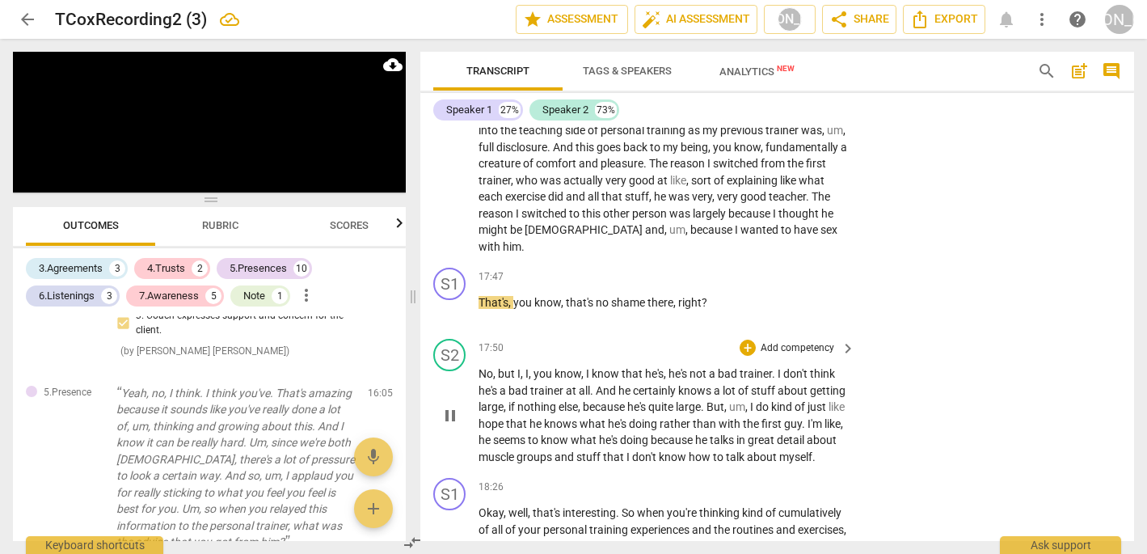
scroll to position [4804, 0]
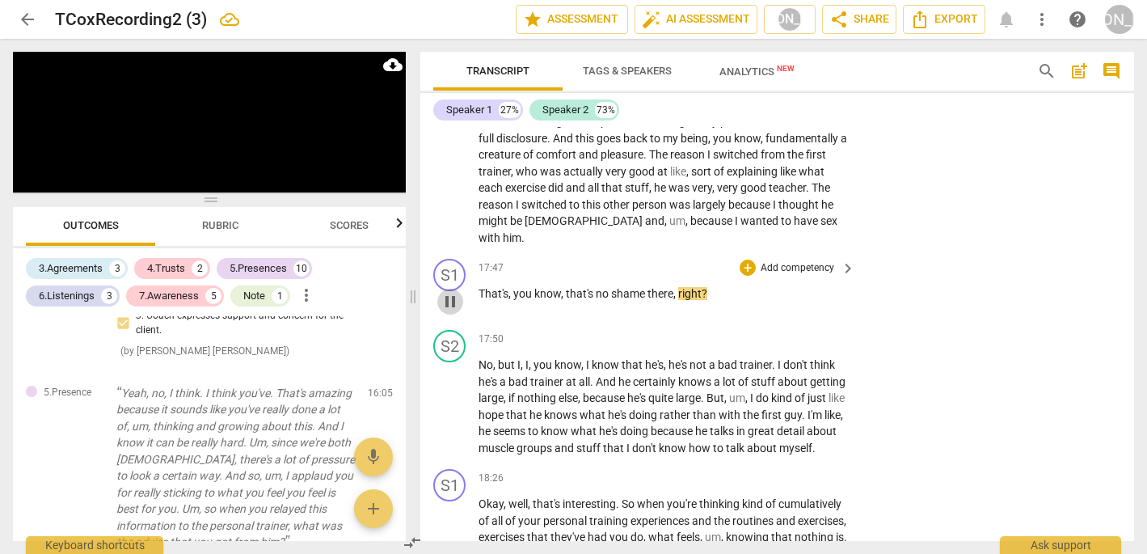
click at [450, 292] on span "pause" at bounding box center [449, 301] width 19 height 19
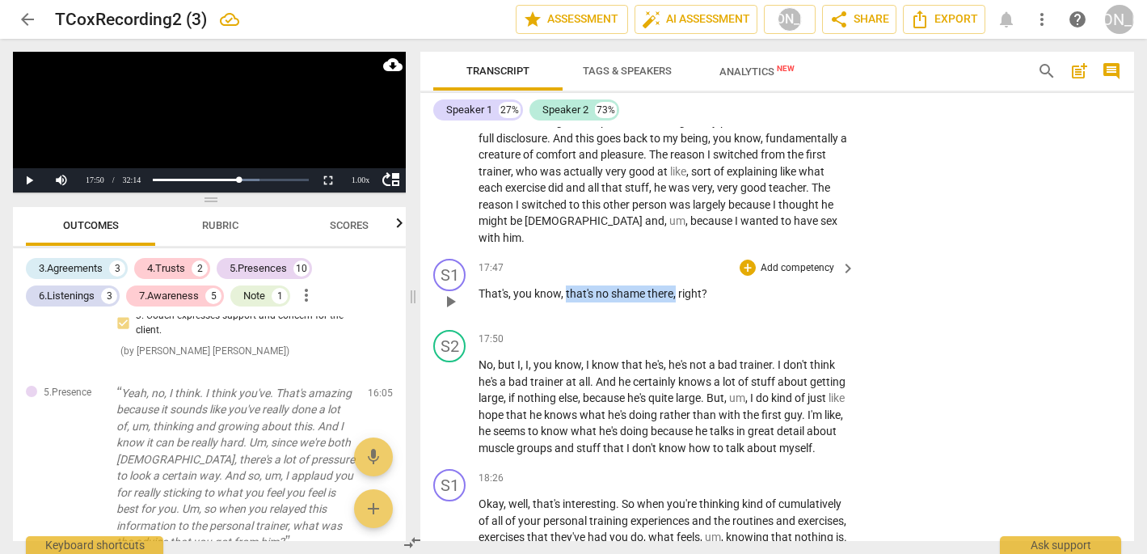
drag, startPoint x: 676, startPoint y: 204, endPoint x: 566, endPoint y: 196, distance: 110.2
click at [566, 285] on p "That's , you know , that's no shame there , right ?" at bounding box center [662, 293] width 369 height 17
click at [714, 188] on icon "button" at bounding box center [713, 187] width 6 height 6
click at [748, 259] on div "+" at bounding box center [748, 267] width 16 height 16
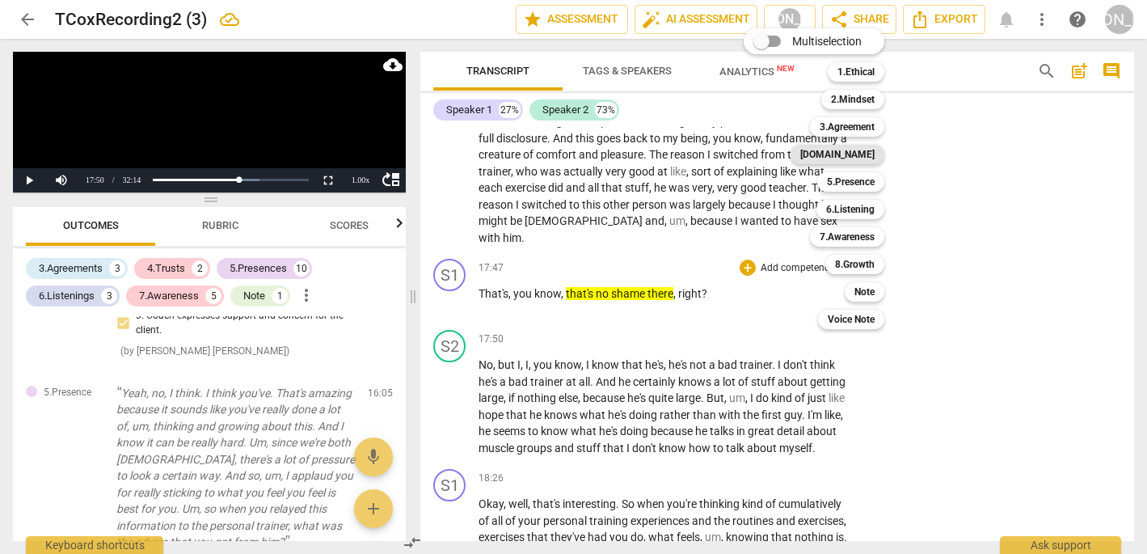
click at [865, 156] on b "[DOMAIN_NAME]" at bounding box center [837, 154] width 74 height 19
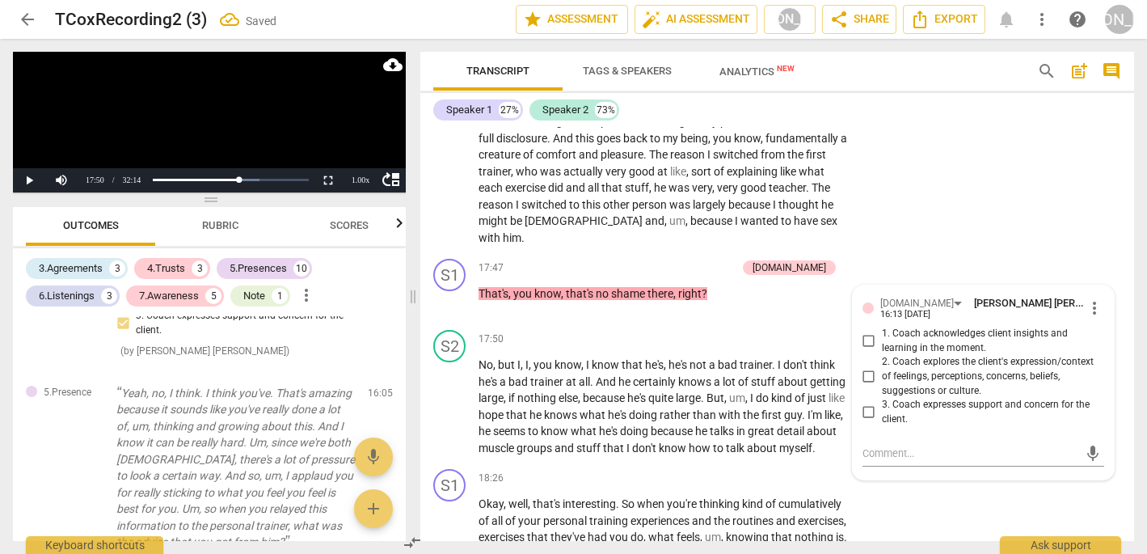
scroll to position [3824, 0]
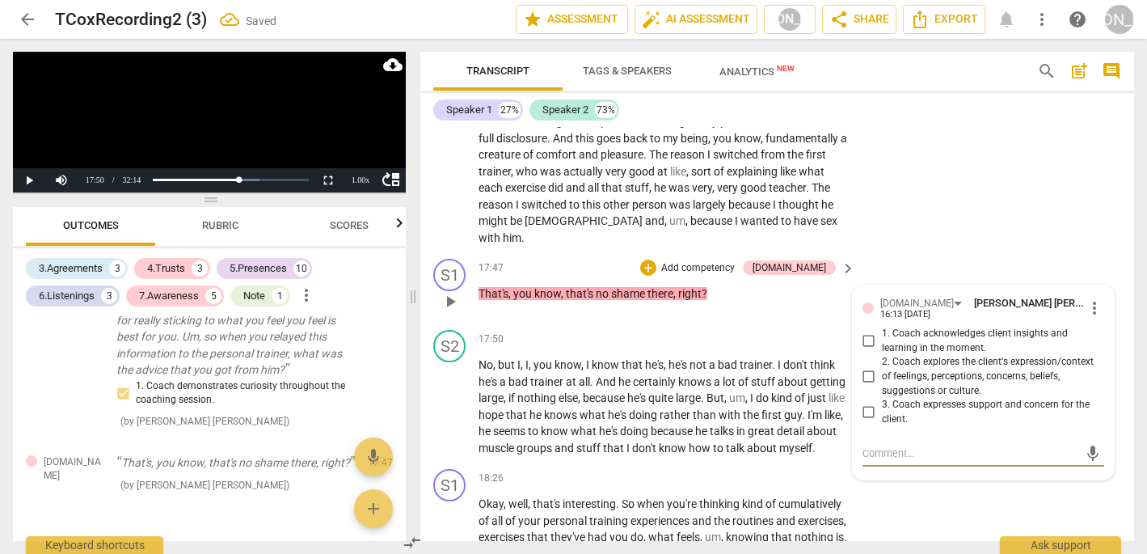
click at [866, 403] on input "3. Coach expresses support and concern for the client." at bounding box center [869, 412] width 26 height 19
click at [449, 397] on span "play_arrow" at bounding box center [449, 406] width 19 height 19
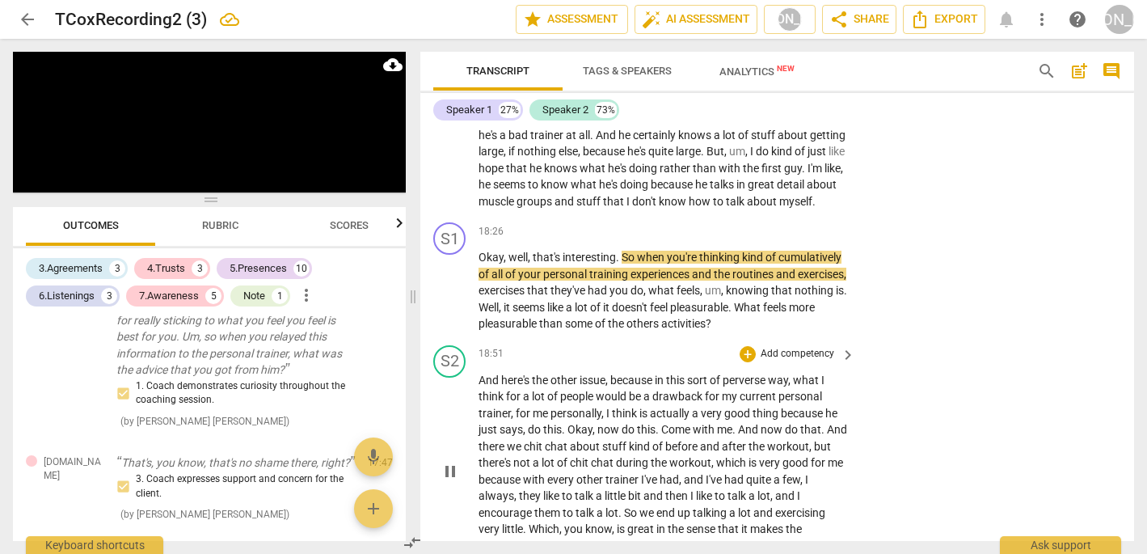
scroll to position [5069, 0]
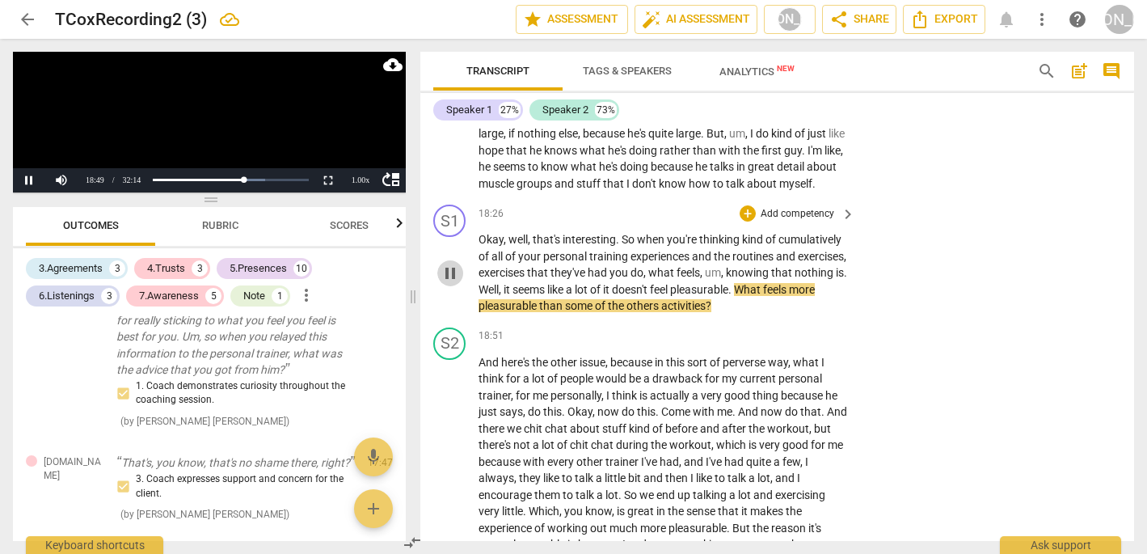
click at [447, 263] on span "pause" at bounding box center [449, 272] width 19 height 19
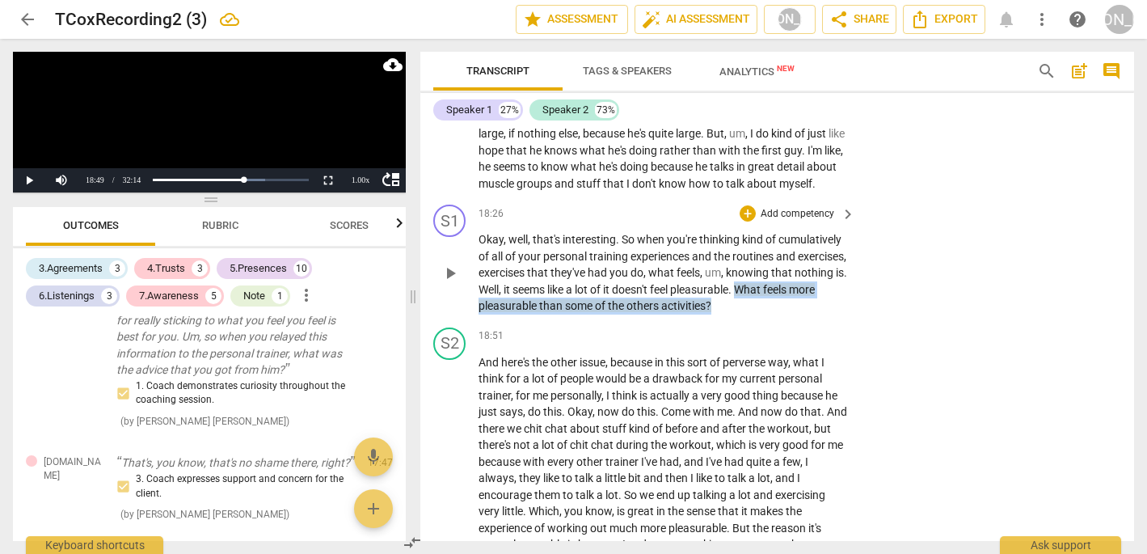
drag, startPoint x: 805, startPoint y: 232, endPoint x: 466, endPoint y: 230, distance: 338.7
click at [466, 230] on div "S1 play_arrow pause 18:26 + Add competency keyboard_arrow_right Okay , well , t…" at bounding box center [777, 259] width 714 height 123
click at [832, 208] on icon "button" at bounding box center [834, 205] width 10 height 11
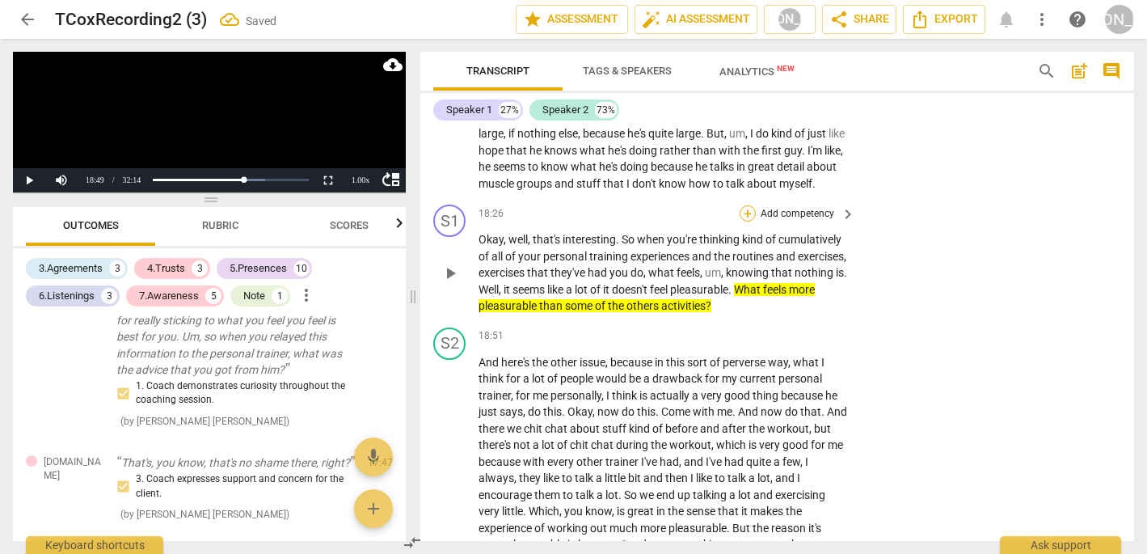
click at [748, 205] on div "+" at bounding box center [748, 213] width 16 height 16
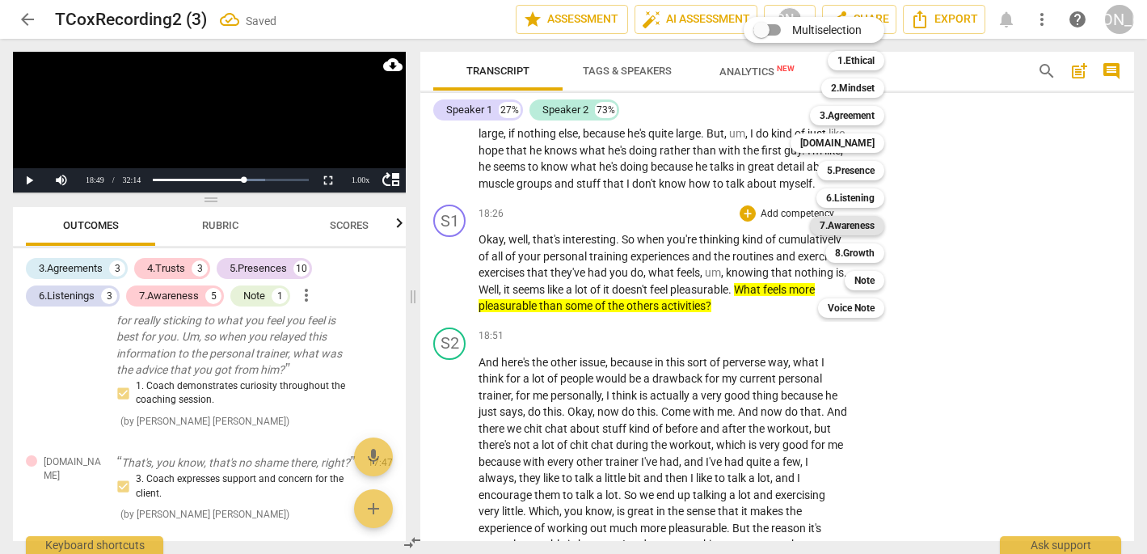
click at [865, 220] on b "7.Awareness" at bounding box center [847, 225] width 55 height 19
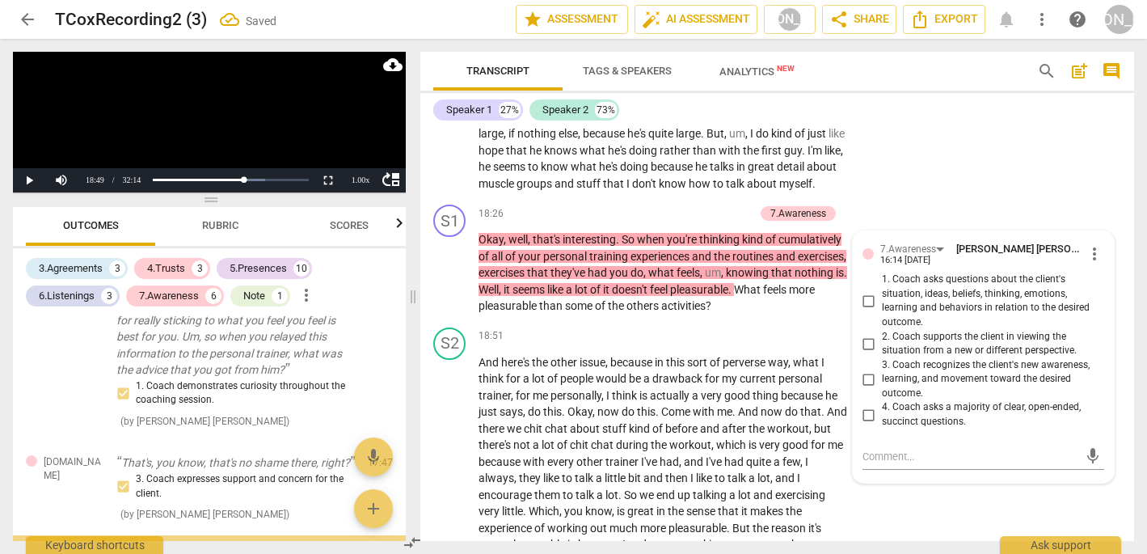
scroll to position [3980, 0]
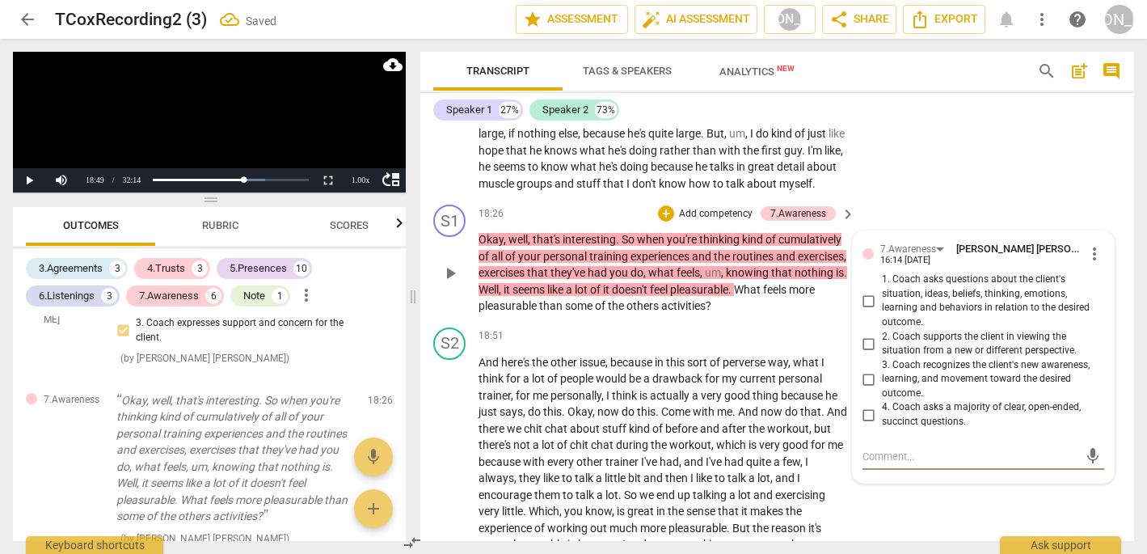
click at [866, 291] on input "1. Coach asks questions about the client's situation, ideas, beliefs, thinking,…" at bounding box center [869, 300] width 26 height 19
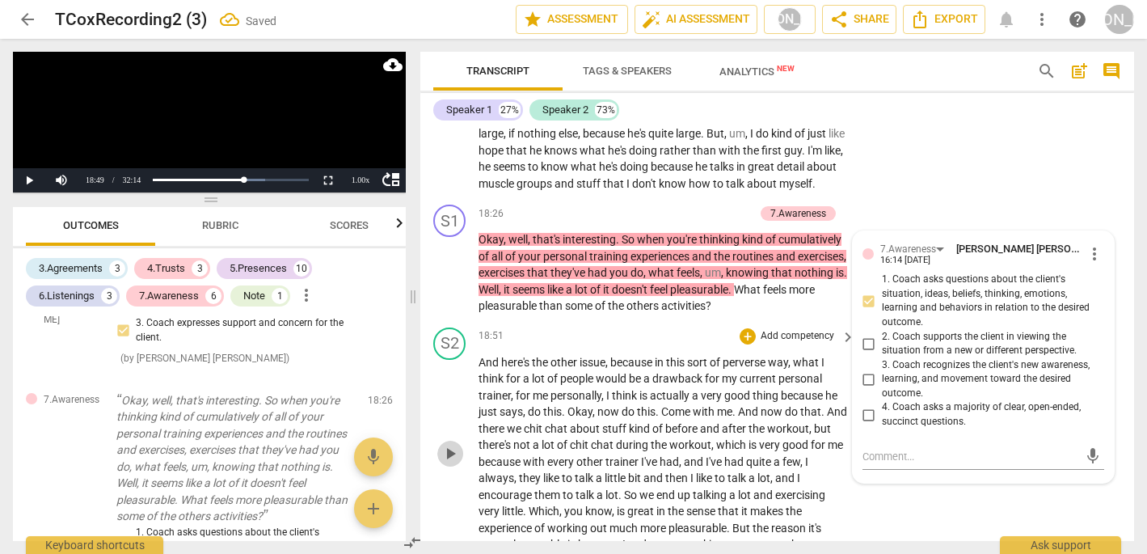
click at [449, 444] on span "play_arrow" at bounding box center [449, 453] width 19 height 19
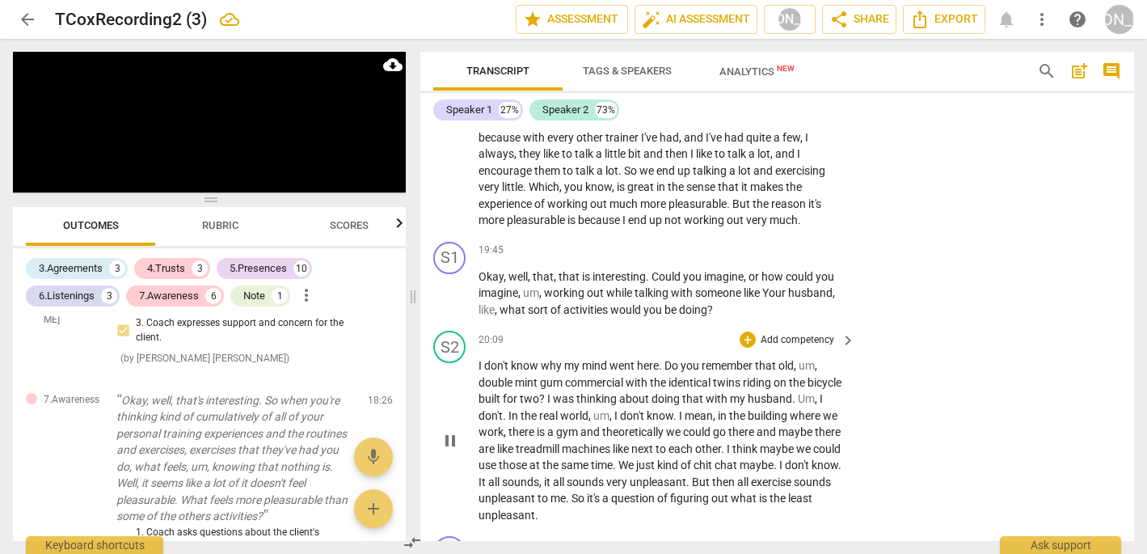
scroll to position [5391, 0]
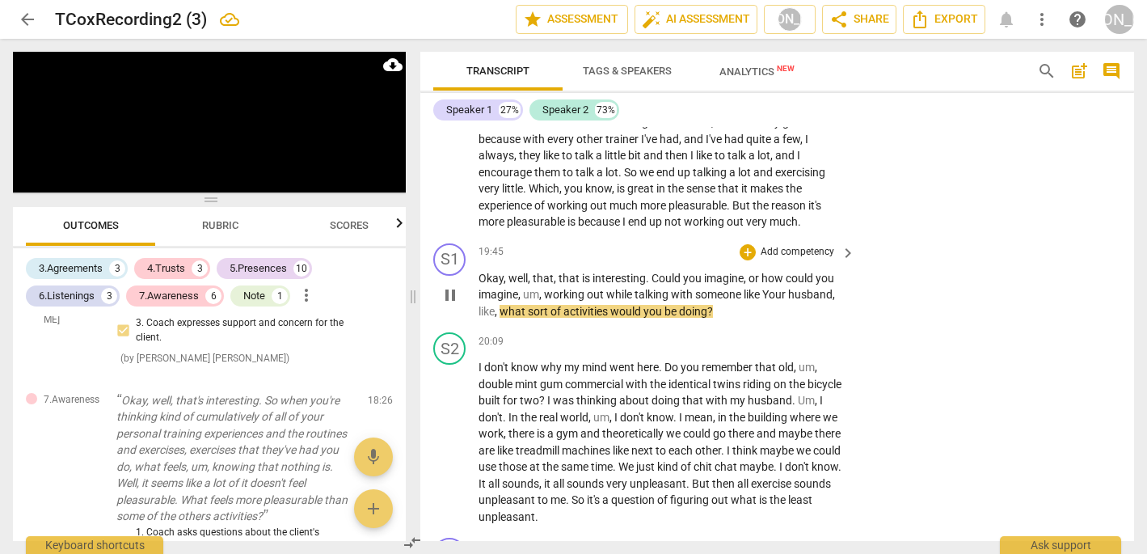
click at [449, 285] on span "pause" at bounding box center [449, 294] width 19 height 19
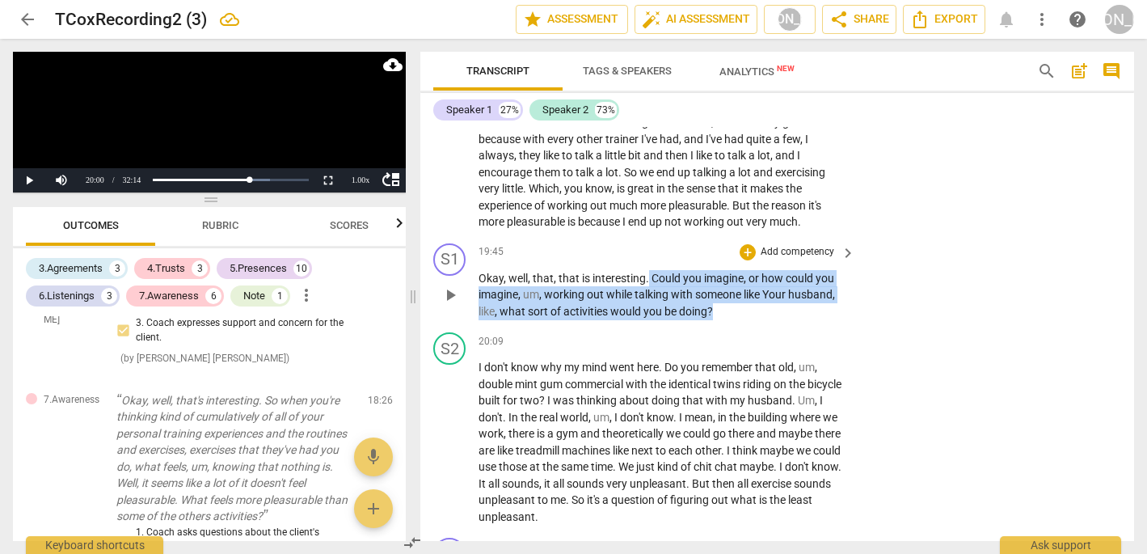
drag, startPoint x: 650, startPoint y: 192, endPoint x: 746, endPoint y: 238, distance: 106.6
click at [746, 238] on div "S1 play_arrow pause 19:45 + Add competency keyboard_arrow_right Okay , well , t…" at bounding box center [777, 282] width 714 height 90
click at [749, 207] on icon "button" at bounding box center [751, 204] width 10 height 11
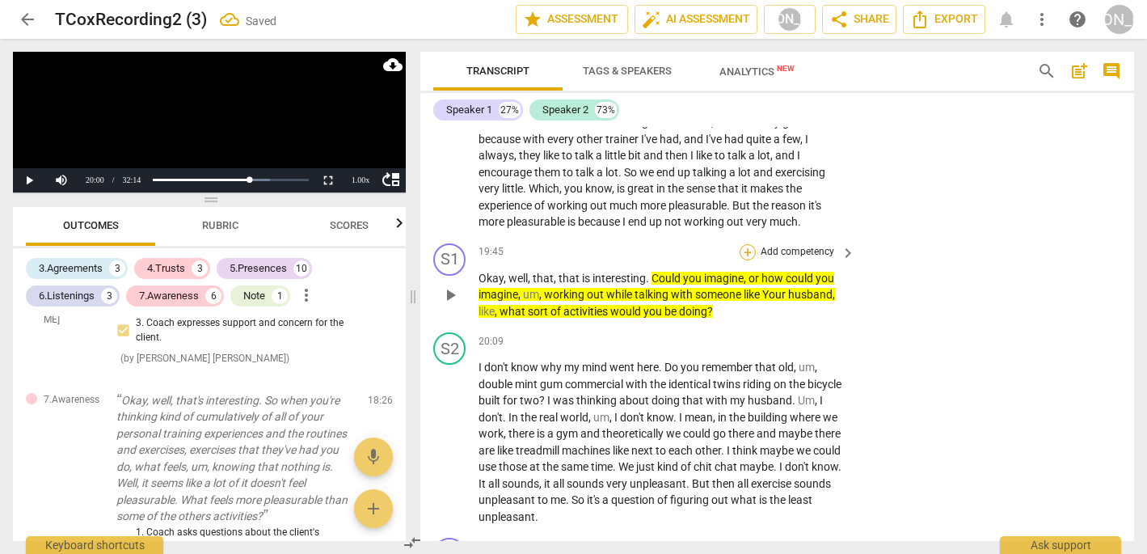
click at [747, 244] on div "+" at bounding box center [748, 252] width 16 height 16
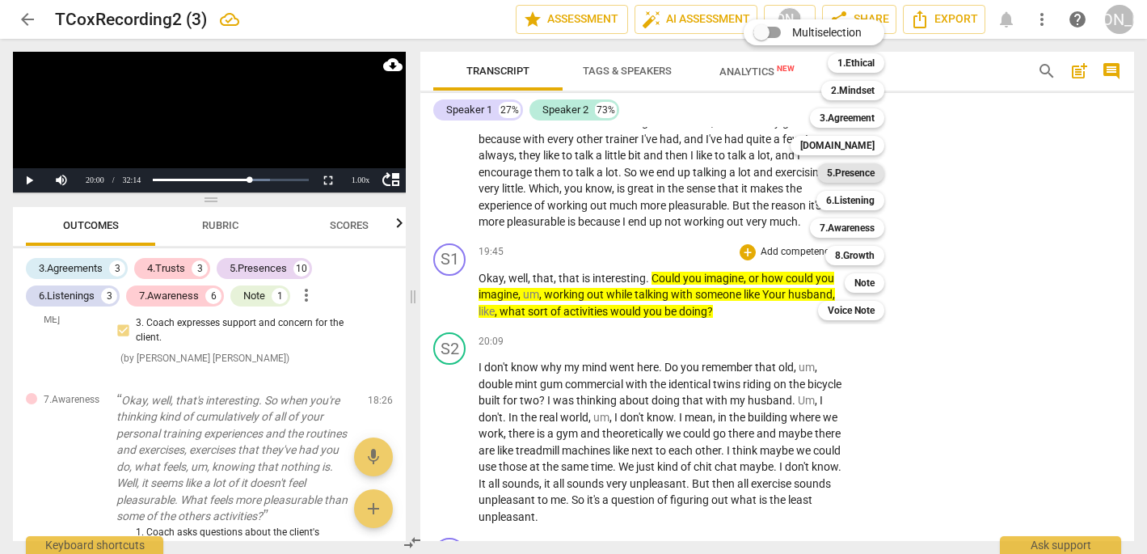
click at [864, 175] on b "5.Presence" at bounding box center [851, 172] width 48 height 19
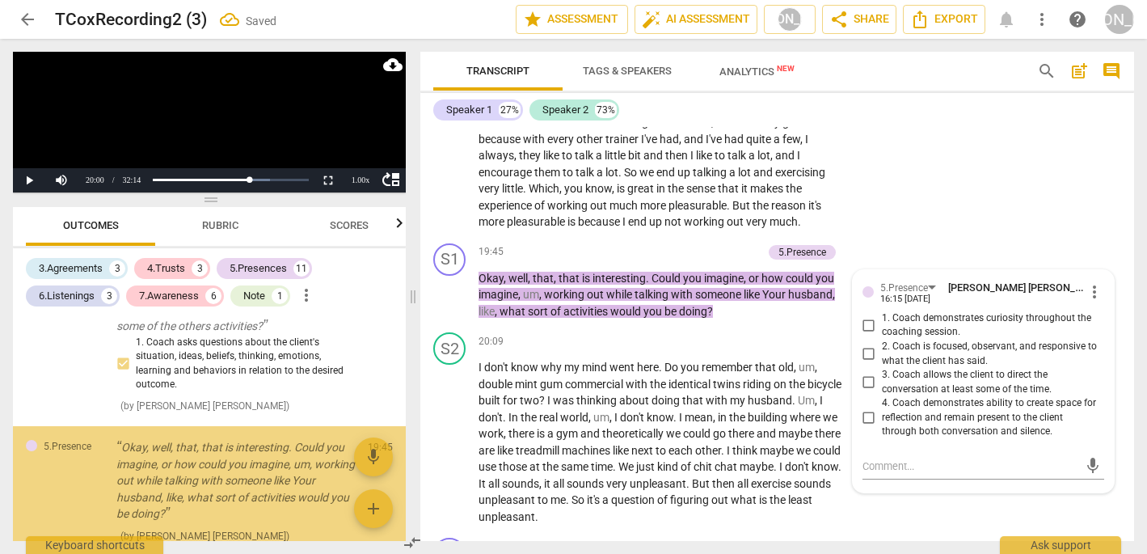
scroll to position [4188, 0]
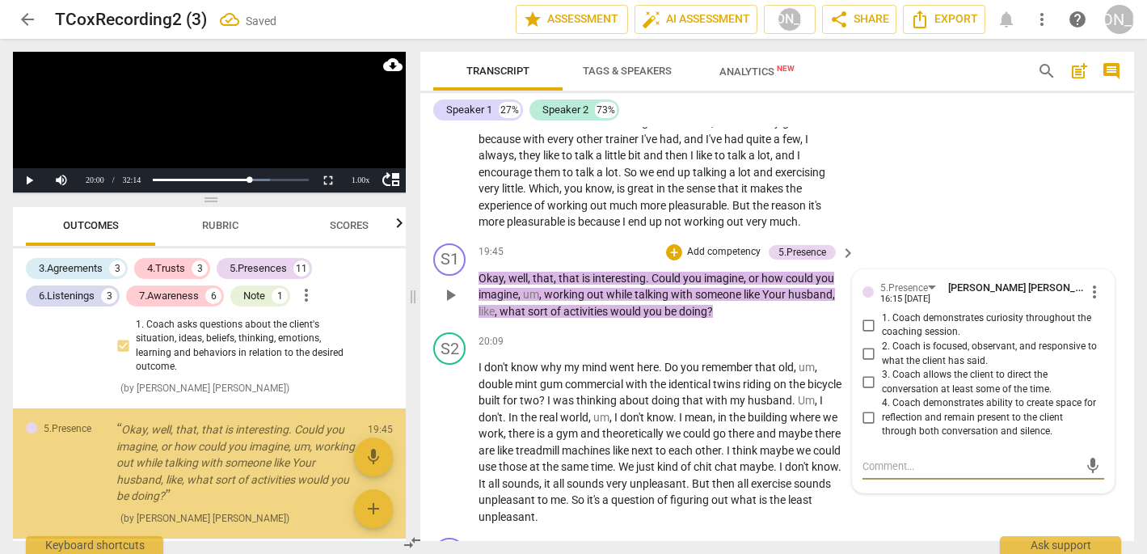
click at [869, 315] on input "1. Coach demonstrates curiosity throughout the coaching session." at bounding box center [869, 324] width 26 height 19
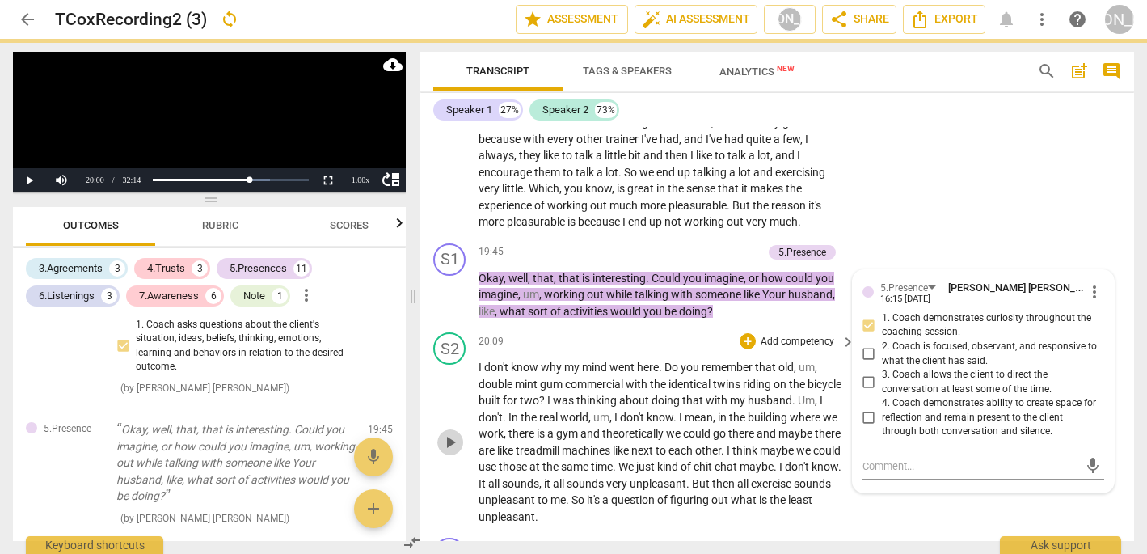
click at [447, 429] on button "play_arrow" at bounding box center [450, 442] width 26 height 26
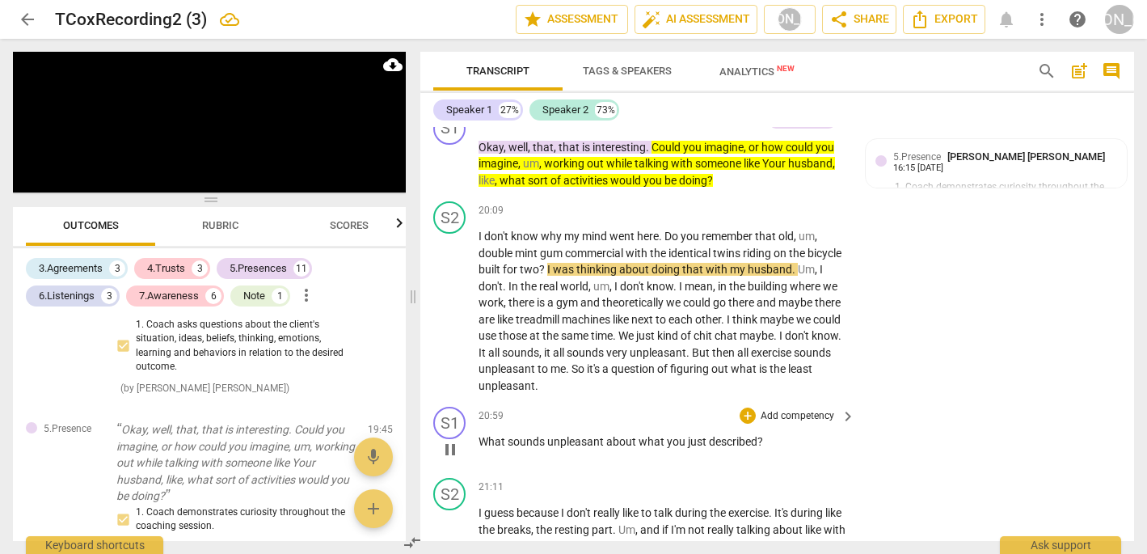
scroll to position [5512, 0]
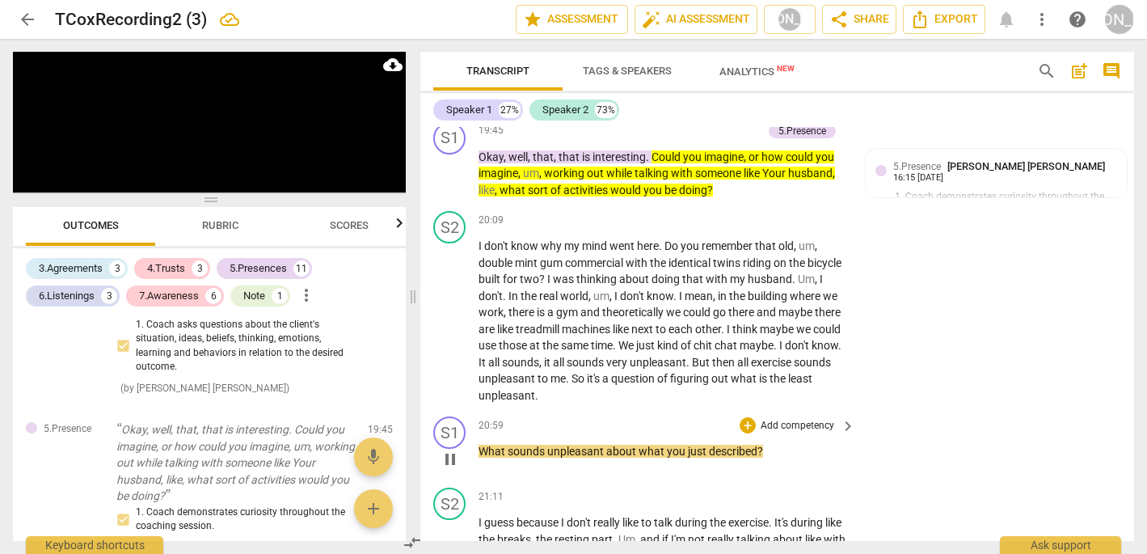
click at [448, 449] on span "pause" at bounding box center [449, 458] width 19 height 19
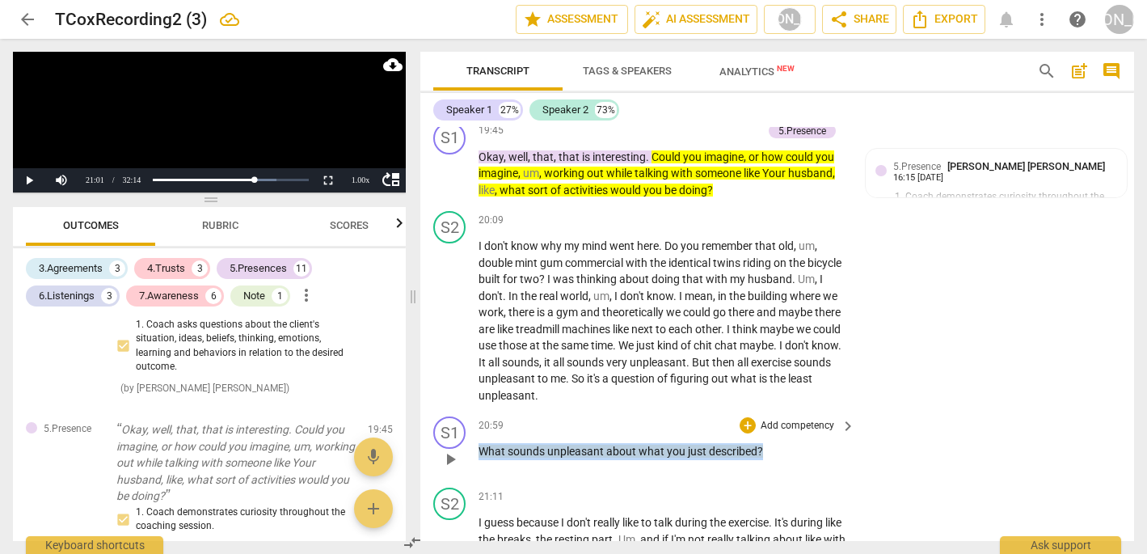
drag, startPoint x: 783, startPoint y: 360, endPoint x: 504, endPoint y: 348, distance: 280.0
click at [504, 416] on div "20:59 + Add competency keyboard_arrow_right What sounds unpleasant about what y…" at bounding box center [667, 445] width 378 height 58
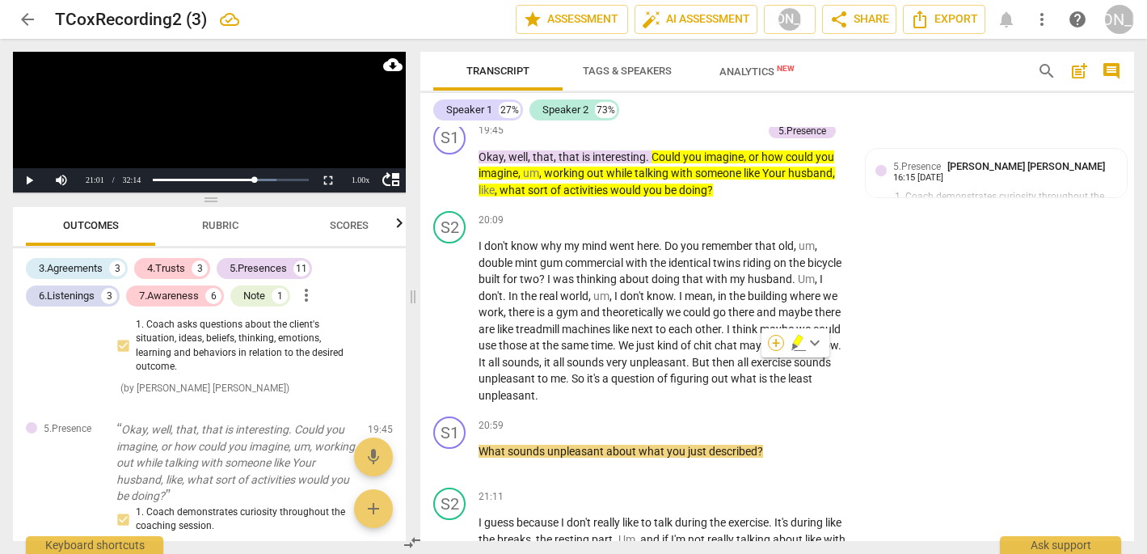
click at [773, 341] on div "+" at bounding box center [776, 343] width 16 height 16
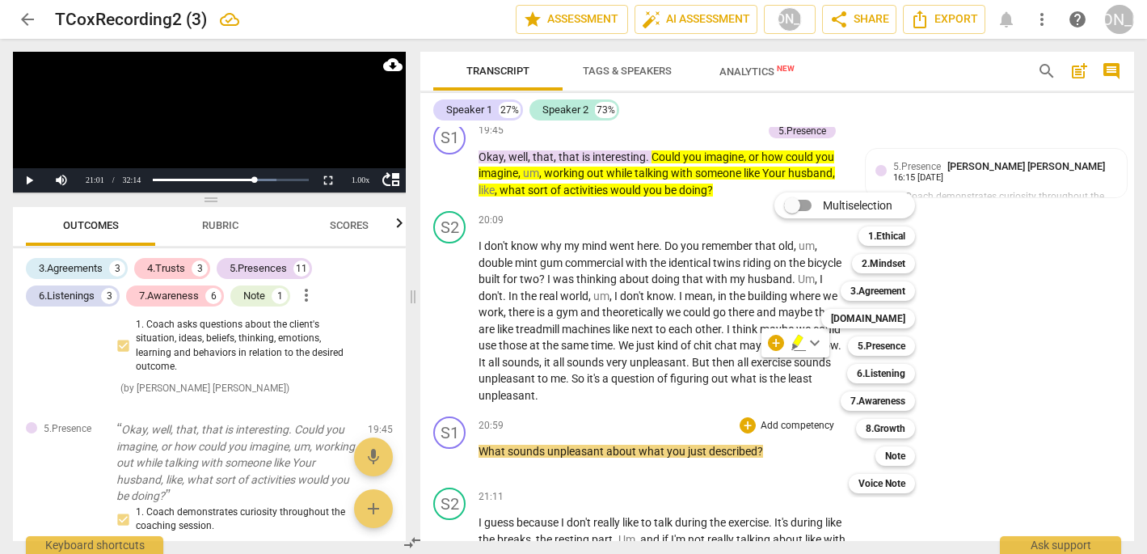
click at [792, 344] on div "Multiselection m 1.Ethical 1 2.Mindset 2 3.Agreement 3 [DOMAIN_NAME] 4 5.Presen…" at bounding box center [857, 342] width 178 height 309
click at [797, 343] on div "Multiselection m 1.Ethical 1 2.Mindset 2 3.Agreement 3 [DOMAIN_NAME] 4 5.Presen…" at bounding box center [857, 342] width 178 height 309
click at [890, 346] on b "5.Presence" at bounding box center [882, 345] width 48 height 19
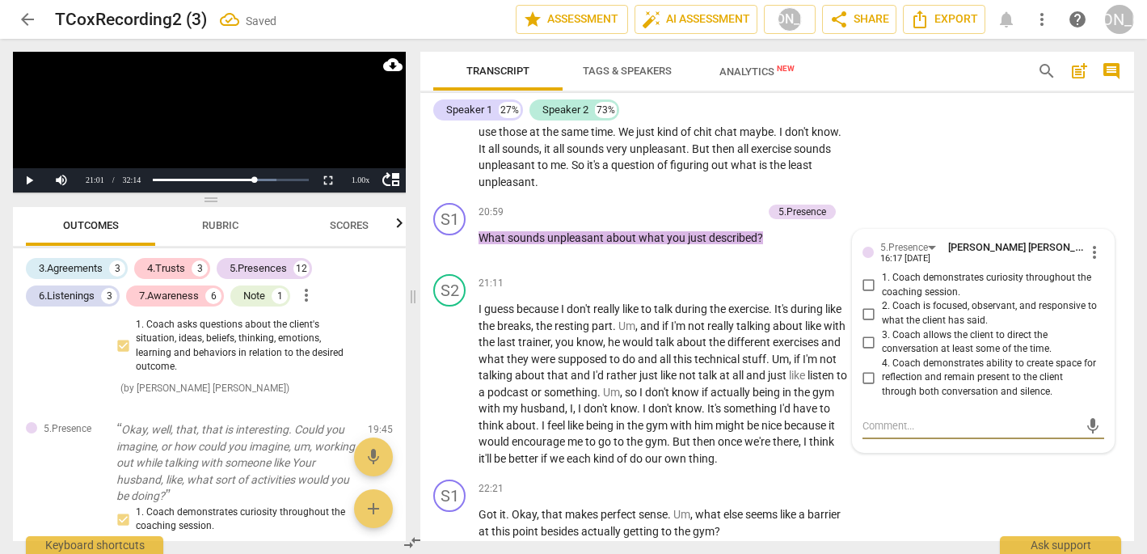
scroll to position [4319, 0]
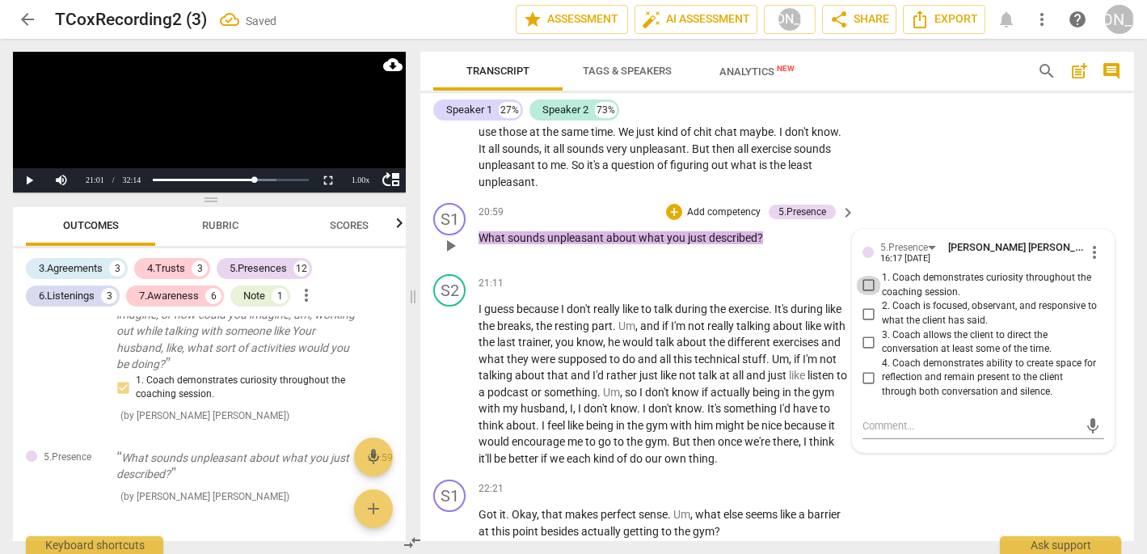
click at [866, 276] on input "1. Coach demonstrates curiosity throughout the coaching session." at bounding box center [869, 285] width 26 height 19
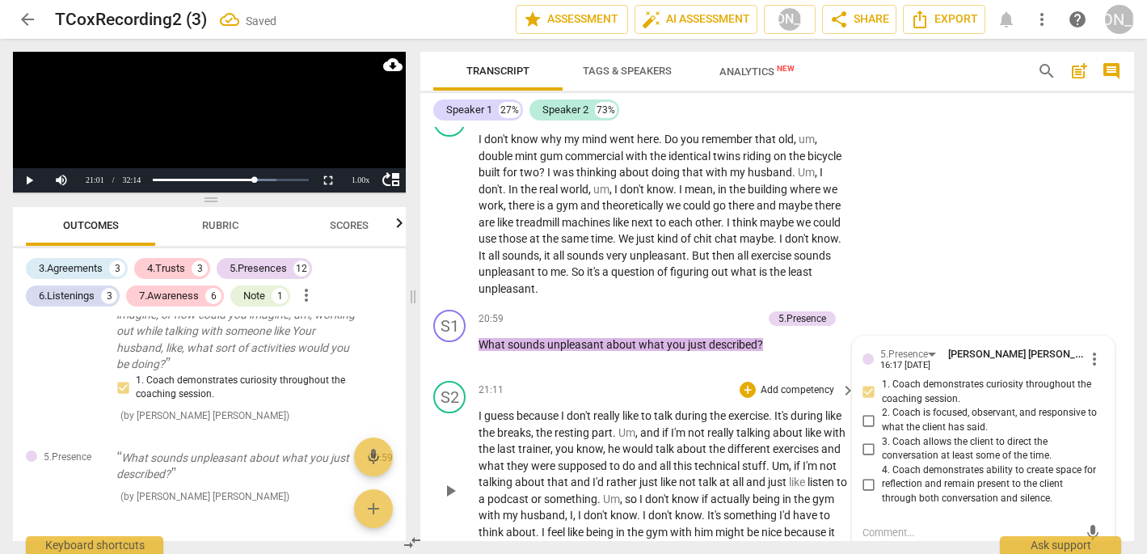
scroll to position [5620, 0]
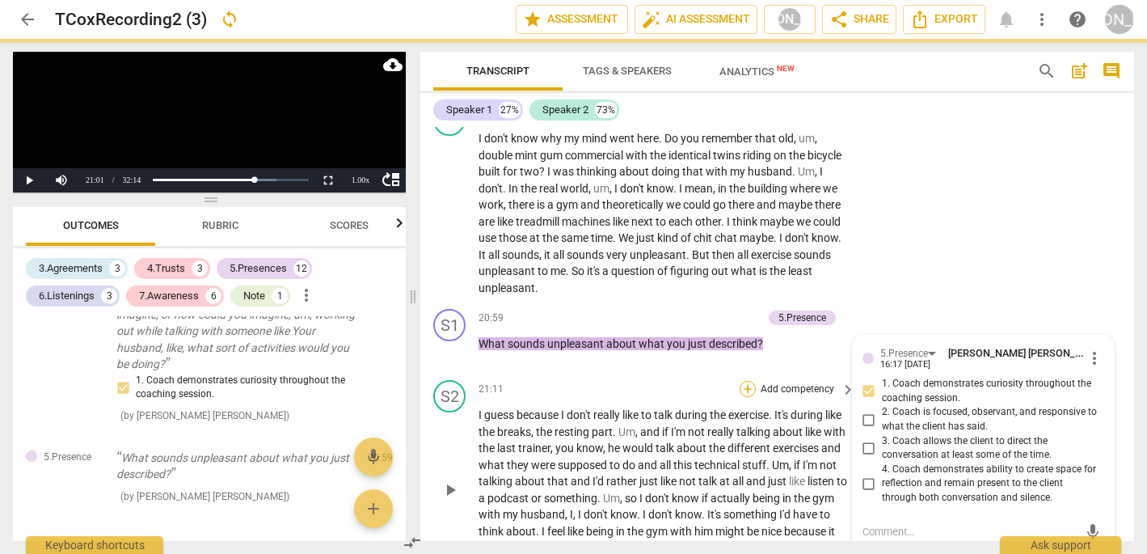
click at [742, 381] on div "+" at bounding box center [748, 389] width 16 height 16
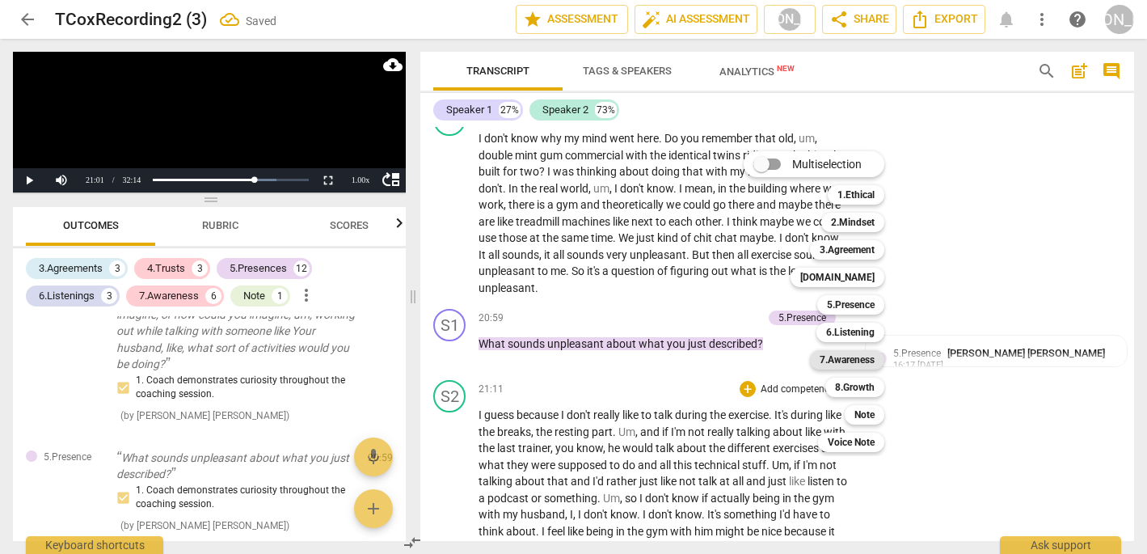
click at [854, 355] on b "7.Awareness" at bounding box center [847, 359] width 55 height 19
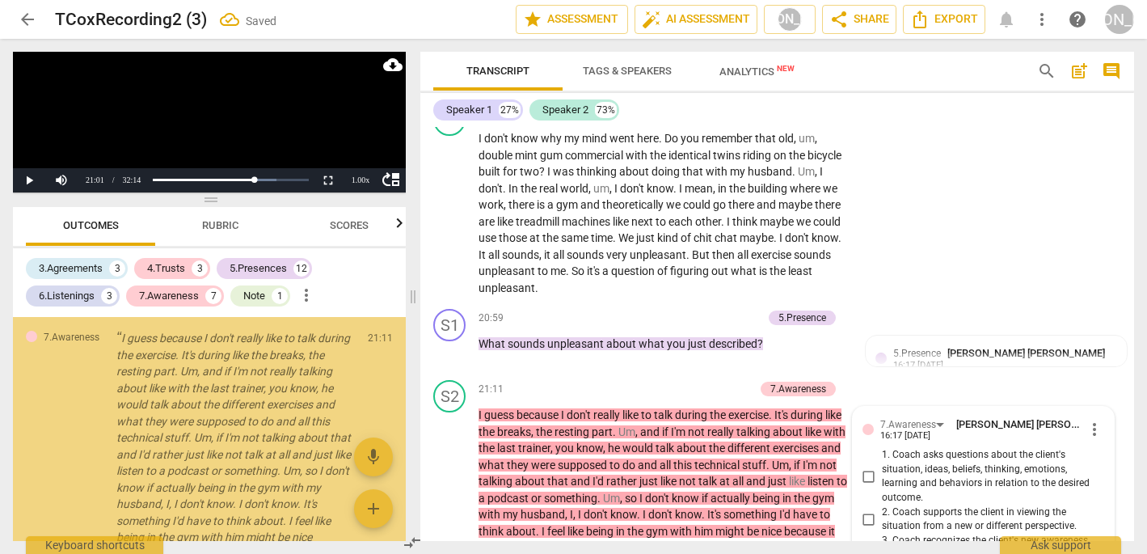
scroll to position [5623, 0]
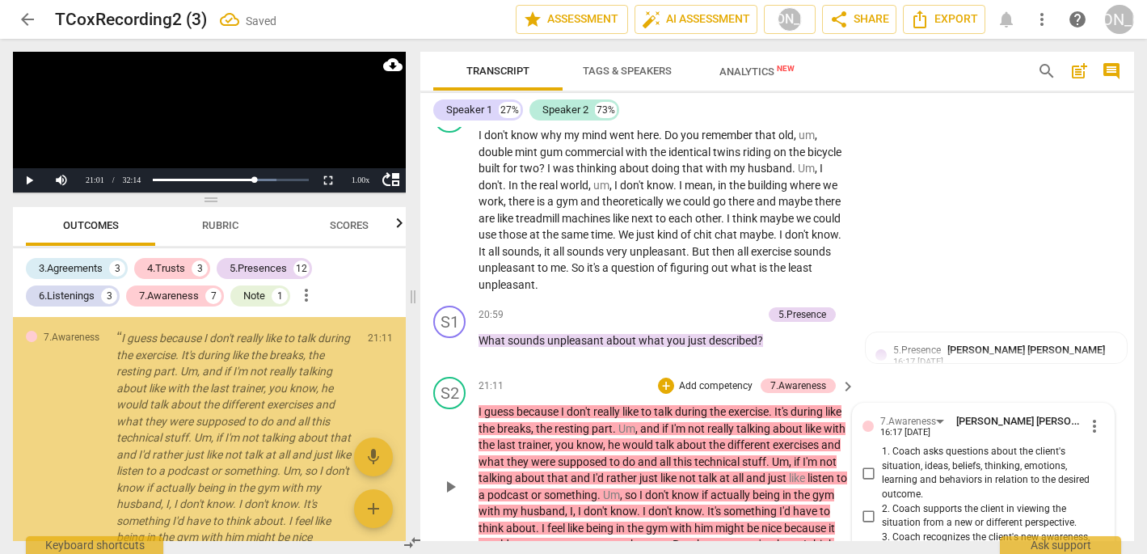
click at [864, 463] on input "1. Coach asks questions about the client's situation, ideas, beliefs, thinking,…" at bounding box center [869, 472] width 26 height 19
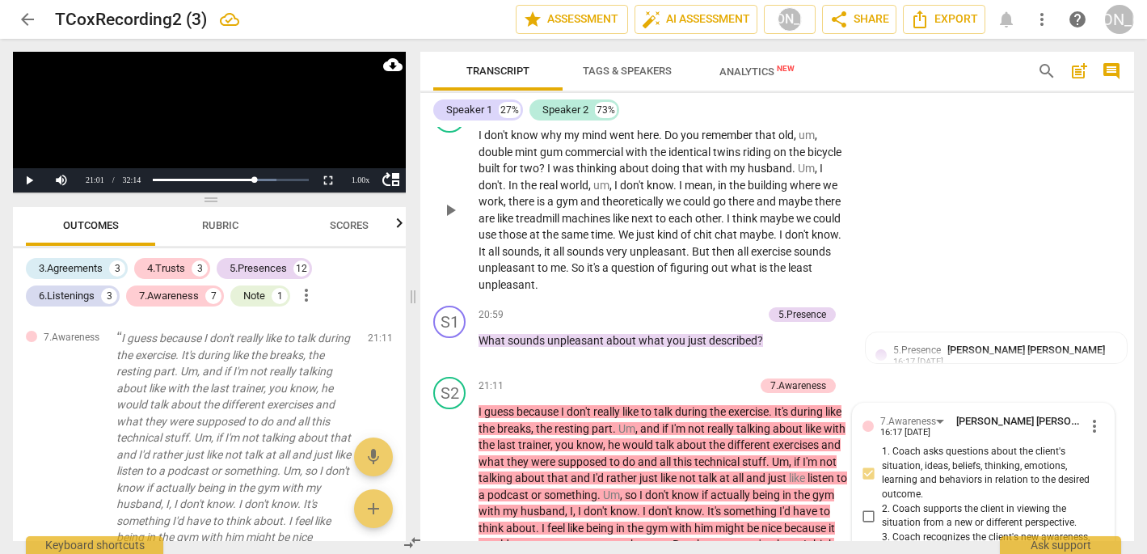
click at [992, 208] on div "S2 play_arrow pause 20:09 + Add competency keyboard_arrow_right I don't know wh…" at bounding box center [777, 196] width 714 height 205
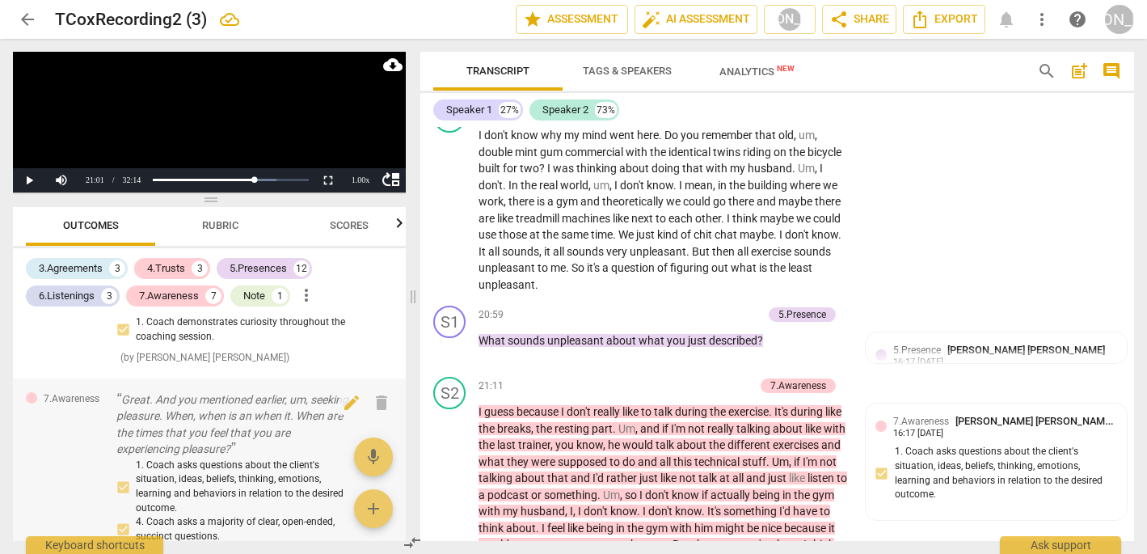
scroll to position [1726, 0]
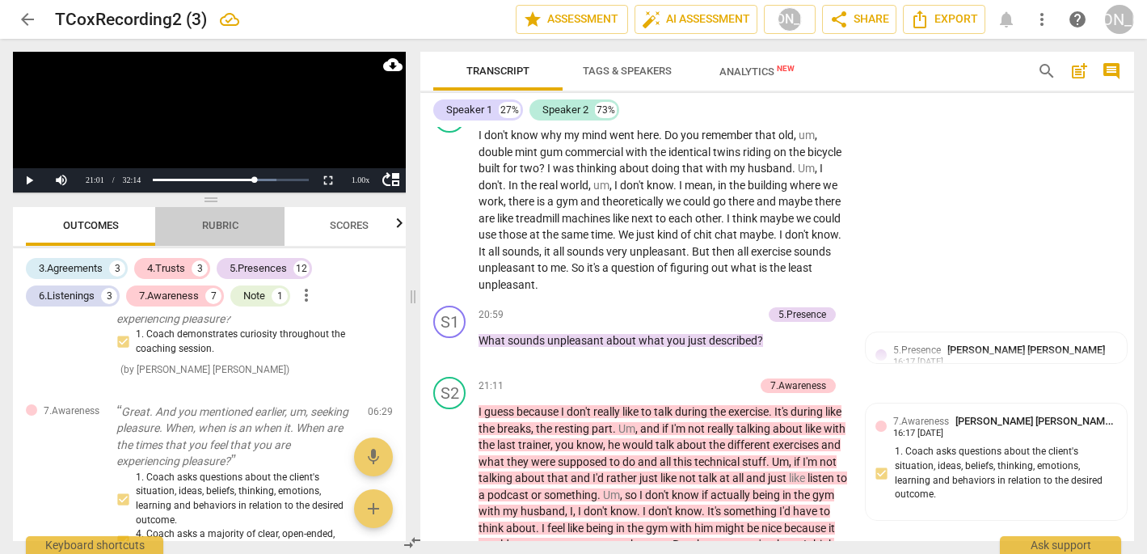
click at [209, 221] on span "Rubric" at bounding box center [220, 225] width 36 height 12
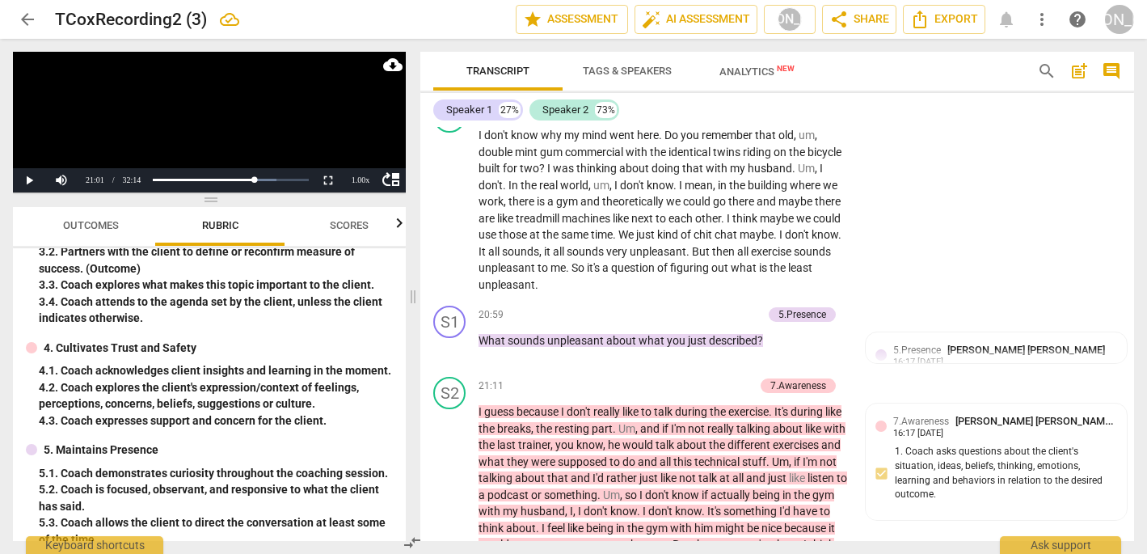
scroll to position [249, 0]
click at [666, 377] on div "+" at bounding box center [666, 385] width 16 height 16
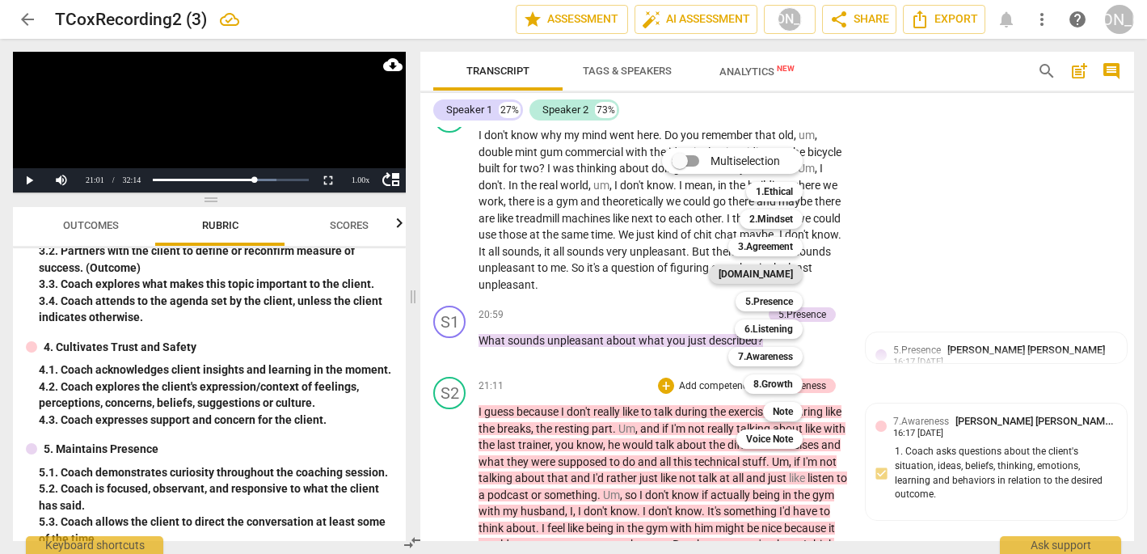
click at [784, 276] on b "[DOMAIN_NAME]" at bounding box center [756, 273] width 74 height 19
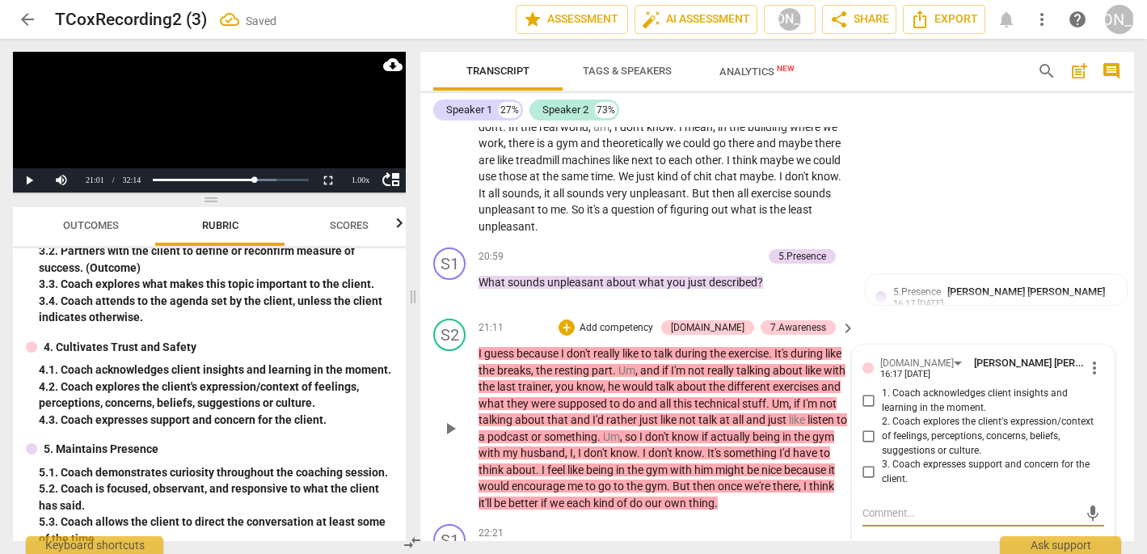
scroll to position [5680, 0]
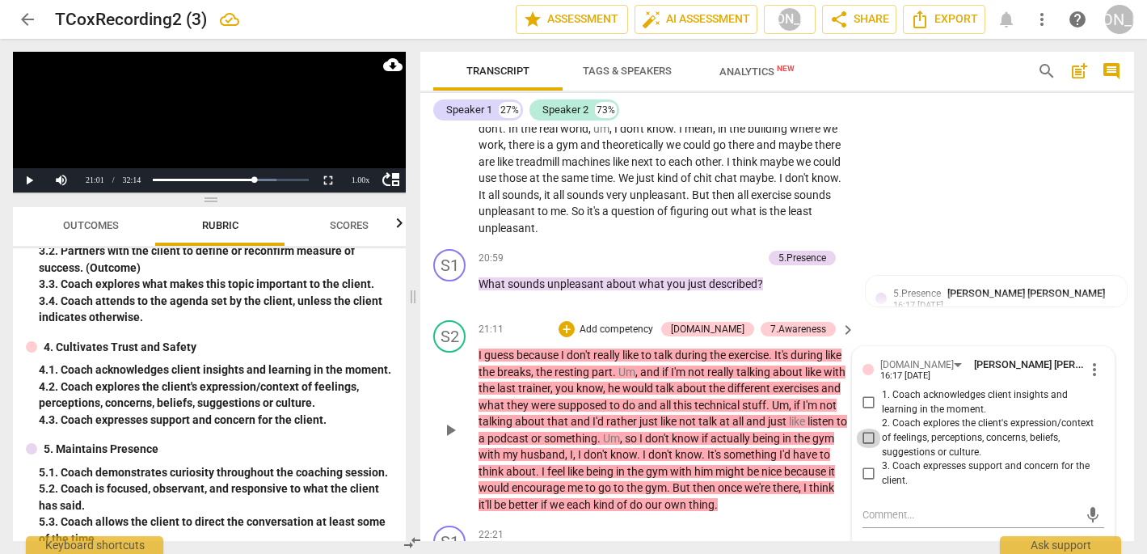
click at [866, 428] on input "2. Coach explores the client's expression/context of feelings, perceptions, con…" at bounding box center [869, 437] width 26 height 19
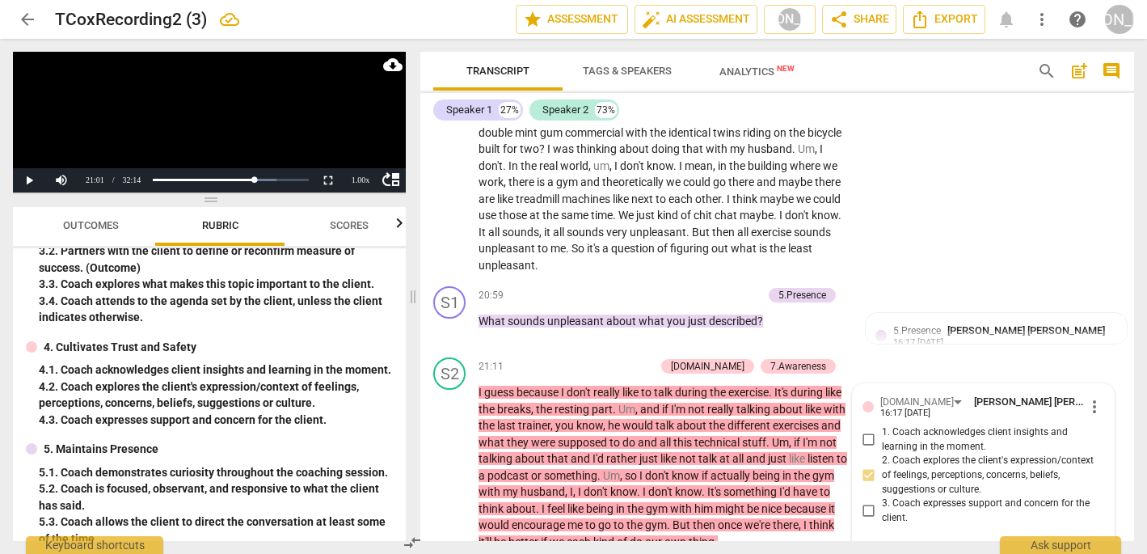
scroll to position [5638, 0]
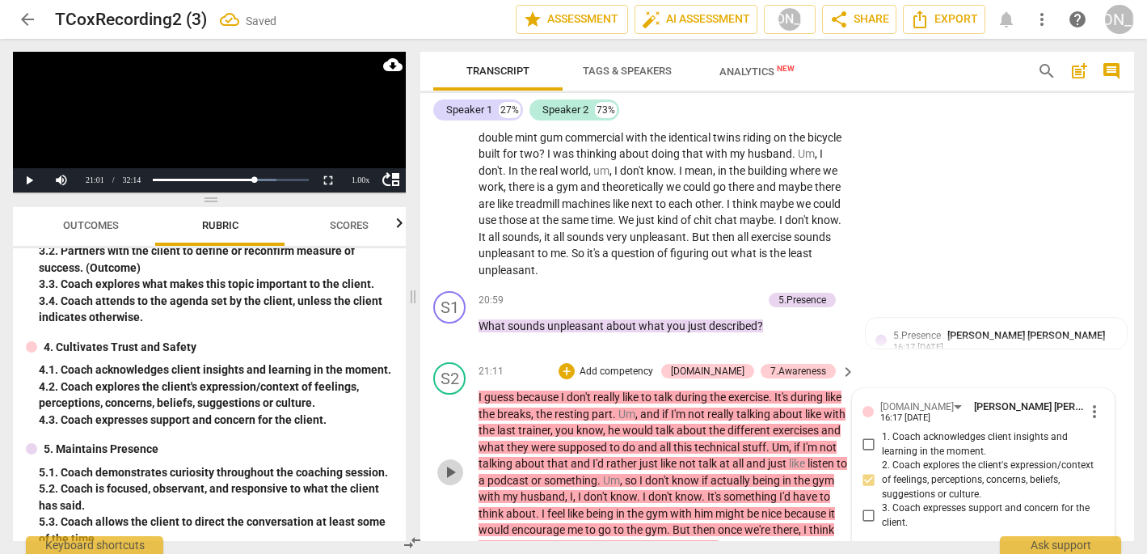
click at [452, 462] on span "play_arrow" at bounding box center [449, 471] width 19 height 19
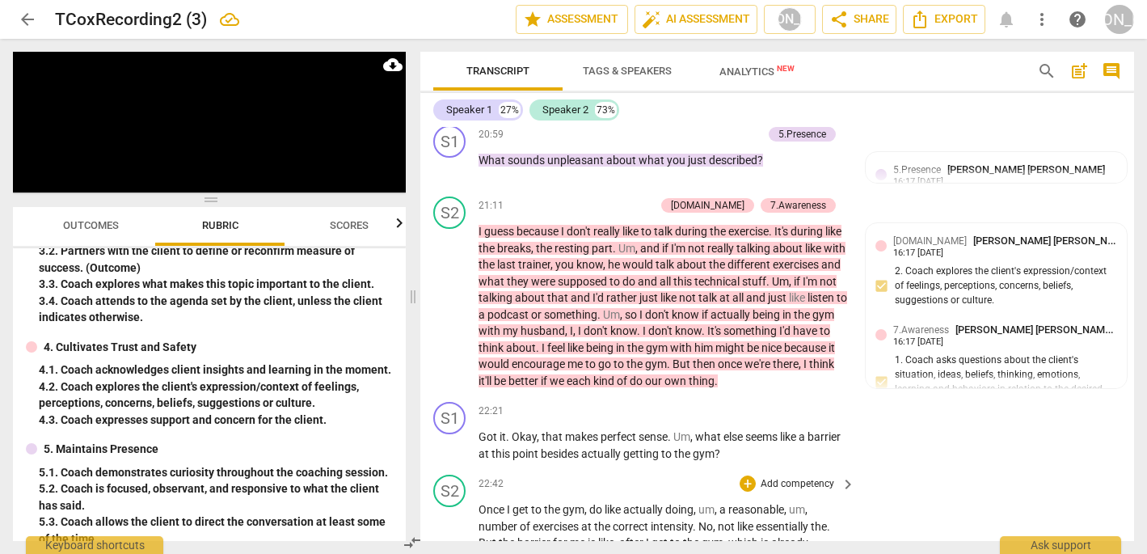
scroll to position [5820, 0]
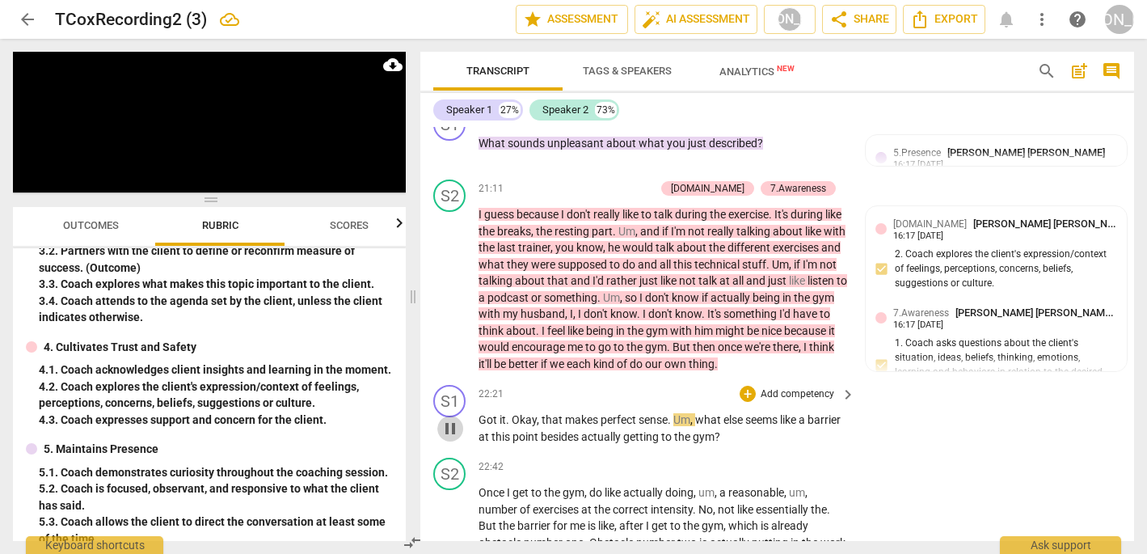
click at [450, 419] on span "pause" at bounding box center [449, 428] width 19 height 19
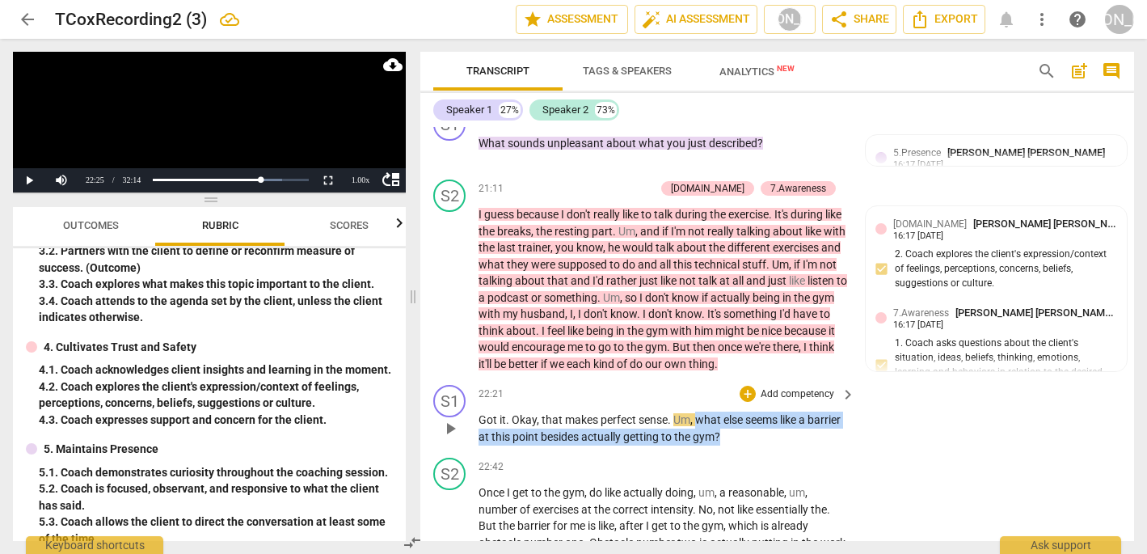
drag, startPoint x: 698, startPoint y: 324, endPoint x: 796, endPoint y: 339, distance: 99.0
click at [796, 411] on p "Got it . Okay , that makes perfect sense . Um , what else seems like a barrier …" at bounding box center [662, 427] width 369 height 33
click at [795, 322] on icon "button" at bounding box center [793, 320] width 10 height 11
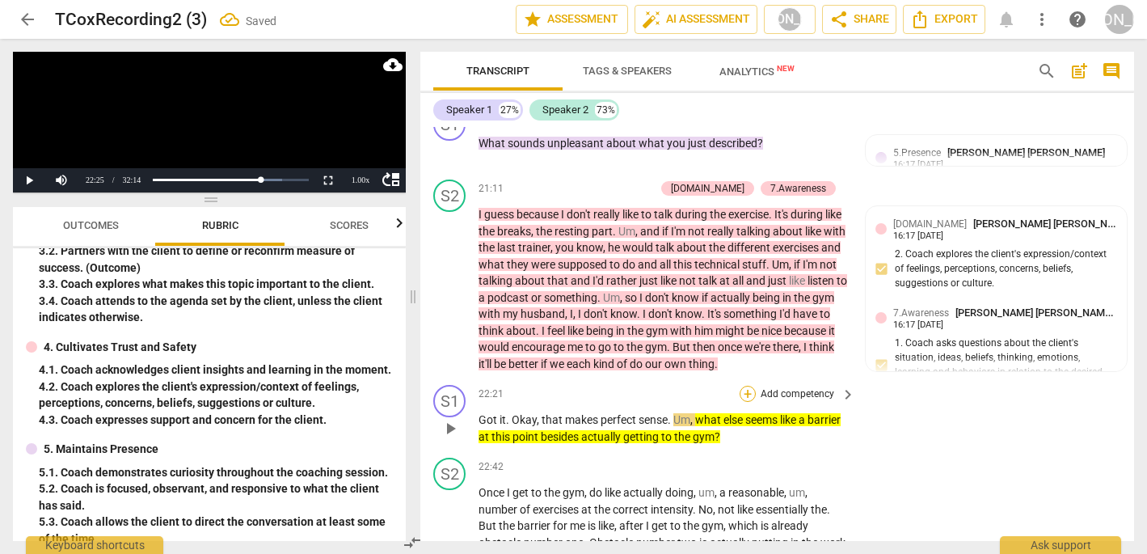
click at [747, 386] on div "+" at bounding box center [748, 394] width 16 height 16
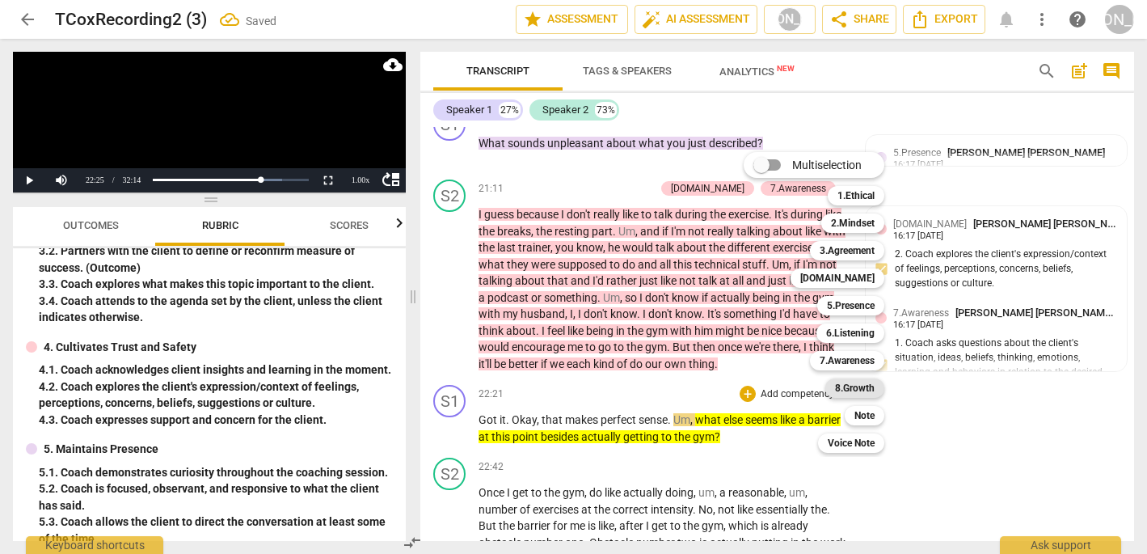
click at [870, 392] on b "8.Growth" at bounding box center [855, 387] width 40 height 19
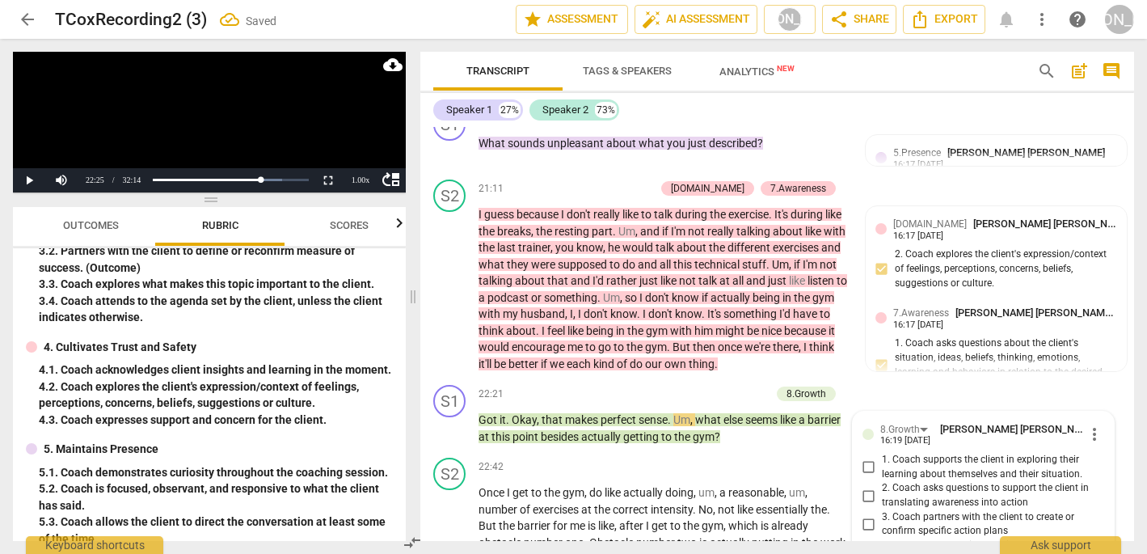
scroll to position [6053, 0]
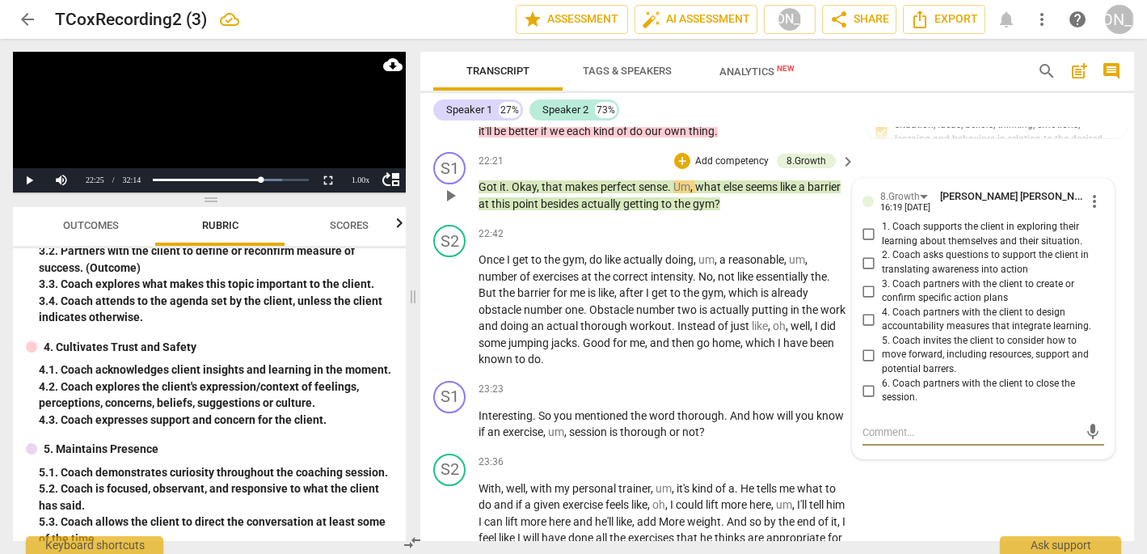
click at [866, 345] on input "5. Coach invites the client to consider how to move forward, including resource…" at bounding box center [869, 354] width 26 height 19
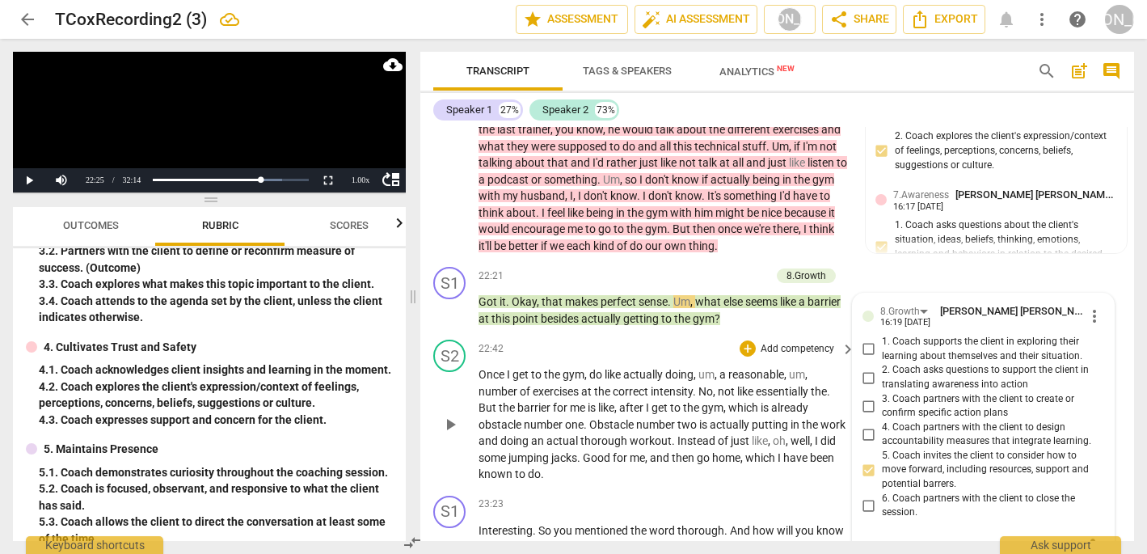
scroll to position [5968, 0]
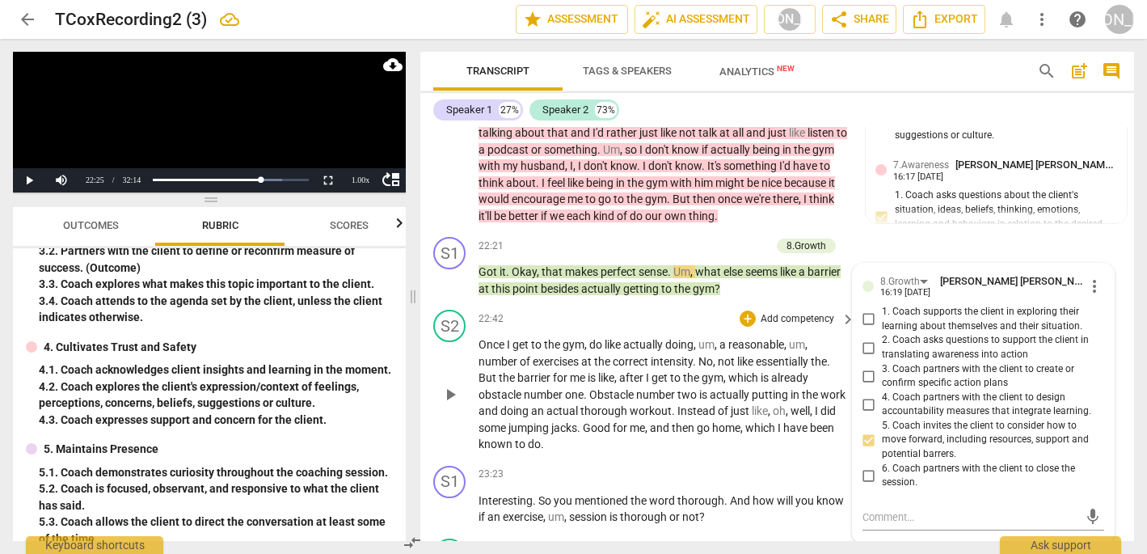
click at [448, 385] on span "play_arrow" at bounding box center [449, 394] width 19 height 19
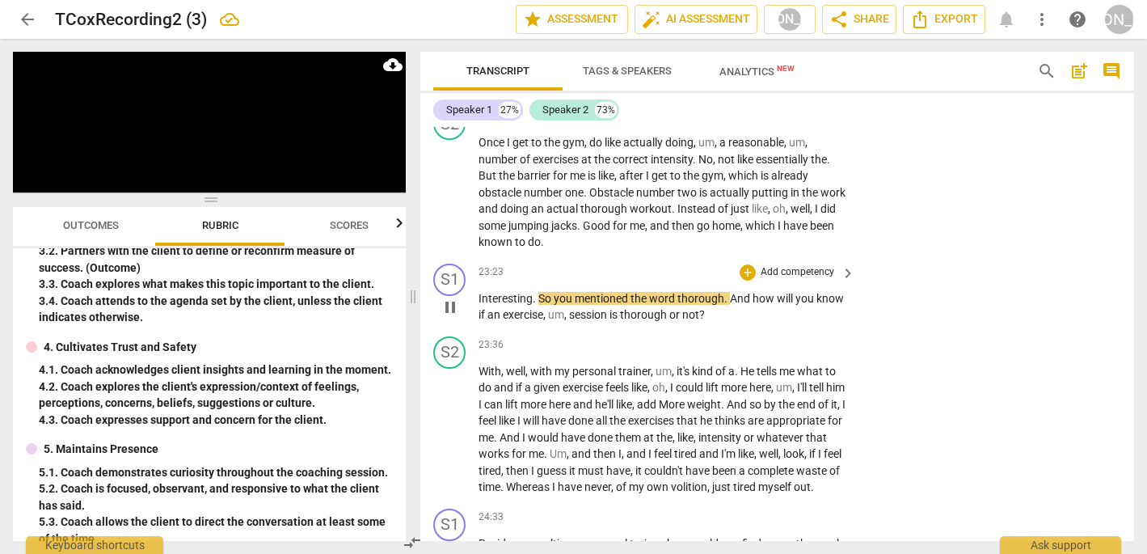
scroll to position [6172, 0]
click at [449, 296] on span "pause" at bounding box center [449, 305] width 19 height 19
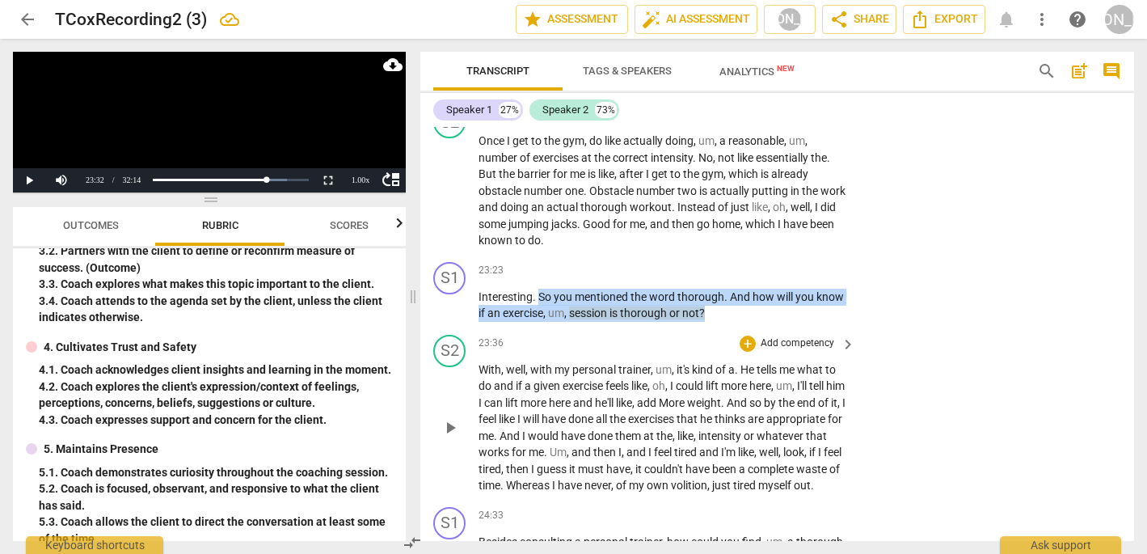
drag, startPoint x: 538, startPoint y: 198, endPoint x: 732, endPoint y: 238, distance: 198.0
click at [732, 238] on div "S1 play_arrow pause 00:05 + Add competency keyboard_arrow_right Hi , [PERSON_NA…" at bounding box center [777, 334] width 714 height 414
click at [745, 194] on icon "button" at bounding box center [744, 193] width 10 height 11
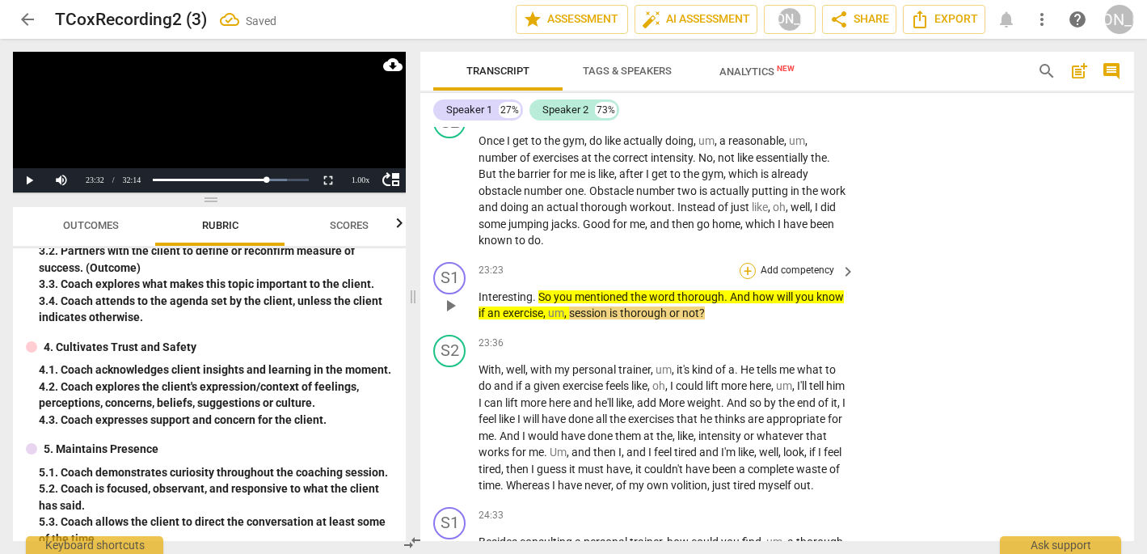
click at [750, 263] on div "+" at bounding box center [748, 271] width 16 height 16
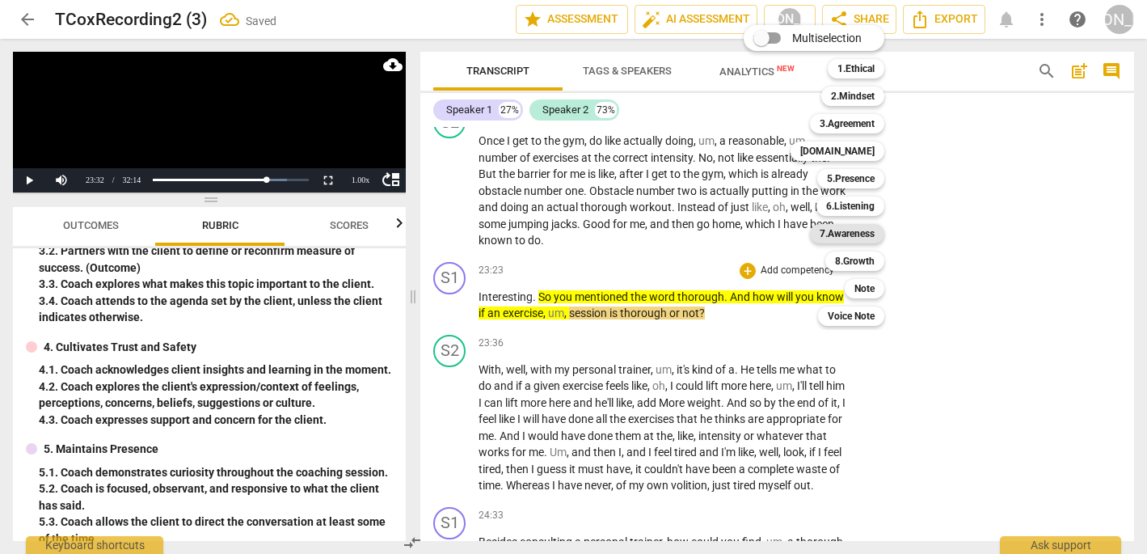
click at [854, 235] on b "7.Awareness" at bounding box center [847, 233] width 55 height 19
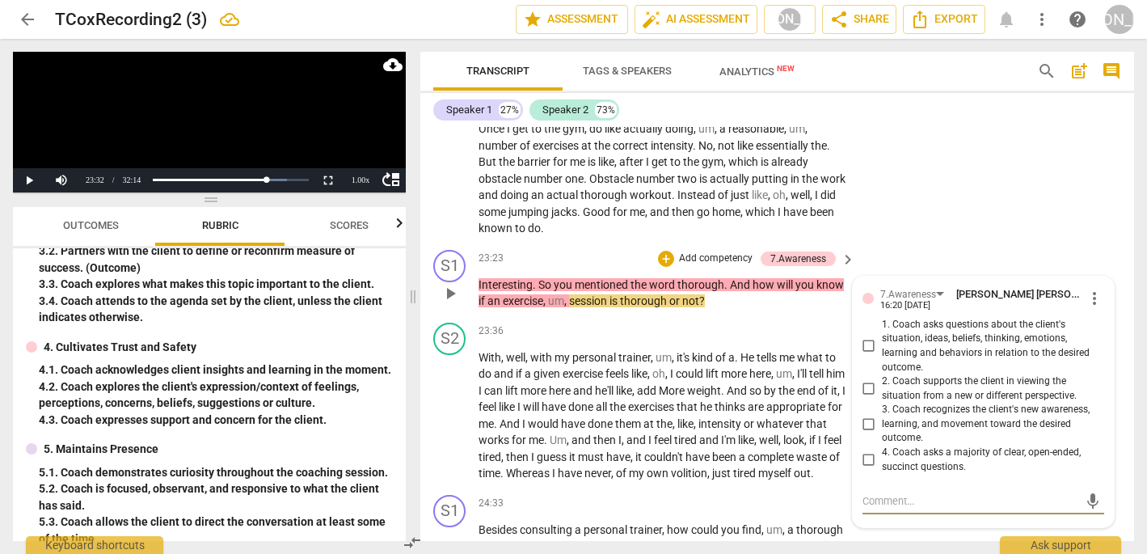
scroll to position [6183, 0]
click at [868, 337] on input "1. Coach asks questions about the client's situation, ideas, beliefs, thinking,…" at bounding box center [869, 346] width 26 height 19
click at [449, 407] on span "play_arrow" at bounding box center [449, 416] width 19 height 19
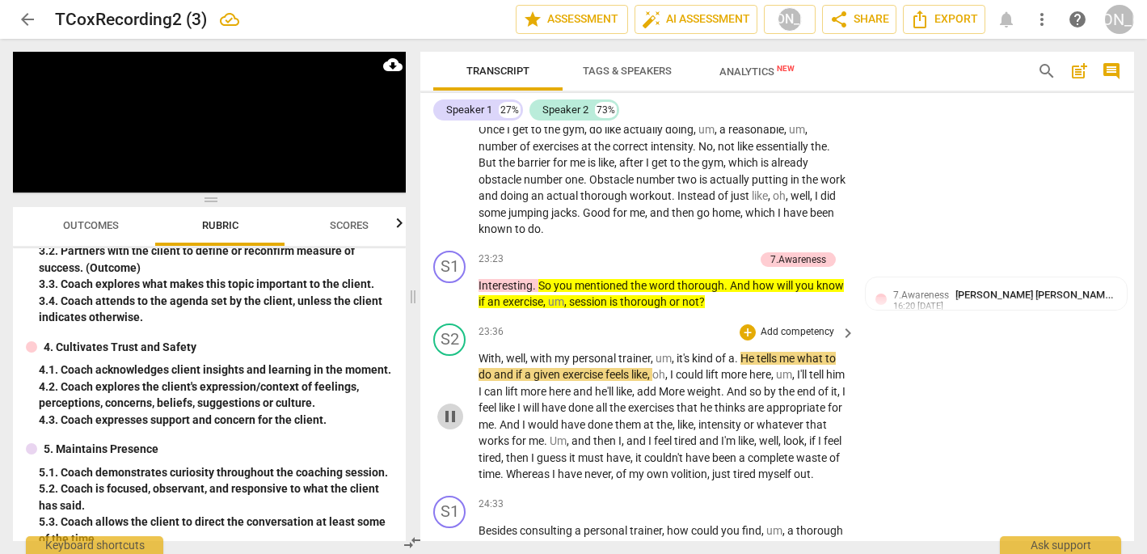
click at [449, 407] on span "pause" at bounding box center [449, 416] width 19 height 19
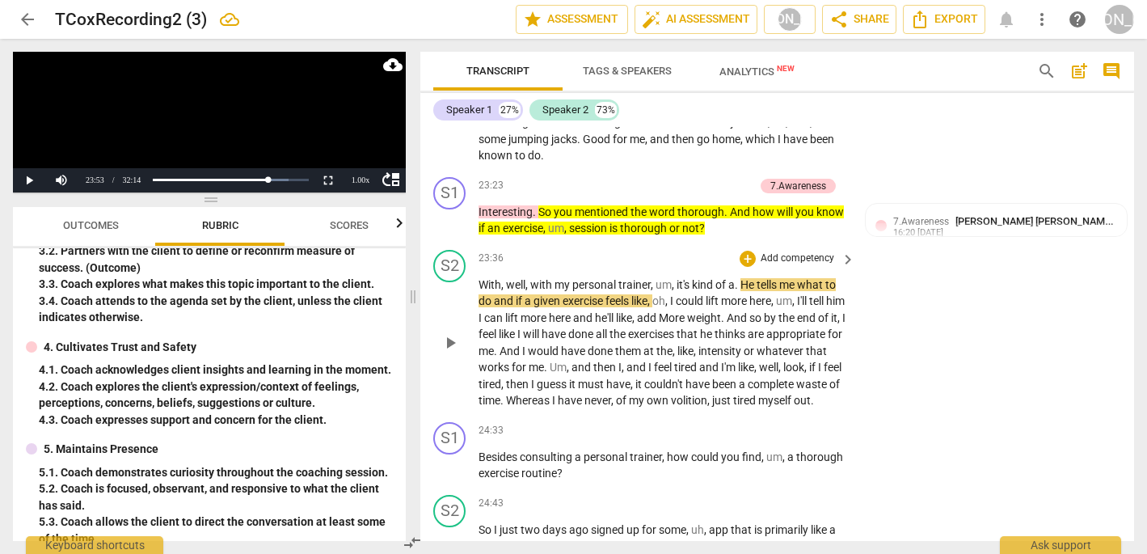
scroll to position [6273, 0]
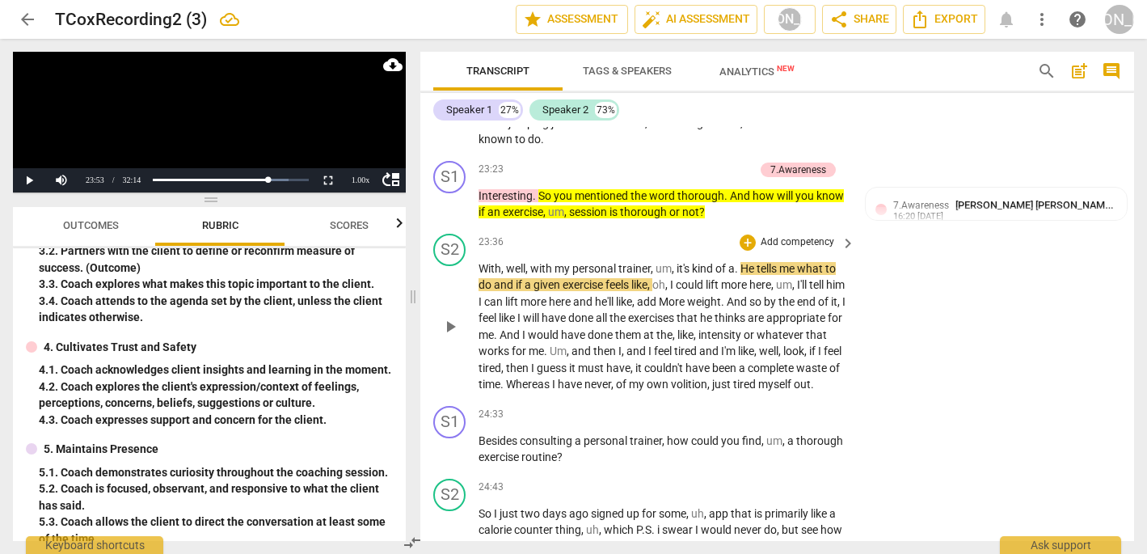
click at [451, 317] on span "play_arrow" at bounding box center [449, 326] width 19 height 19
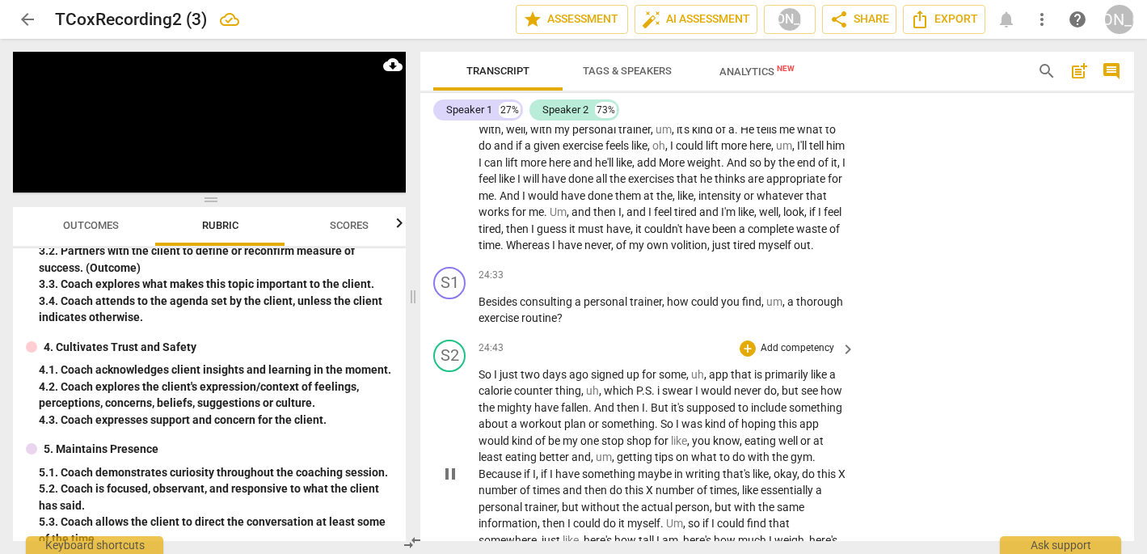
scroll to position [6414, 0]
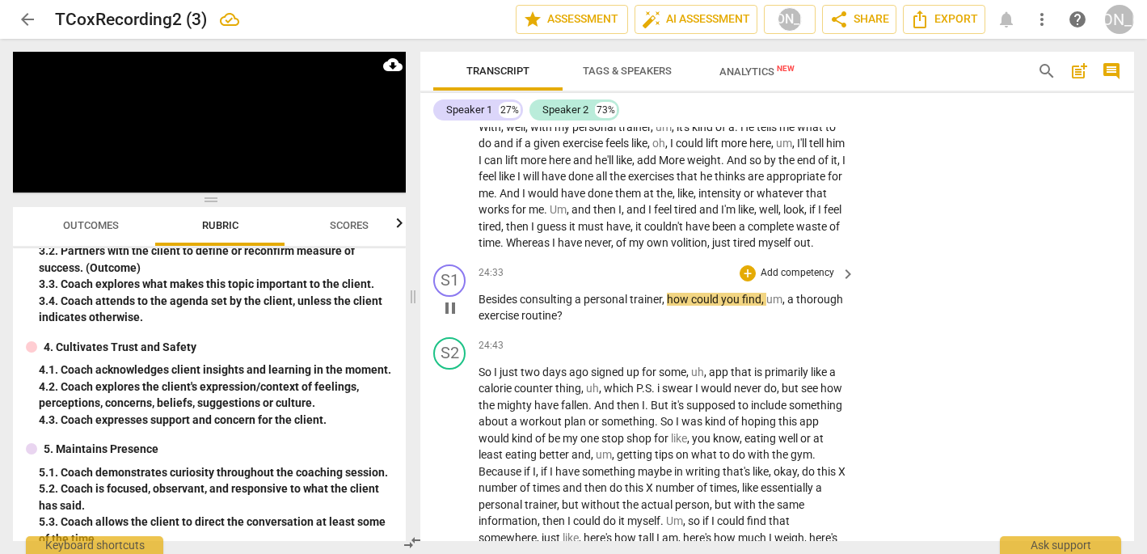
click at [449, 298] on span "pause" at bounding box center [449, 307] width 19 height 19
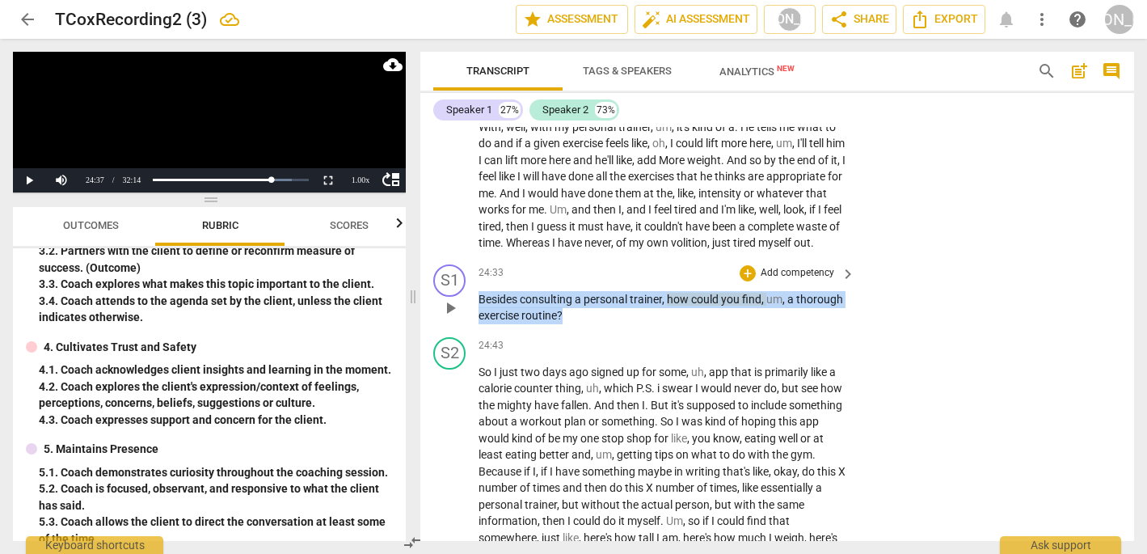
drag, startPoint x: 626, startPoint y: 235, endPoint x: 470, endPoint y: 214, distance: 157.4
click at [470, 258] on div "S1 play_arrow pause 24:33 + Add competency keyboard_arrow_right Besides consult…" at bounding box center [777, 294] width 714 height 73
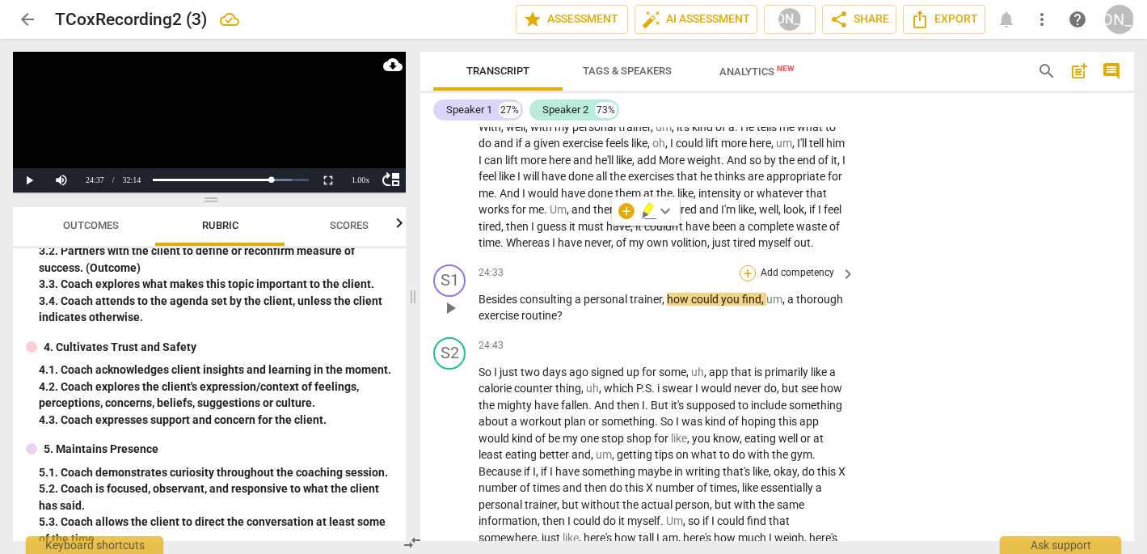
click at [744, 265] on div "+" at bounding box center [748, 273] width 16 height 16
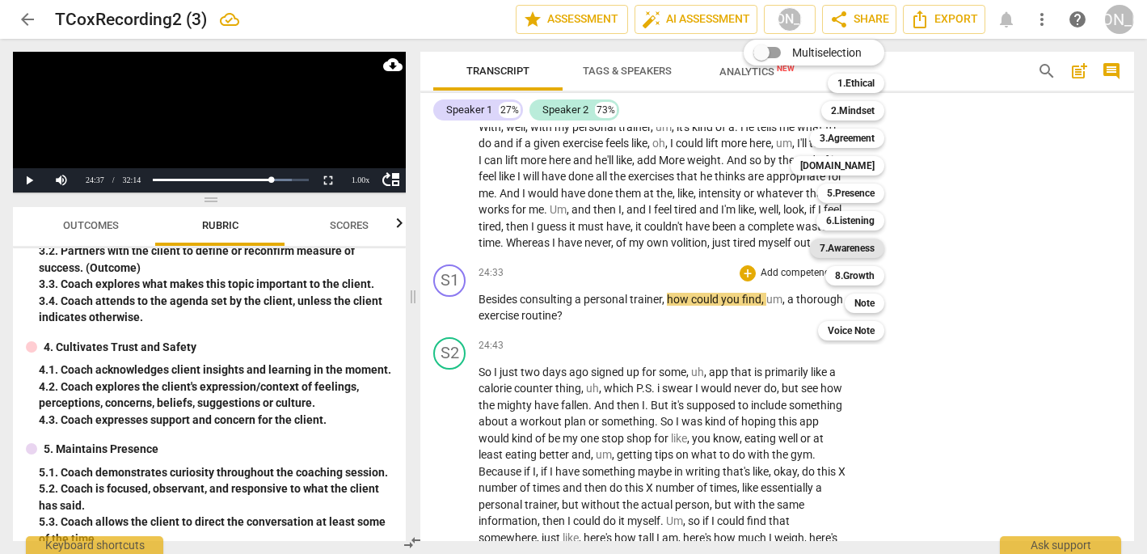
click at [856, 244] on b "7.Awareness" at bounding box center [847, 247] width 55 height 19
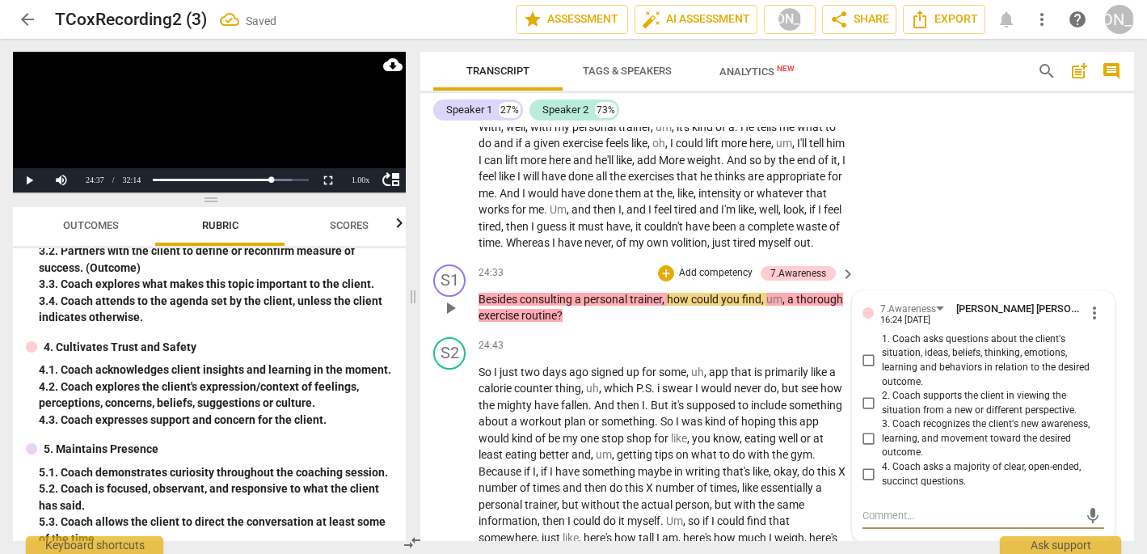
click at [866, 351] on input "1. Coach asks questions about the client's situation, ideas, beliefs, thinking,…" at bounding box center [869, 360] width 26 height 19
click at [449, 462] on span "play_arrow" at bounding box center [449, 471] width 19 height 19
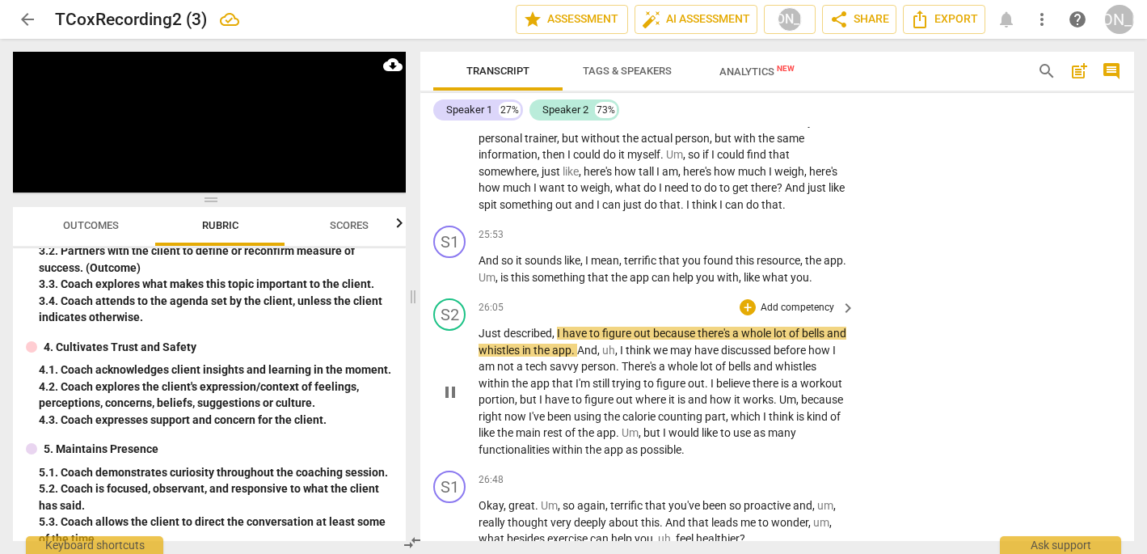
scroll to position [6789, 0]
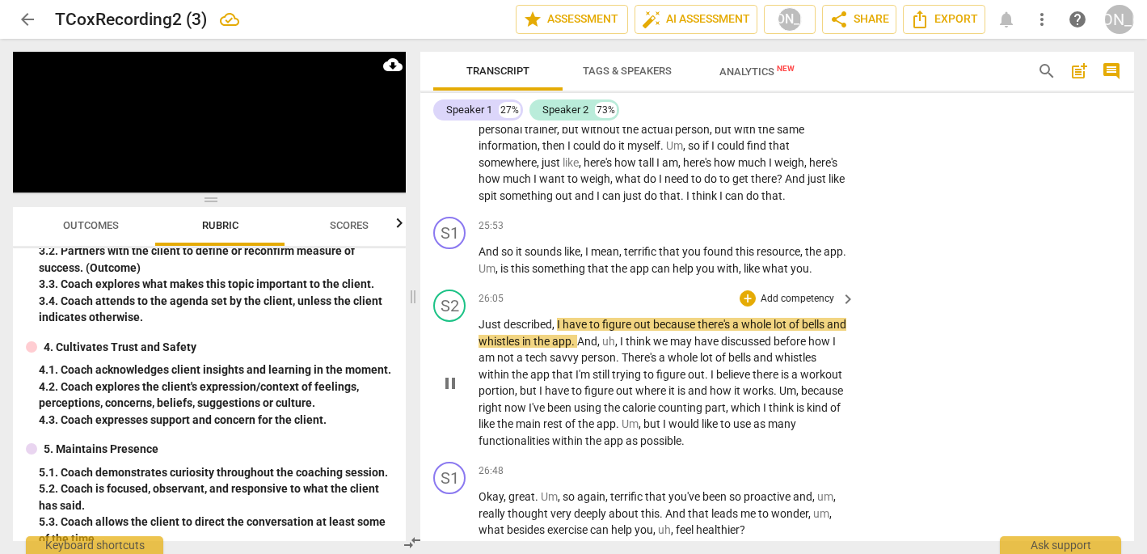
click at [934, 283] on div "S2 play_arrow pause 26:05 + Add competency keyboard_arrow_right Just described …" at bounding box center [777, 369] width 714 height 172
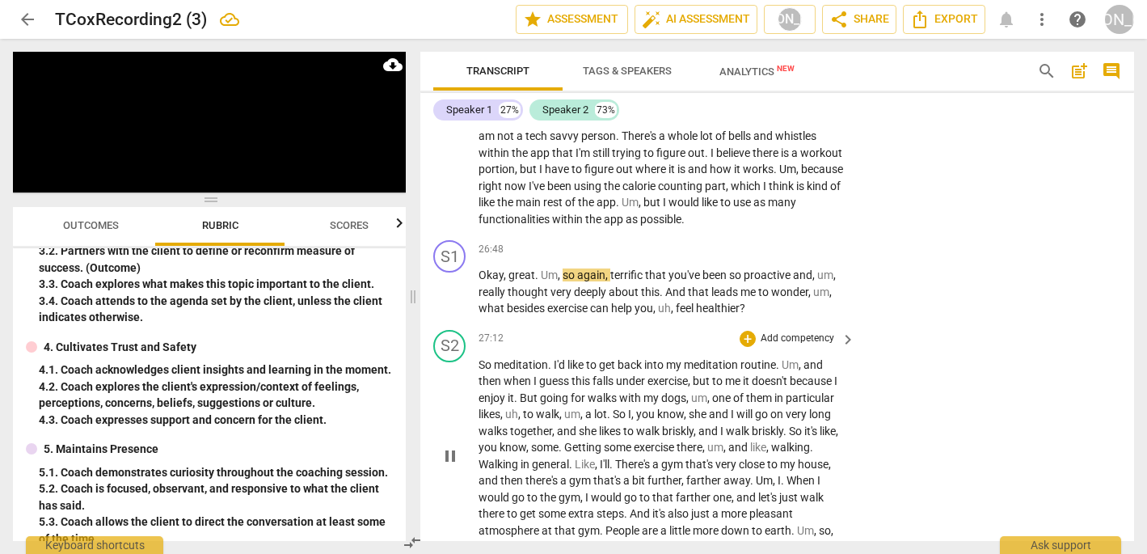
scroll to position [7016, 0]
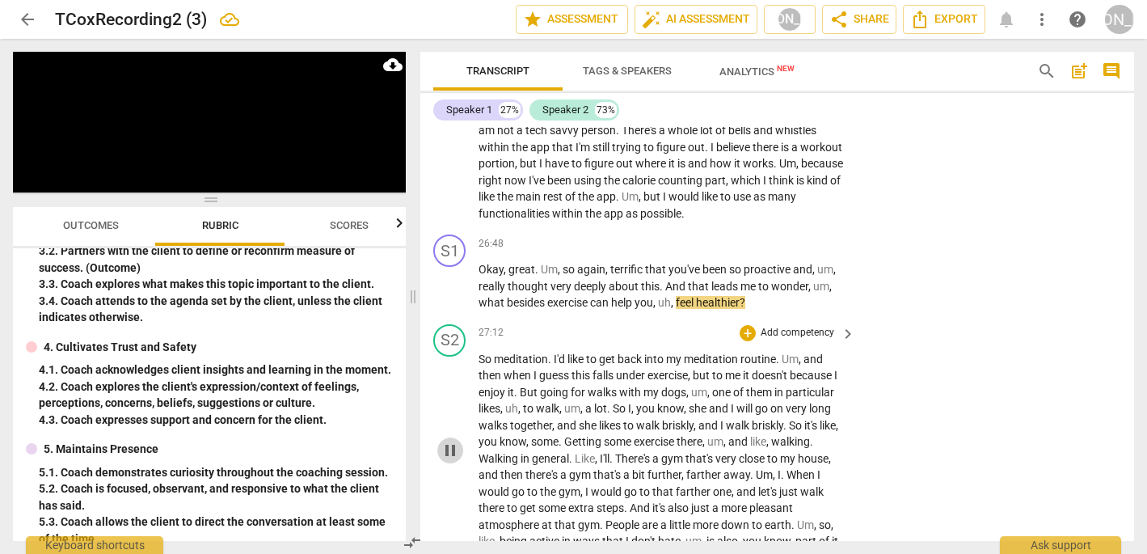
click at [449, 440] on span "pause" at bounding box center [449, 449] width 19 height 19
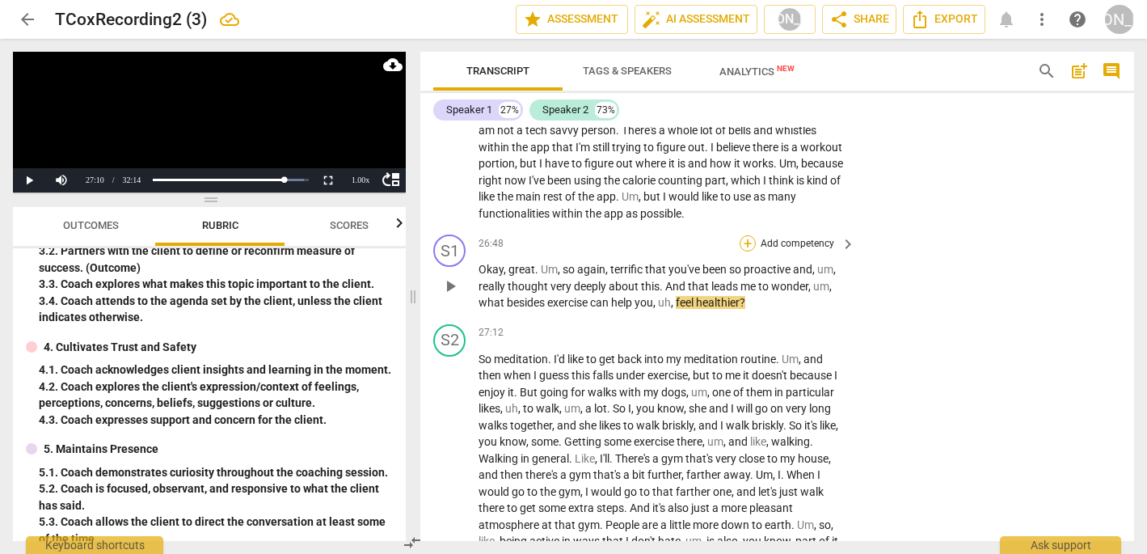
click at [742, 235] on div "+" at bounding box center [748, 243] width 16 height 16
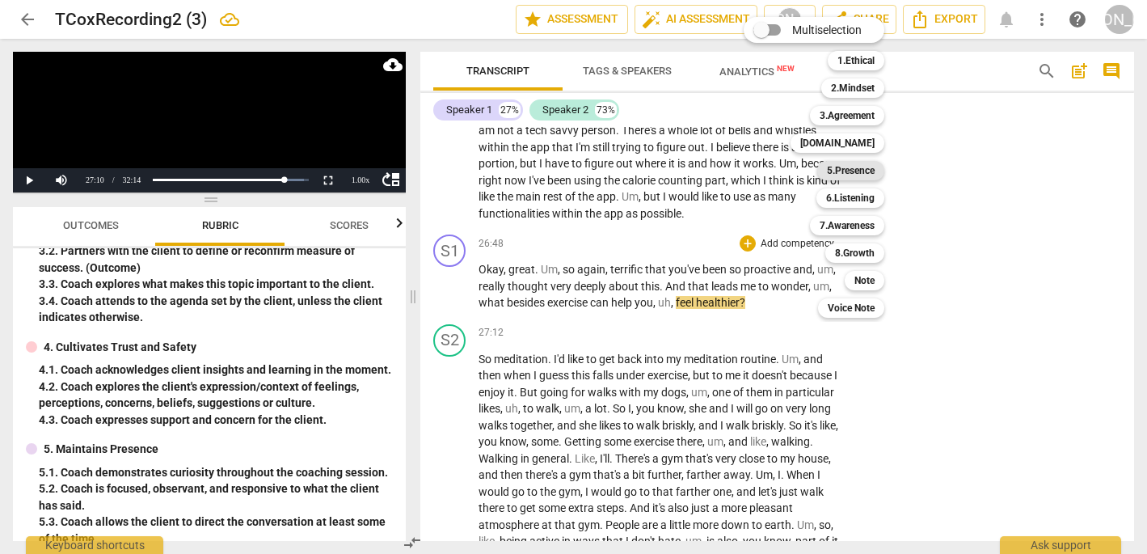
click at [855, 169] on b "5.Presence" at bounding box center [851, 170] width 48 height 19
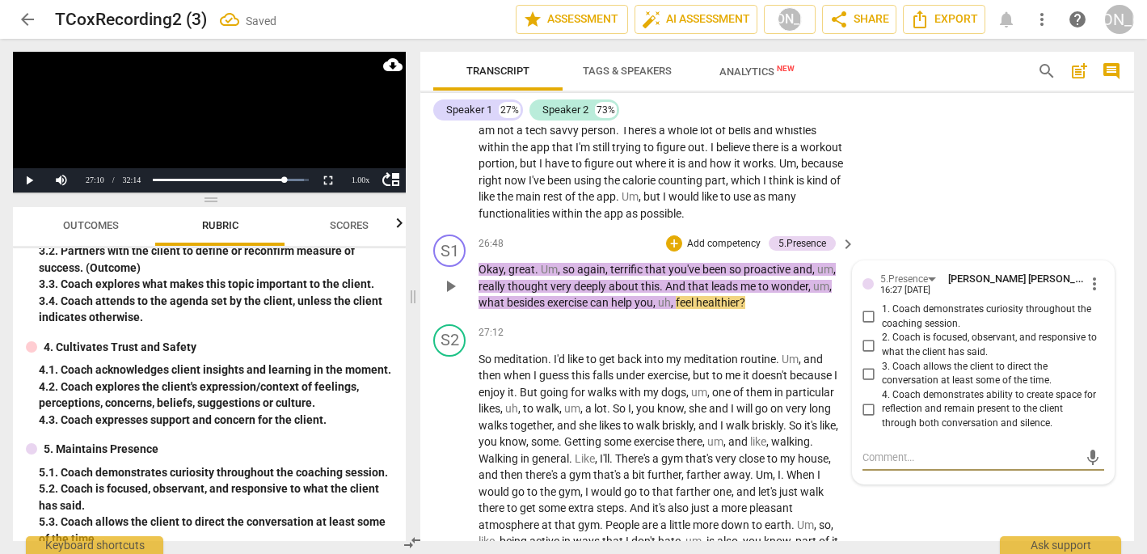
click at [862, 307] on input "1. Coach demonstrates curiosity throughout the coaching session." at bounding box center [869, 316] width 26 height 19
click at [445, 440] on span "play_arrow" at bounding box center [449, 449] width 19 height 19
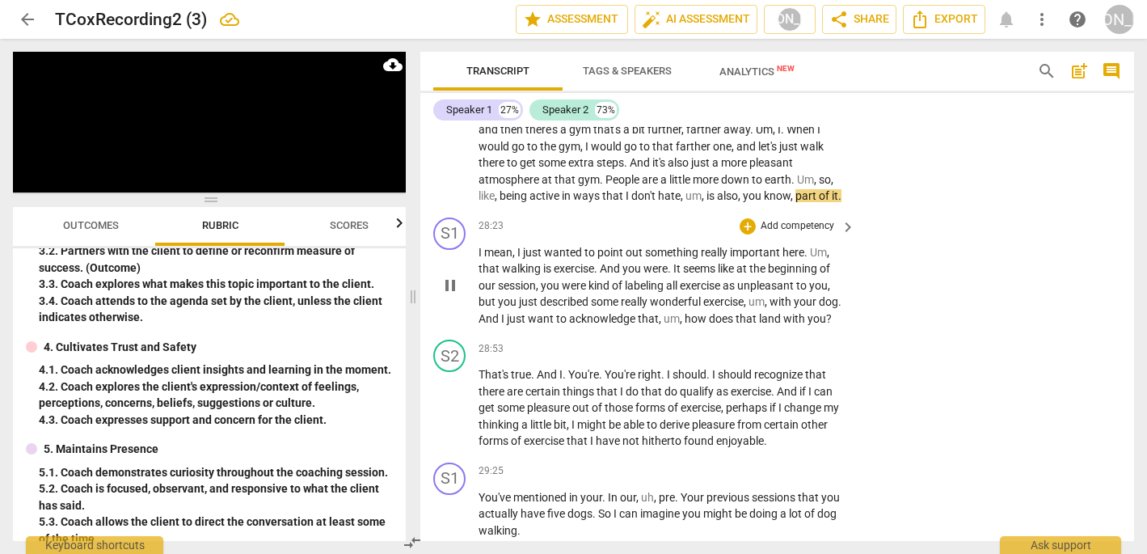
scroll to position [7362, 0]
click at [446, 275] on span "pause" at bounding box center [449, 284] width 19 height 19
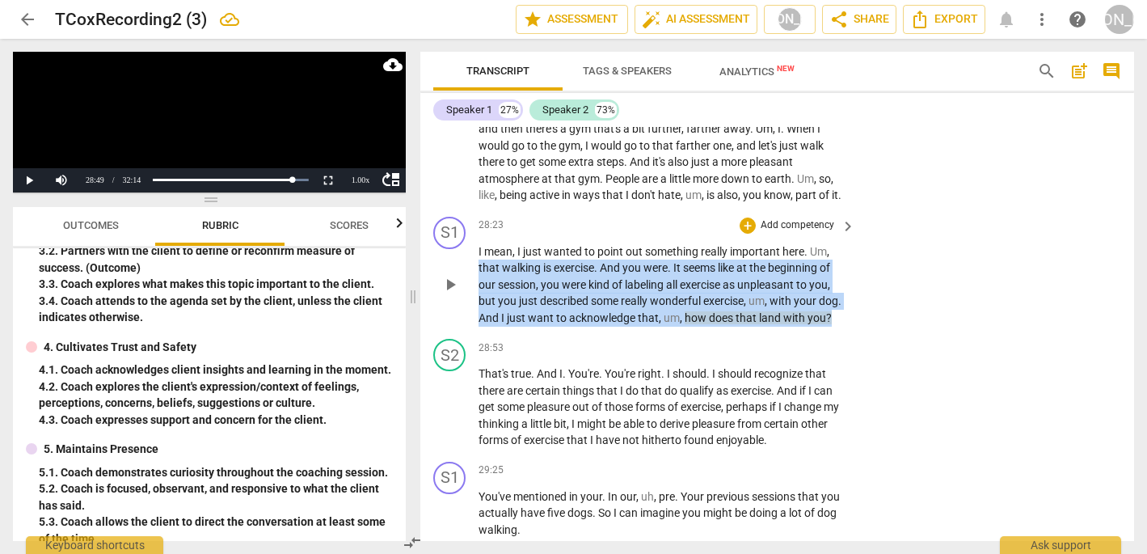
drag, startPoint x: 513, startPoint y: 248, endPoint x: 445, endPoint y: 178, distance: 97.7
click at [445, 210] on div "S1 play_arrow pause 28:23 + Add competency keyboard_arrow_right I mean , I just…" at bounding box center [777, 271] width 714 height 123
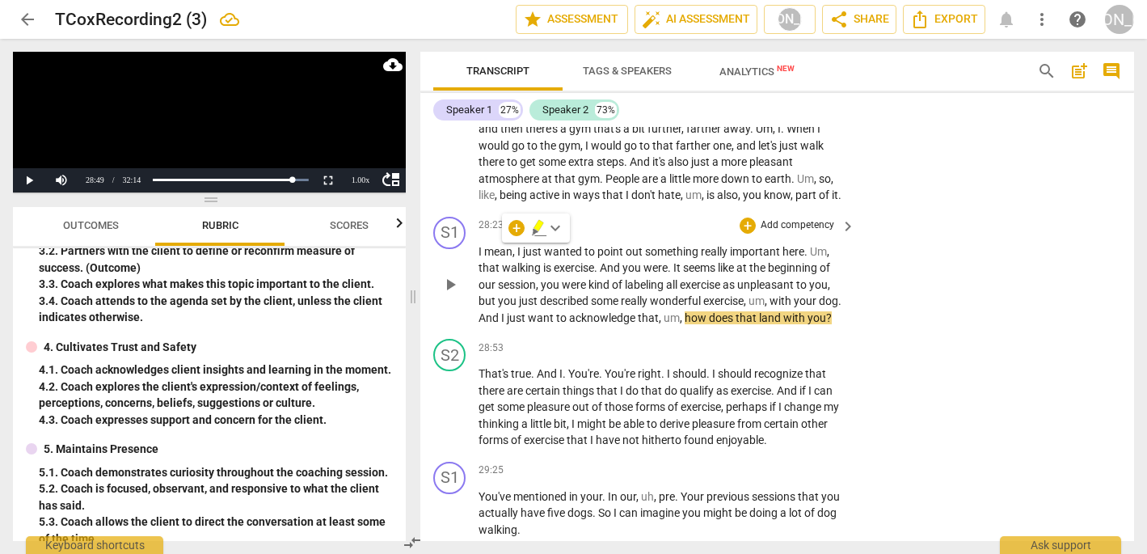
click at [512, 217] on div "28:23 + Add competency keyboard_arrow_right I mean , I just wanted to point out…" at bounding box center [667, 272] width 378 height 110
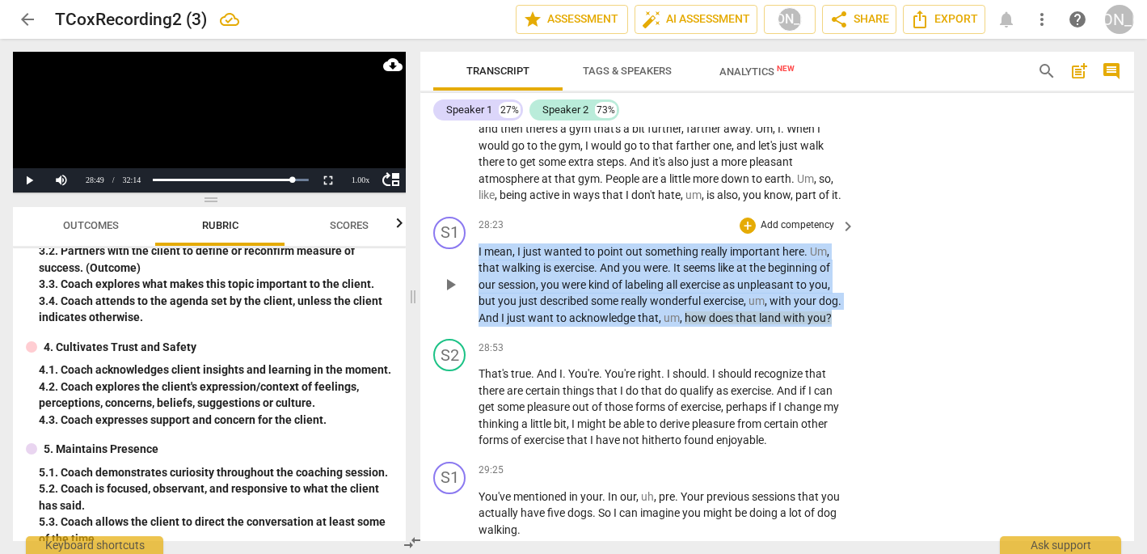
drag, startPoint x: 505, startPoint y: 252, endPoint x: 463, endPoint y: 163, distance: 98.3
click at [463, 210] on div "S1 play_arrow pause 28:23 + Add competency keyboard_arrow_right I mean , I just…" at bounding box center [777, 271] width 714 height 123
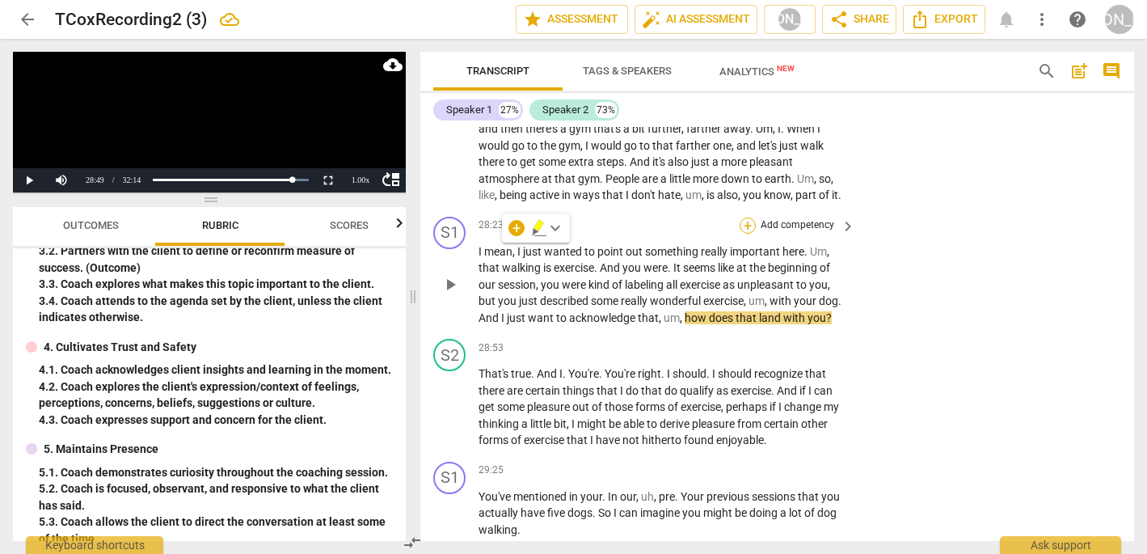
click at [742, 217] on div "+" at bounding box center [748, 225] width 16 height 16
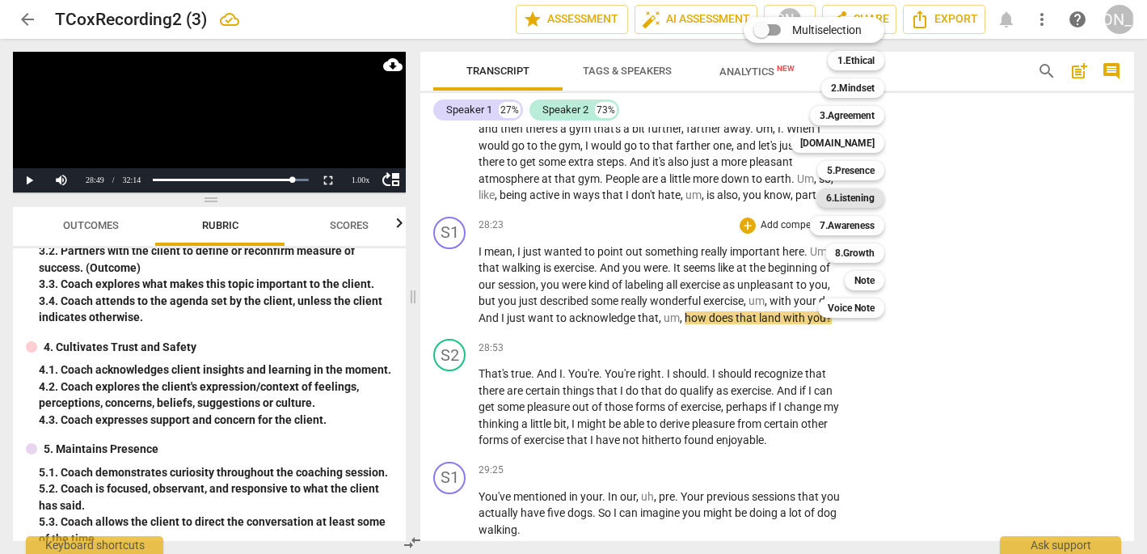
click at [857, 200] on b "6.Listening" at bounding box center [850, 197] width 48 height 19
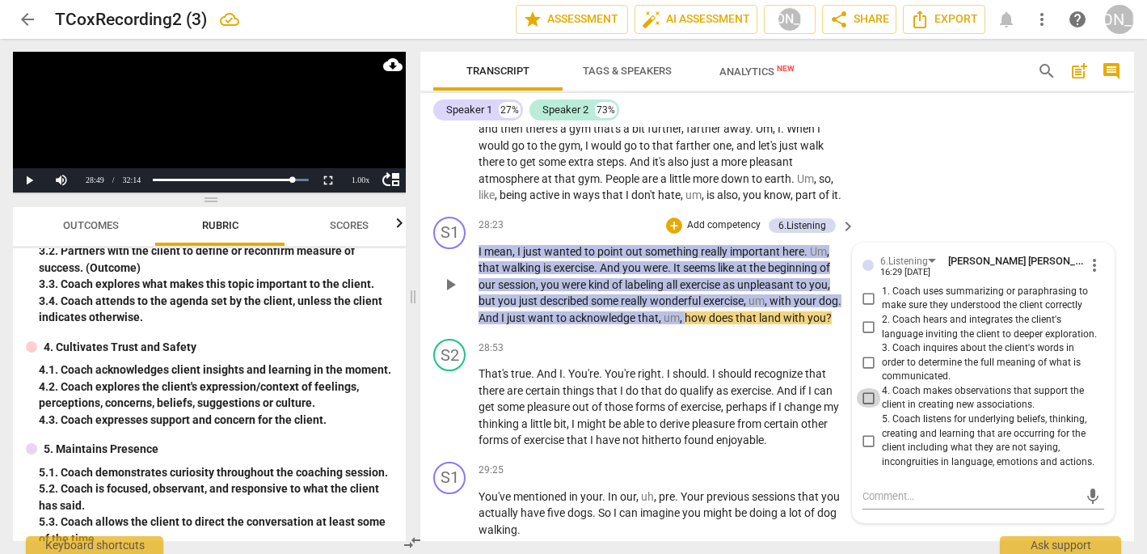
click at [865, 388] on input "4. Coach makes observations that support the client in creating new association…" at bounding box center [869, 397] width 26 height 19
click at [451, 398] on span "play_arrow" at bounding box center [449, 407] width 19 height 19
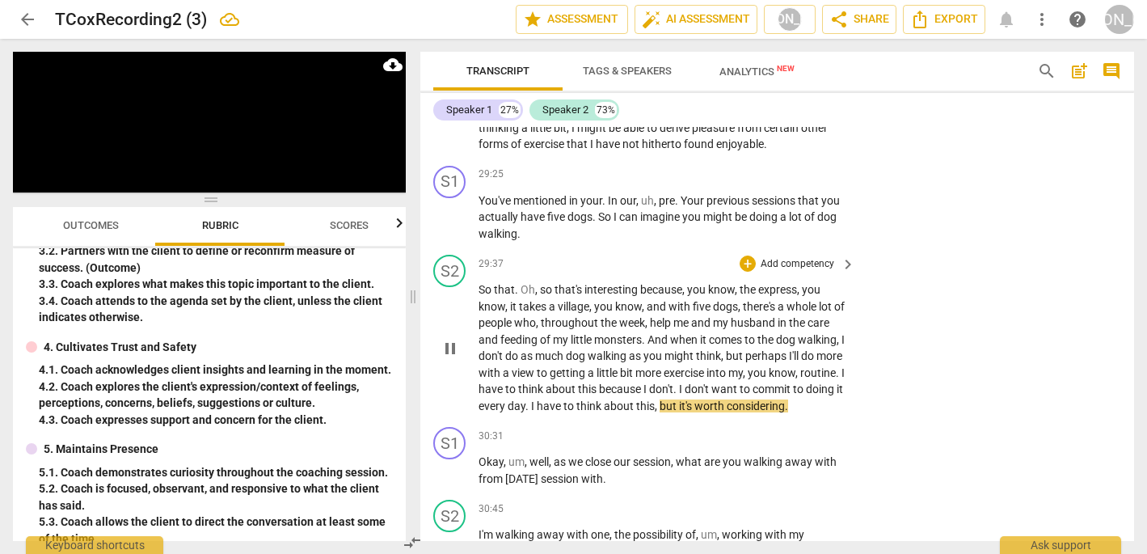
scroll to position [7664, 0]
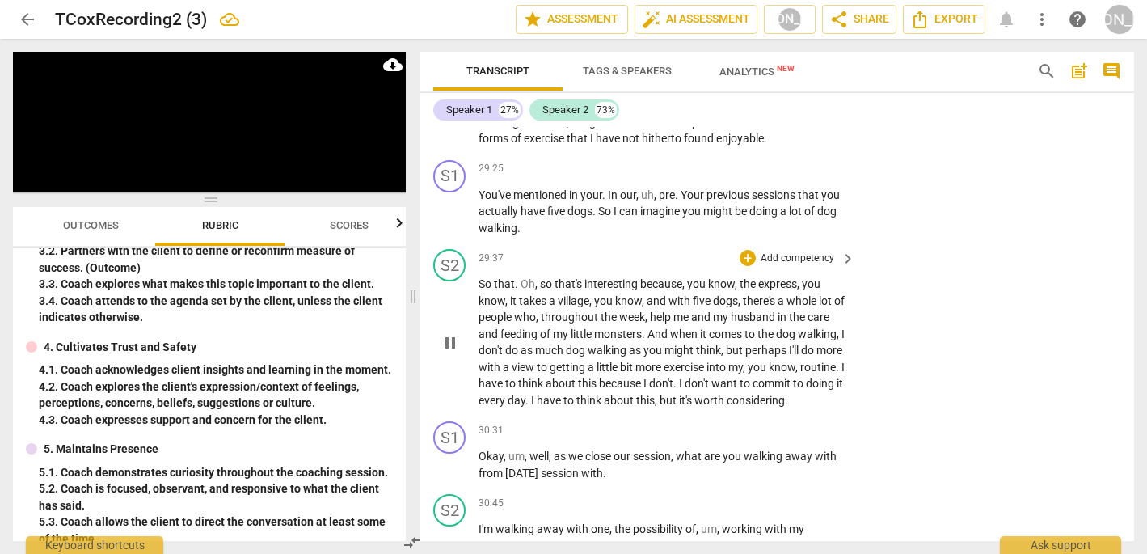
click at [448, 333] on span "pause" at bounding box center [449, 342] width 19 height 19
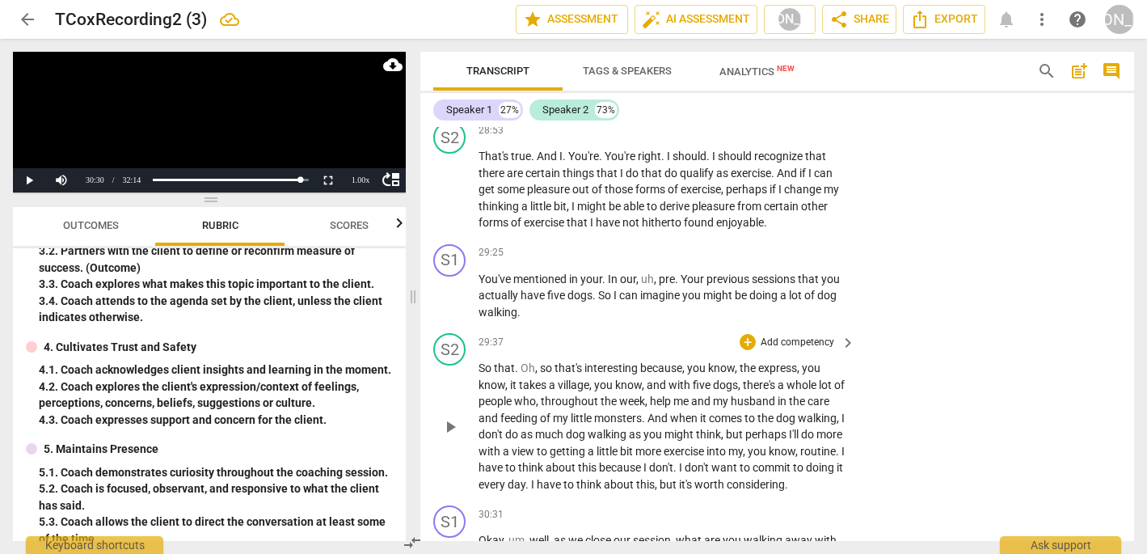
scroll to position [7564, 0]
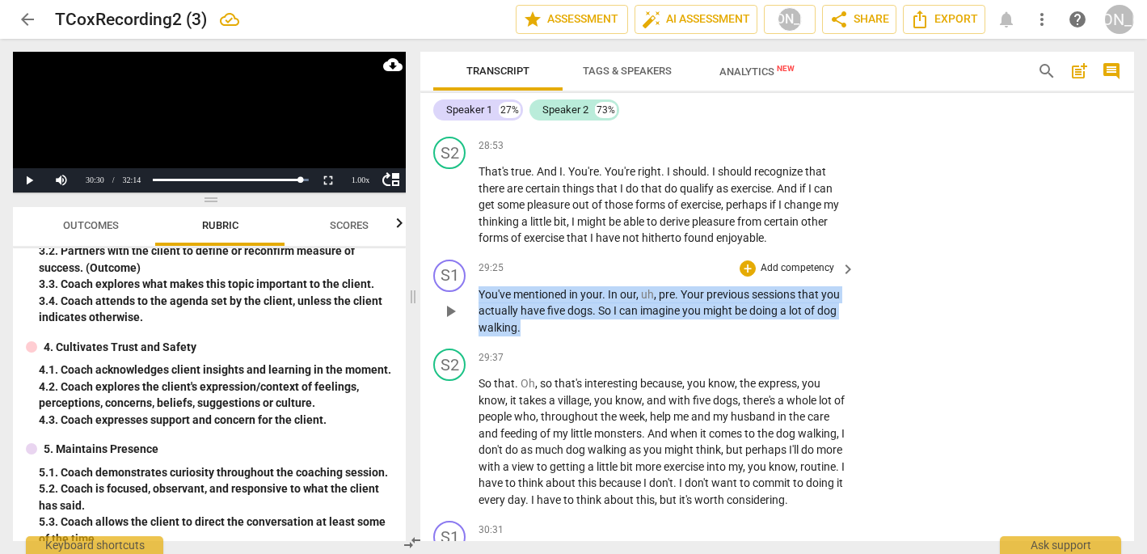
drag, startPoint x: 529, startPoint y: 259, endPoint x: 465, endPoint y: 217, distance: 77.1
click at [465, 253] on div "S1 play_arrow pause 29:25 + Add competency keyboard_arrow_right You've mentione…" at bounding box center [777, 298] width 714 height 90
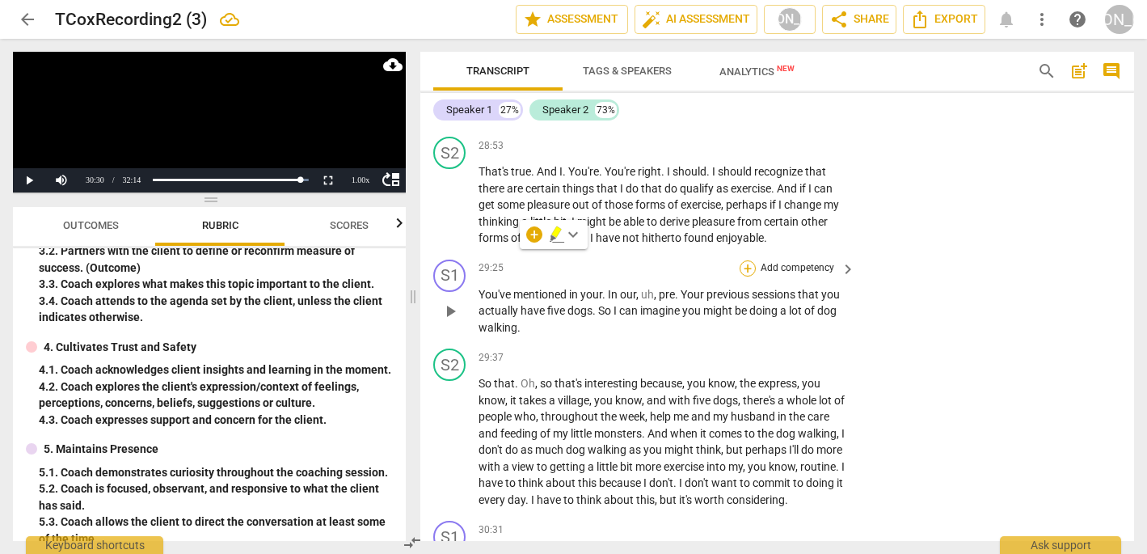
click at [741, 260] on div "+" at bounding box center [748, 268] width 16 height 16
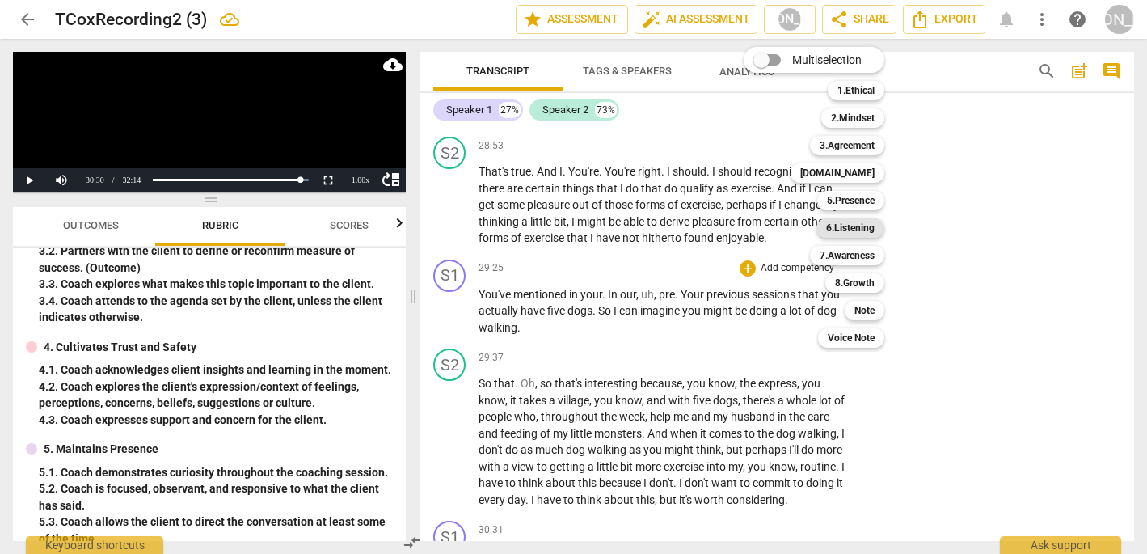
click at [849, 232] on b "6.Listening" at bounding box center [850, 227] width 48 height 19
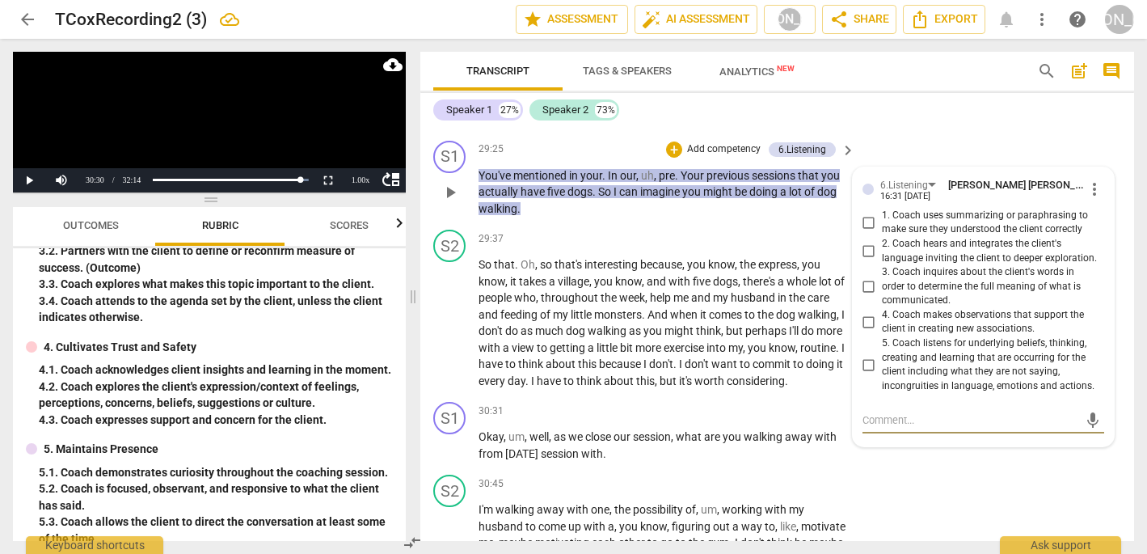
scroll to position [7686, 0]
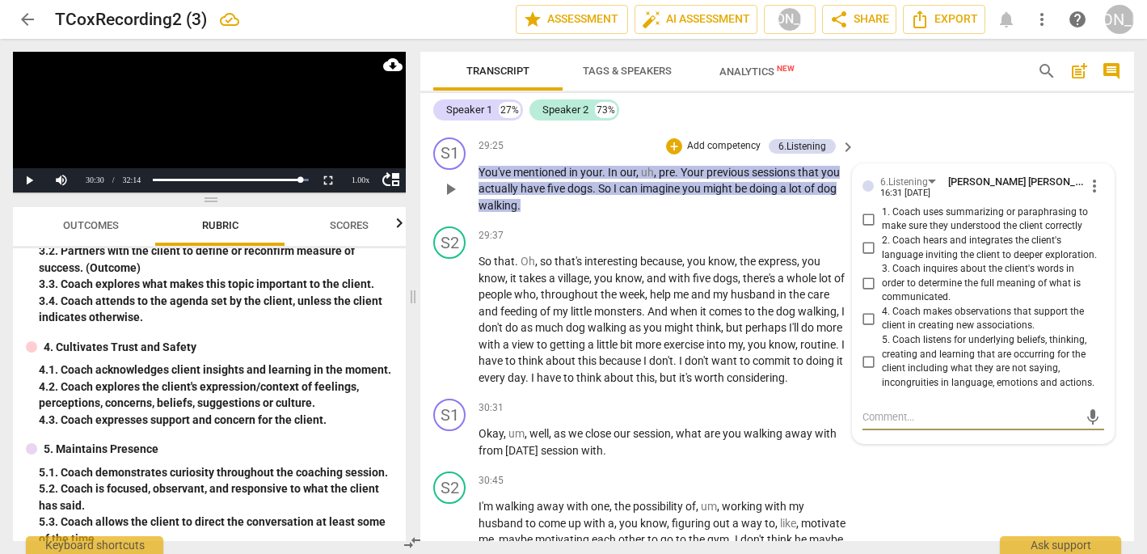
click at [865, 309] on input "4. Coach makes observations that support the client in creating new association…" at bounding box center [869, 318] width 26 height 19
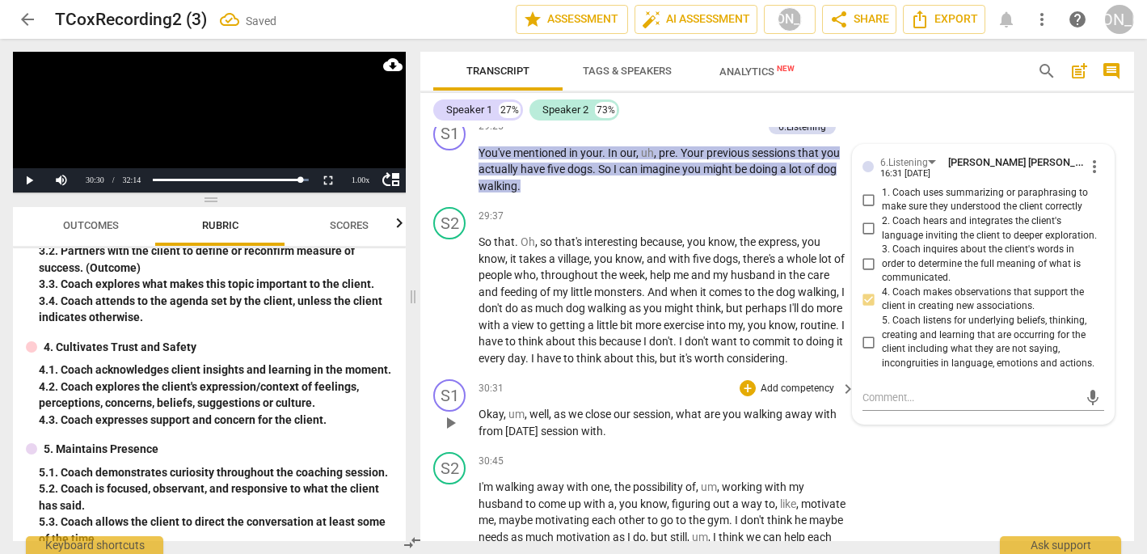
scroll to position [7709, 0]
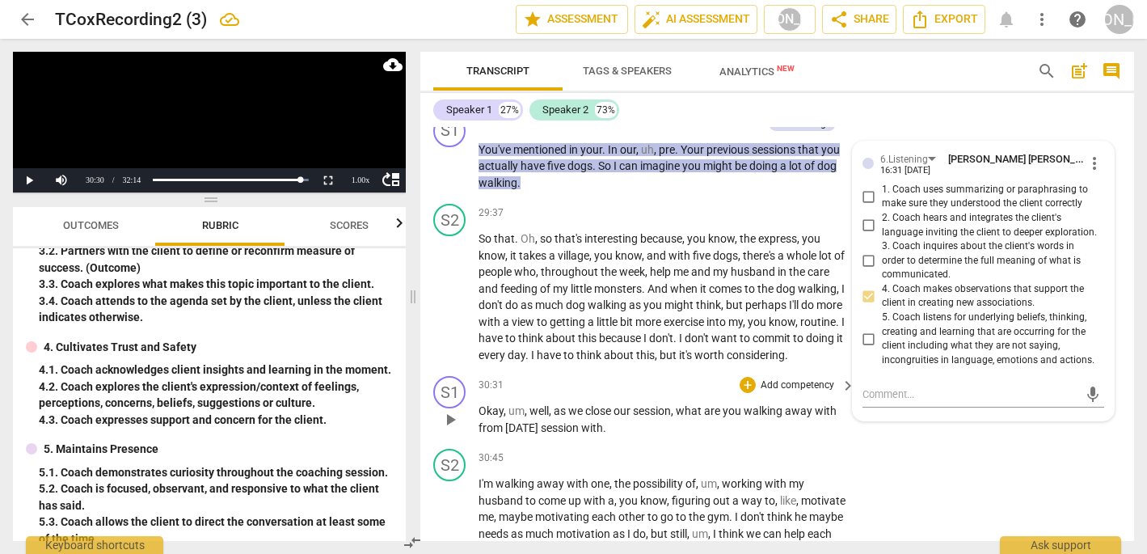
click at [453, 410] on span "play_arrow" at bounding box center [449, 419] width 19 height 19
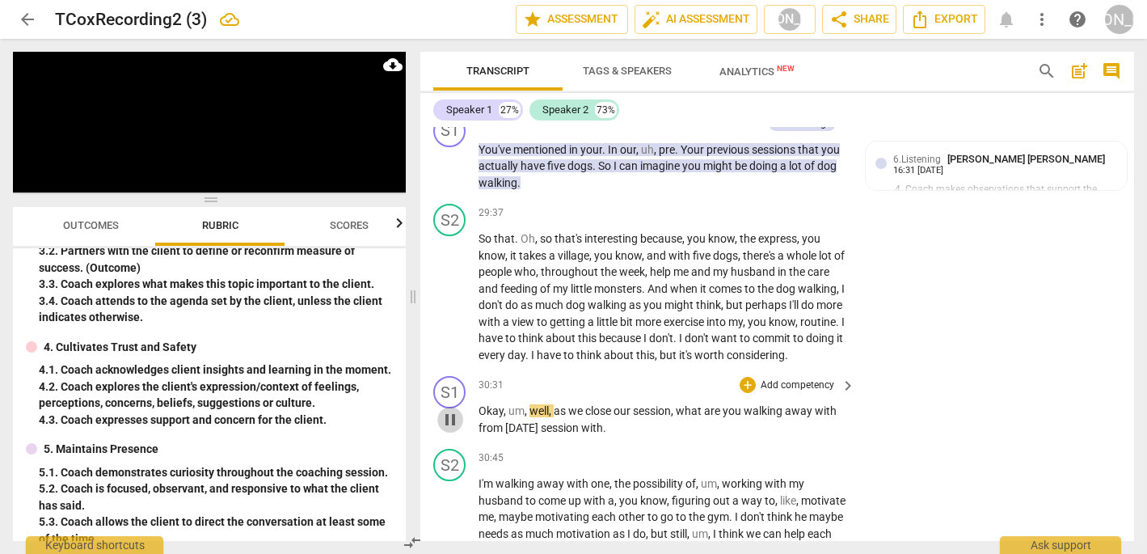
click at [452, 410] on span "pause" at bounding box center [449, 419] width 19 height 19
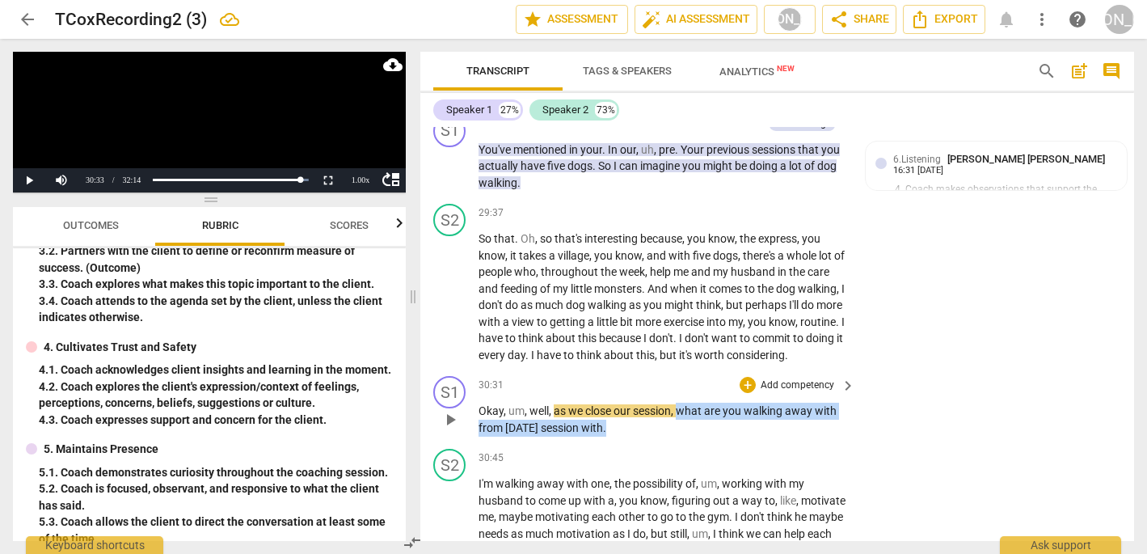
drag, startPoint x: 682, startPoint y: 331, endPoint x: 686, endPoint y: 360, distance: 30.2
click at [686, 369] on div "S1 play_arrow pause 30:31 + Add competency keyboard_arrow_right Okay , um , wel…" at bounding box center [777, 405] width 714 height 73
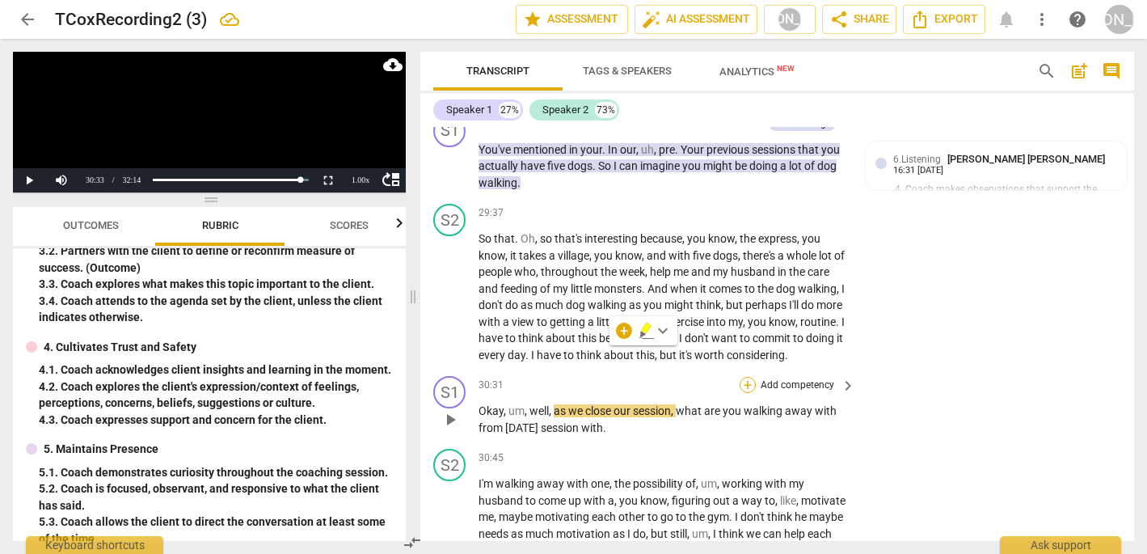
click at [747, 377] on div "+" at bounding box center [748, 385] width 16 height 16
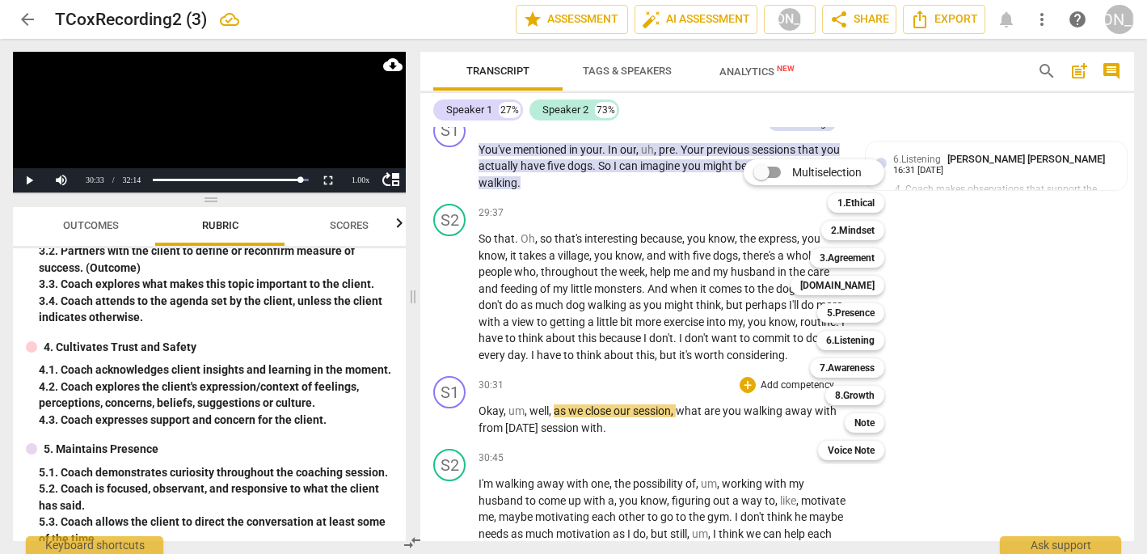
click at [725, 366] on div at bounding box center [573, 277] width 1147 height 554
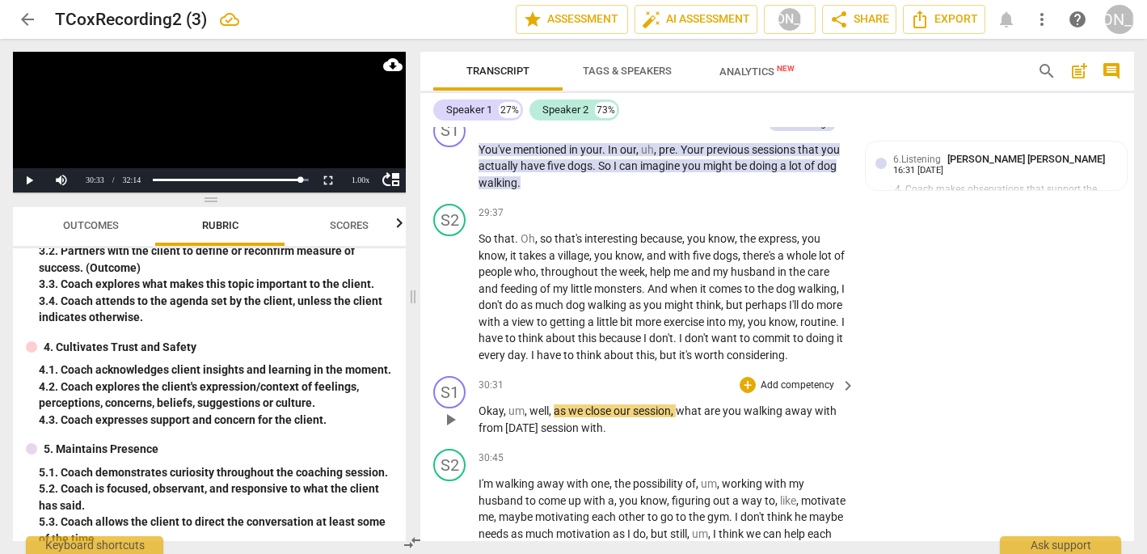
click at [643, 404] on span "session" at bounding box center [652, 410] width 38 height 13
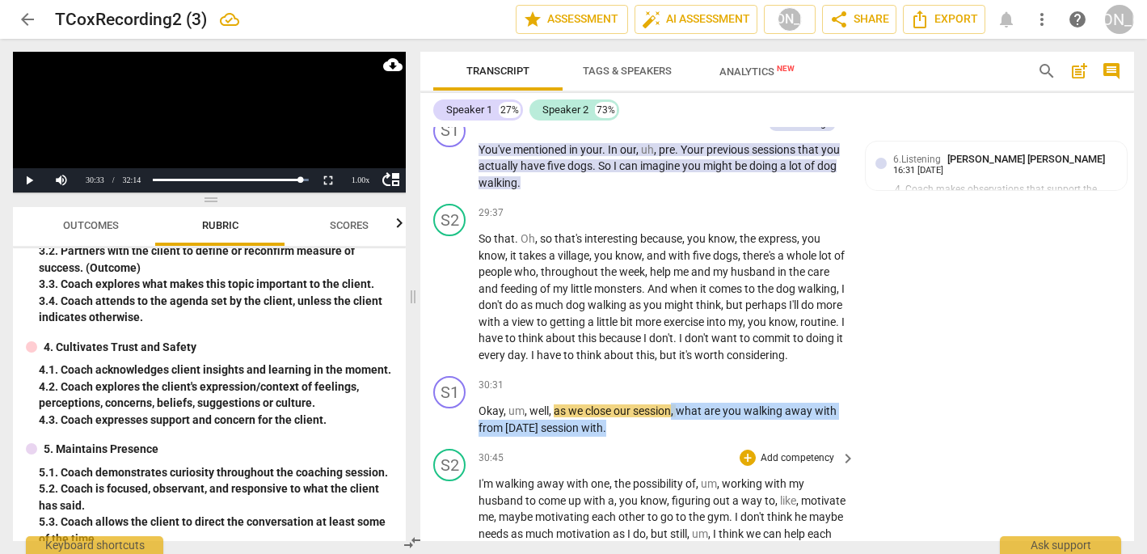
drag, startPoint x: 672, startPoint y: 333, endPoint x: 820, endPoint y: 381, distance: 154.6
click at [820, 381] on div "S1 play_arrow pause 00:05 + Add competency keyboard_arrow_right Hi , [PERSON_NA…" at bounding box center [777, 334] width 714 height 414
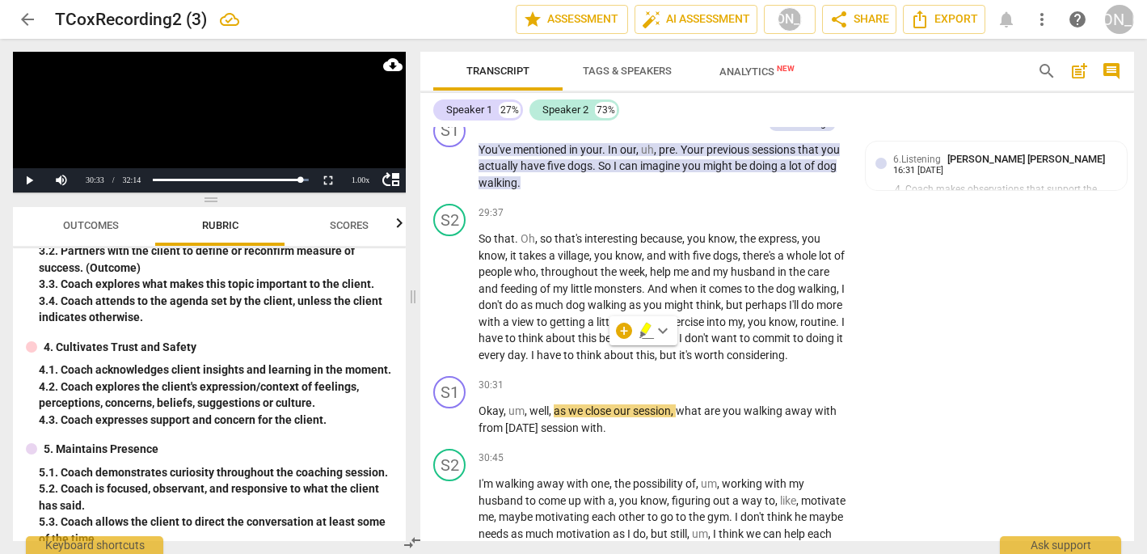
click at [638, 327] on div "+ keyboard_arrow_down" at bounding box center [643, 330] width 68 height 29
click at [645, 331] on icon "button" at bounding box center [646, 327] width 10 height 11
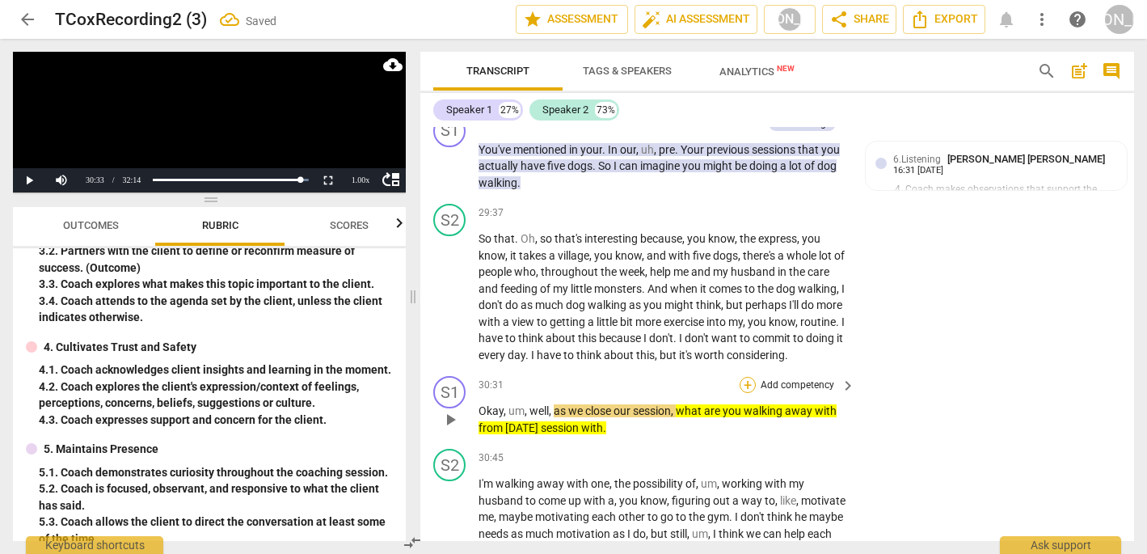
click at [745, 377] on div "+" at bounding box center [748, 385] width 16 height 16
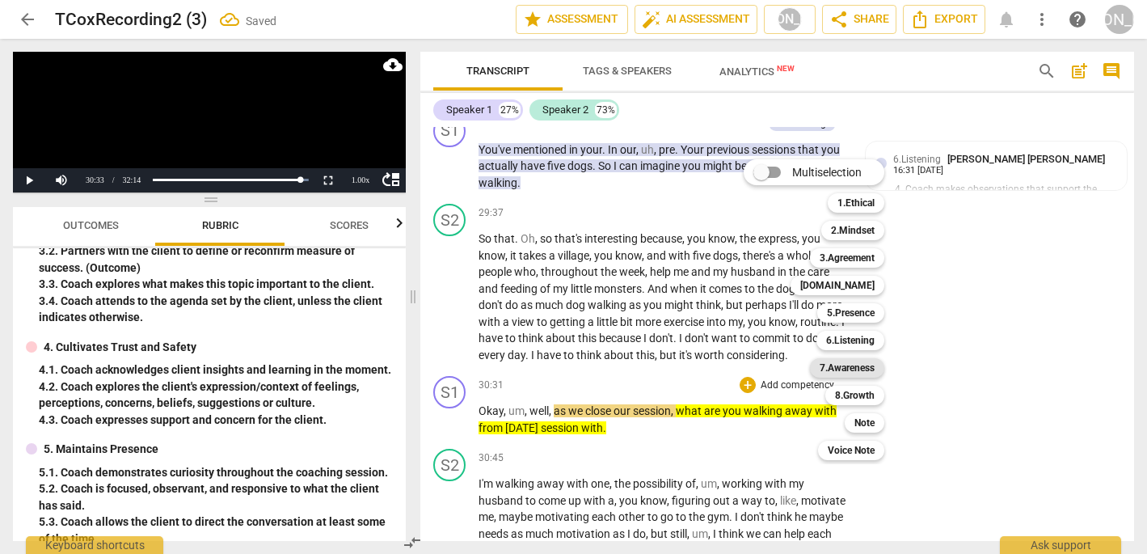
click at [870, 363] on b "7.Awareness" at bounding box center [847, 367] width 55 height 19
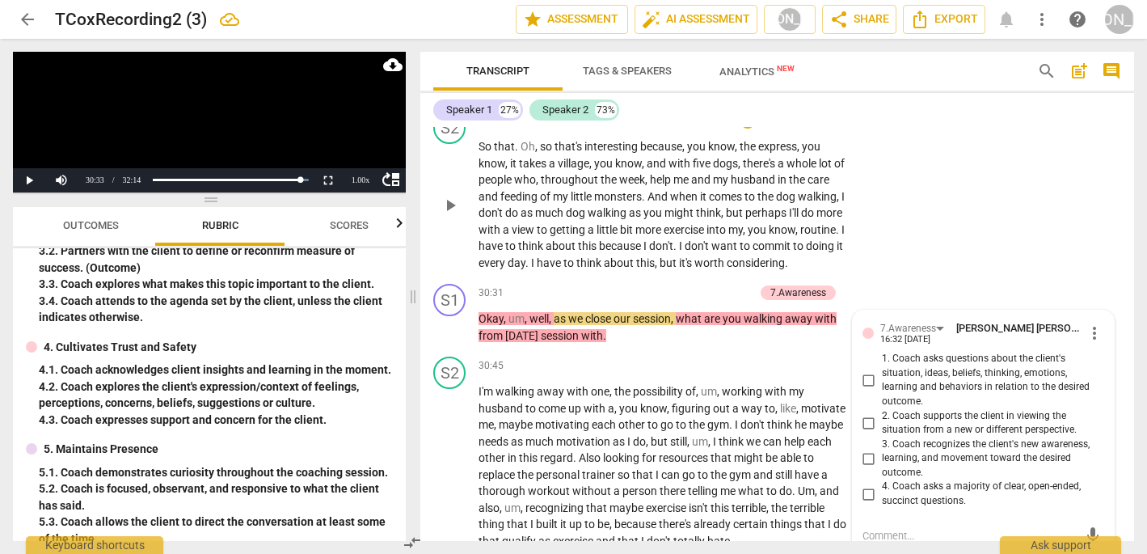
scroll to position [7813, 0]
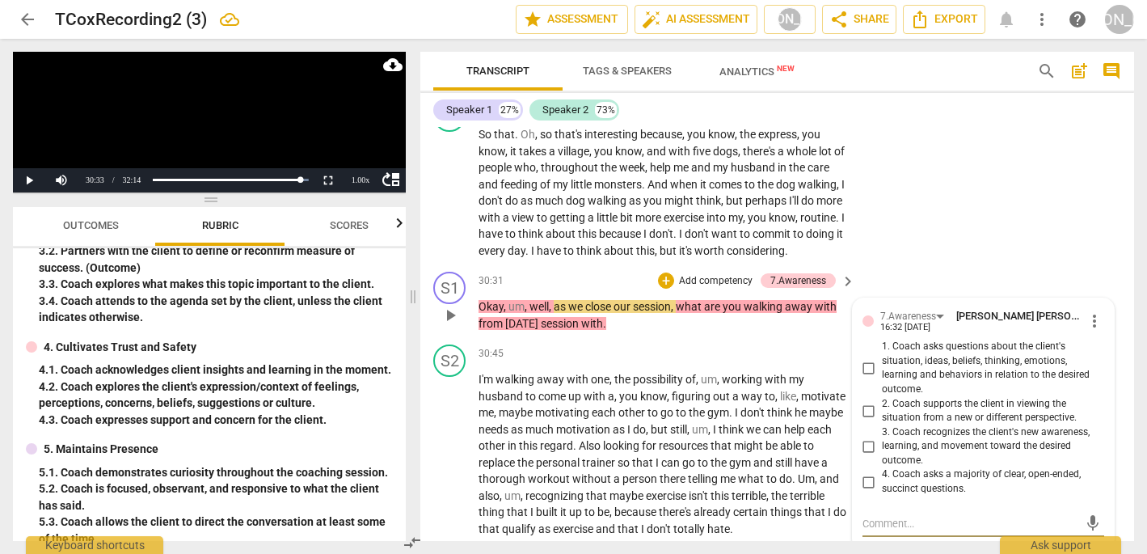
click at [867, 436] on input "3. Coach recognizes the client's new awareness, learning, and movement toward t…" at bounding box center [869, 445] width 26 height 19
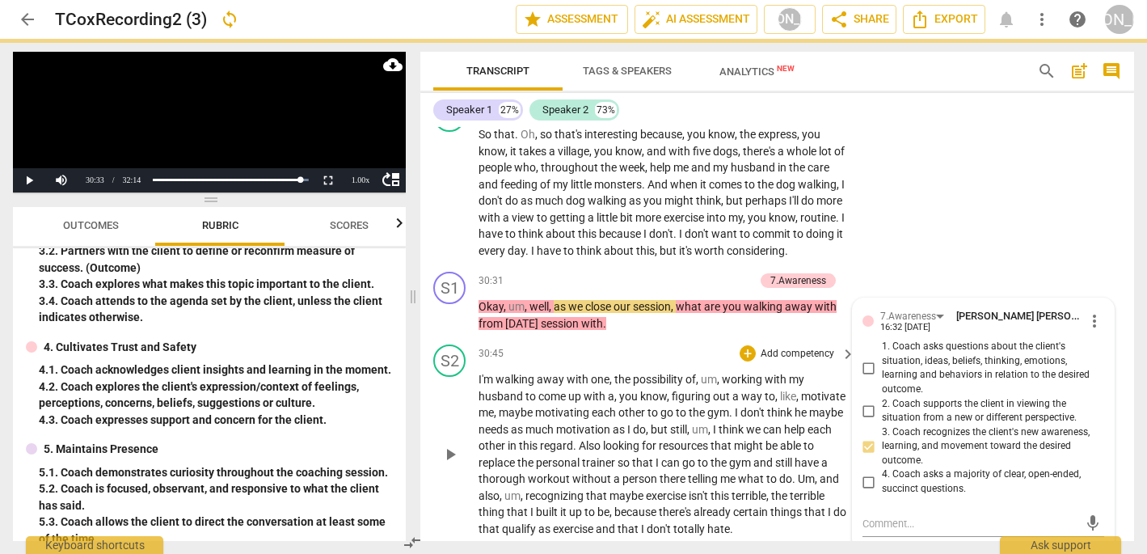
click at [451, 445] on span "play_arrow" at bounding box center [449, 454] width 19 height 19
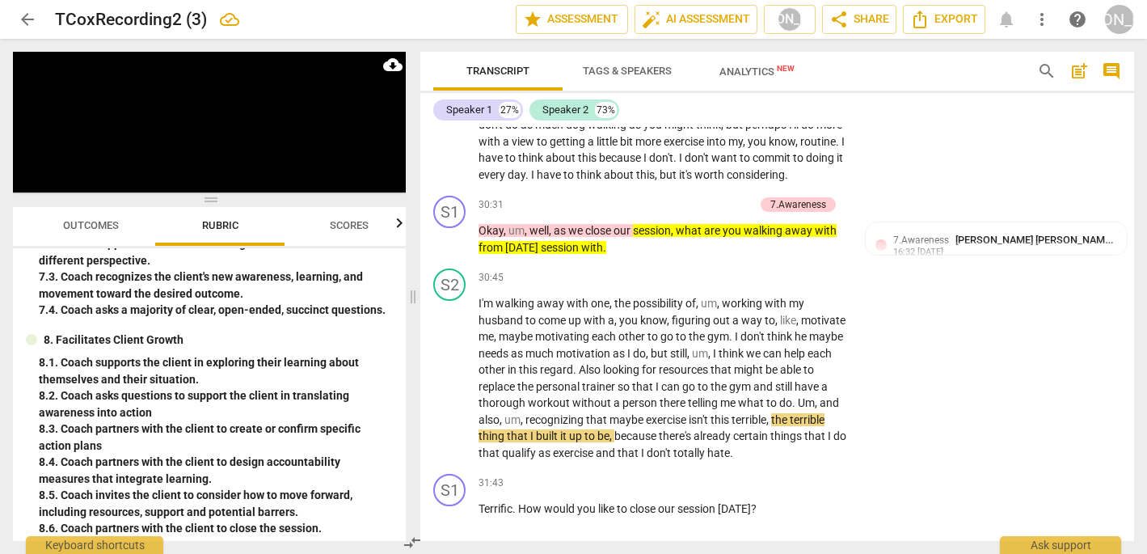
scroll to position [0, 0]
click at [451, 507] on span "pause" at bounding box center [449, 516] width 19 height 19
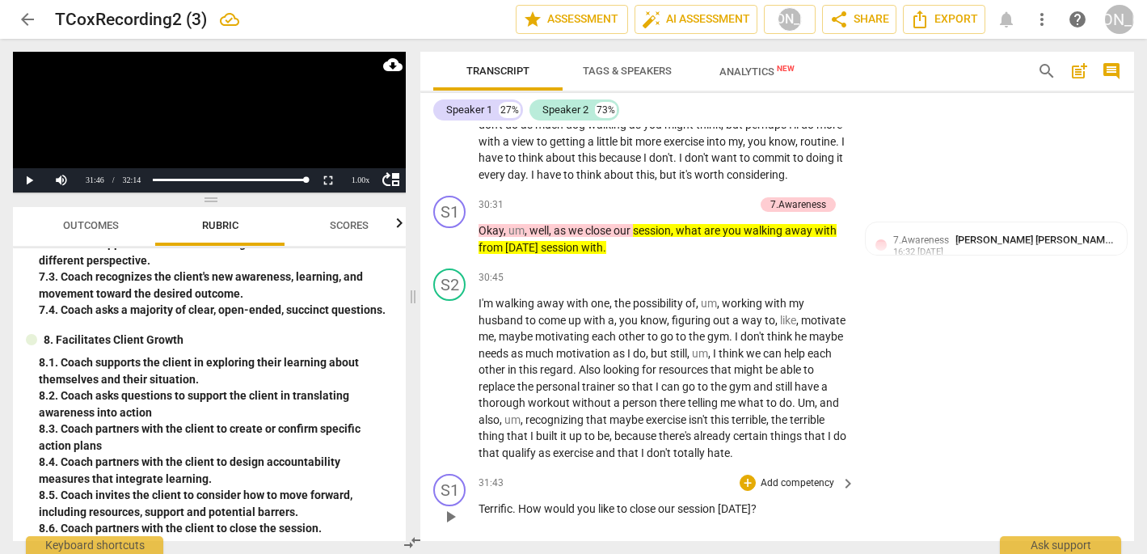
click at [609, 474] on div "31:43 + Add competency keyboard_arrow_right Terrific . How would you like to cl…" at bounding box center [667, 503] width 378 height 58
drag, startPoint x: 757, startPoint y: 431, endPoint x: 517, endPoint y: 428, distance: 239.3
click at [517, 500] on p "Terrific . How would you like to close our session [DATE] ?" at bounding box center [662, 508] width 369 height 17
click at [768, 403] on div "+" at bounding box center [770, 407] width 16 height 16
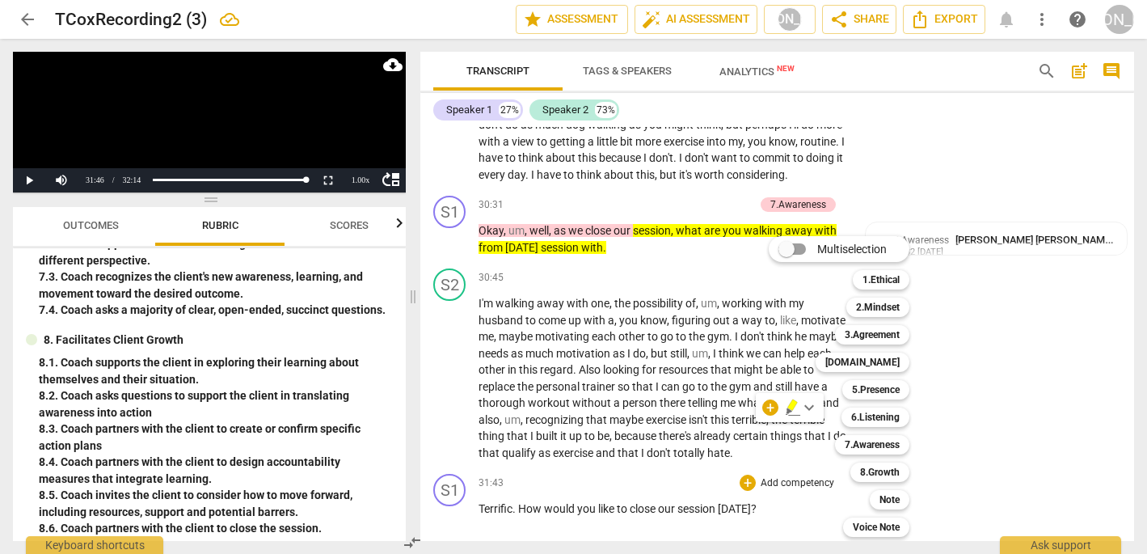
click at [795, 407] on div "Multiselection m 1.Ethical 1 2.Mindset 2 3.Agreement 3 [DOMAIN_NAME] 4 5.Presen…" at bounding box center [851, 386] width 178 height 309
click at [890, 476] on b "8.Growth" at bounding box center [880, 471] width 40 height 19
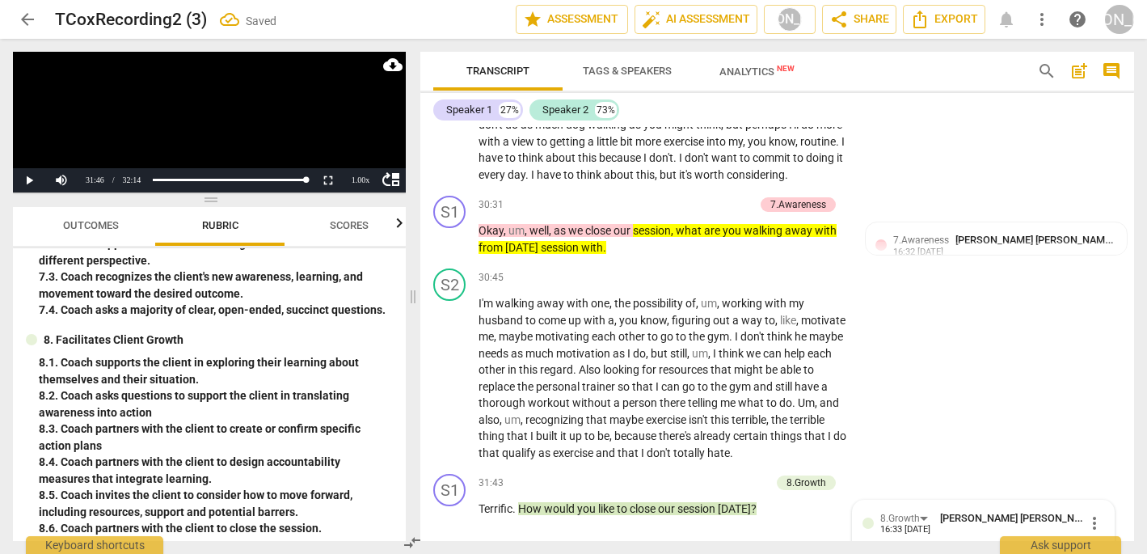
scroll to position [8169, 0]
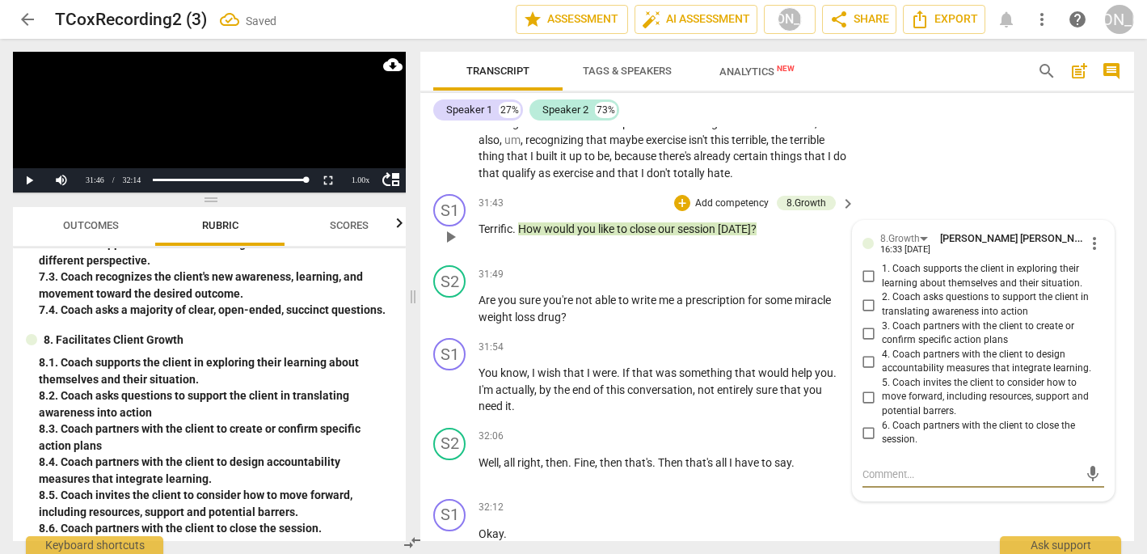
click at [862, 423] on input "6. Coach partners with the client to close the session." at bounding box center [869, 432] width 26 height 19
click at [653, 338] on div "31:54 + Add competency keyboard_arrow_right" at bounding box center [667, 347] width 378 height 18
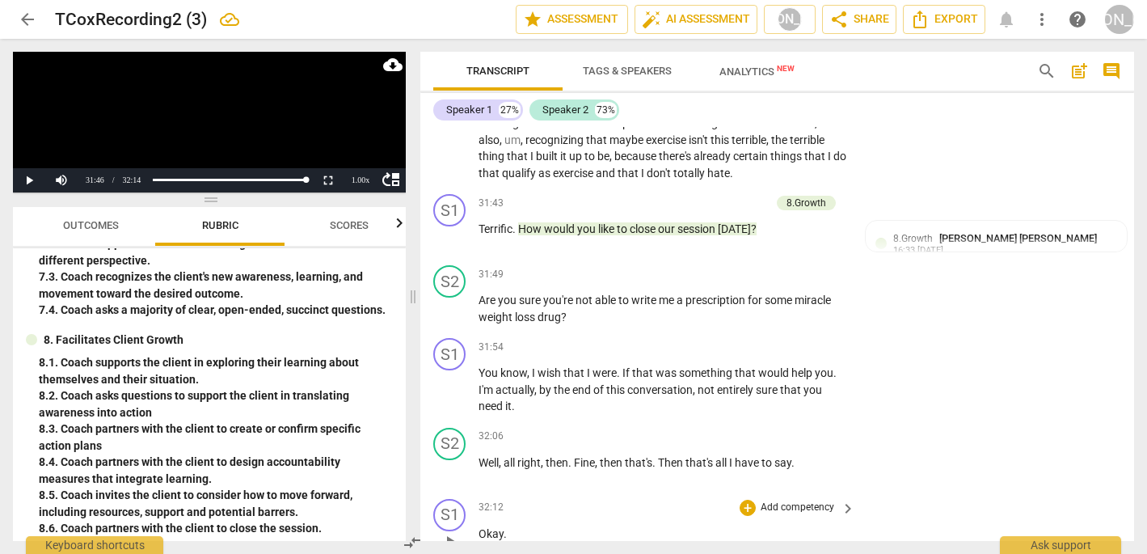
scroll to position [0, 0]
click at [447, 380] on span "play_arrow" at bounding box center [449, 389] width 19 height 19
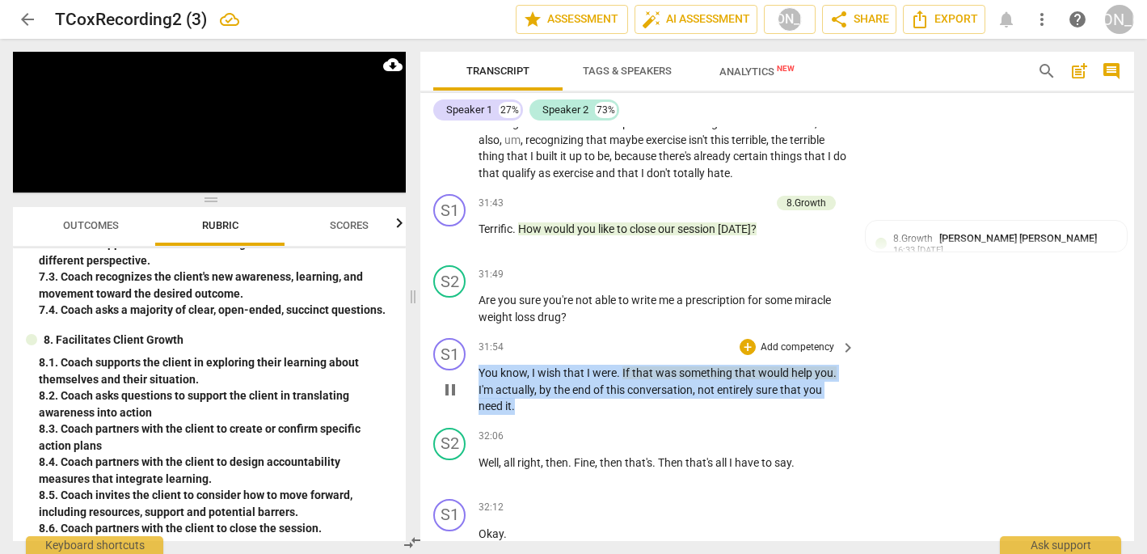
drag, startPoint x: 532, startPoint y: 335, endPoint x: 536, endPoint y: 279, distance: 55.9
click at [536, 331] on div "S1 play_arrow pause 31:54 + Add competency keyboard_arrow_right You know , I wi…" at bounding box center [777, 376] width 714 height 90
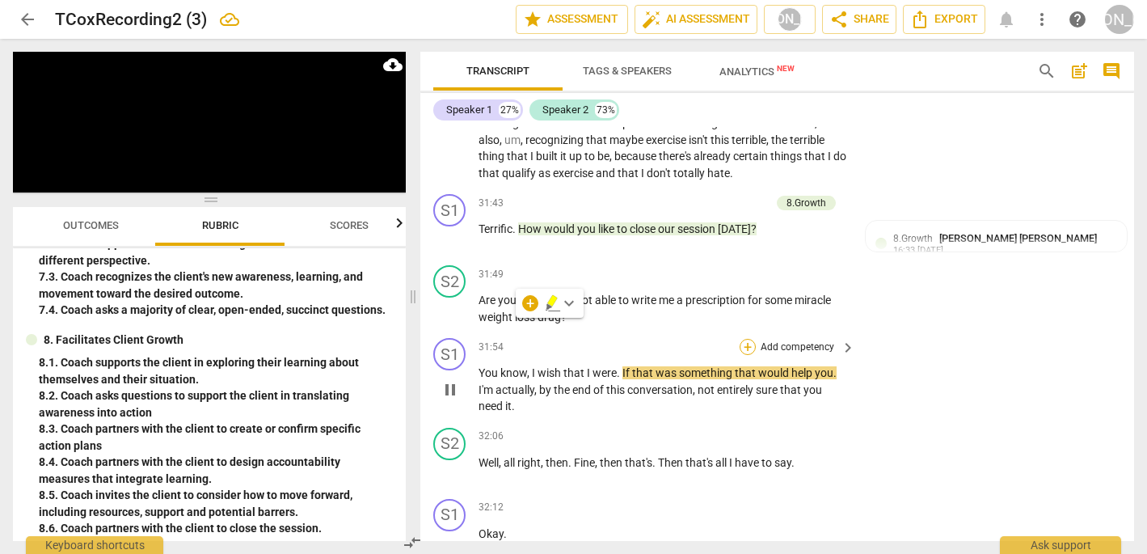
click at [745, 339] on div "+" at bounding box center [748, 347] width 16 height 16
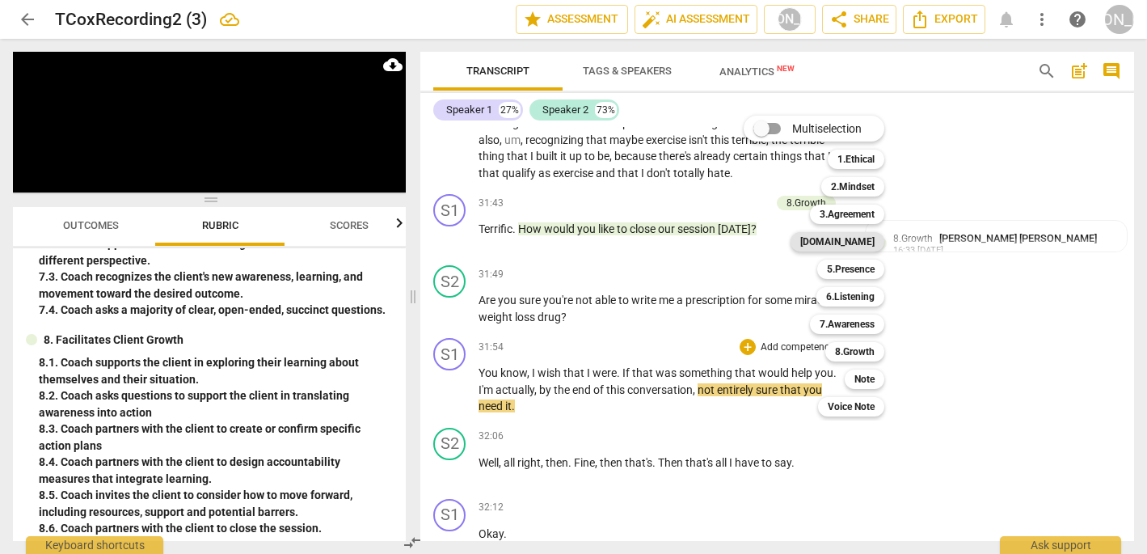
click at [860, 238] on b "[DOMAIN_NAME]" at bounding box center [837, 241] width 74 height 19
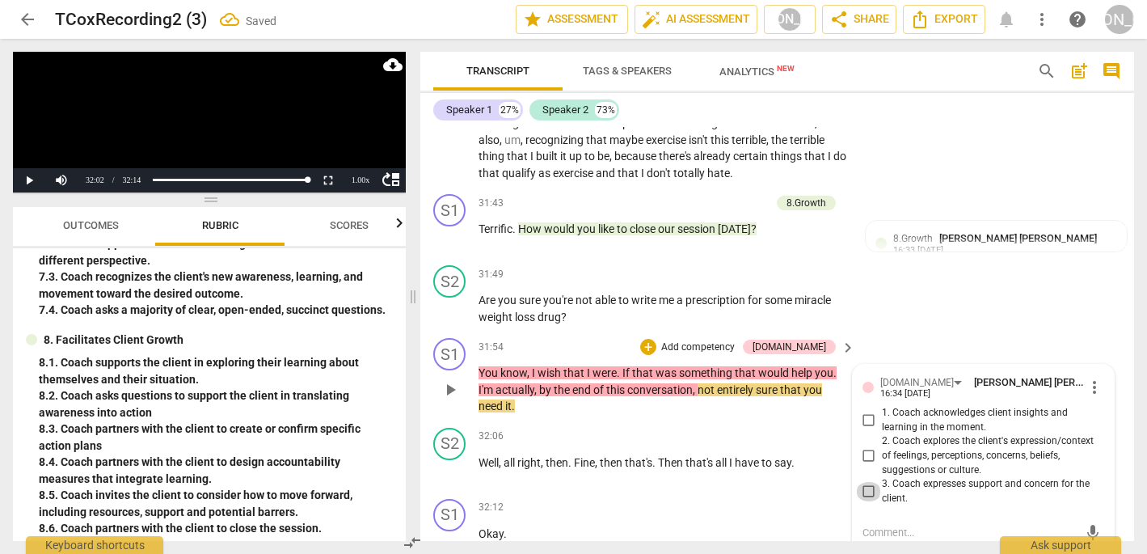
click at [865, 482] on input "3. Coach expresses support and concern for the client." at bounding box center [869, 491] width 26 height 19
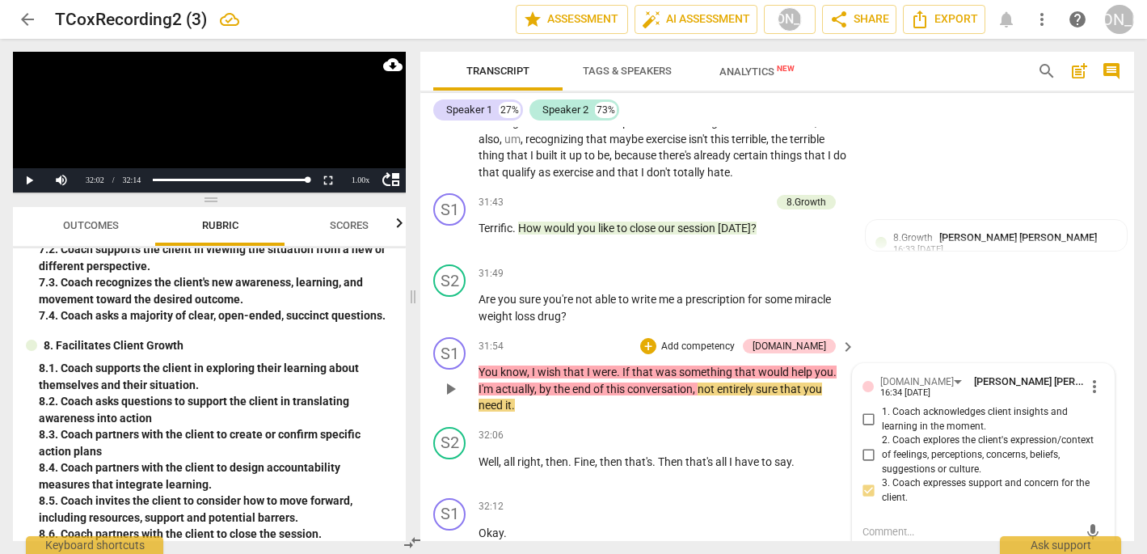
scroll to position [8169, 0]
click at [656, 339] on div "+" at bounding box center [648, 347] width 16 height 16
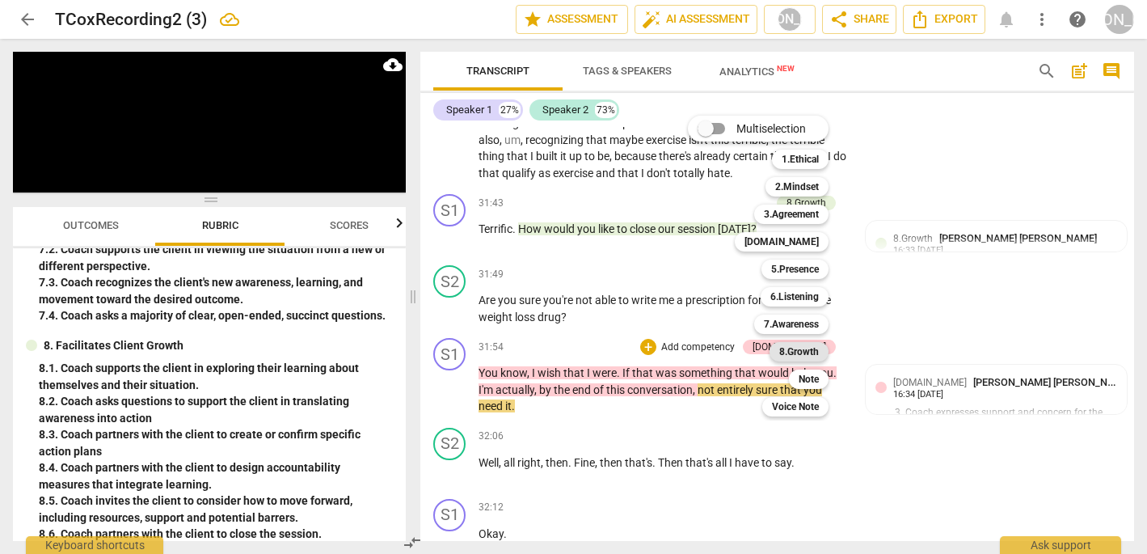
click at [807, 353] on b "8.Growth" at bounding box center [799, 351] width 40 height 19
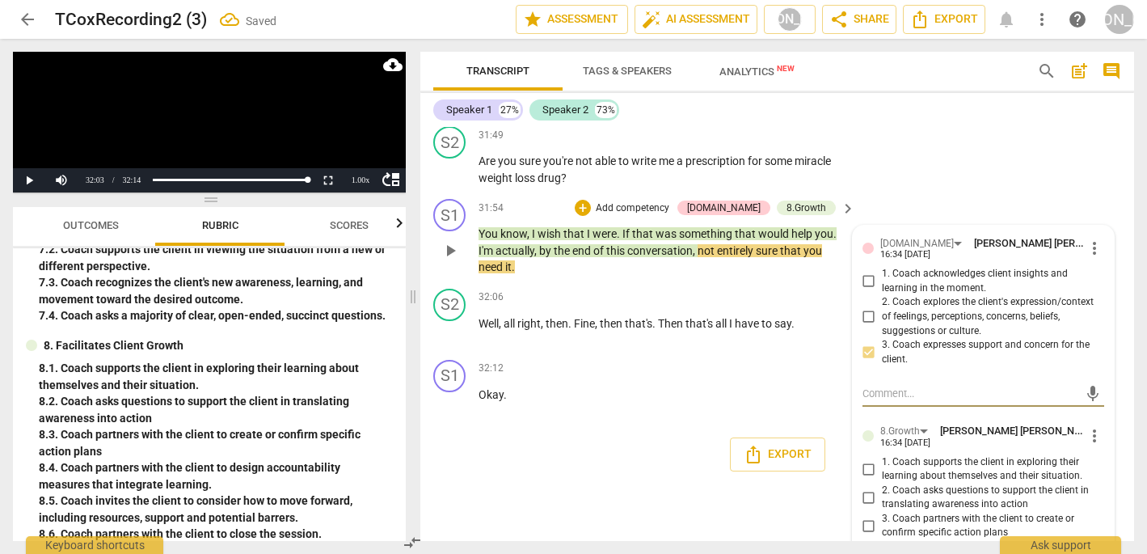
scroll to position [8307, 0]
click at [866, 460] on input "1. Coach supports the client in exploring their learning about themselves and t…" at bounding box center [869, 469] width 26 height 19
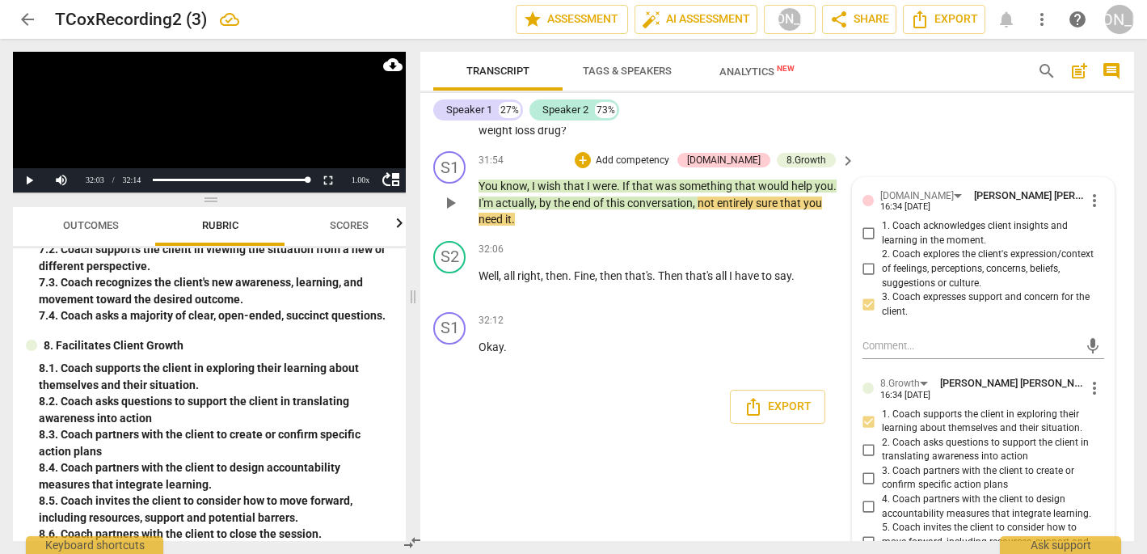
scroll to position [8360, 0]
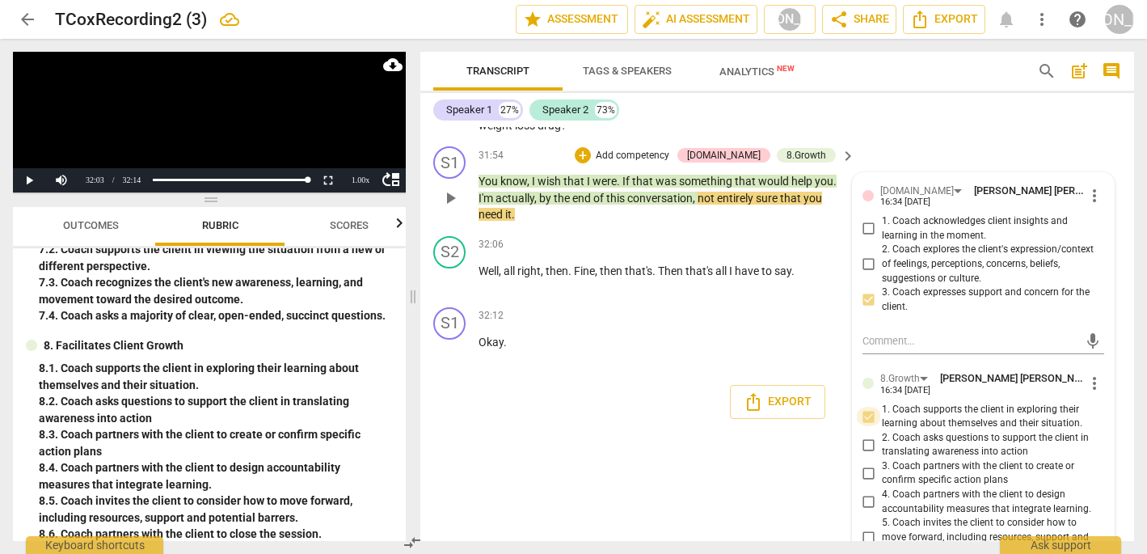
click at [866, 407] on input "1. Coach supports the client in exploring their learning about themselves and t…" at bounding box center [869, 416] width 26 height 19
click at [862, 407] on input "1. Coach supports the client in exploring their learning about themselves and t…" at bounding box center [869, 416] width 26 height 19
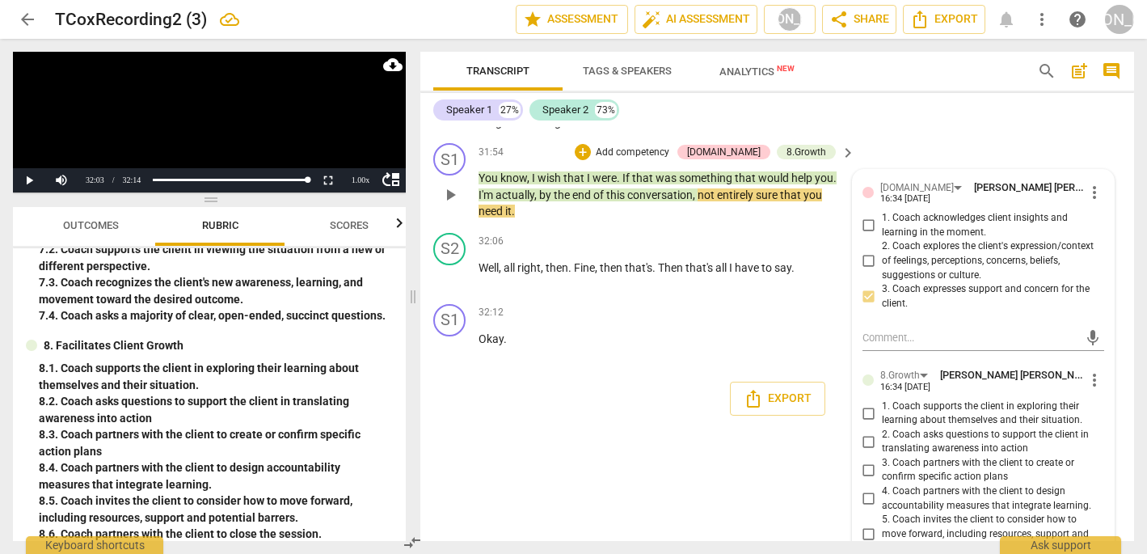
scroll to position [0, 0]
click at [867, 460] on input "3. Coach partners with the client to create or confirm specific action plans" at bounding box center [869, 469] width 26 height 19
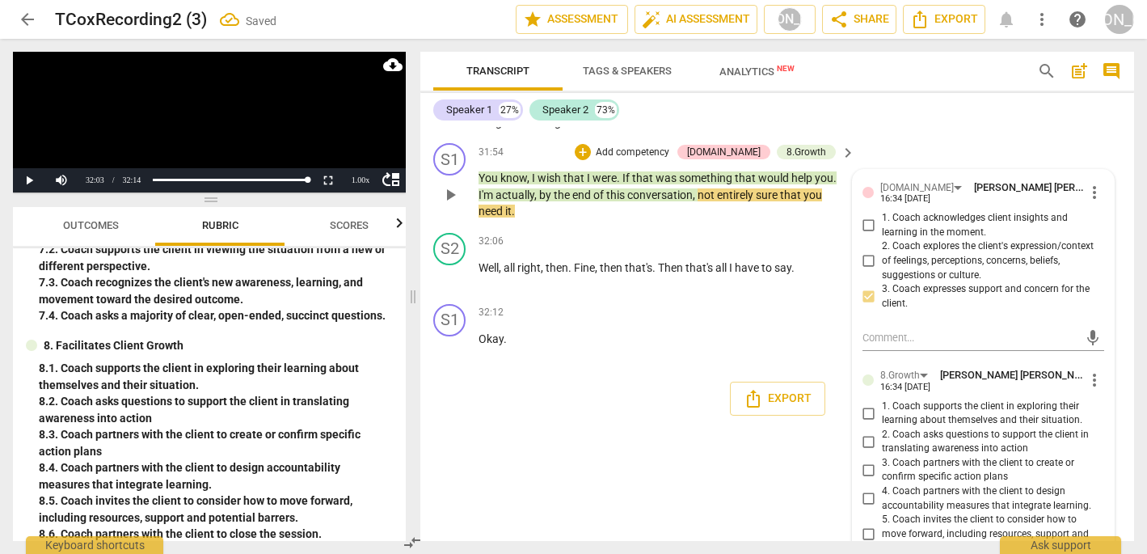
click at [1100, 366] on div "[DOMAIN_NAME] [PERSON_NAME] [PERSON_NAME] 16:34 [DATE] more_vert 1. Coach ackno…" at bounding box center [983, 403] width 261 height 467
click at [632, 462] on div "S1 play_arrow pause 00:05 + Add competency keyboard_arrow_right Hi , [PERSON_NA…" at bounding box center [777, 334] width 714 height 414
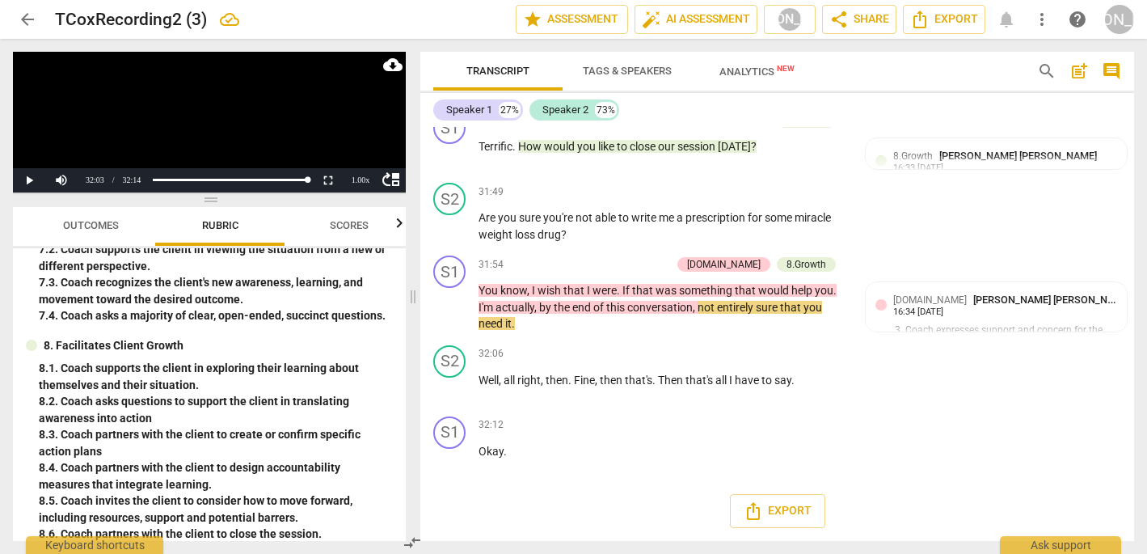
scroll to position [8169, 0]
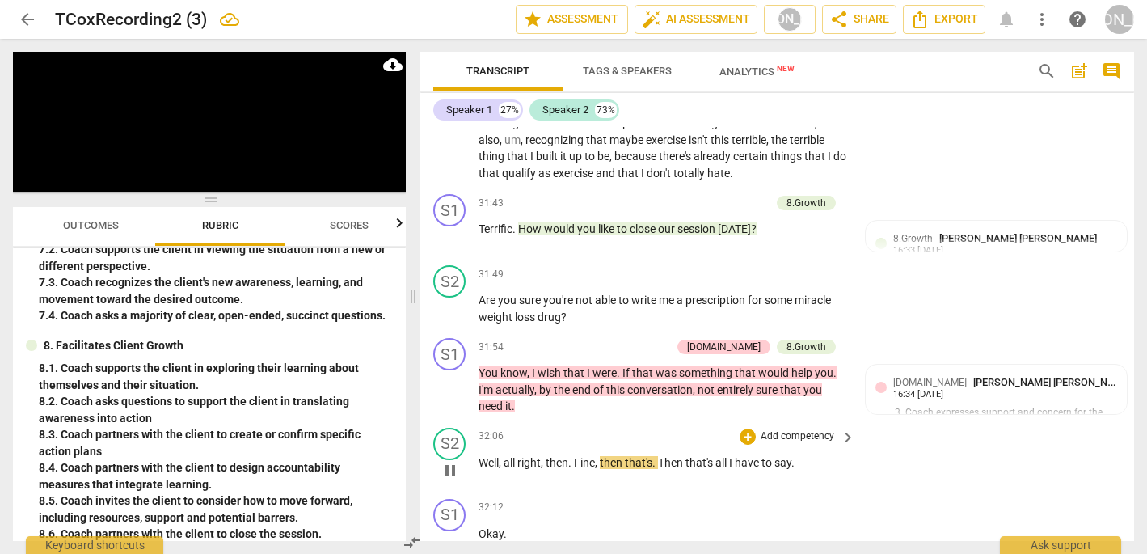
click at [891, 421] on div "S2 play_arrow pause 32:06 + Add competency keyboard_arrow_right Well , all righ…" at bounding box center [777, 456] width 714 height 71
